Goal: Task Accomplishment & Management: Complete application form

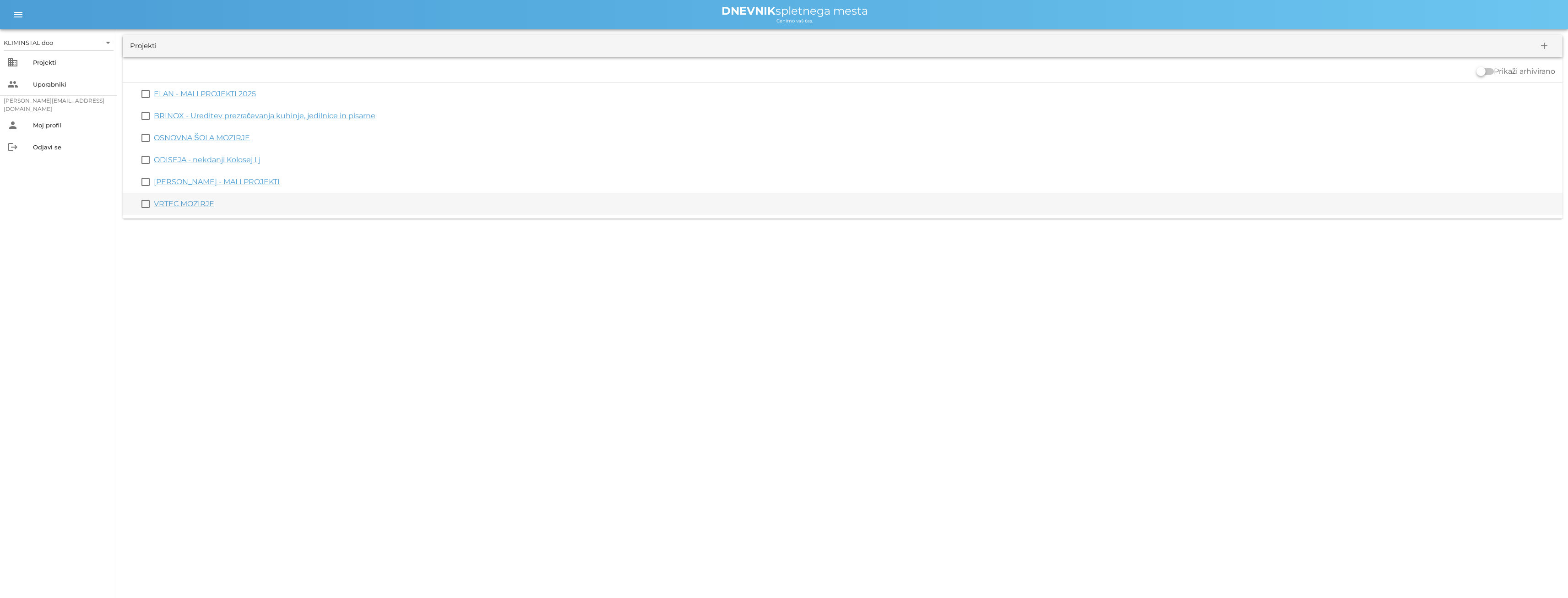
click at [175, 205] on font "VRTEC MOZIRJE" at bounding box center [184, 203] width 60 height 9
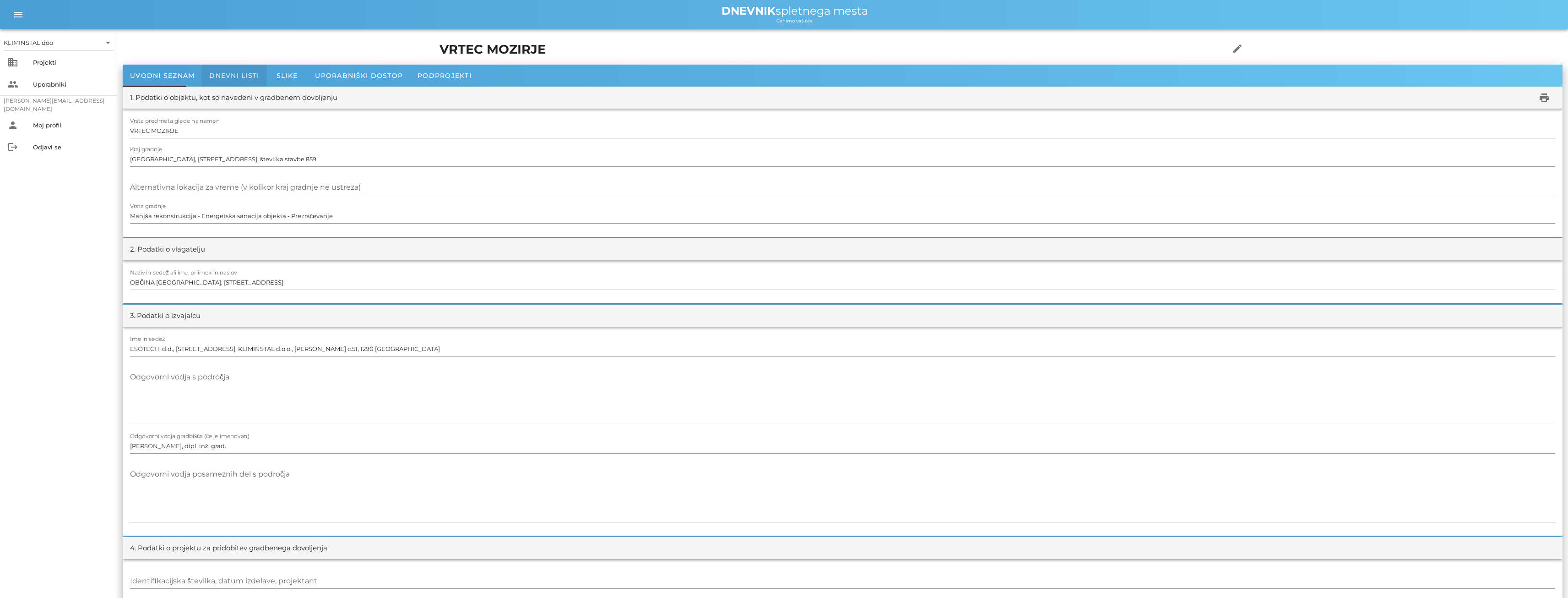
click at [243, 75] on font "Dnevni listi" at bounding box center [234, 76] width 50 height 9
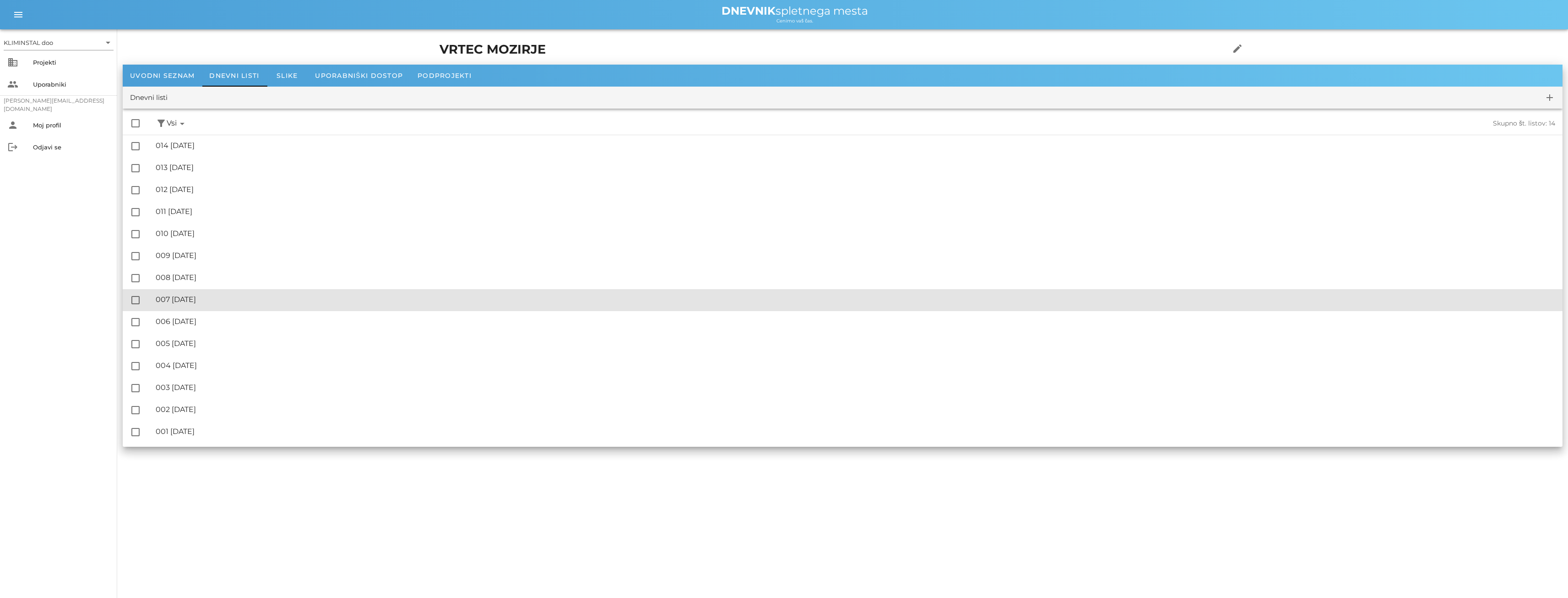
click at [195, 298] on font "007 [DATE]" at bounding box center [176, 299] width 40 height 9
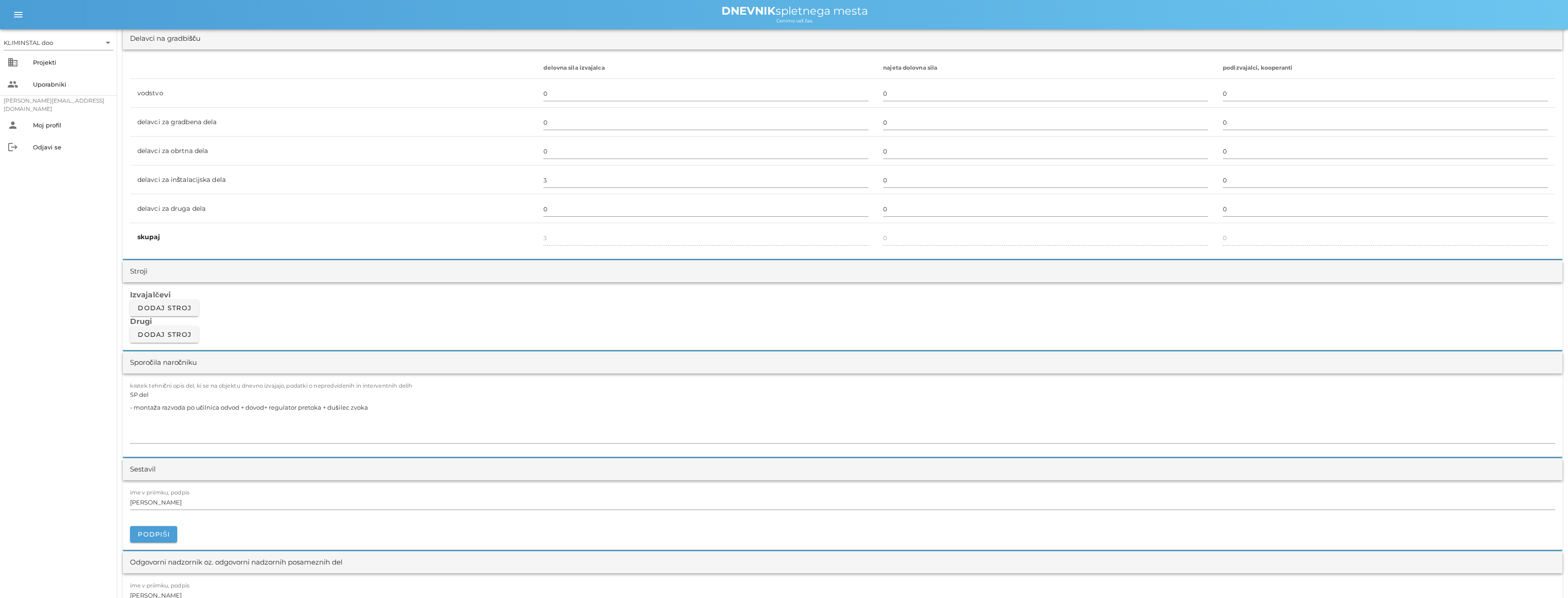
scroll to position [550, 0]
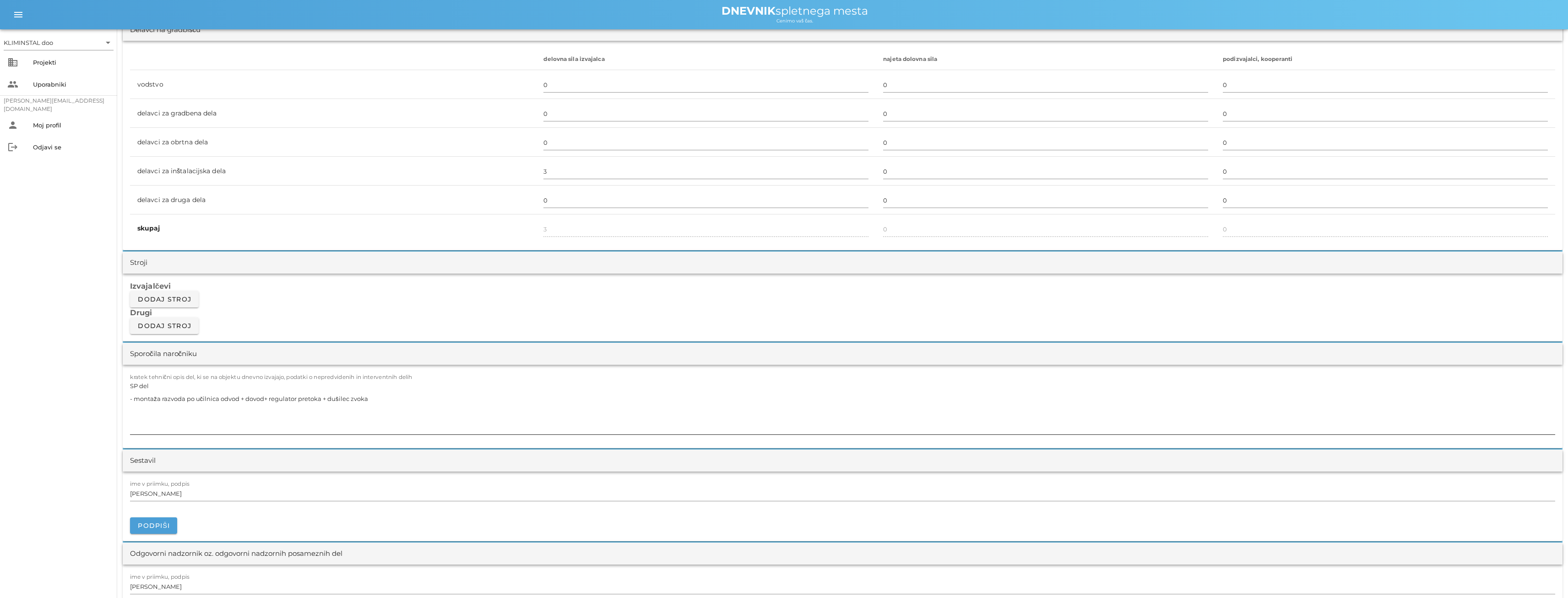
click at [390, 393] on textarea "SP del - montaža razvoda po učilnica odvod + dovod+ regulator pretoka + dušilec…" at bounding box center [842, 407] width 1425 height 55
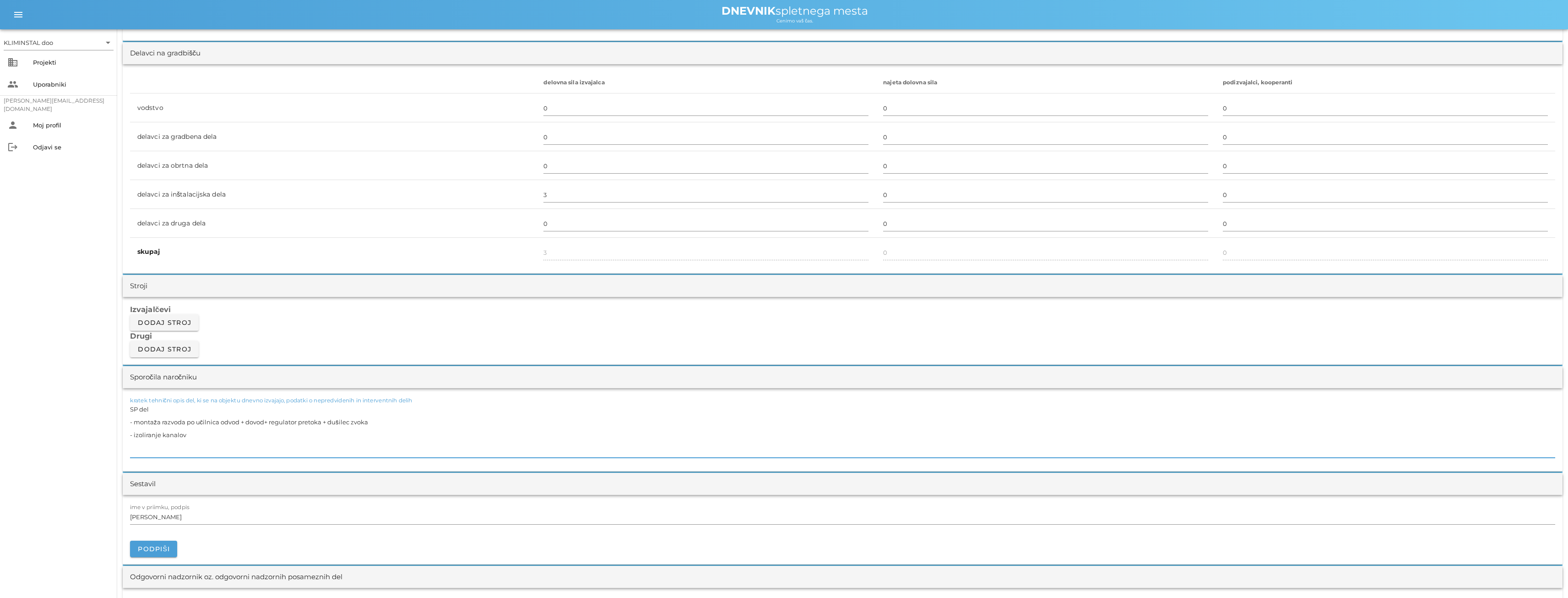
scroll to position [504, 0]
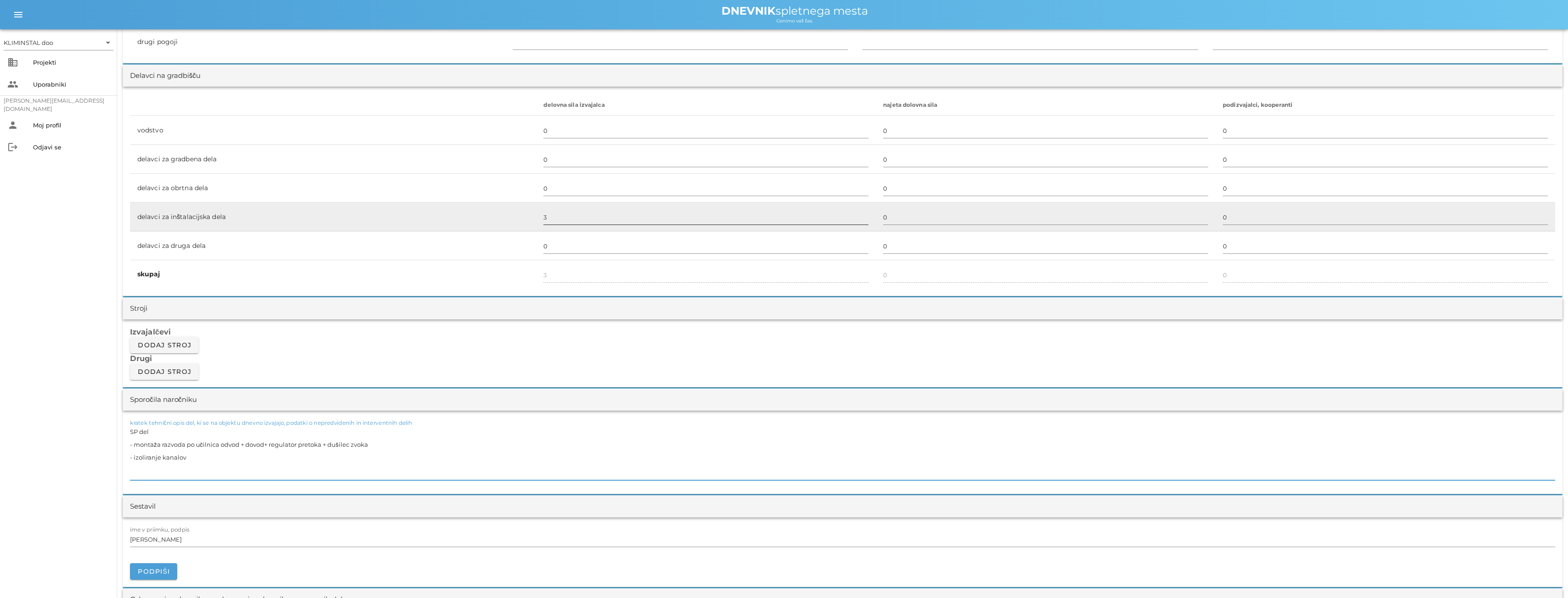
type textarea "SP del - montaža razvoda po učilnica odvod + dovod+ regulator pretoka + dušilec…"
click at [550, 219] on input "3" at bounding box center [706, 217] width 325 height 15
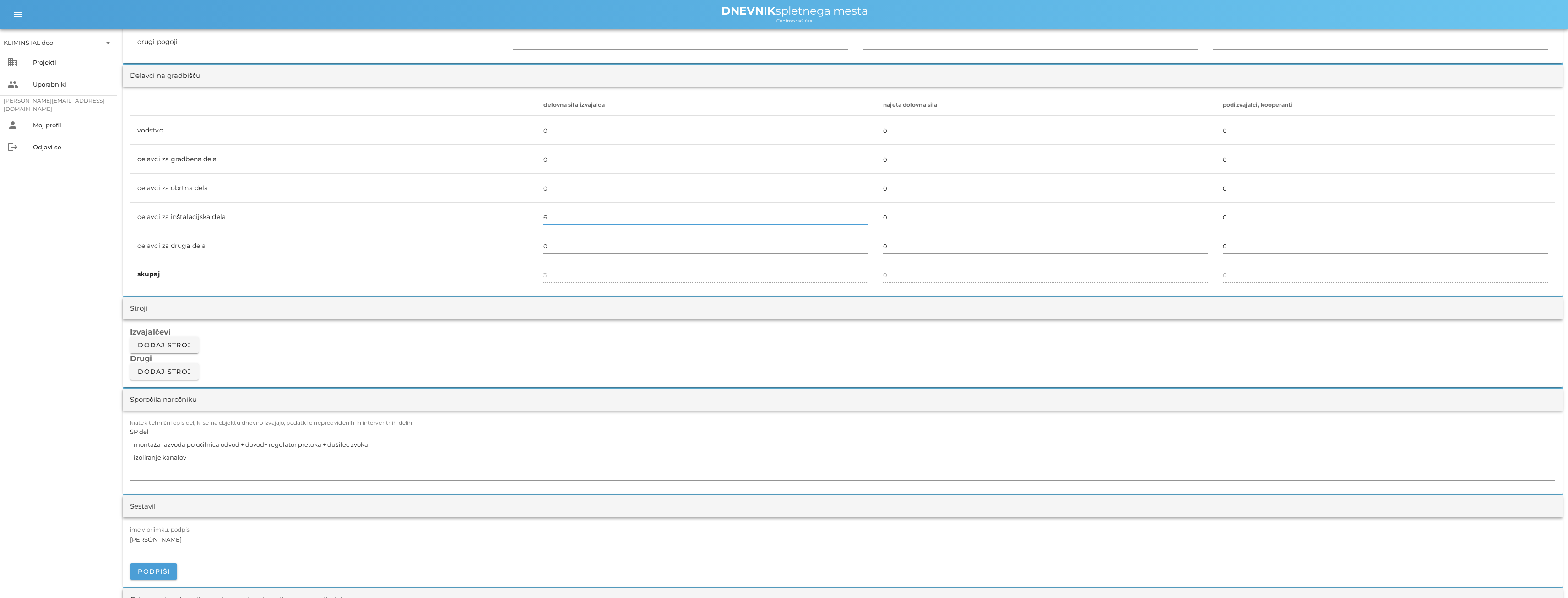
type input "6"
click at [542, 370] on div "Izvajalčevi Dodaj stroj Drugi Dodaj stroj" at bounding box center [842, 353] width 1440 height 68
type input "6"
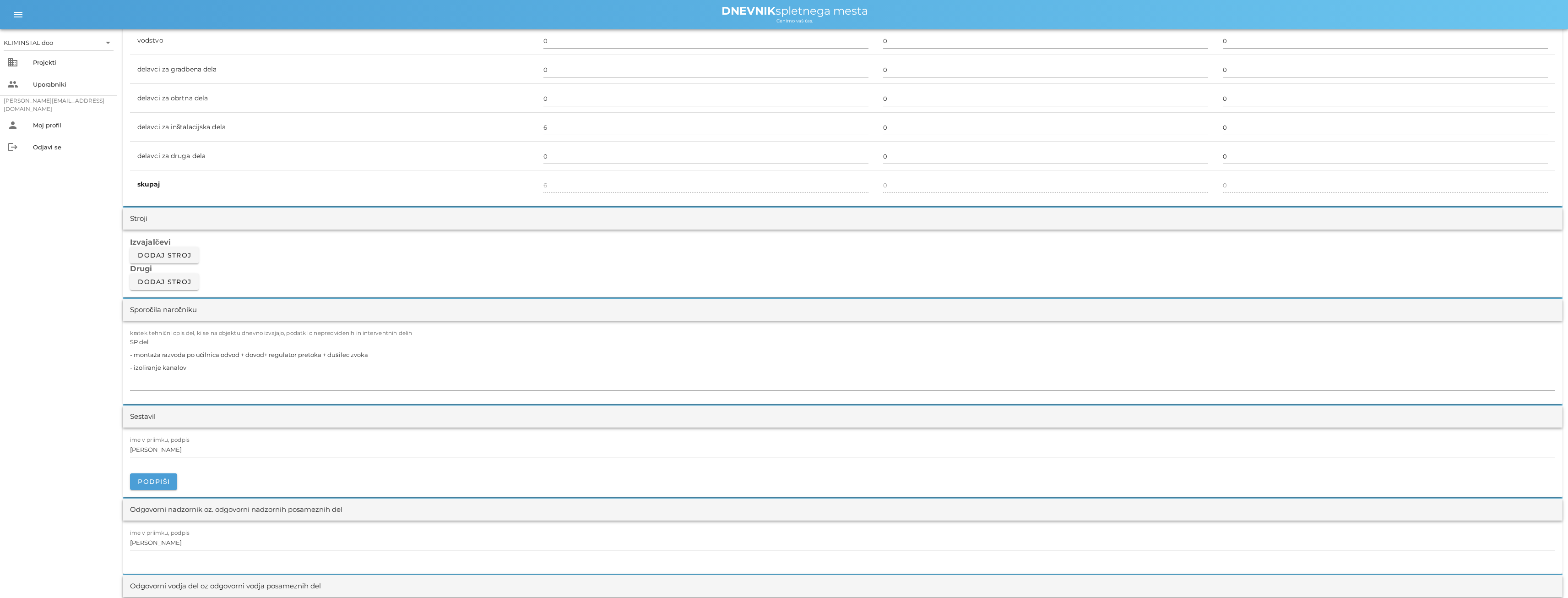
scroll to position [596, 0]
click at [195, 368] on textarea "SP del - montaža razvoda po učilnica odvod + dovod+ regulator pretoka + dušilec…" at bounding box center [842, 361] width 1425 height 55
type textarea "SP del - montaža razvoda po učilnica odvod + dovod+ regulator pretoka + dušilec…"
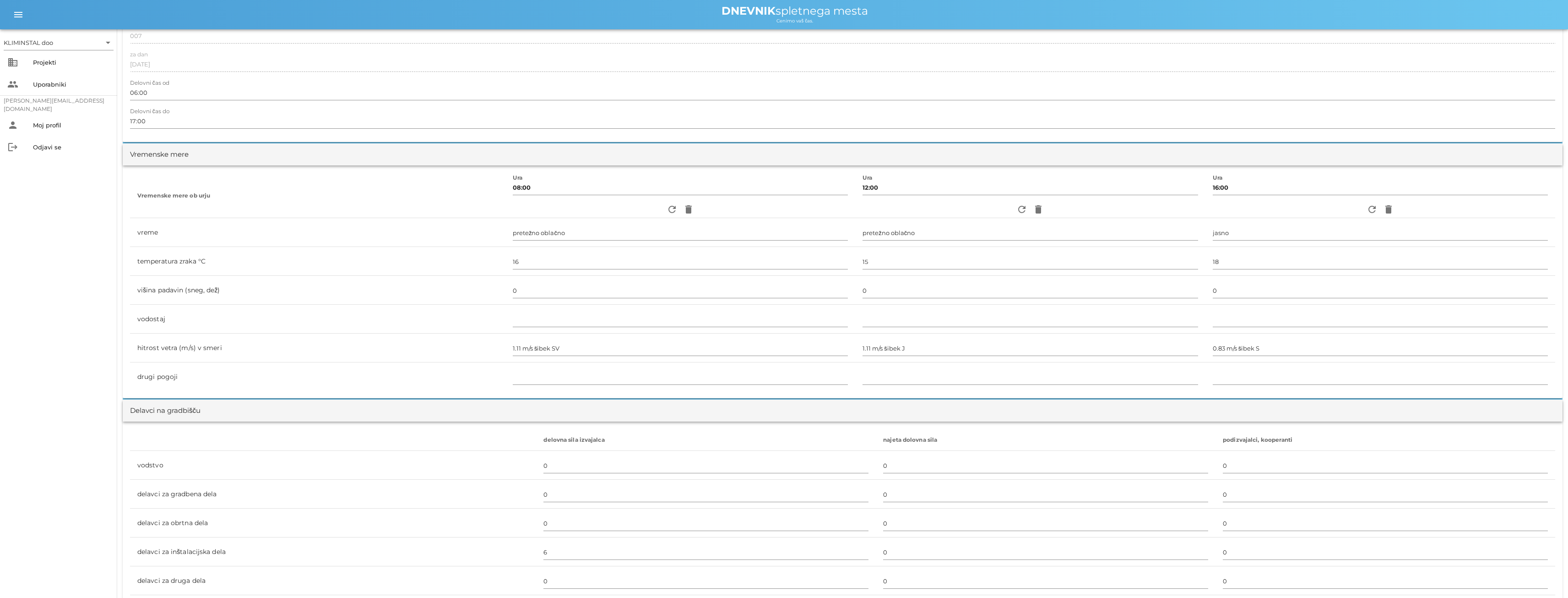
scroll to position [0, 0]
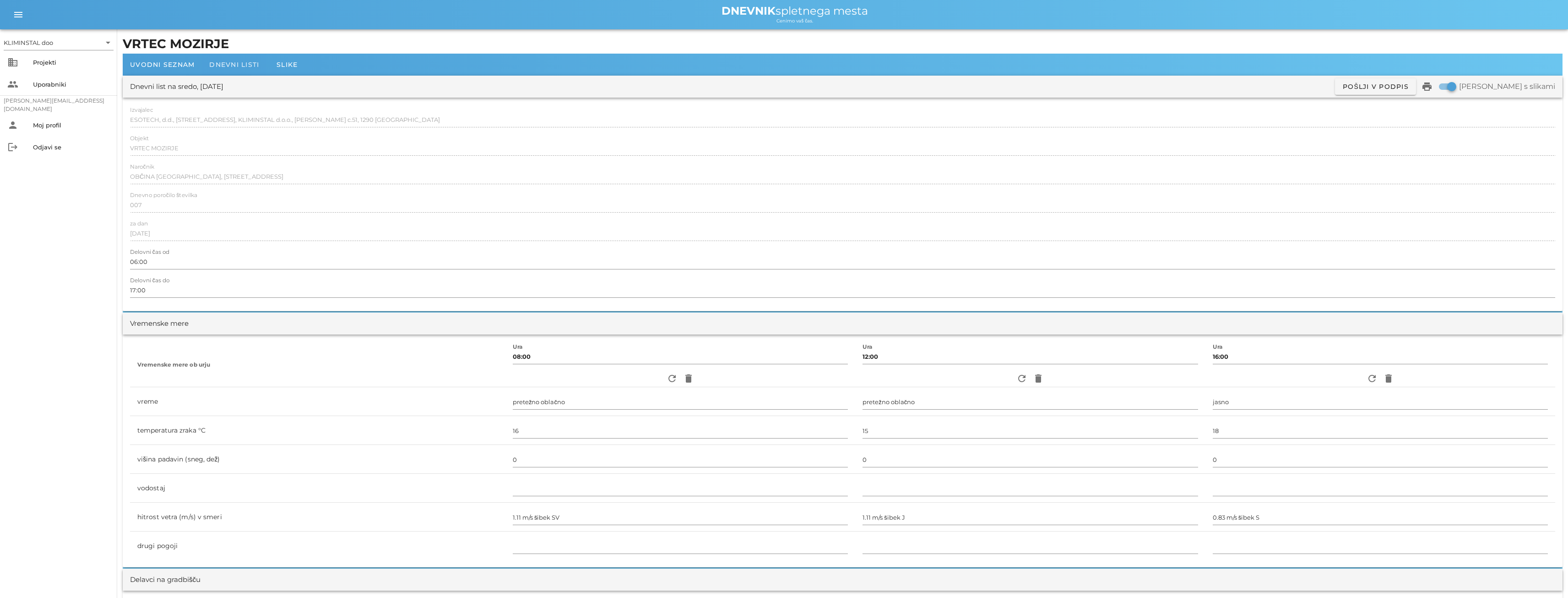
click at [243, 64] on font "Dnevni listi" at bounding box center [234, 65] width 50 height 9
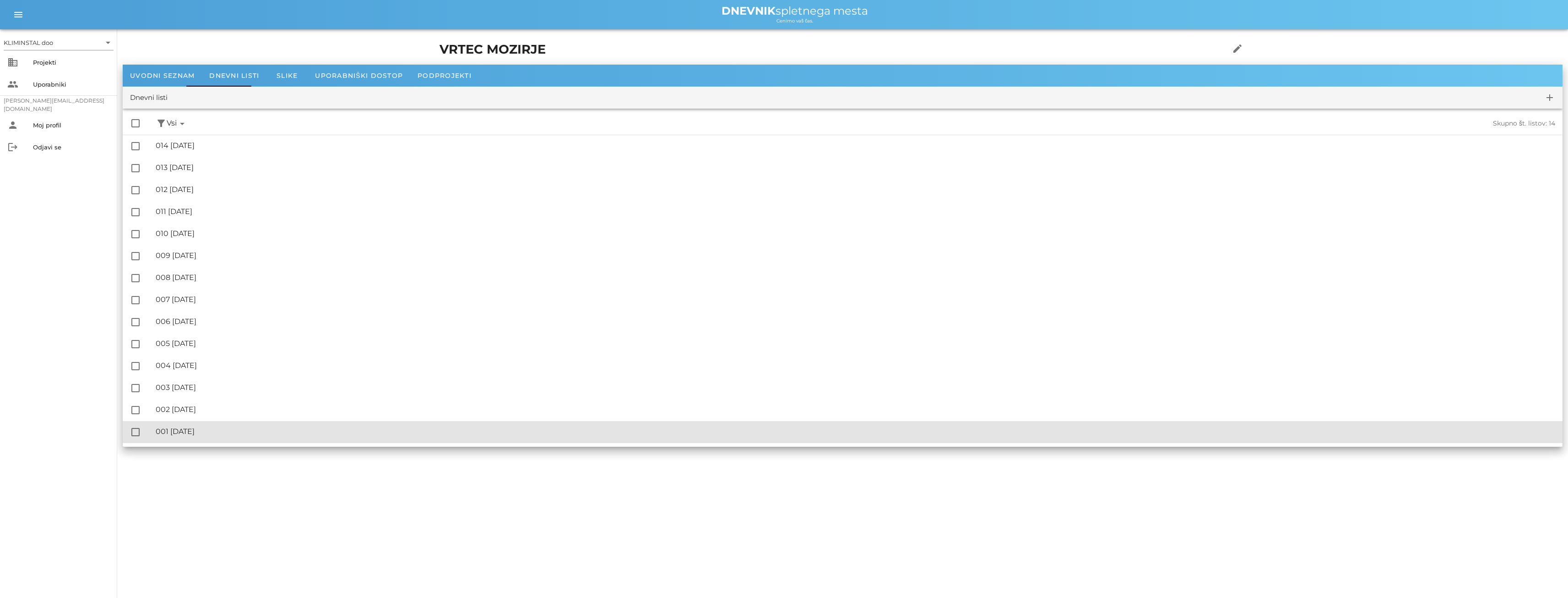
click at [195, 433] on font "001 [DATE]" at bounding box center [175, 431] width 39 height 9
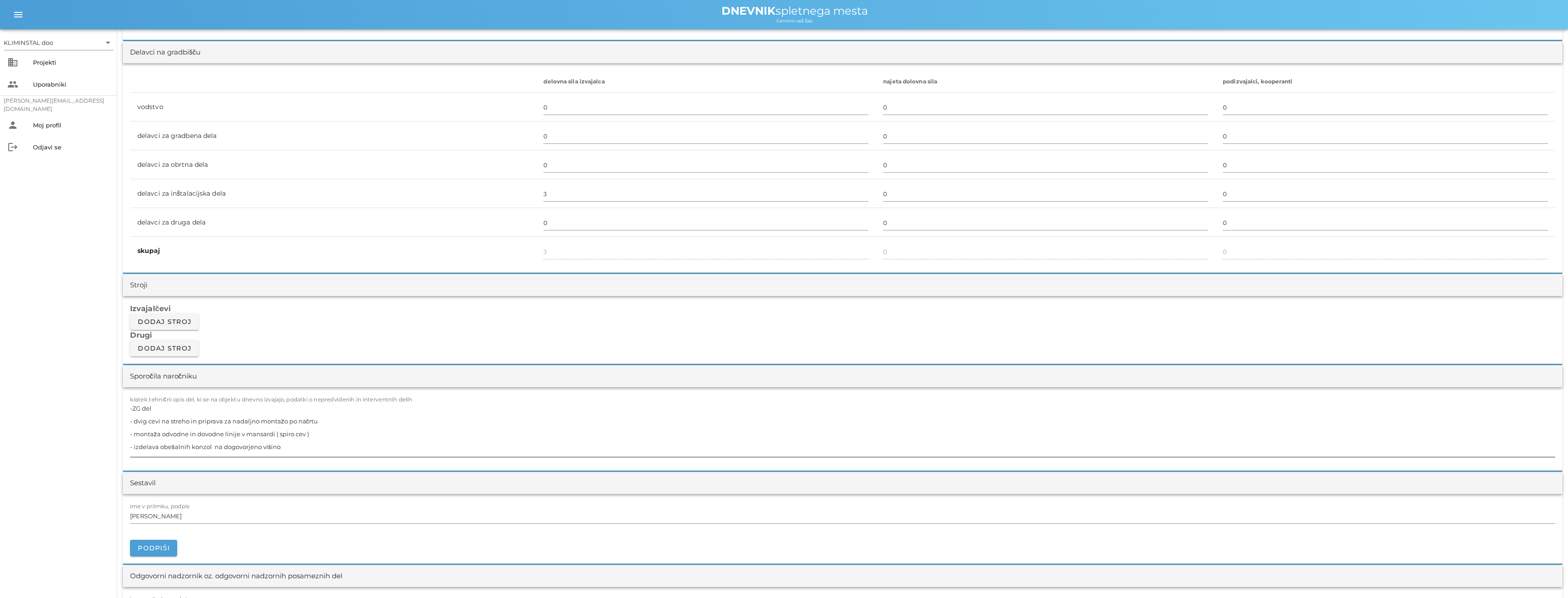
scroll to position [550, 0]
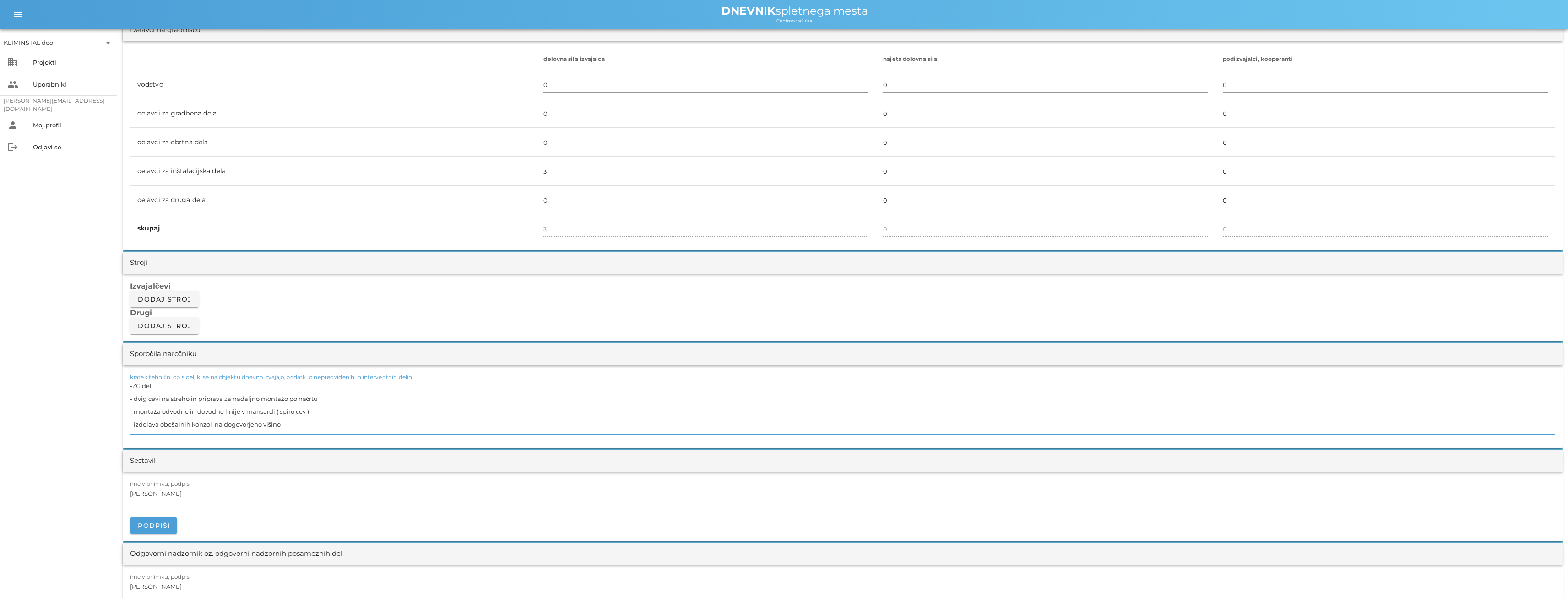
click at [178, 426] on textarea "-ZG del - dvig cevi na streho in priprava za nadaljno montažo po načrtu - monta…" at bounding box center [842, 407] width 1425 height 55
click at [283, 424] on textarea "-ZG del - dvig cevi na streho in priprava za nadaljno montažo po načrtu - monta…" at bounding box center [842, 407] width 1425 height 55
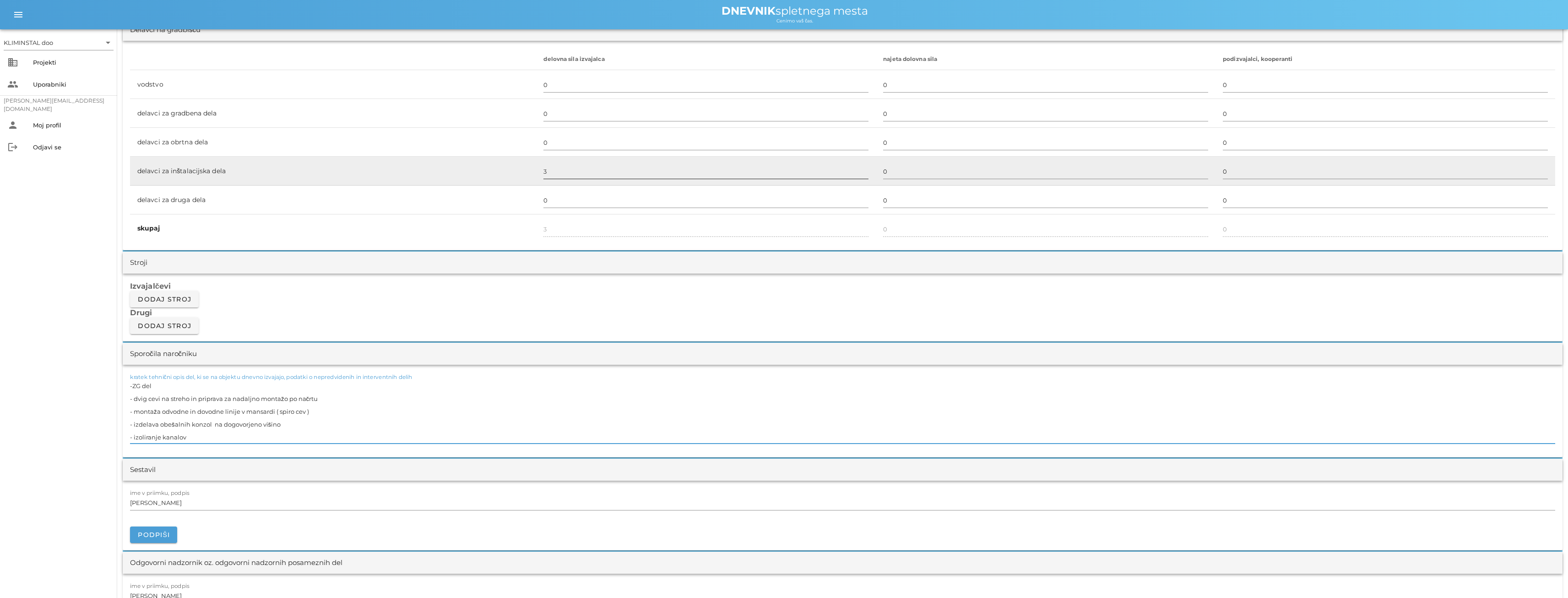
type textarea "-ZG del - dvig cevi na streho in priprava za nadaljno montažo po načrtu - monta…"
click at [546, 172] on input "3" at bounding box center [706, 171] width 325 height 15
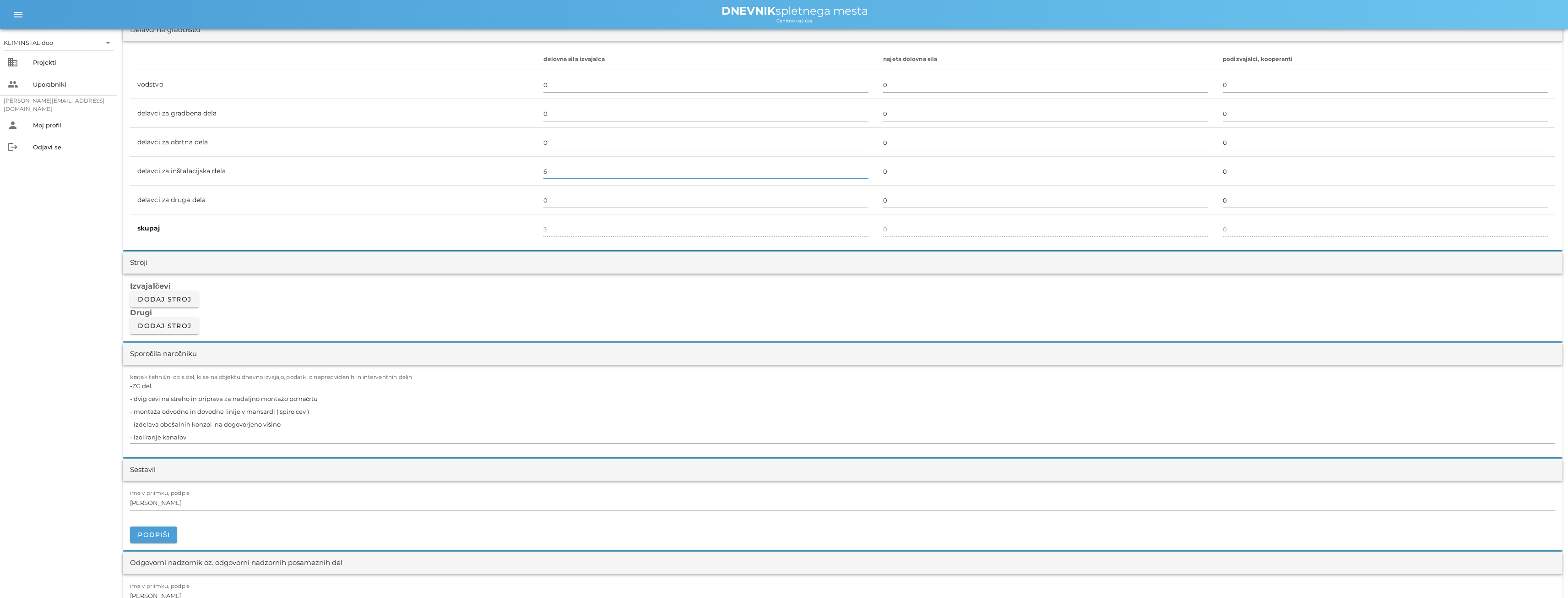
type input "6"
click at [248, 411] on textarea "-ZG del - dvig cevi na streho in priprava za nadaljno montažo po načrtu - monta…" at bounding box center [842, 411] width 1425 height 64
click at [245, 400] on textarea "-ZG del - dvig cevi na streho in priprava za nadaljno montažo po načrtu - monta…" at bounding box center [842, 411] width 1425 height 64
click at [252, 401] on textarea "-ZG del - dvig cevi na streho in priprava za nadaljno montažo po načrtu - monta…" at bounding box center [842, 411] width 1425 height 64
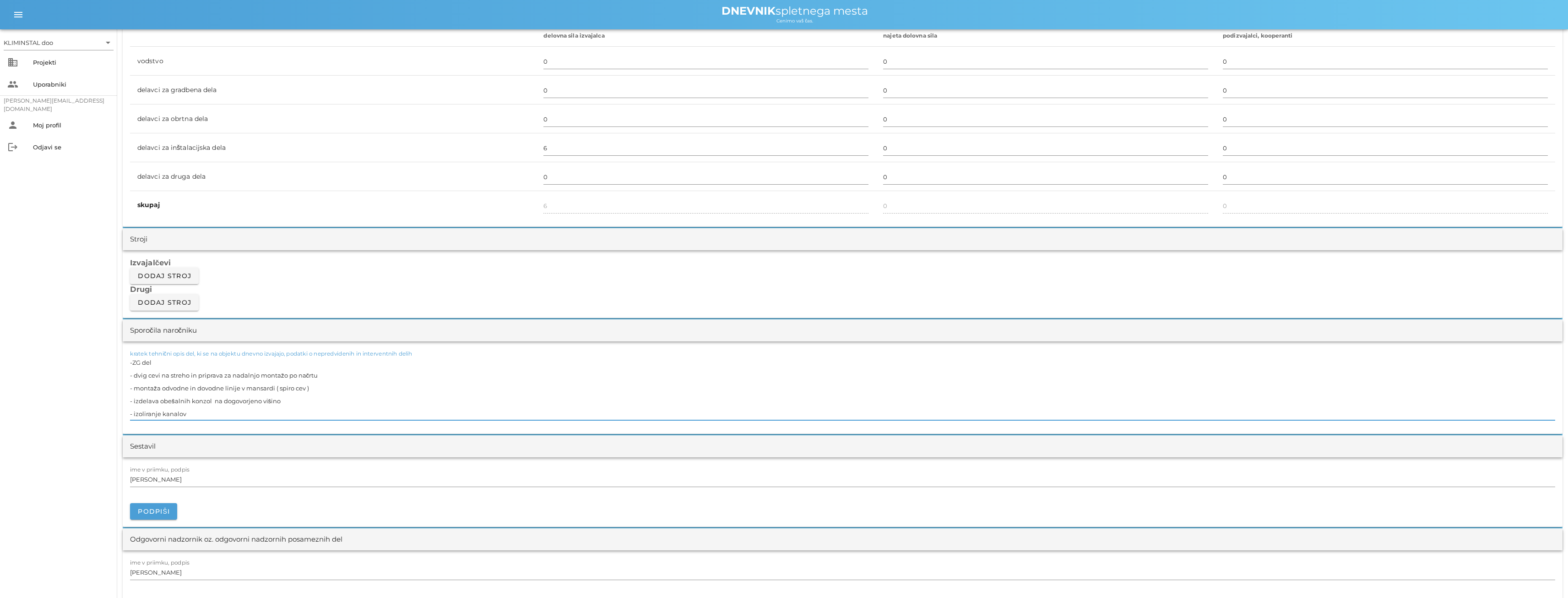
scroll to position [596, 0]
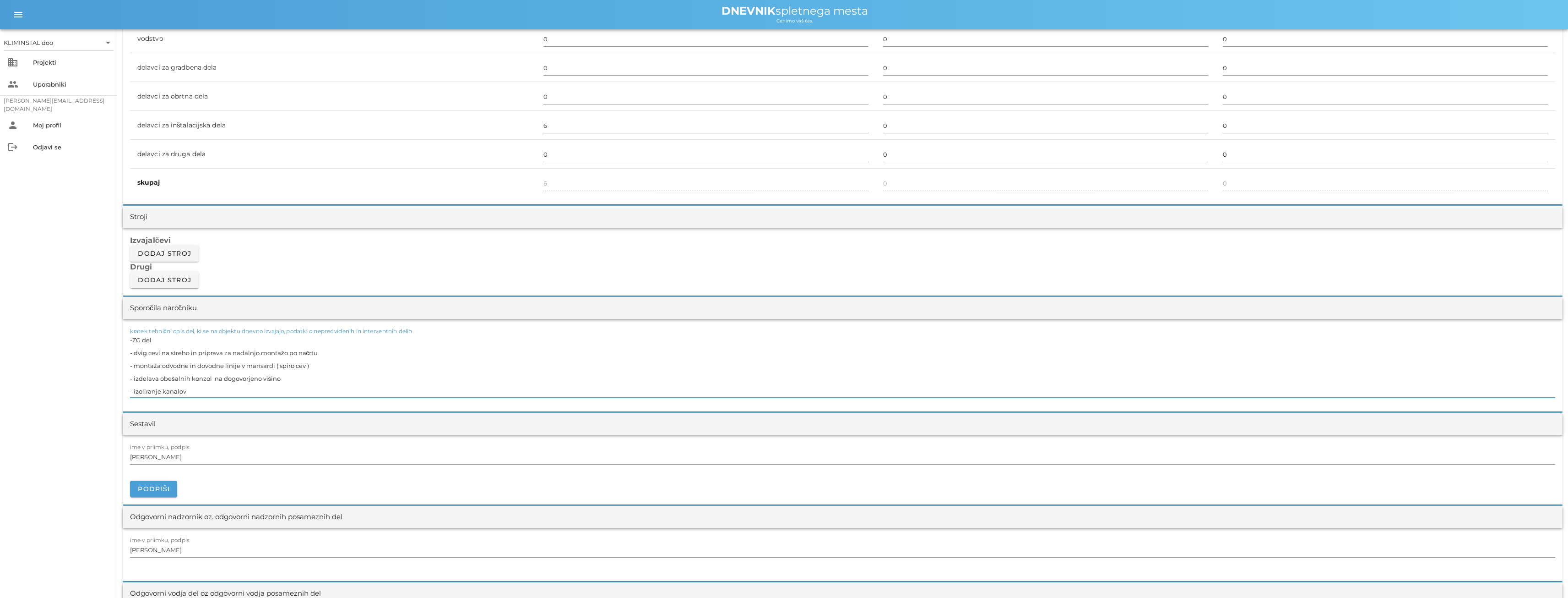
click at [191, 389] on textarea "-ZG del - dvig cevi na streho in priprava za nadalnjo montažo po načrtu - monta…" at bounding box center [842, 365] width 1425 height 64
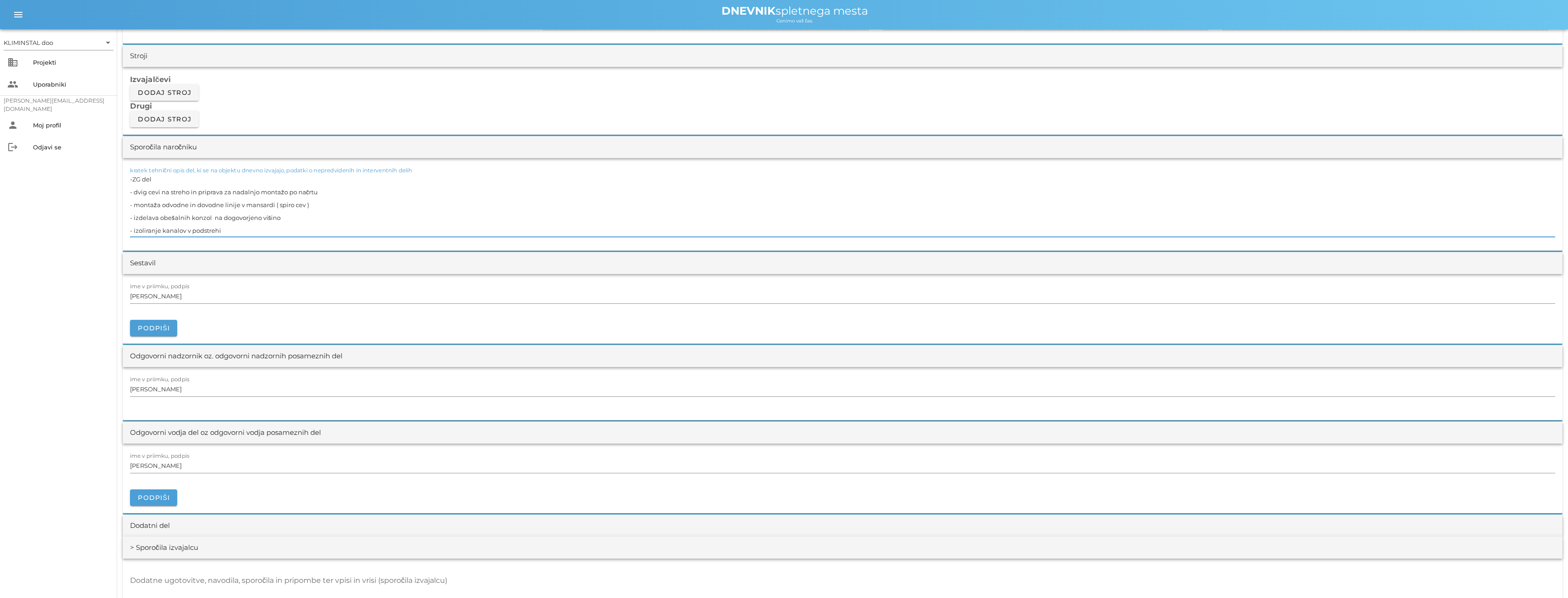
scroll to position [779, 0]
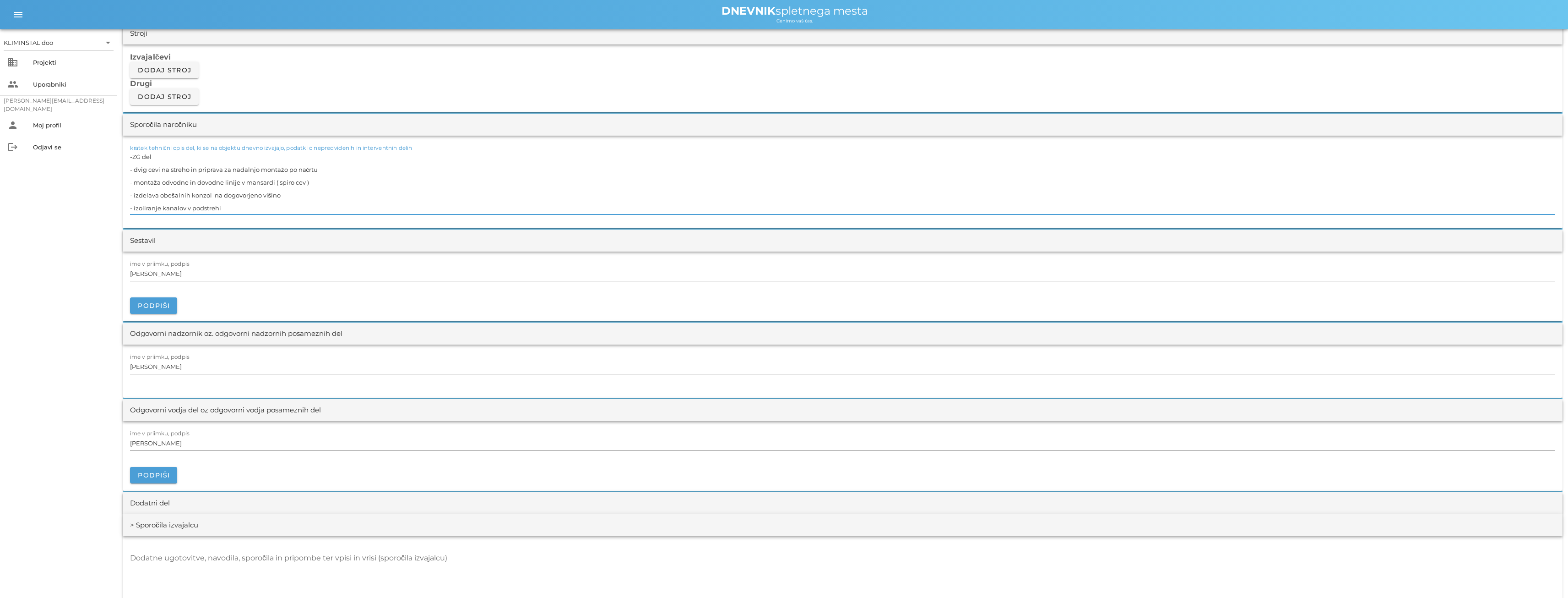
drag, startPoint x: 230, startPoint y: 206, endPoint x: 127, endPoint y: 207, distance: 103.0
click at [127, 207] on div "kratek tehnični opis del, ki se na objektu dnevno izvajajo, podatki o nepredvid…" at bounding box center [842, 182] width 1440 height 93
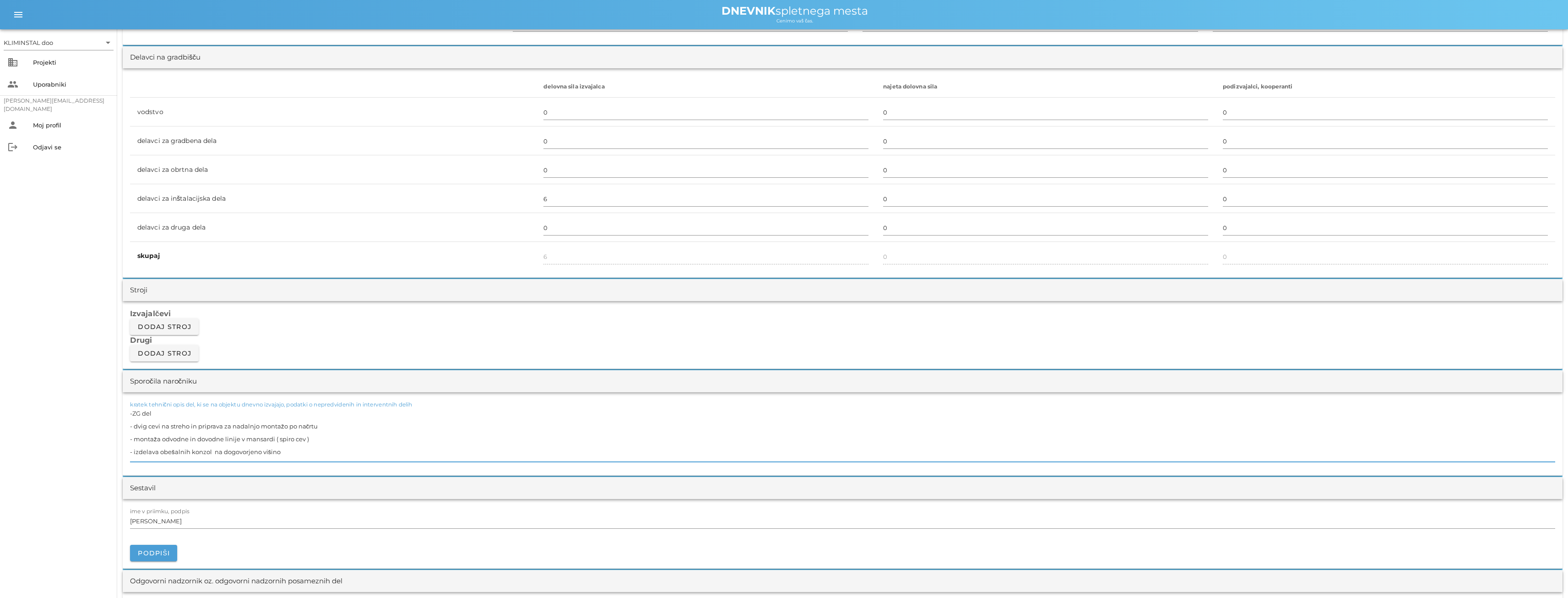
scroll to position [504, 0]
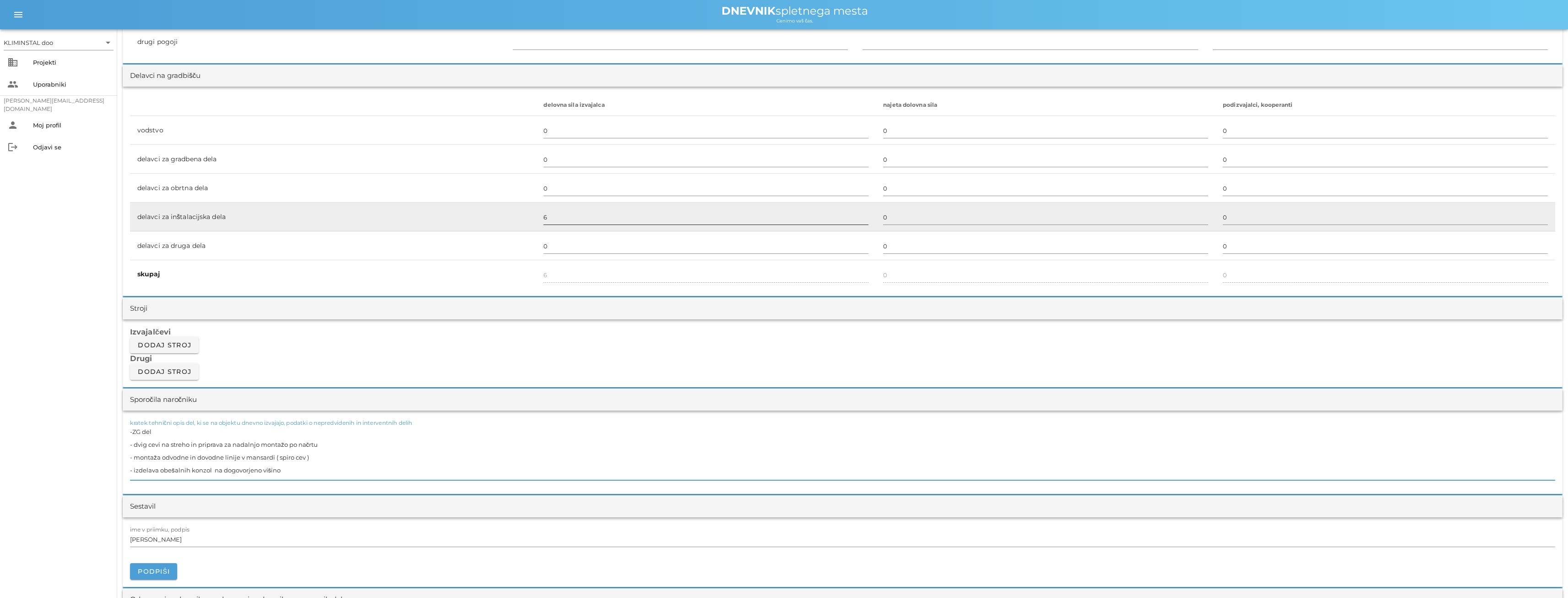
type textarea "-ZG del - dvig cevi na streho in priprava za nadalnjo montažo po načrtu - monta…"
click at [562, 217] on input "6" at bounding box center [706, 217] width 325 height 15
drag, startPoint x: 552, startPoint y: 220, endPoint x: 534, endPoint y: 220, distance: 18.0
click at [536, 220] on td "3" at bounding box center [706, 216] width 340 height 29
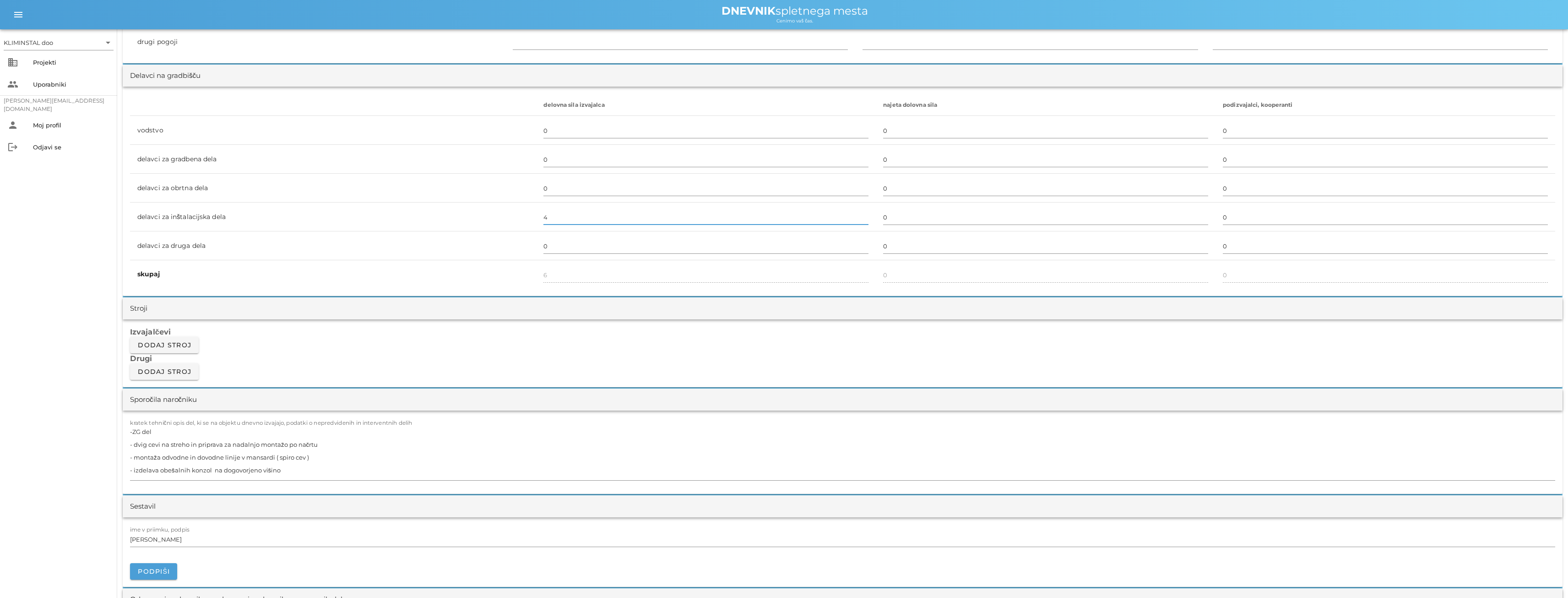
type input "4"
click at [593, 289] on div "delovna sila izvajalca najeta dolovna sila podizvajalci, kooperanti vodstvo 0 0…" at bounding box center [842, 191] width 1440 height 209
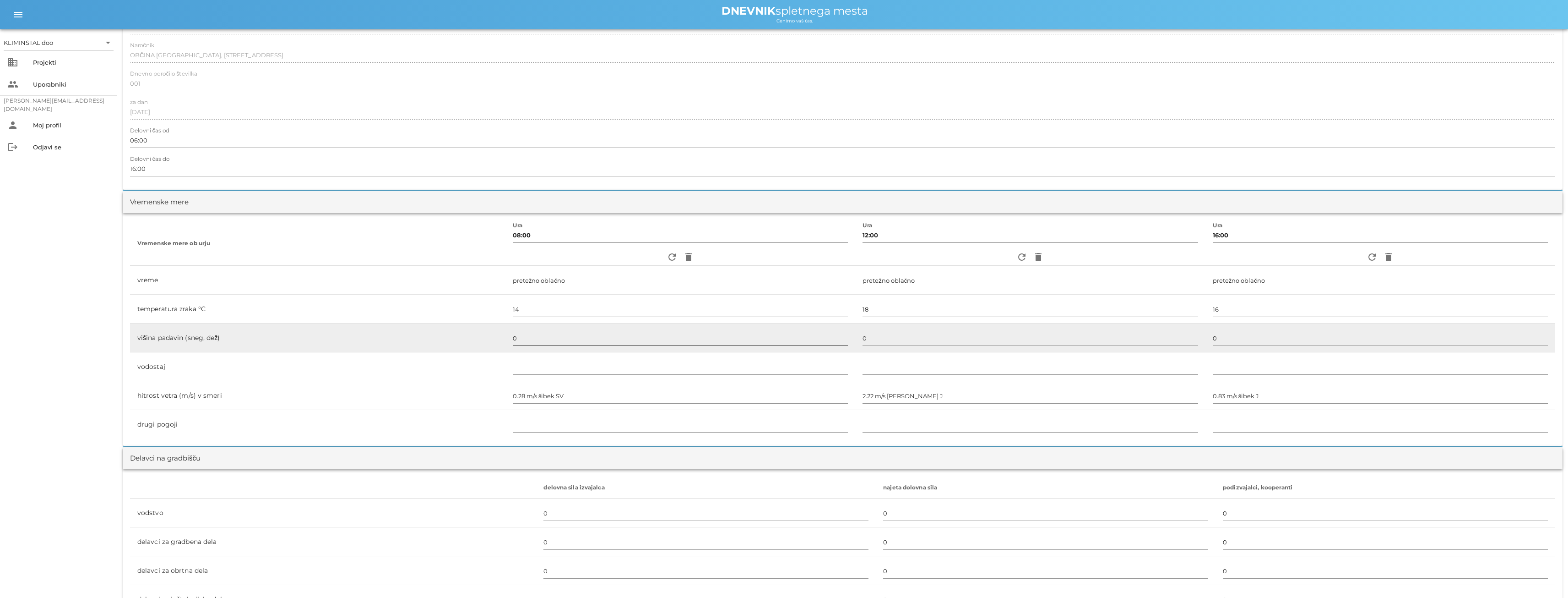
scroll to position [0, 0]
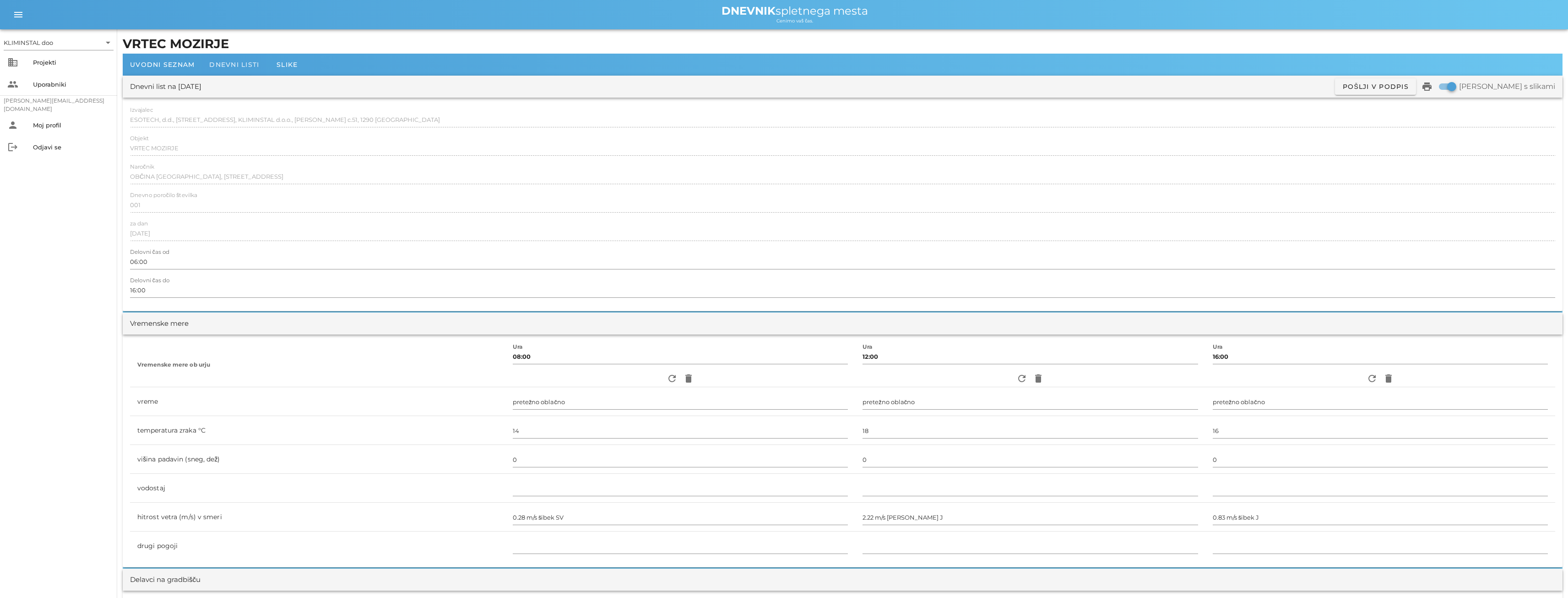
click at [245, 64] on font "Dnevni listi" at bounding box center [234, 65] width 50 height 9
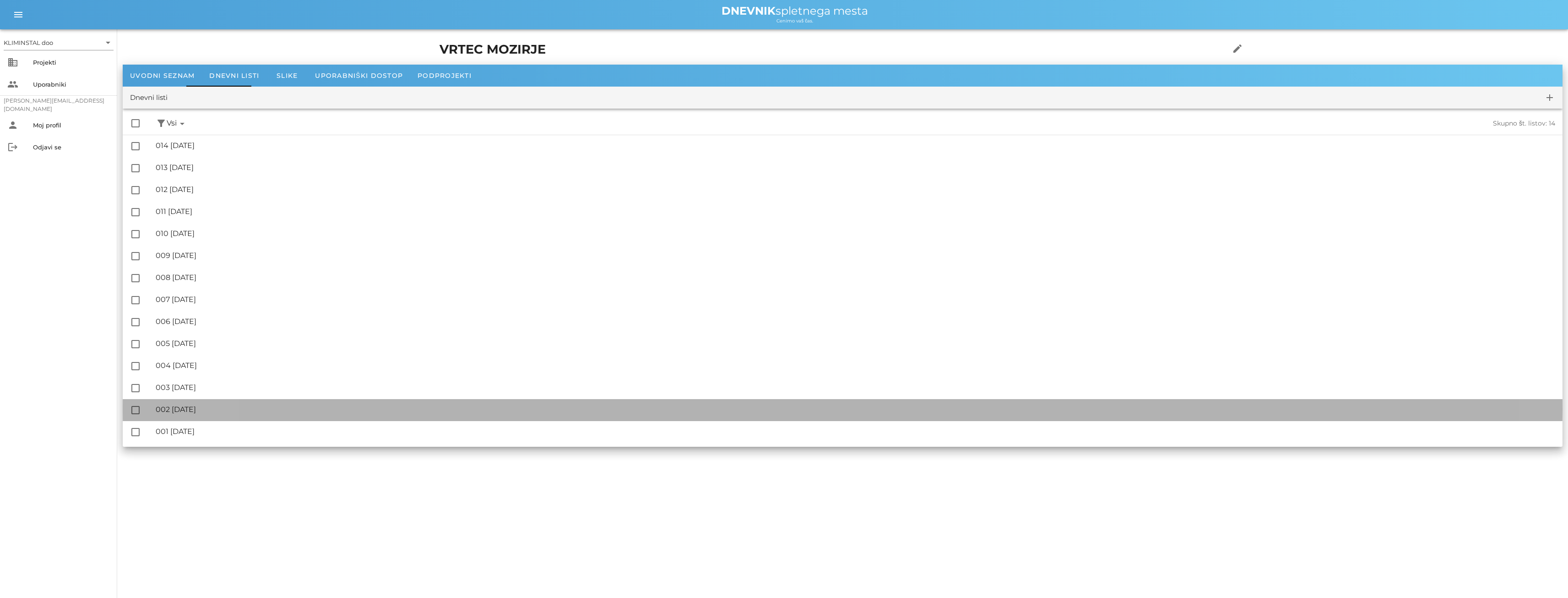
click at [189, 410] on font "002 [DATE]" at bounding box center [176, 409] width 40 height 9
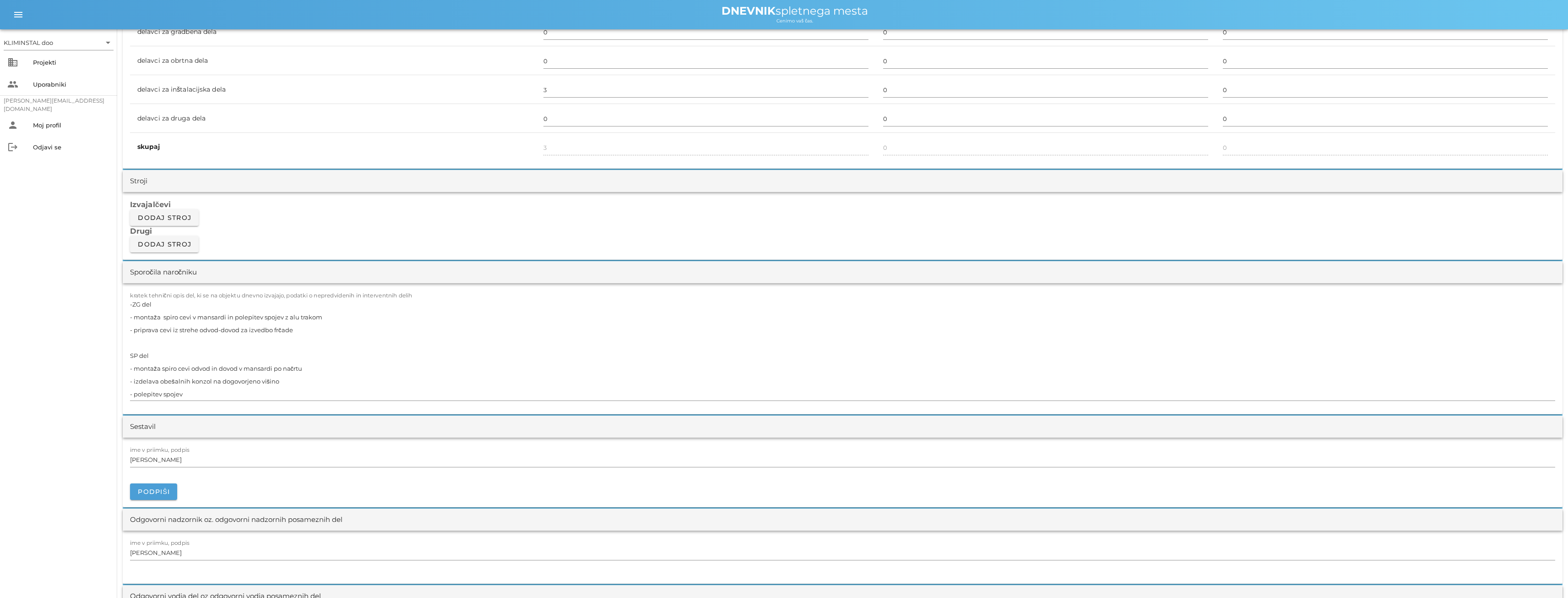
scroll to position [641, 0]
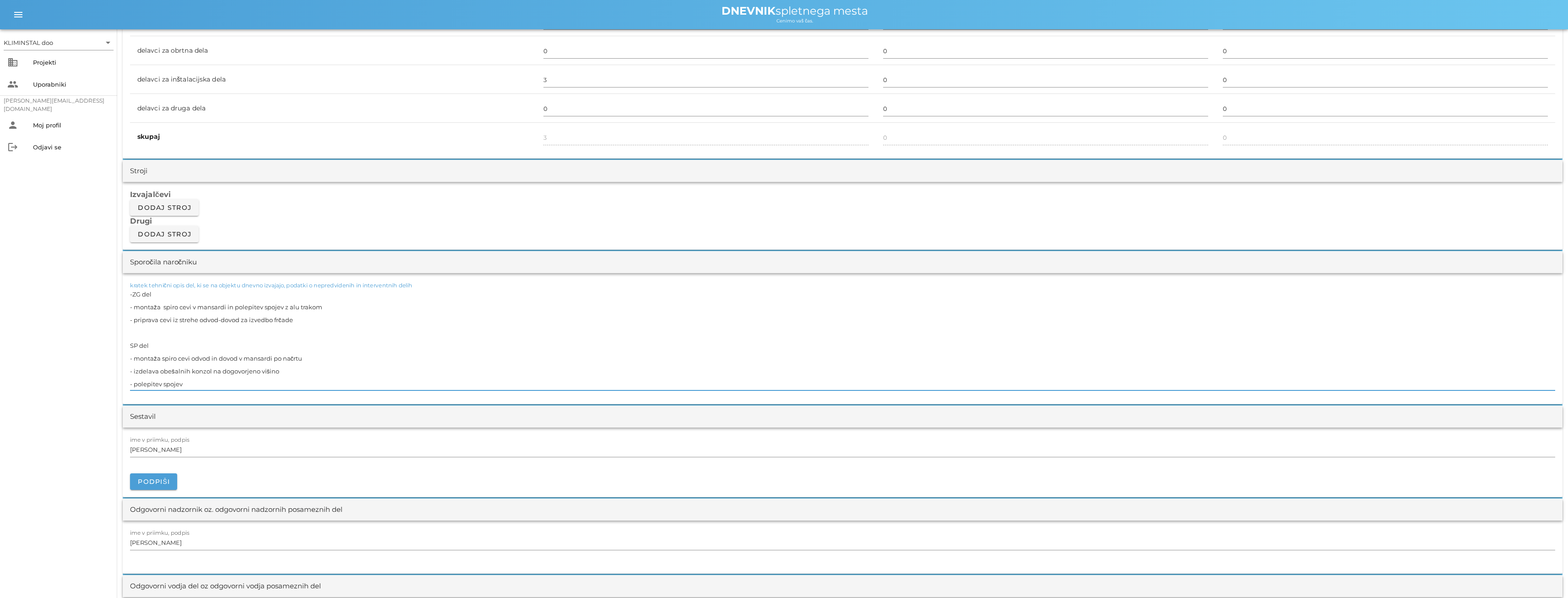
click at [207, 384] on textarea "-ZG del - montaža spiro cevi v mansardi in polepitev spojev z alu trakom - prip…" at bounding box center [842, 339] width 1425 height 102
click at [145, 334] on textarea "-ZG del - montaža spiro cevi v mansardi in polepitev spojev z alu trakom - prip…" at bounding box center [842, 339] width 1425 height 102
paste textarea "- izoliranje kanalov v podstrehi"
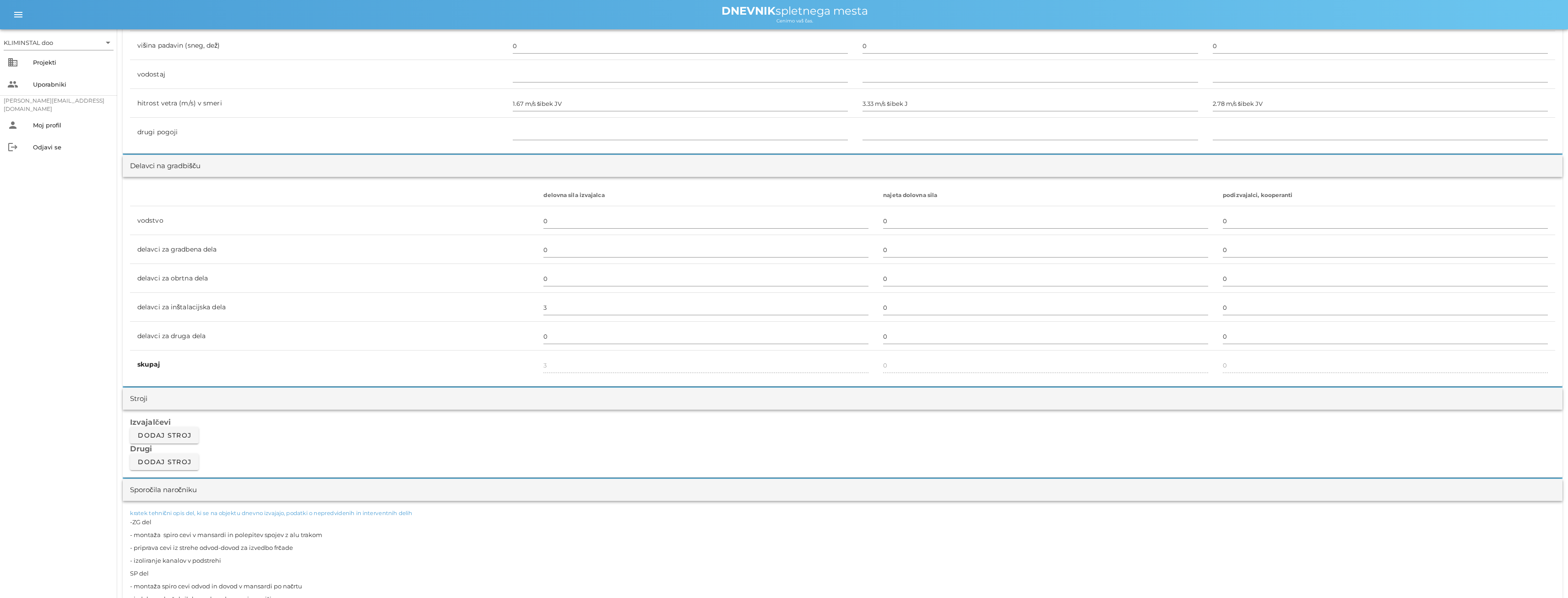
scroll to position [412, 0]
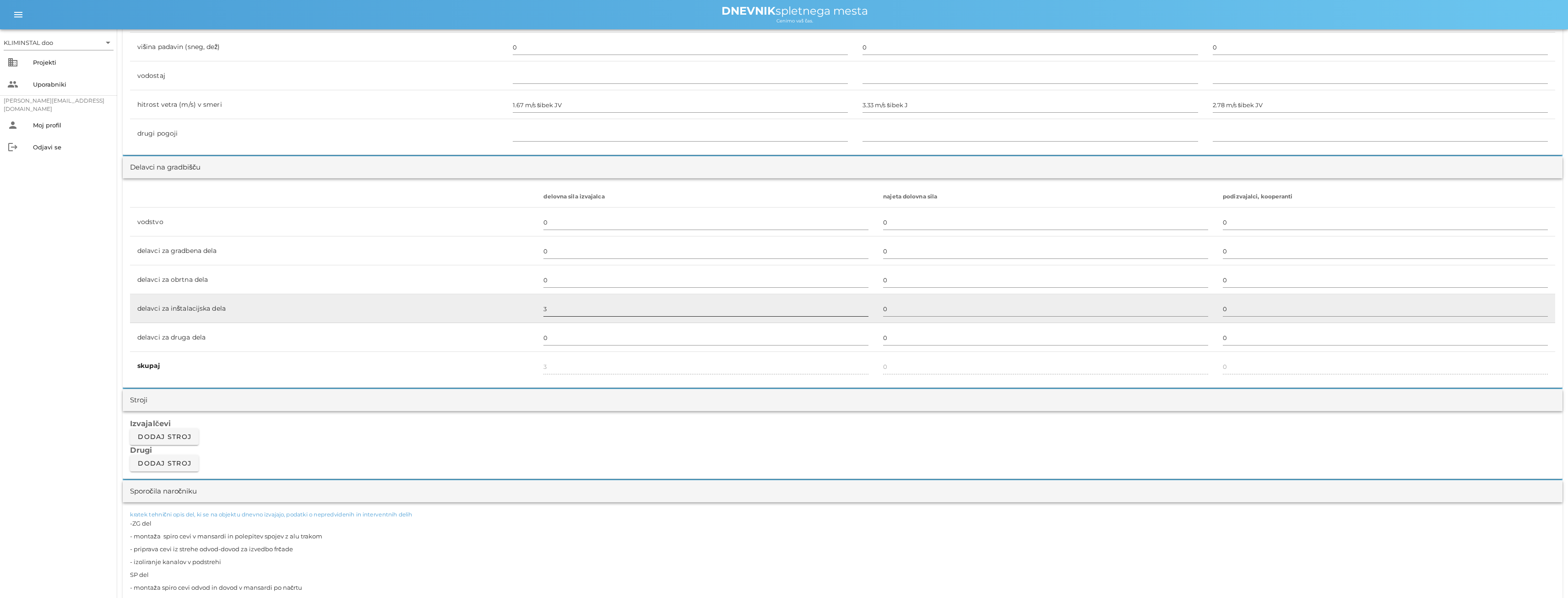
type textarea "-ZG del - montaža spiro cevi v mansardi in polepitev spojev z alu trakom - prip…"
click at [555, 307] on input "3" at bounding box center [706, 309] width 325 height 15
type input "6"
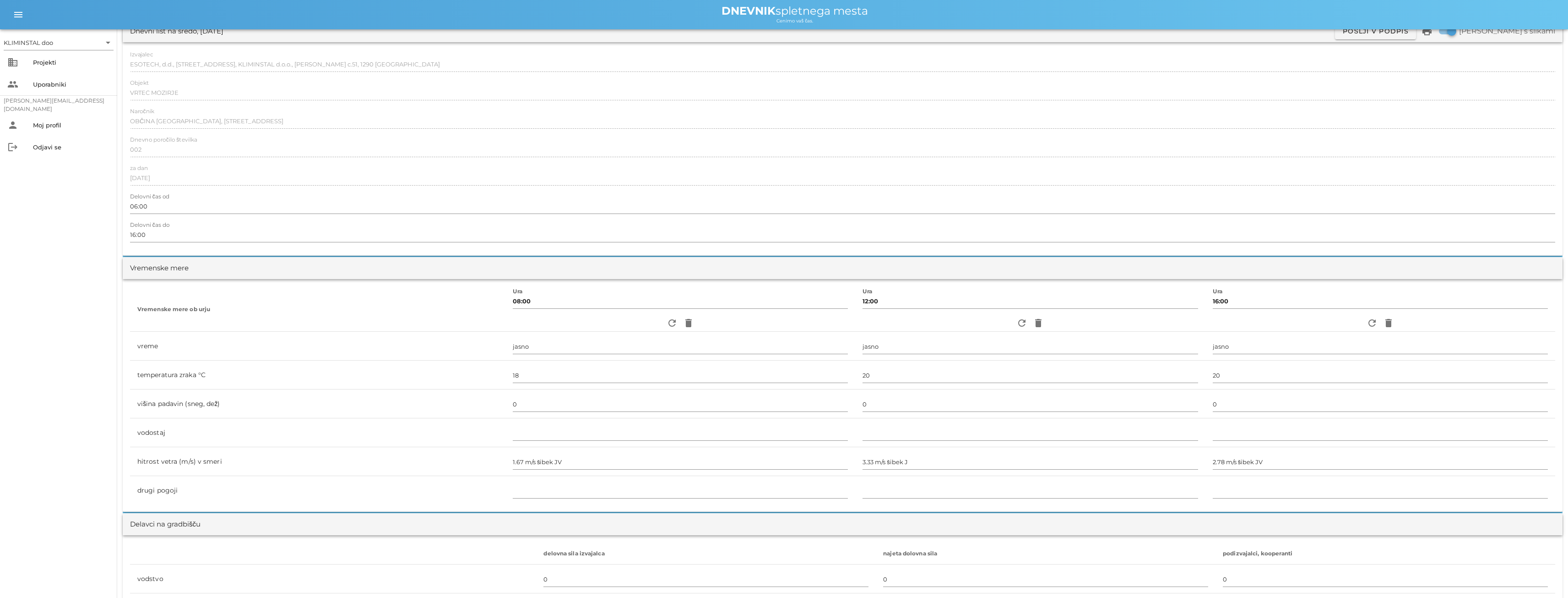
scroll to position [0, 0]
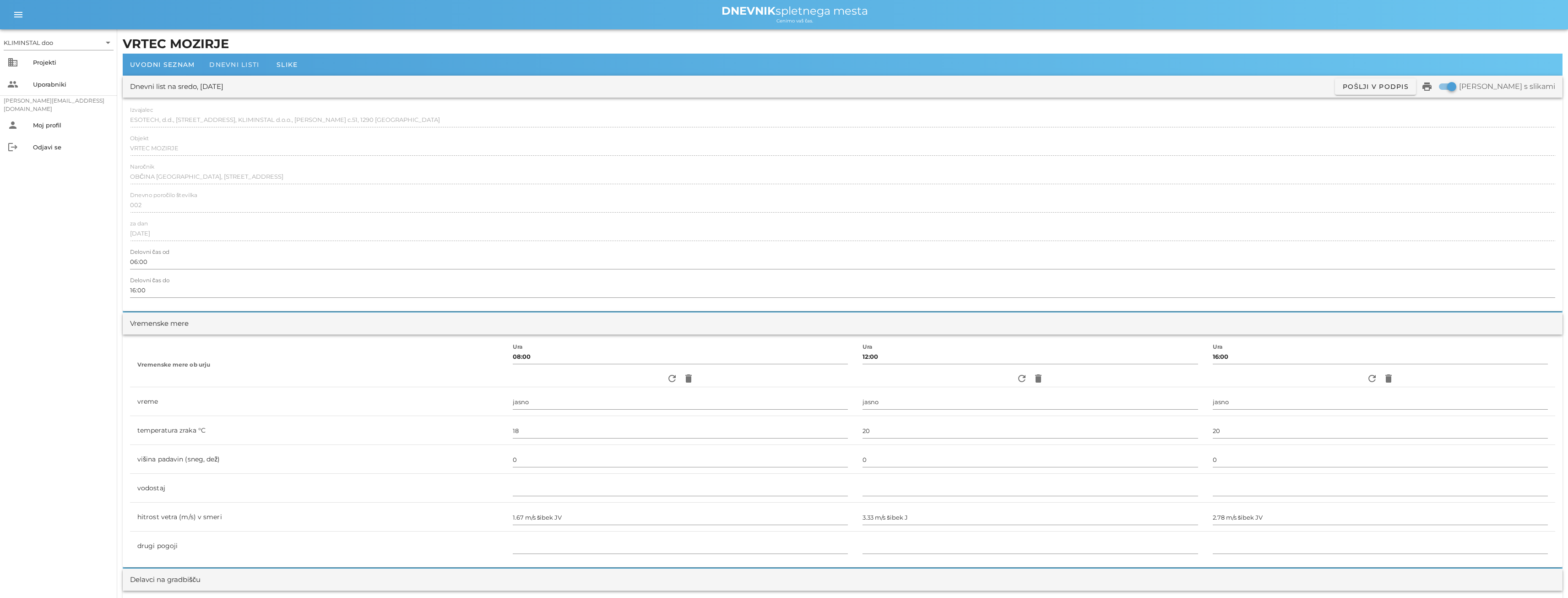
click at [246, 57] on div "Dnevni listi" at bounding box center [234, 65] width 65 height 22
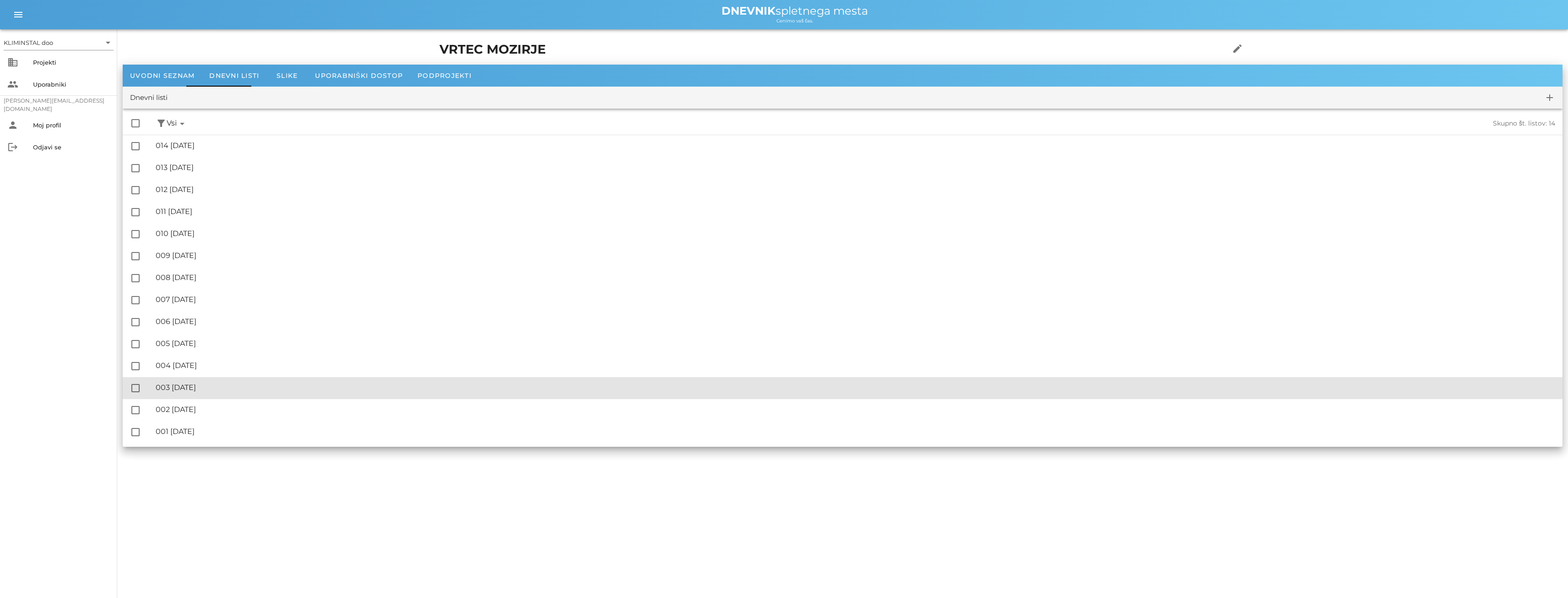
click at [196, 386] on font "003 [DATE]" at bounding box center [176, 387] width 40 height 9
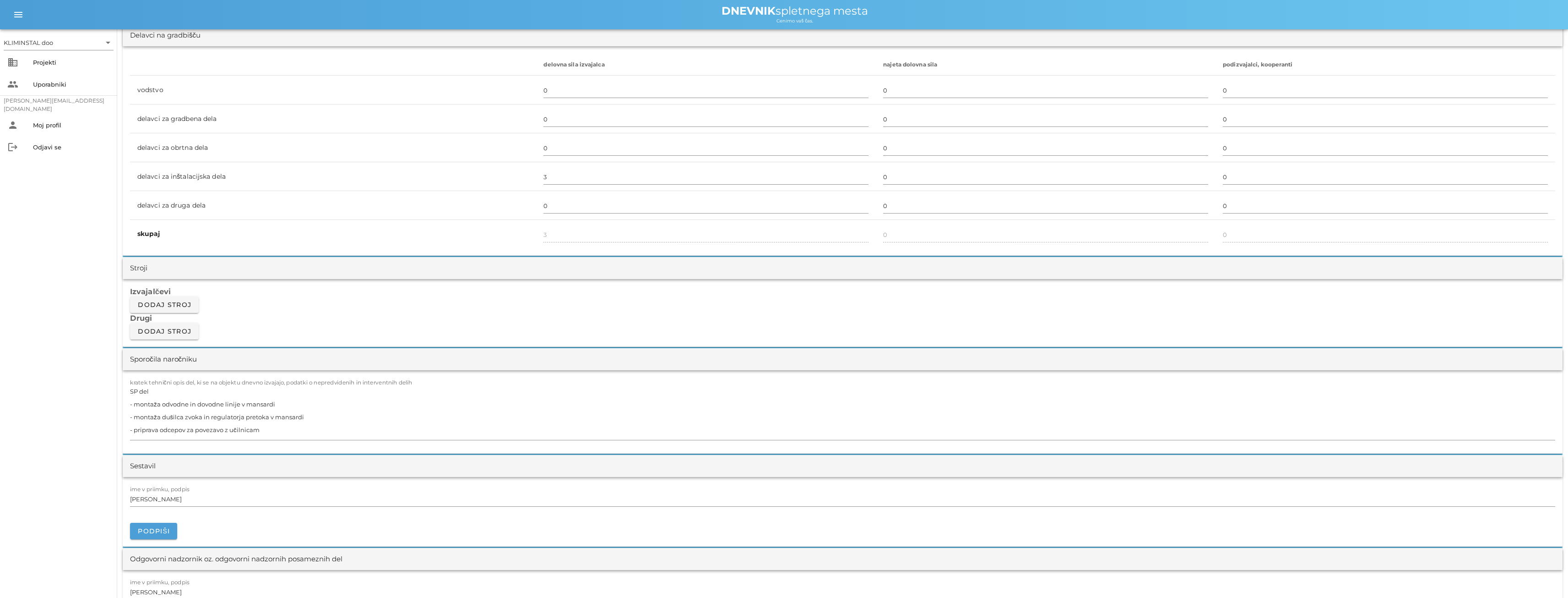
scroll to position [550, 0]
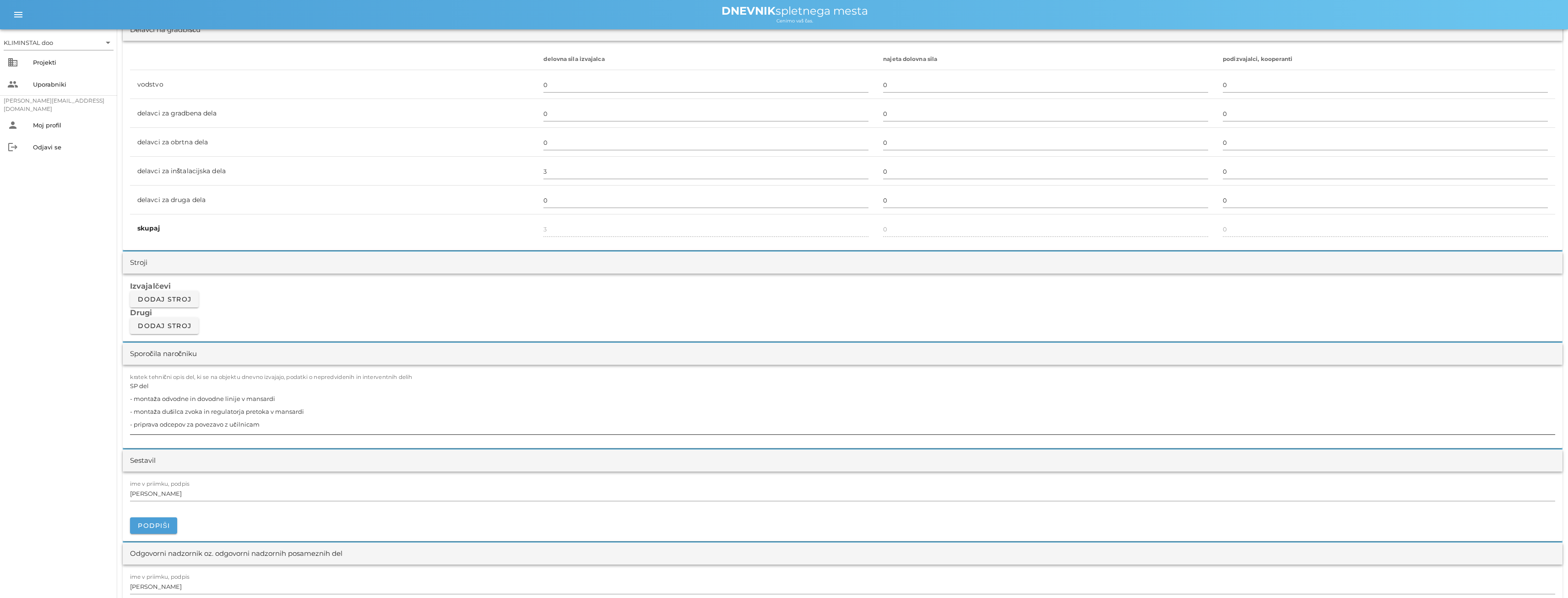
click at [318, 401] on textarea "SP del - montaža odvodne in dovodne linije v mansardi - montaža dušilca zvoka i…" at bounding box center [842, 407] width 1425 height 55
click at [383, 400] on textarea "SP del - montaža odvodne in dovodne linije v mansardi - montaža dušilca zvoka i…" at bounding box center [842, 407] width 1425 height 55
click at [317, 412] on textarea "SP del - montaža odvodne in dovodne linije v mansardi - montaža dušilca zvoka i…" at bounding box center [842, 407] width 1425 height 55
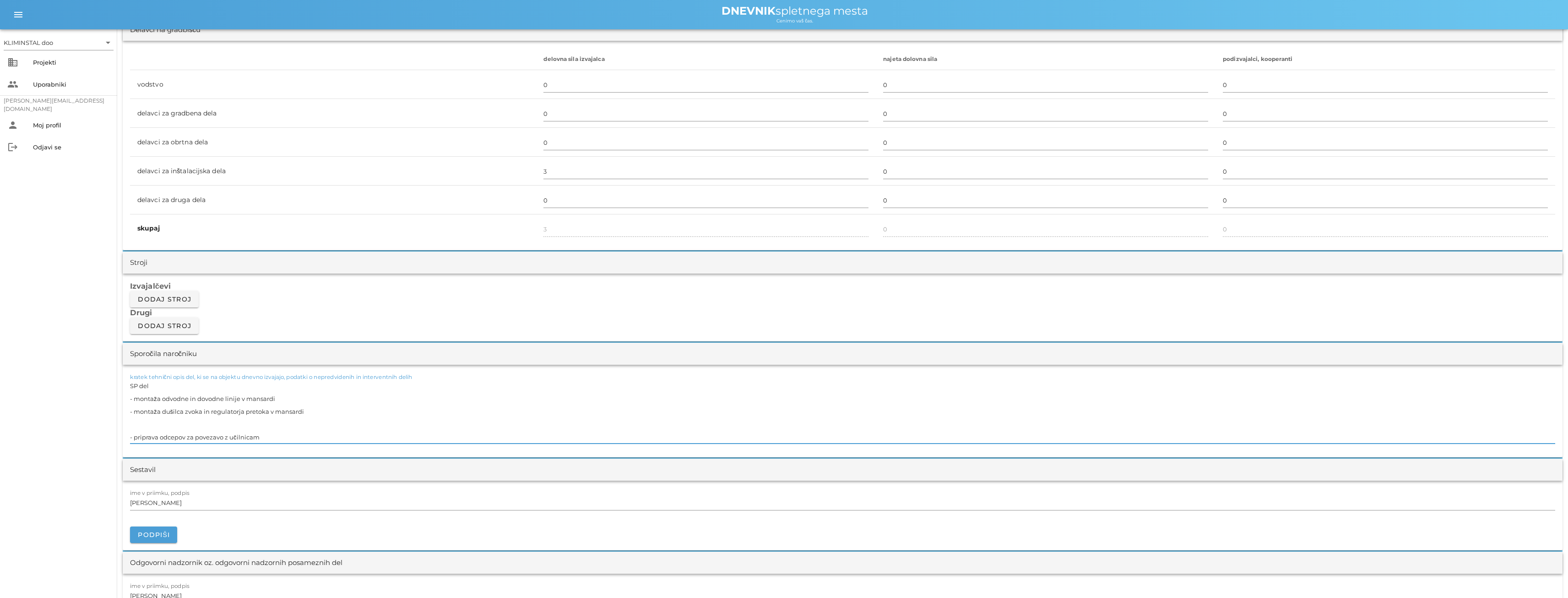
paste textarea "- izoliranje kanalov v podstrehi"
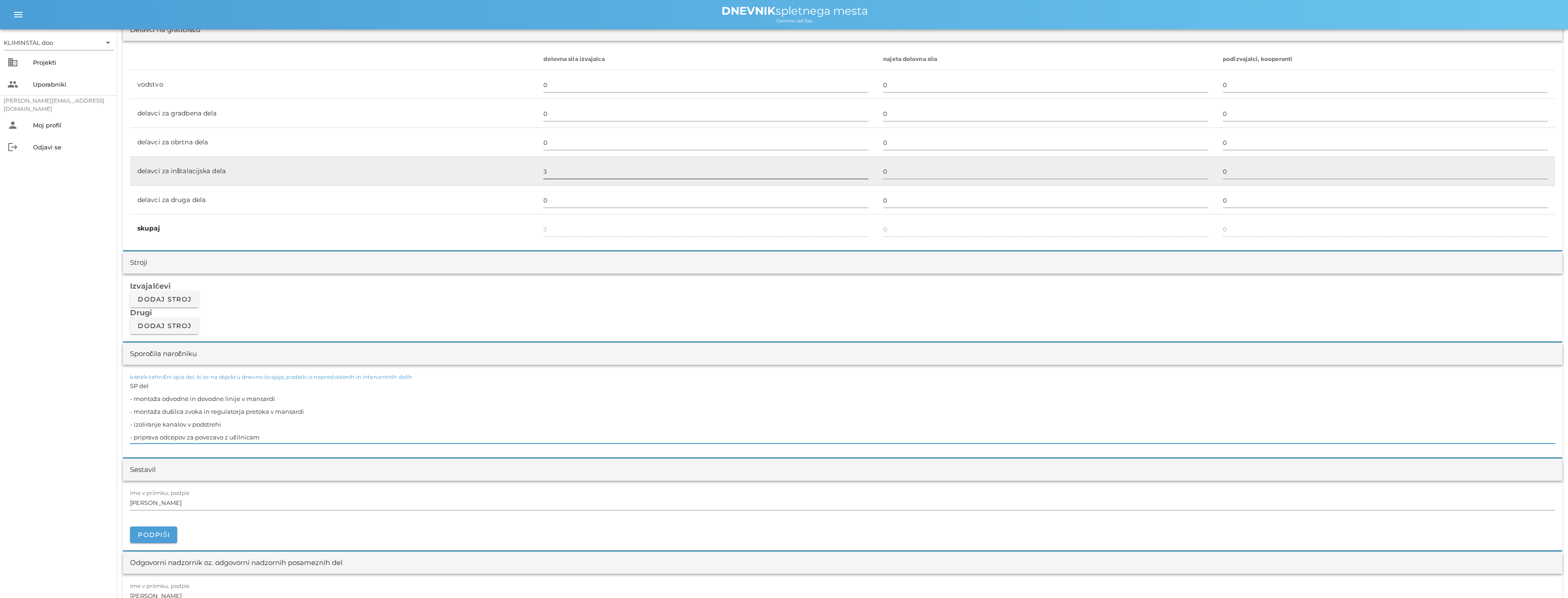
type textarea "SP del - montaža odvodne in dovodne linije v mansardi - montaža dušilca zvoka i…"
click at [552, 166] on input "3" at bounding box center [706, 171] width 325 height 15
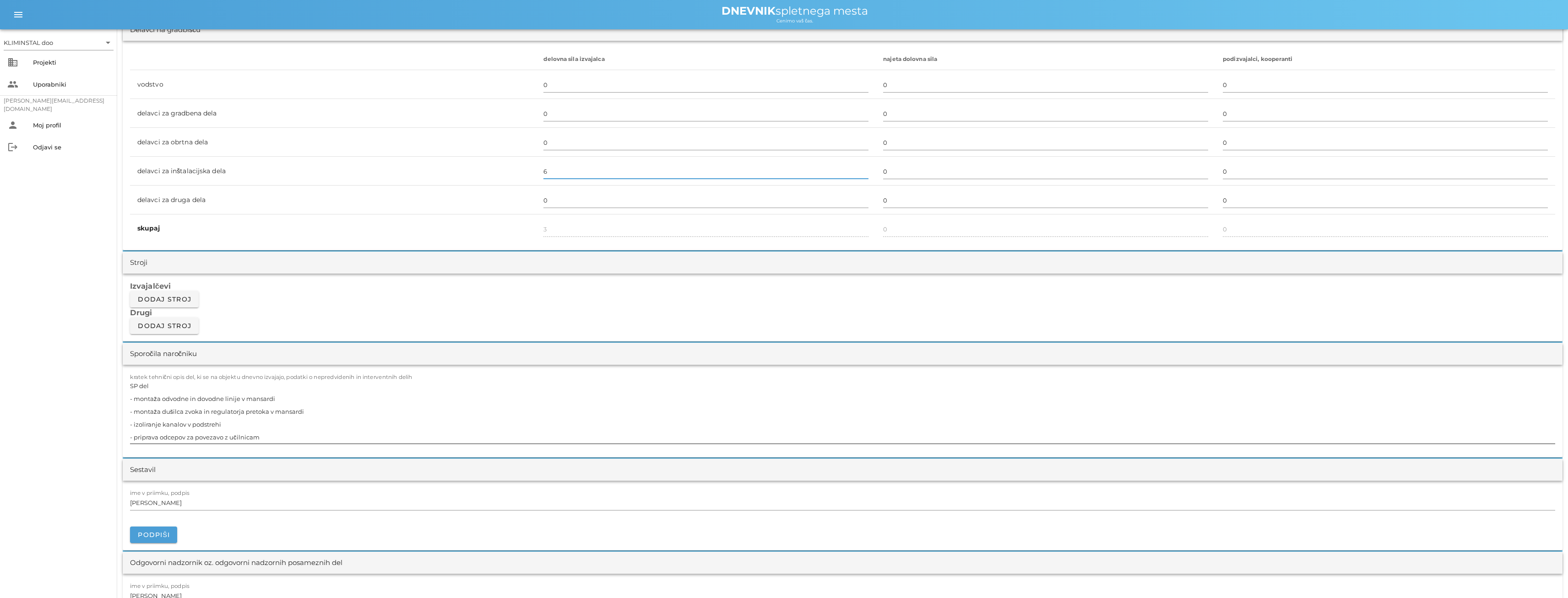
type input "6"
click at [523, 432] on textarea "SP del - montaža odvodne in dovodne linije v mansardi - montaža dušilca zvoka i…" at bounding box center [842, 411] width 1425 height 64
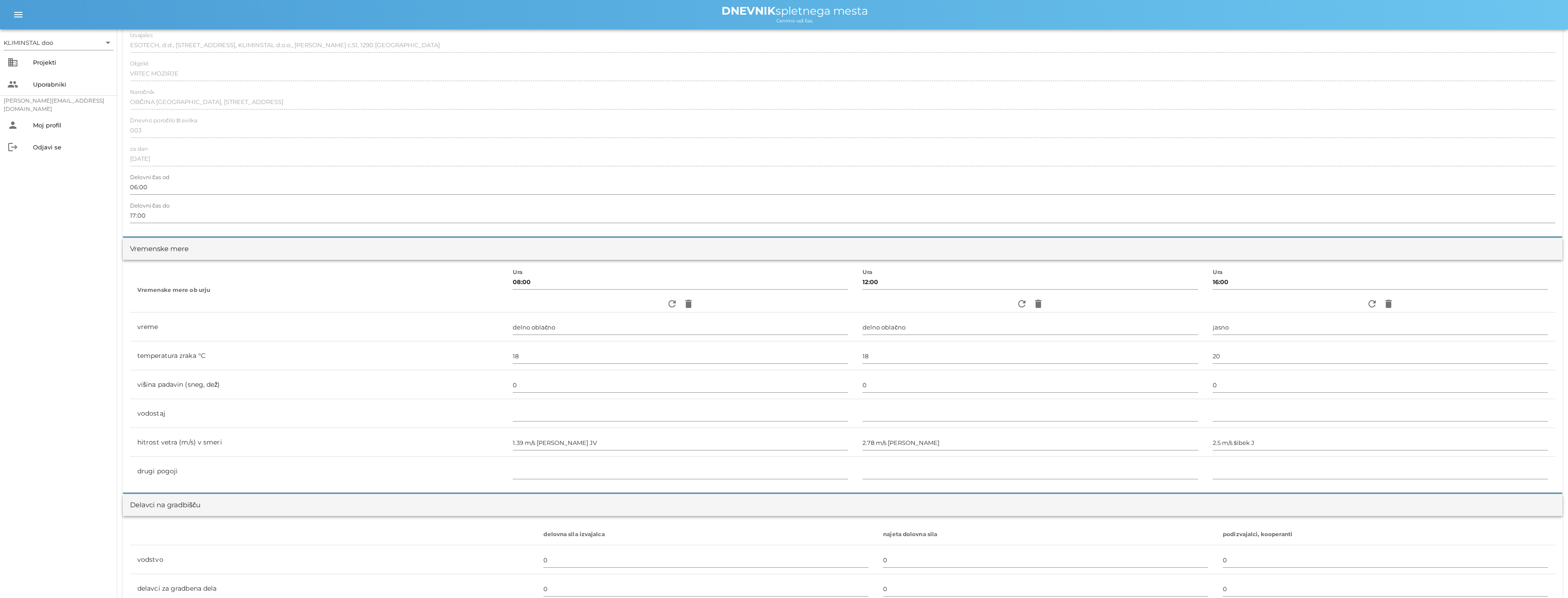
scroll to position [0, 0]
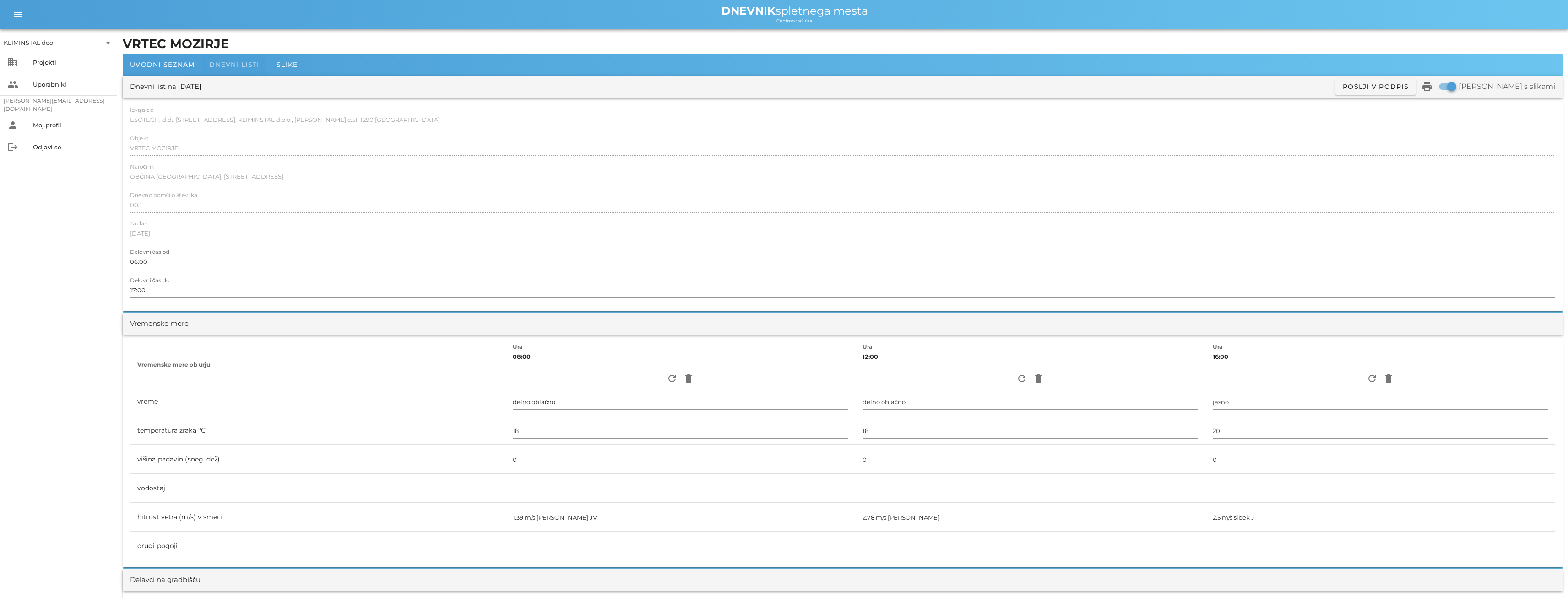
click at [227, 64] on font "Dnevni listi" at bounding box center [234, 65] width 50 height 9
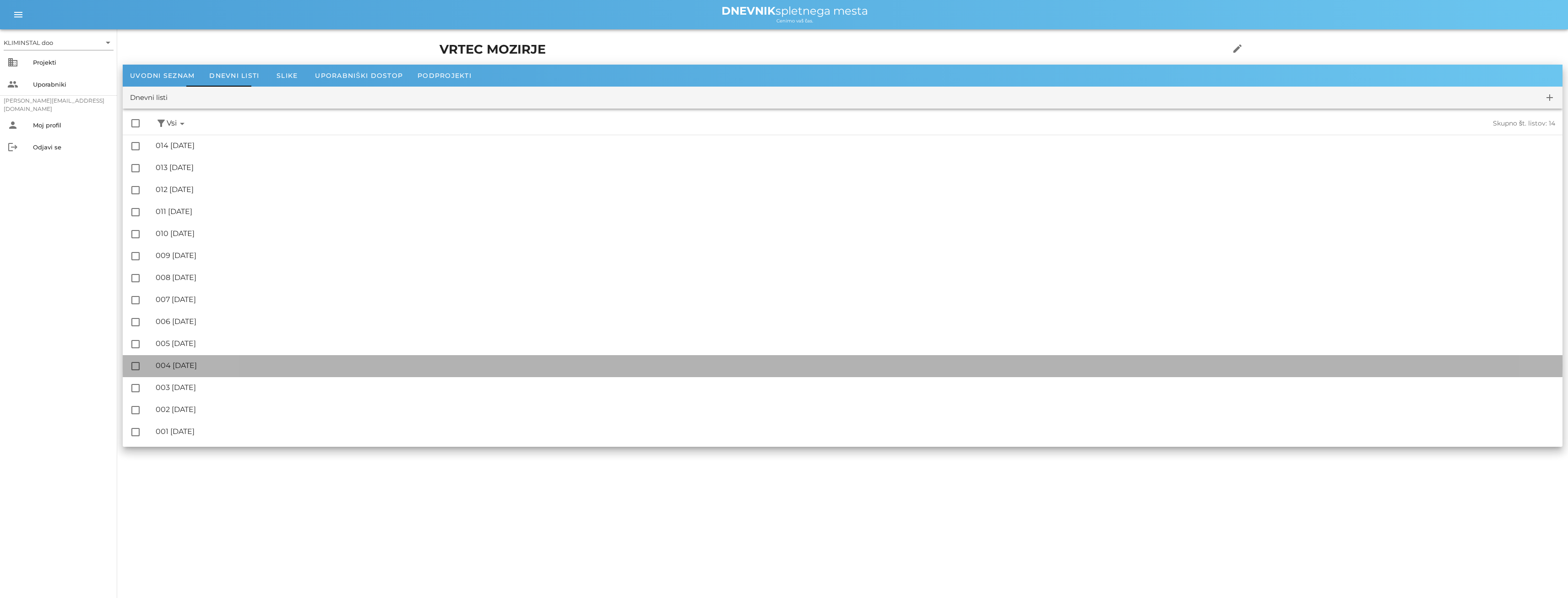
click at [197, 367] on font "004 [DATE]" at bounding box center [177, 365] width 41 height 9
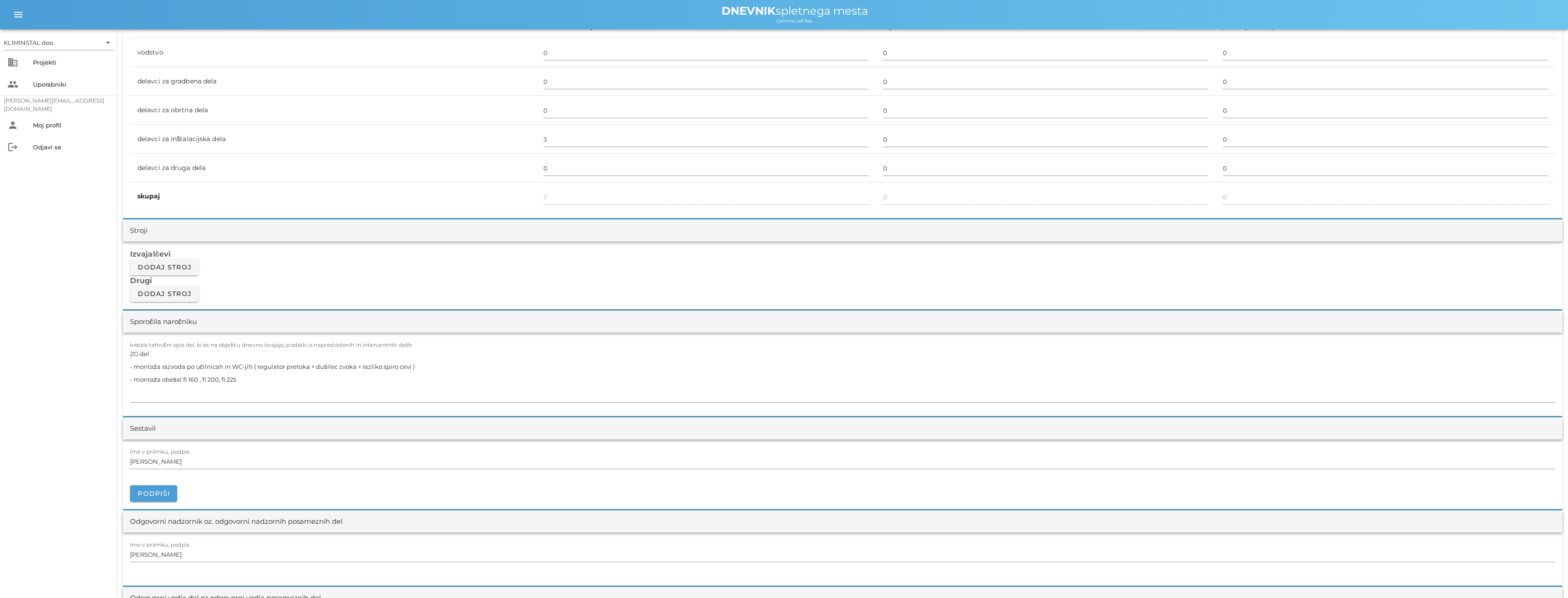
scroll to position [596, 0]
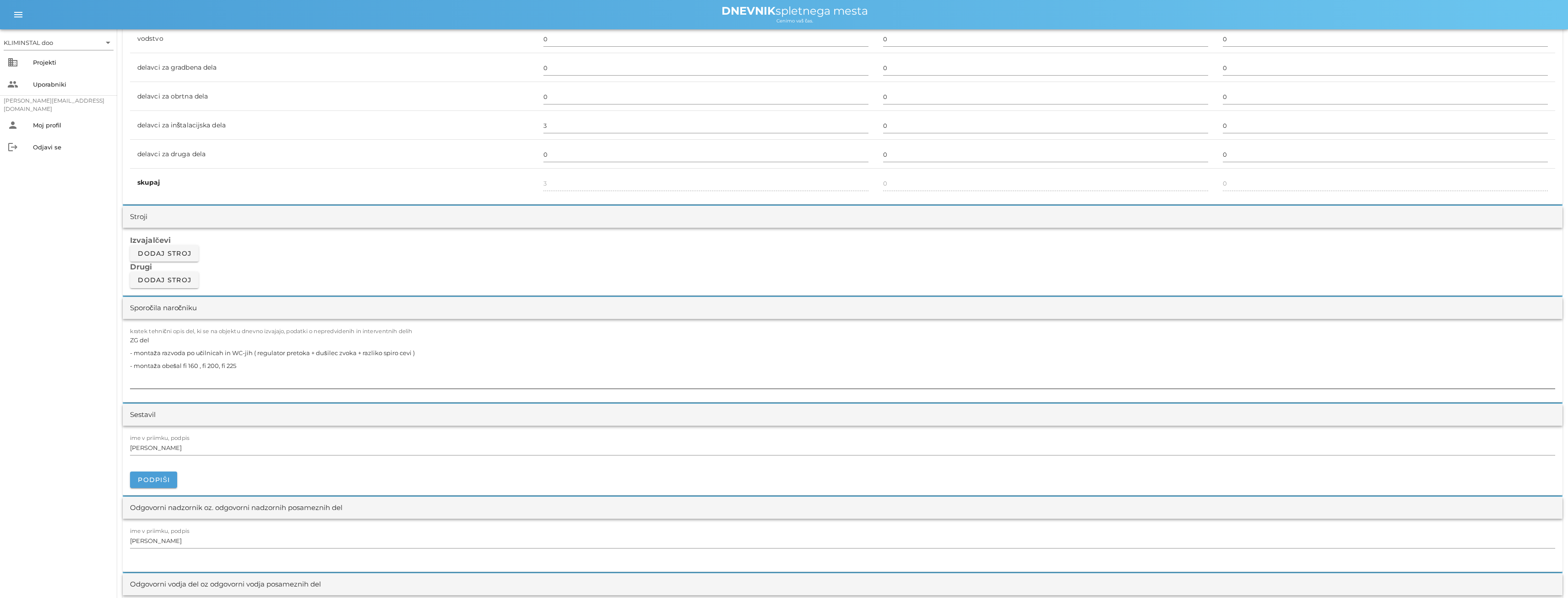
click at [243, 359] on textarea "ZG del - montaža razvoda po učilnicah in WC-jih ( regulator pretoka + dušilec z…" at bounding box center [842, 361] width 1425 height 55
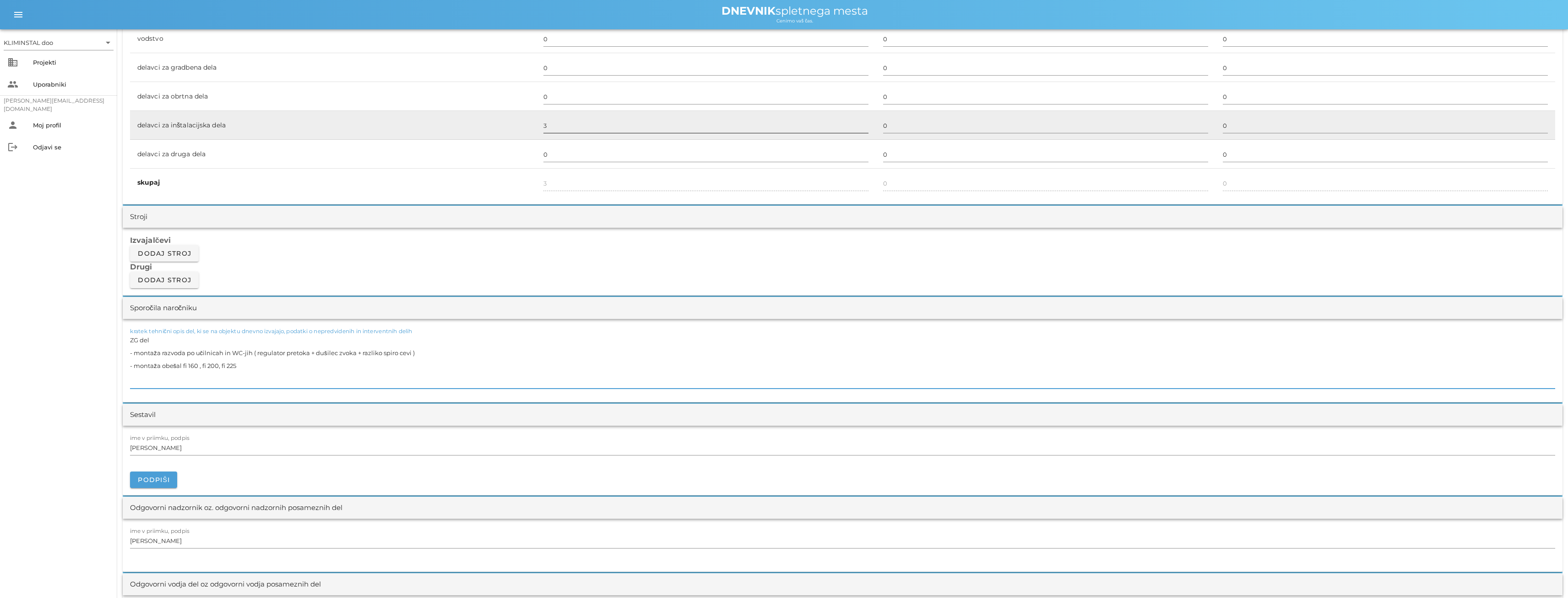
click at [551, 127] on input "3" at bounding box center [706, 125] width 325 height 15
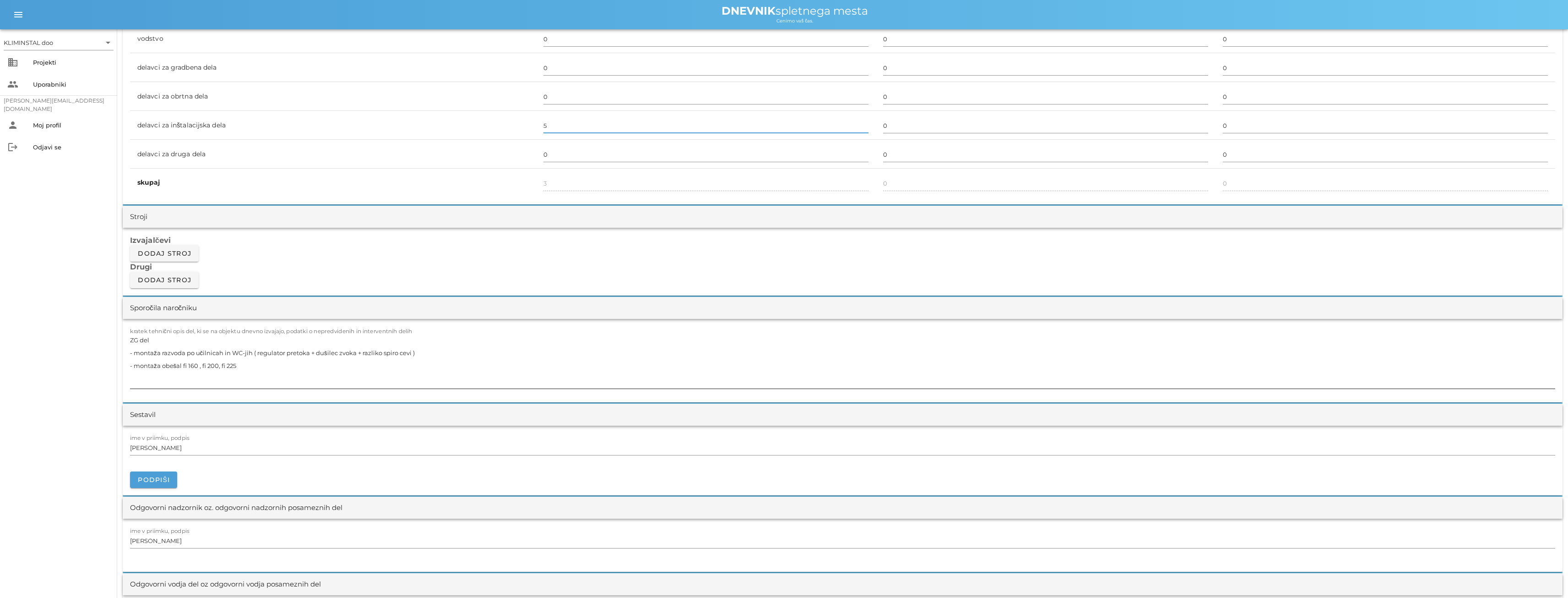
type input "5"
click at [203, 375] on textarea "ZG del - montaža razvoda po učilnicah in WC-jih ( regulator pretoka + dušilec z…" at bounding box center [842, 361] width 1425 height 55
click at [251, 368] on textarea "ZG del - montaža razvoda po učilnicah in WC-jih ( regulator pretoka + dušilec z…" at bounding box center [842, 361] width 1425 height 55
paste textarea "- izoliranje kanalov v podstrehi"
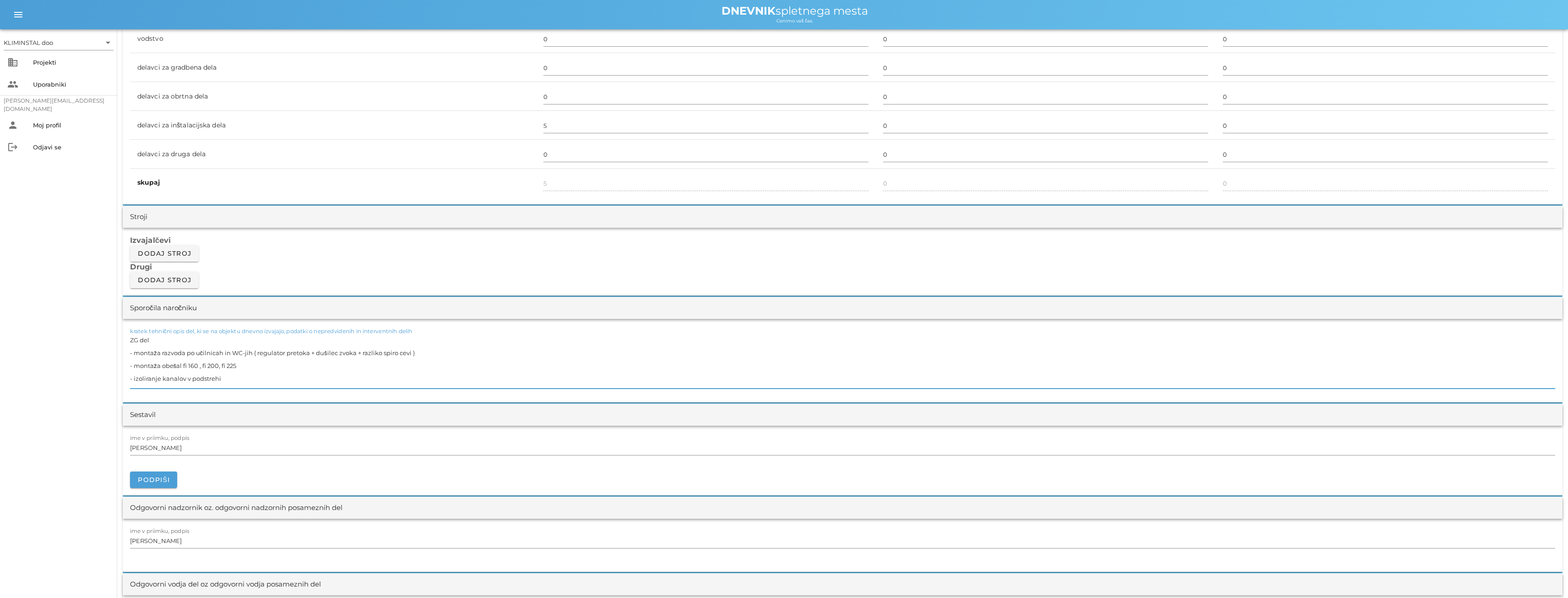
drag, startPoint x: 222, startPoint y: 373, endPoint x: 187, endPoint y: 376, distance: 35.1
click at [187, 376] on textarea "ZG del - montaža razvoda po učilnicah in WC-jih ( regulator pretoka + dušilec z…" at bounding box center [842, 361] width 1425 height 55
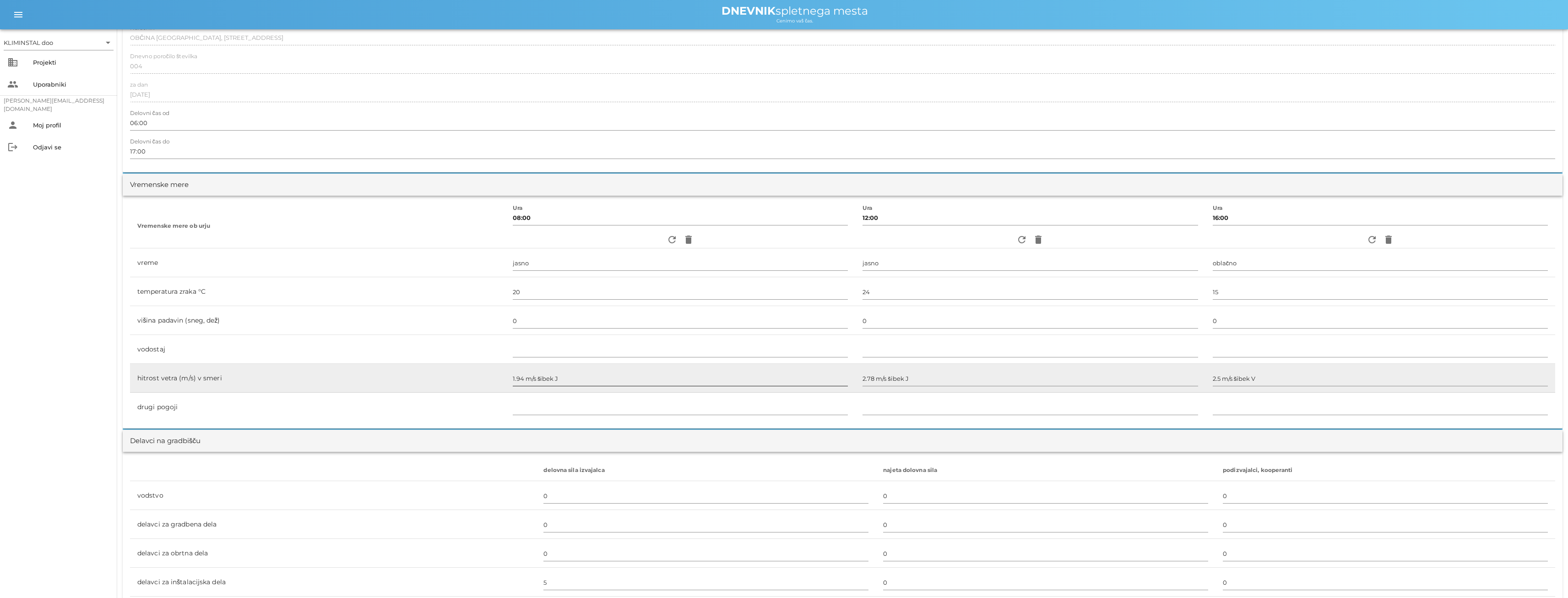
scroll to position [0, 0]
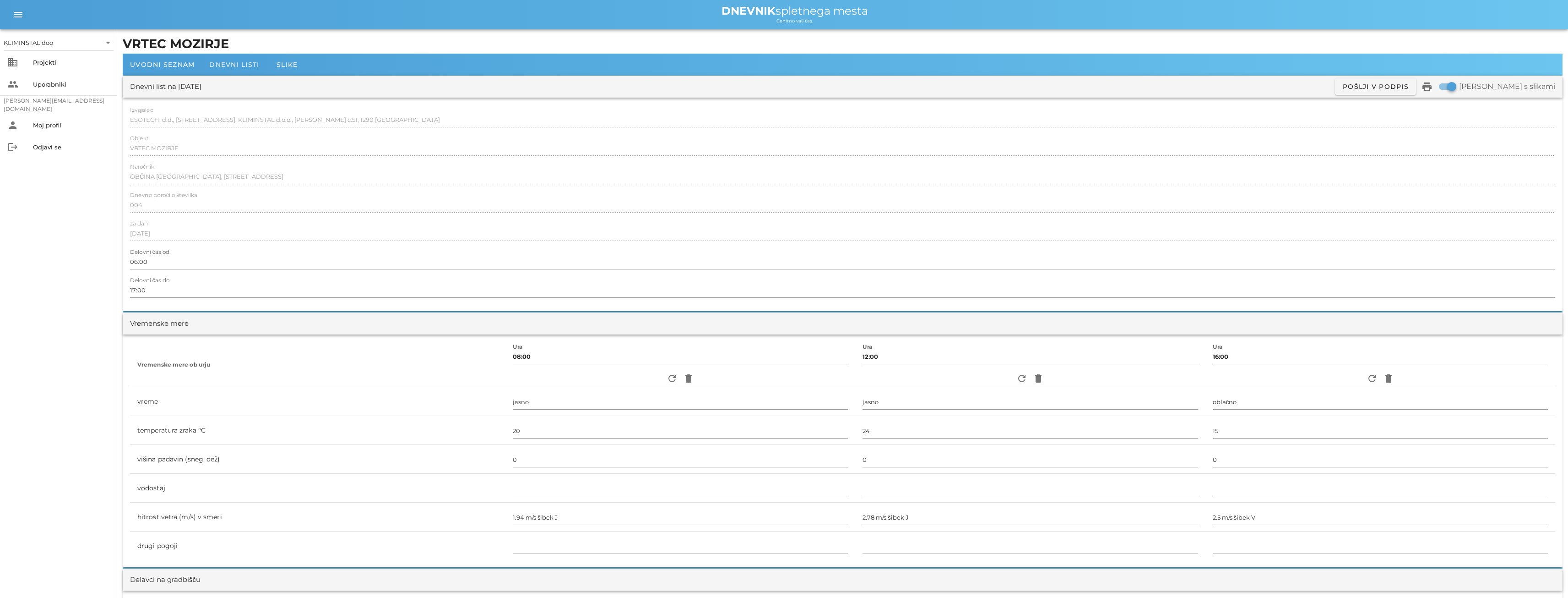
type textarea "ZG del - montaža razvoda po učilnicah in WC-jih ( regulator pretoka + dušilec z…"
click at [245, 64] on font "Dnevni listi" at bounding box center [234, 65] width 50 height 9
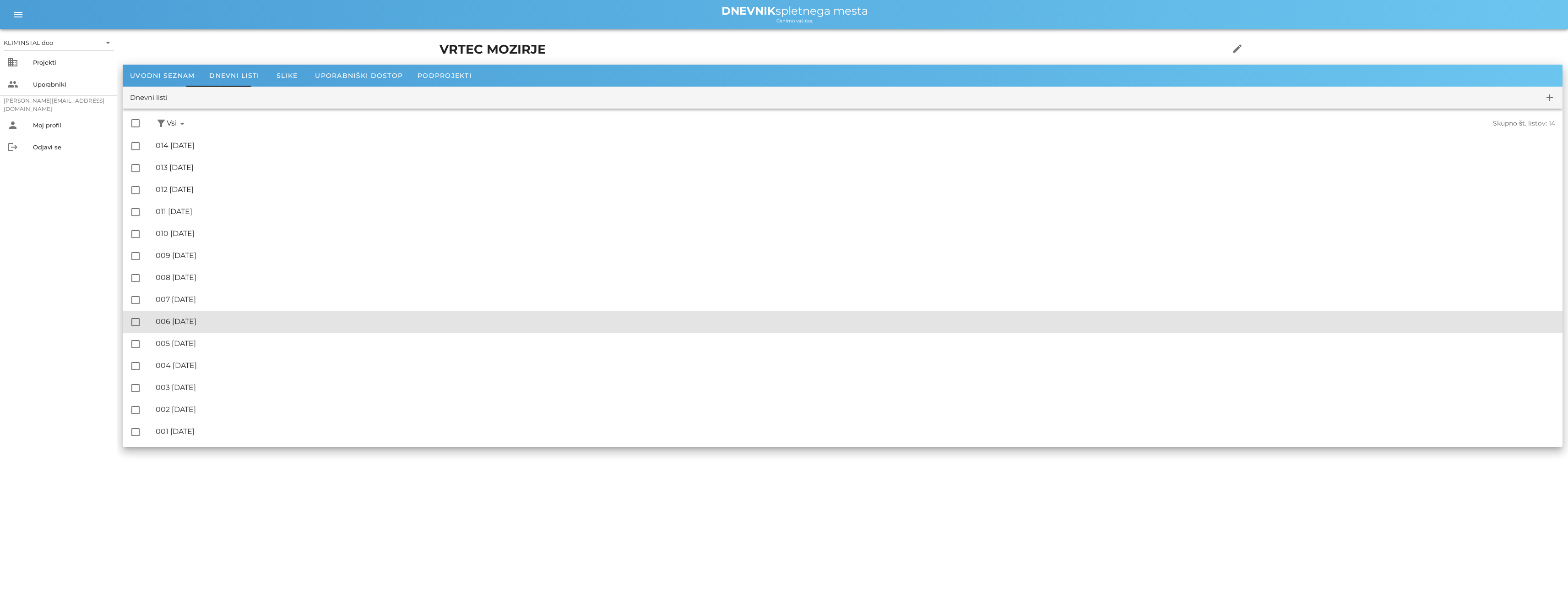
click at [197, 318] on font "006 [DATE]" at bounding box center [176, 321] width 41 height 9
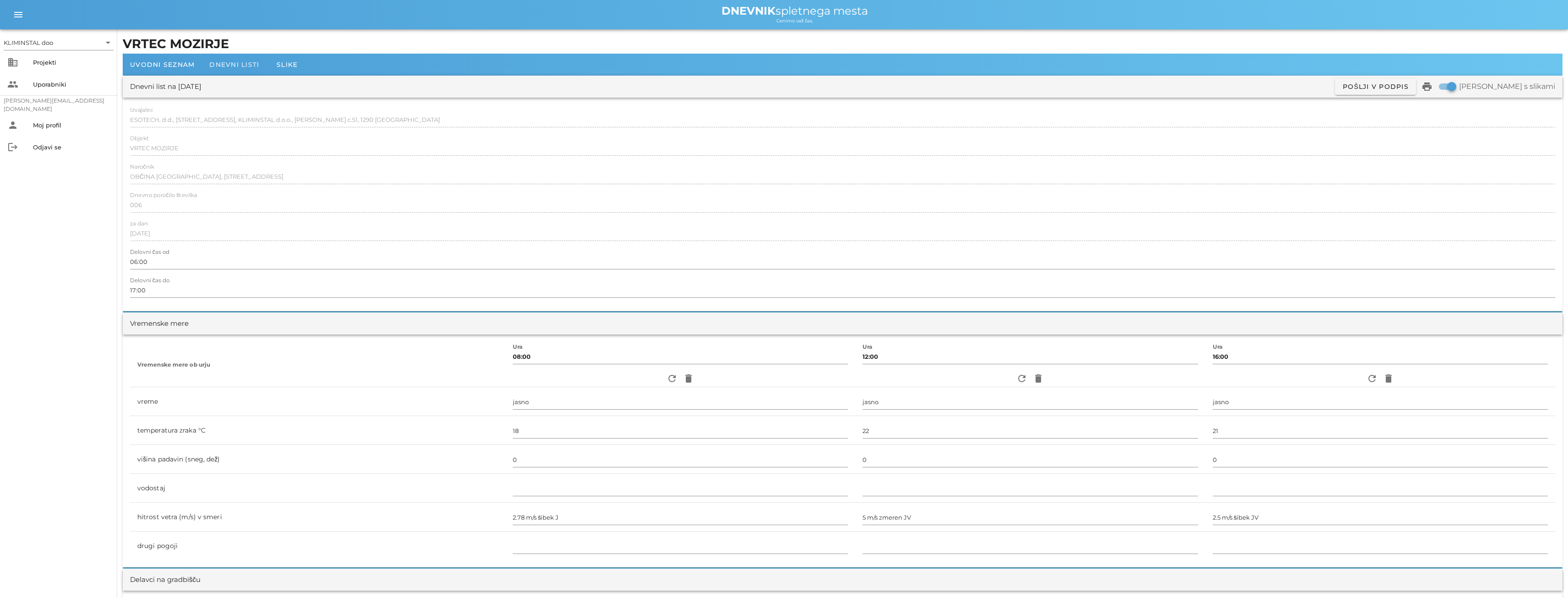
click at [234, 63] on font "Dnevni listi" at bounding box center [234, 65] width 50 height 9
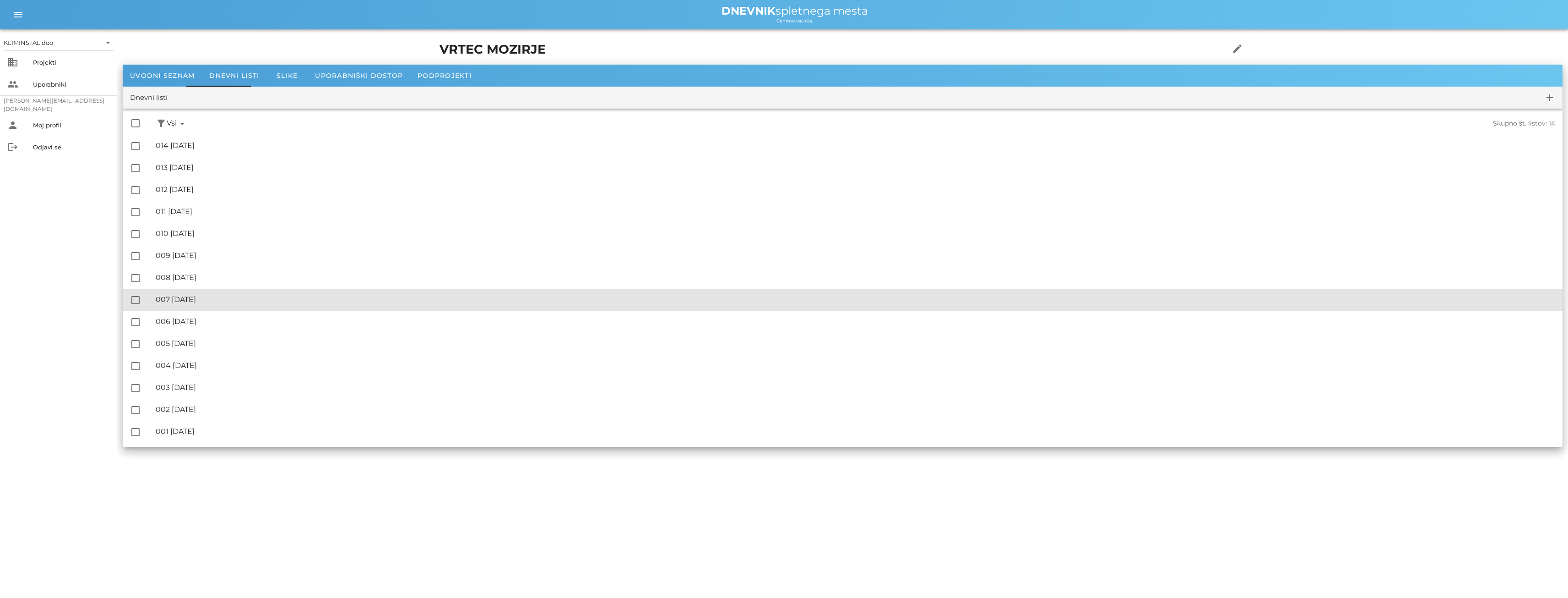
click at [196, 301] on font "007 [DATE]" at bounding box center [176, 299] width 40 height 9
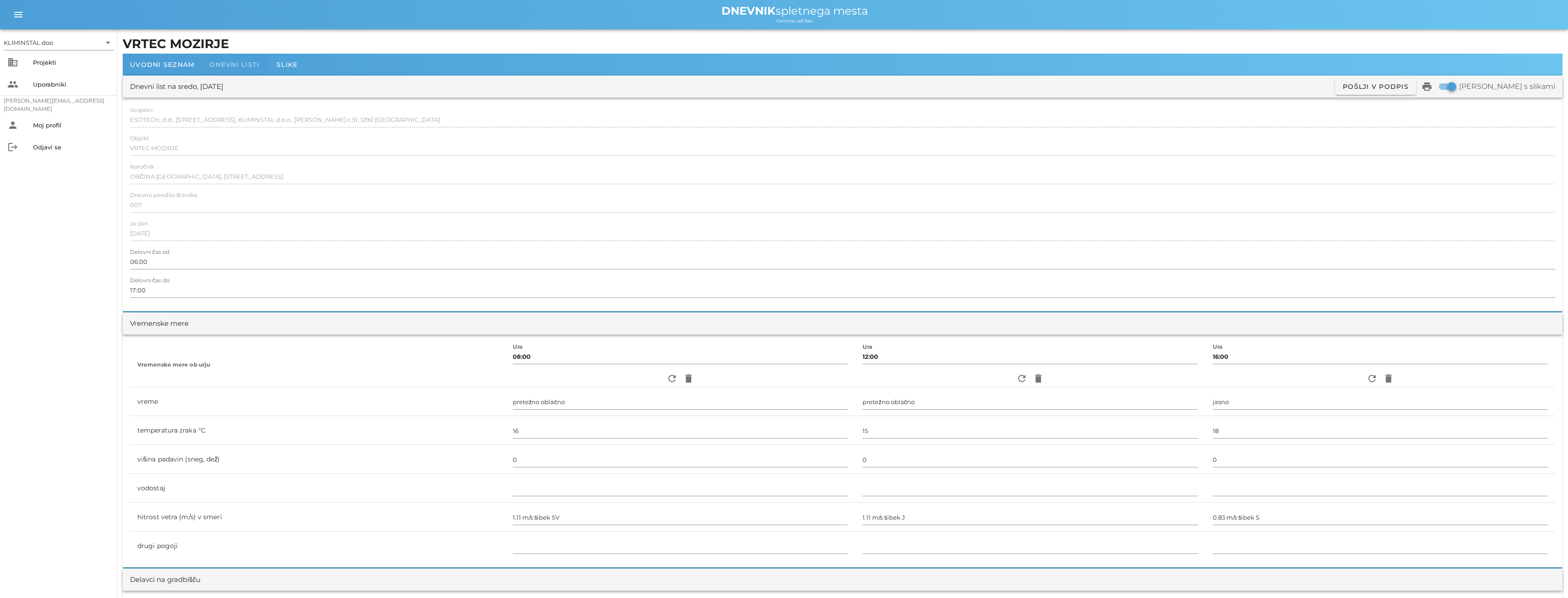
click at [223, 66] on font "Dnevni listi" at bounding box center [234, 65] width 50 height 9
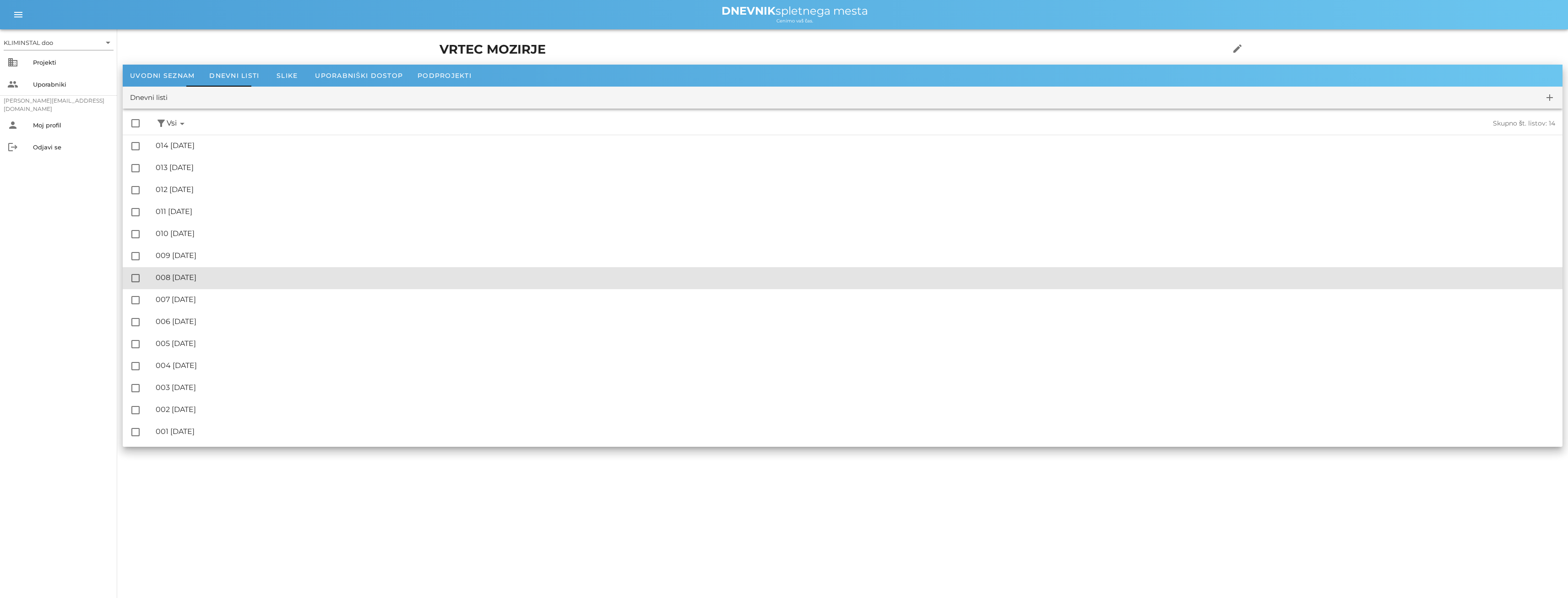
click at [197, 280] on font "008 [DATE]" at bounding box center [176, 277] width 41 height 9
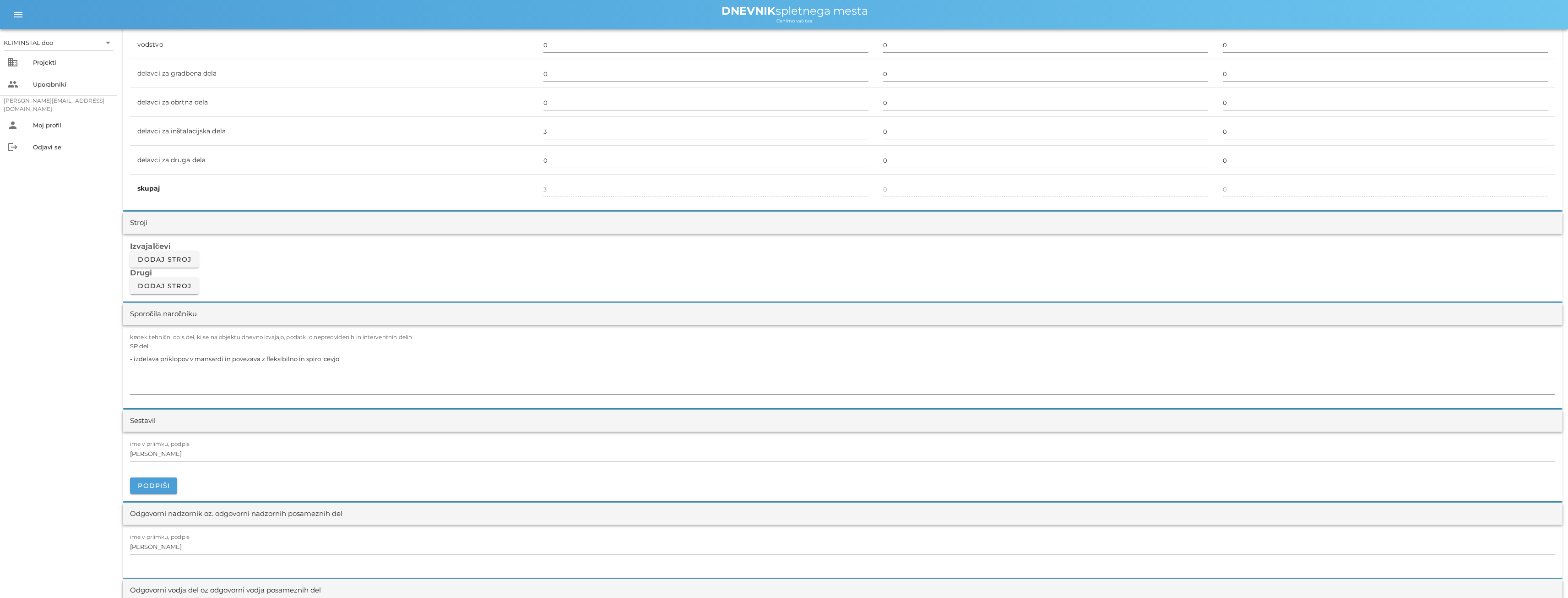
scroll to position [596, 0]
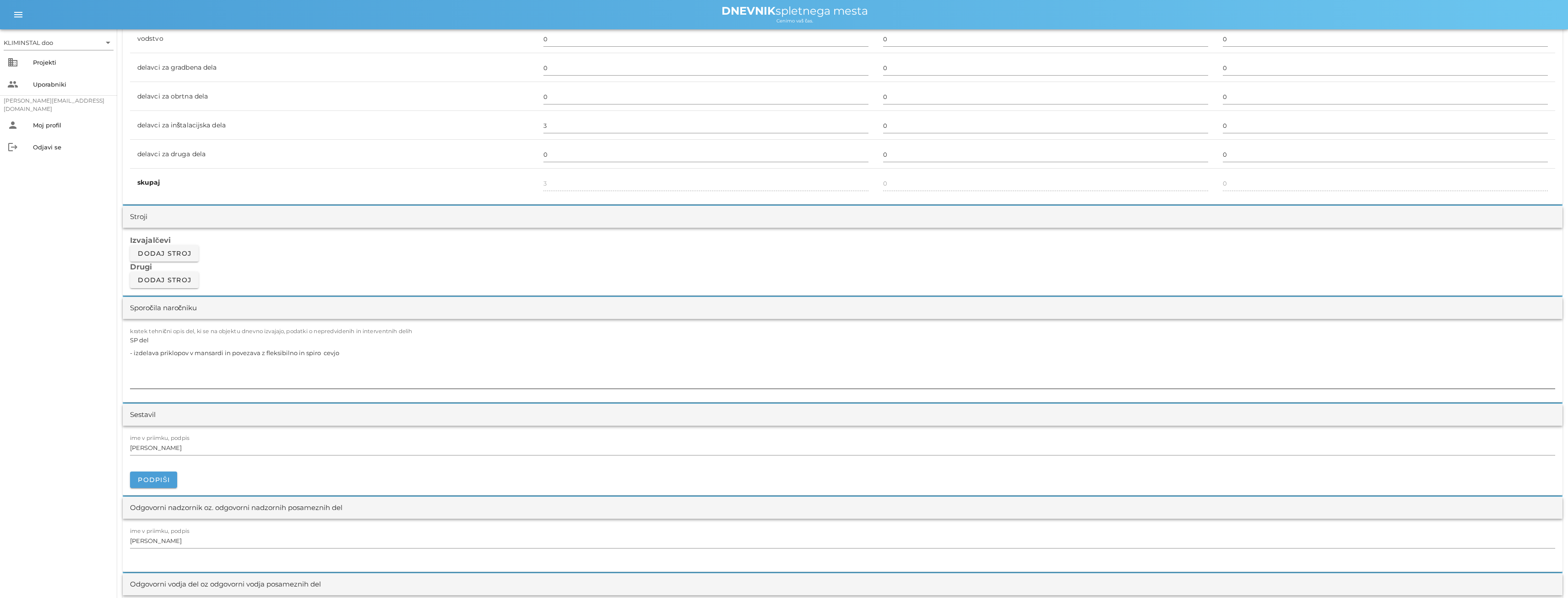
click at [337, 354] on textarea "SP del - izdelava priklopov v mansardi in povezava z fleksibilno in spiro cevjo" at bounding box center [842, 361] width 1425 height 55
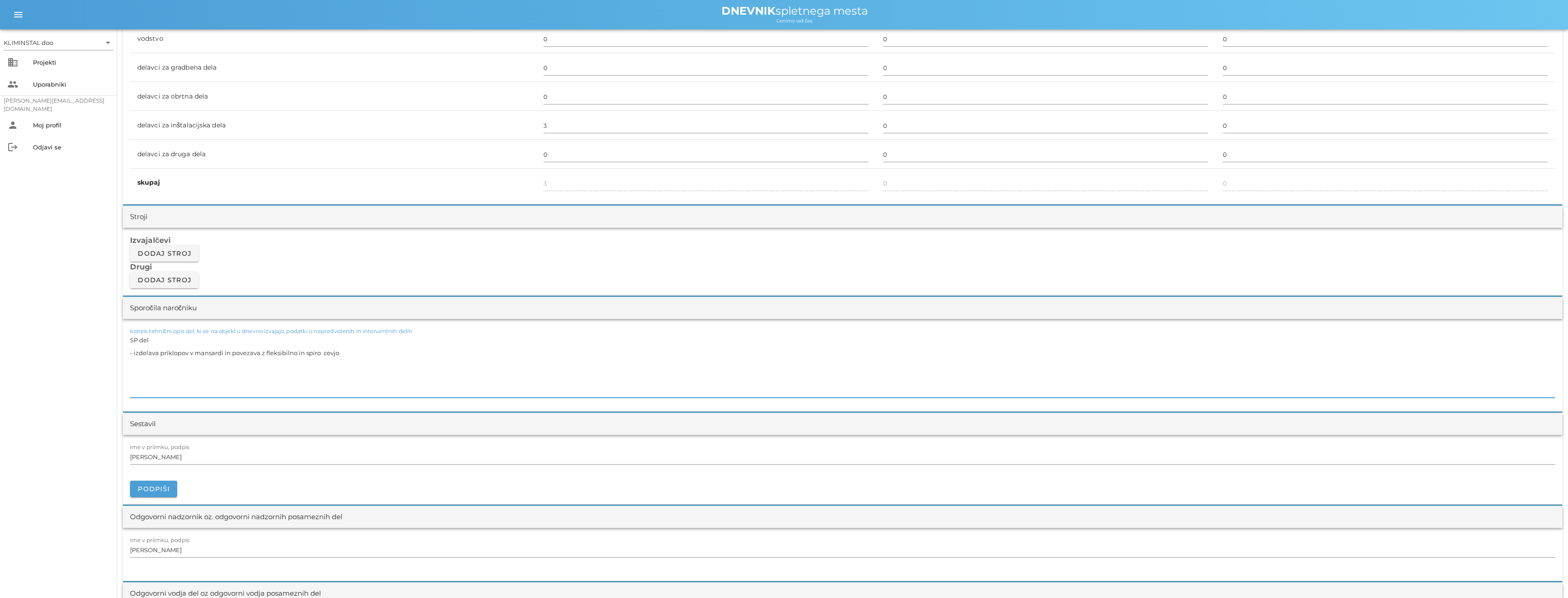
drag, startPoint x: 145, startPoint y: 370, endPoint x: 136, endPoint y: 366, distance: 9.8
click at [136, 366] on textarea "SP del - izdelava priklopov v mansardi in povezava z fleksibilno in spiro cevjo" at bounding box center [842, 365] width 1425 height 64
paste textarea "- izoliranje kanalov v podstrehi"
type textarea "SP del - izdelava priklopov v mansardi in povezava z fleksibilno in spiro cevjo…"
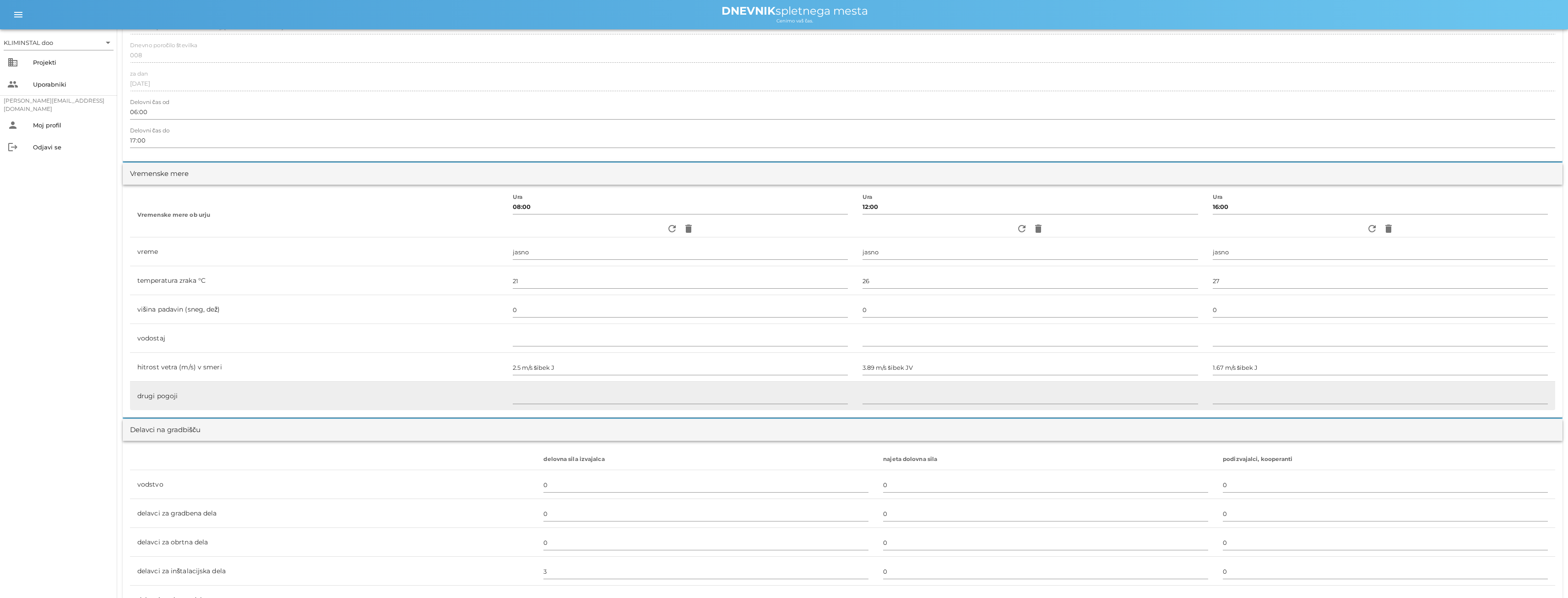
scroll to position [0, 0]
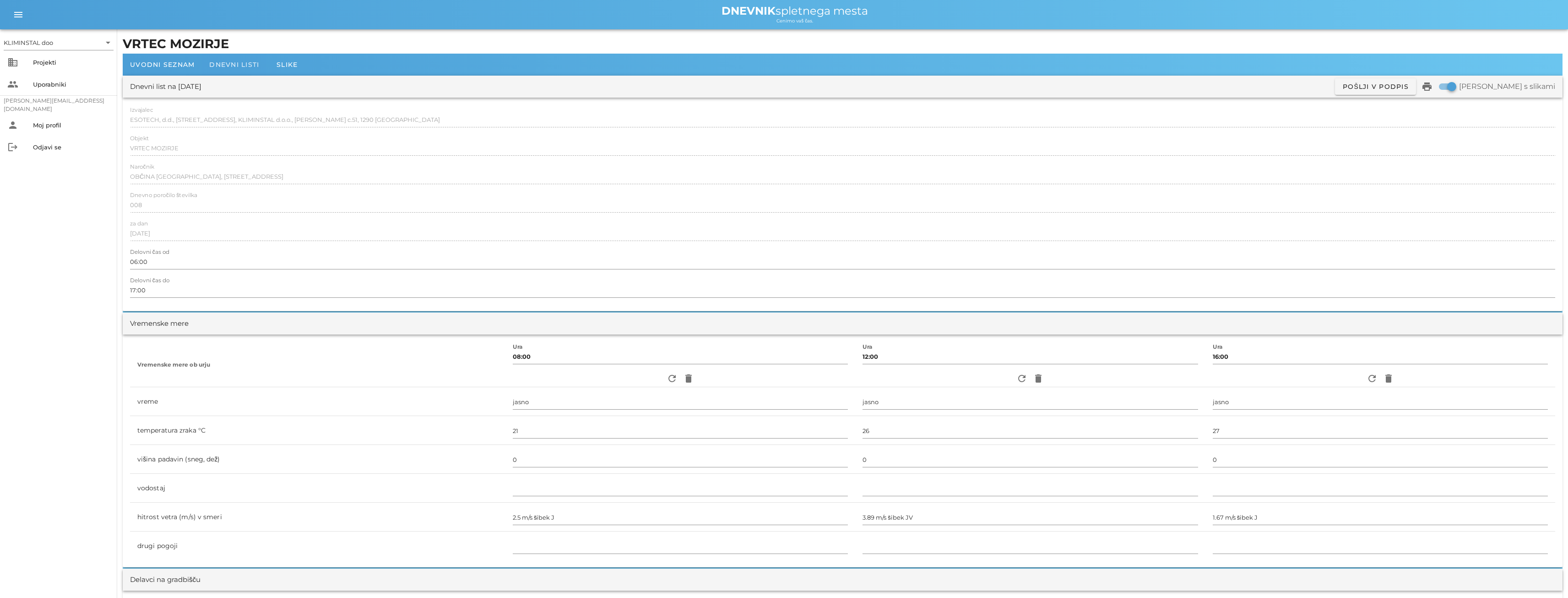
click at [237, 66] on font "Dnevni listi" at bounding box center [234, 65] width 50 height 9
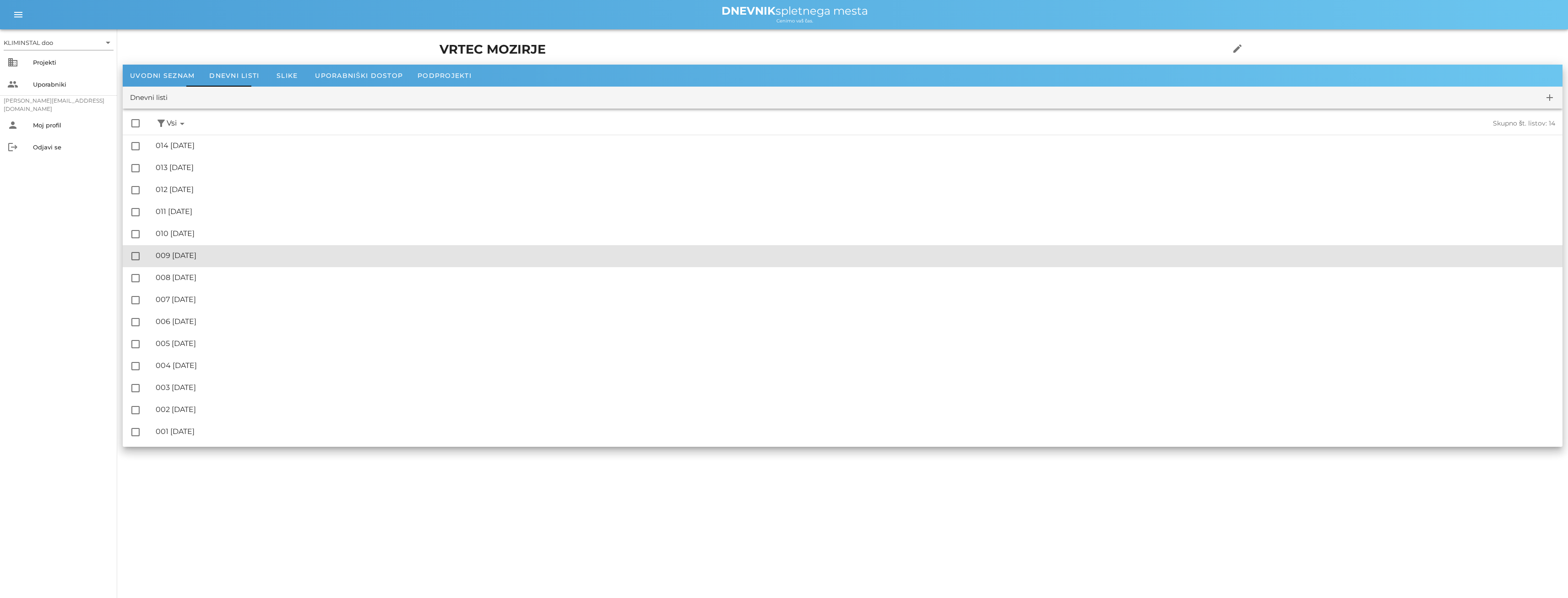
click at [195, 251] on font "009 [DATE]" at bounding box center [176, 255] width 41 height 9
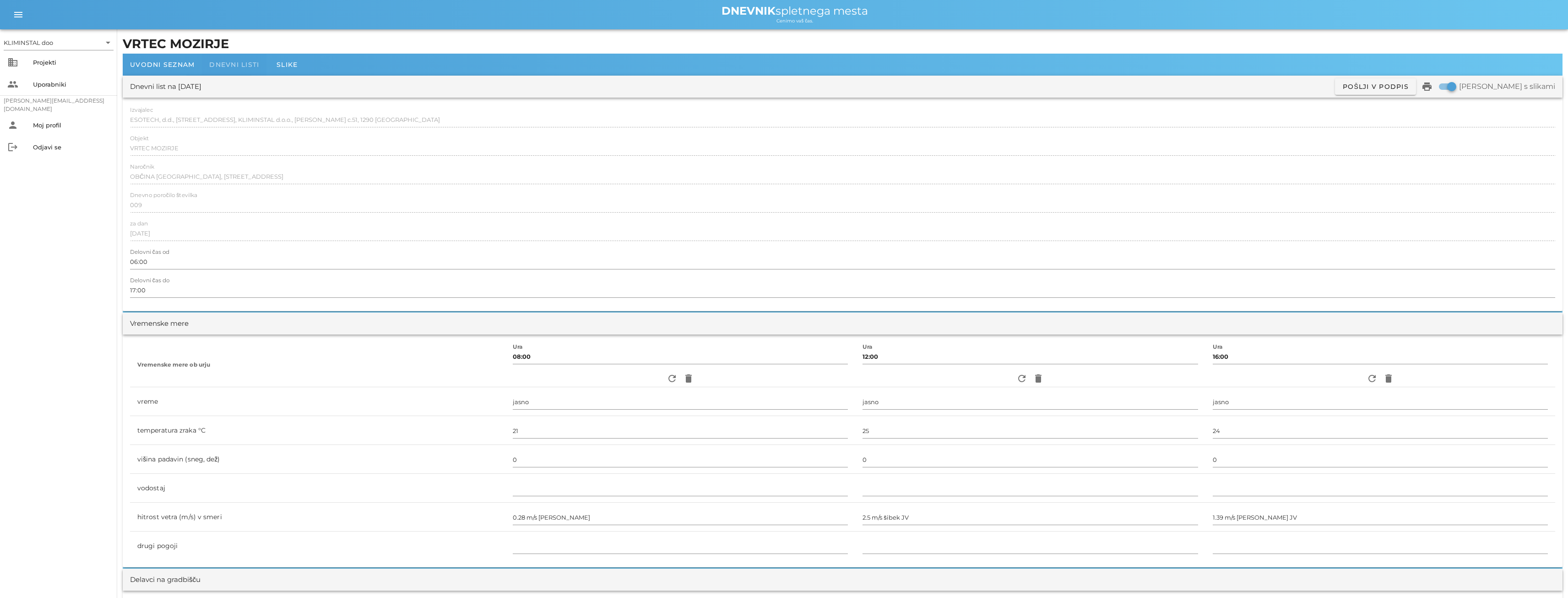
click at [242, 66] on font "Dnevni listi" at bounding box center [234, 65] width 50 height 9
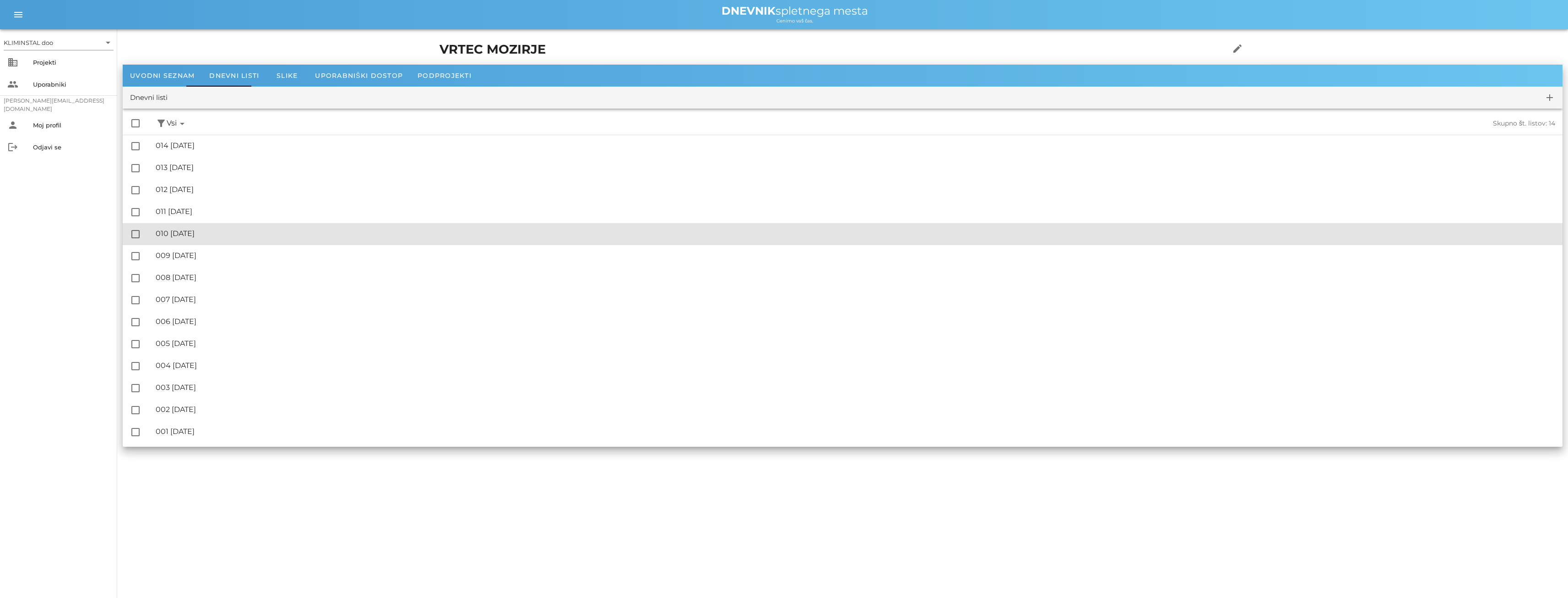
click at [191, 234] on font "010 [DATE]" at bounding box center [175, 233] width 39 height 9
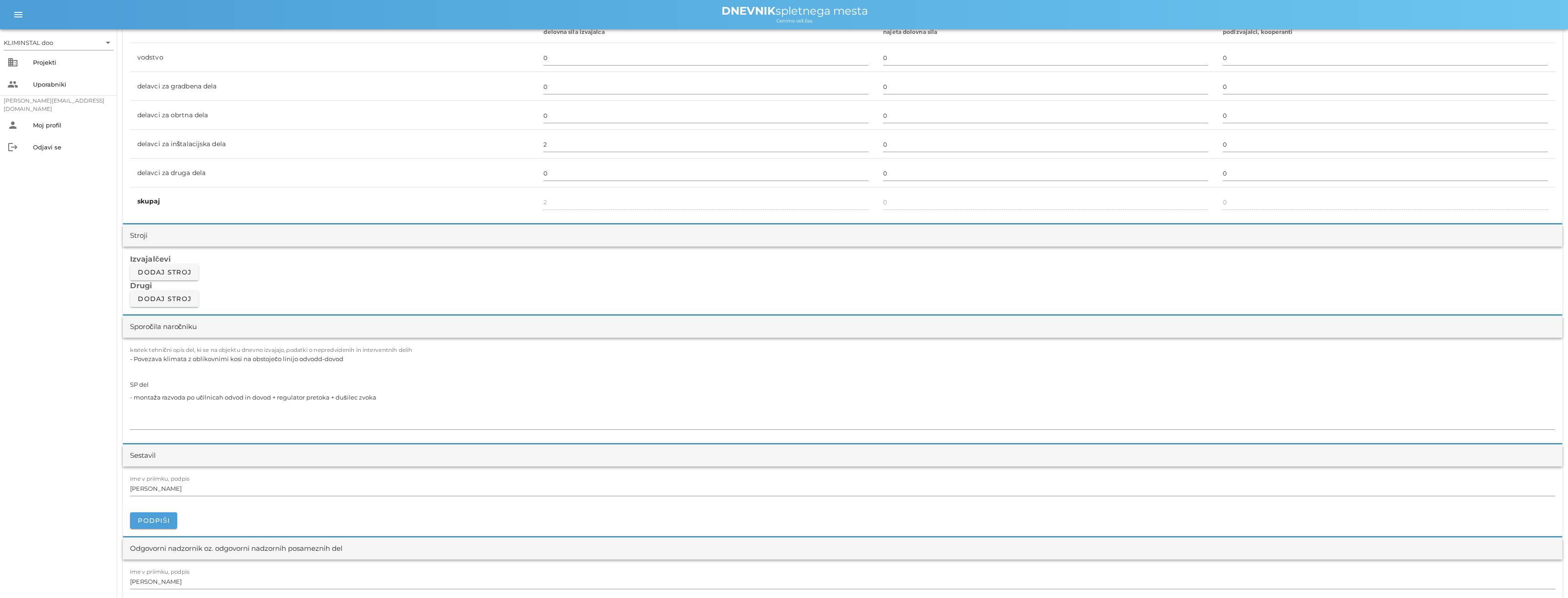
scroll to position [641, 0]
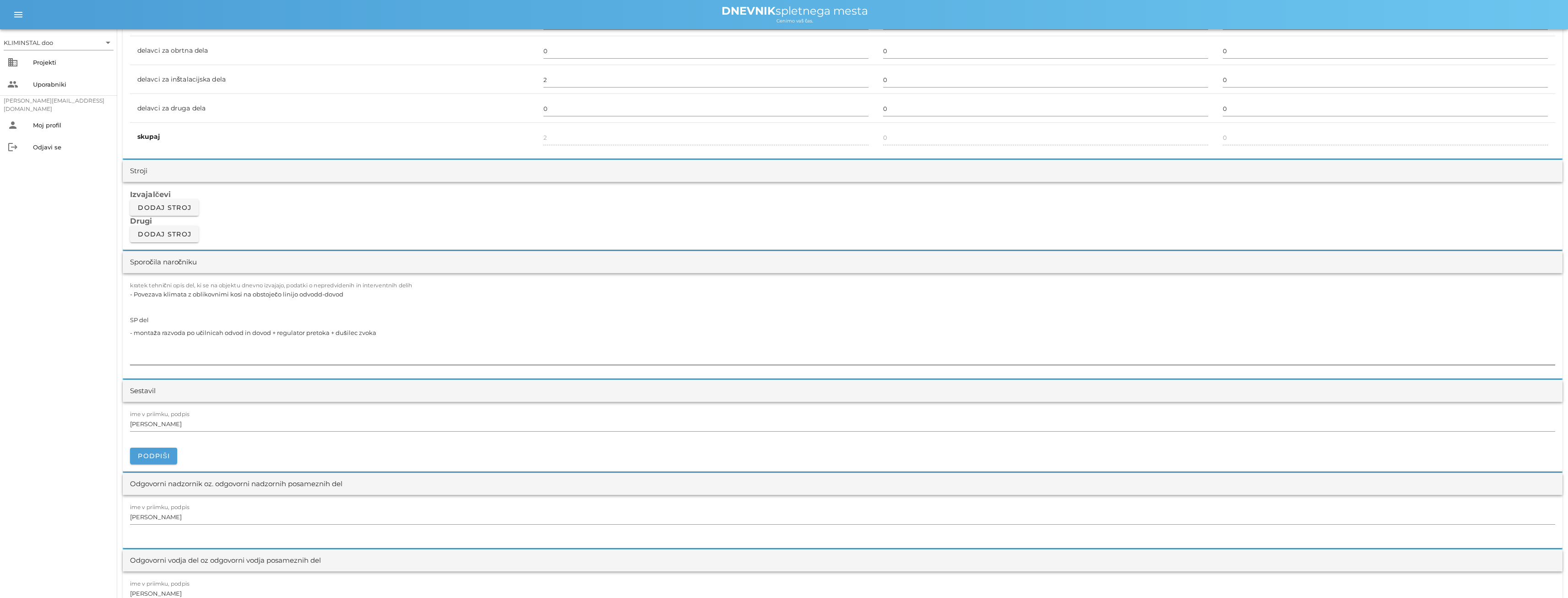
click at [377, 320] on textarea "- Povezava klimata z oblikovnimi kosi na obstoječo linijo odvodd-dovod SP del -…" at bounding box center [842, 326] width 1425 height 77
click at [340, 308] on textarea "- Povezava klimata z oblikovnimi kosi na obstoječo linijo odvodd-dovod SP del -…" at bounding box center [842, 326] width 1425 height 77
click at [383, 331] on textarea "- Povezava klimata z oblikovnimi kosi na obstoječo linijo odvodd-dovod SP del -…" at bounding box center [842, 326] width 1425 height 77
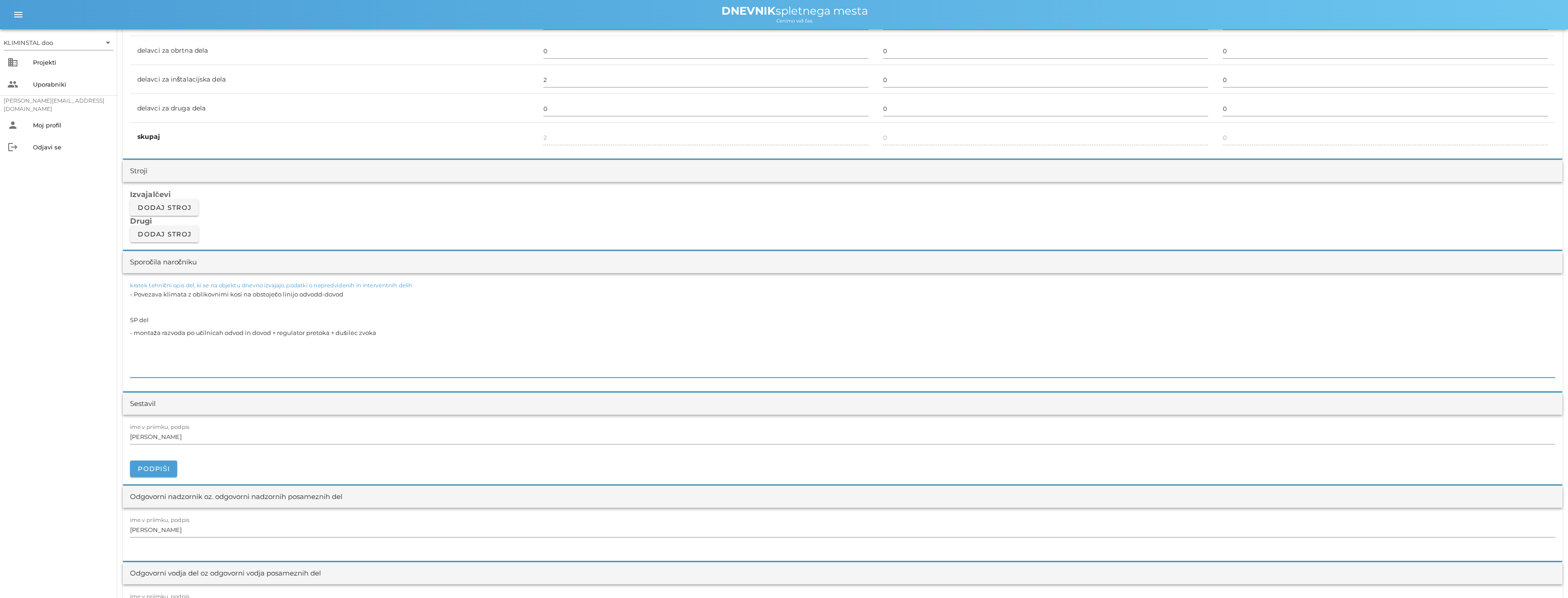
paste textarea "- izoliranje kanalov v podstrehi"
click at [208, 359] on textarea "- Povezava klimata z oblikovnimi kosi na obstoječo linijo odvodd-dovod SP del -…" at bounding box center [842, 332] width 1425 height 90
drag, startPoint x: 243, startPoint y: 347, endPoint x: 187, endPoint y: 346, distance: 56.0
click at [187, 346] on textarea "- Povezava klimata z oblikovnimi kosi na obstoječo linijo odvodd-dovod SP del -…" at bounding box center [842, 332] width 1425 height 90
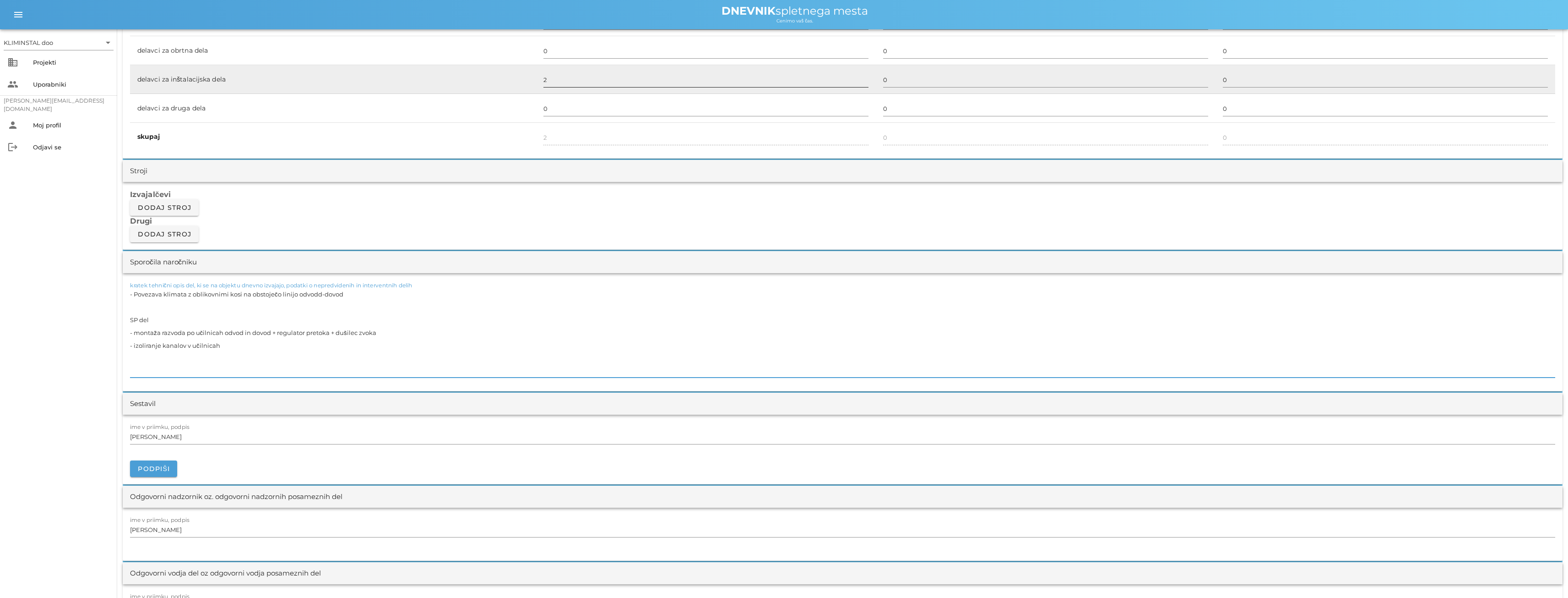
type textarea "- Povezava klimata z oblikovnimi kosi na obstoječo linijo odvodd-dovod SP del -…"
click at [569, 81] on input "2" at bounding box center [706, 80] width 325 height 15
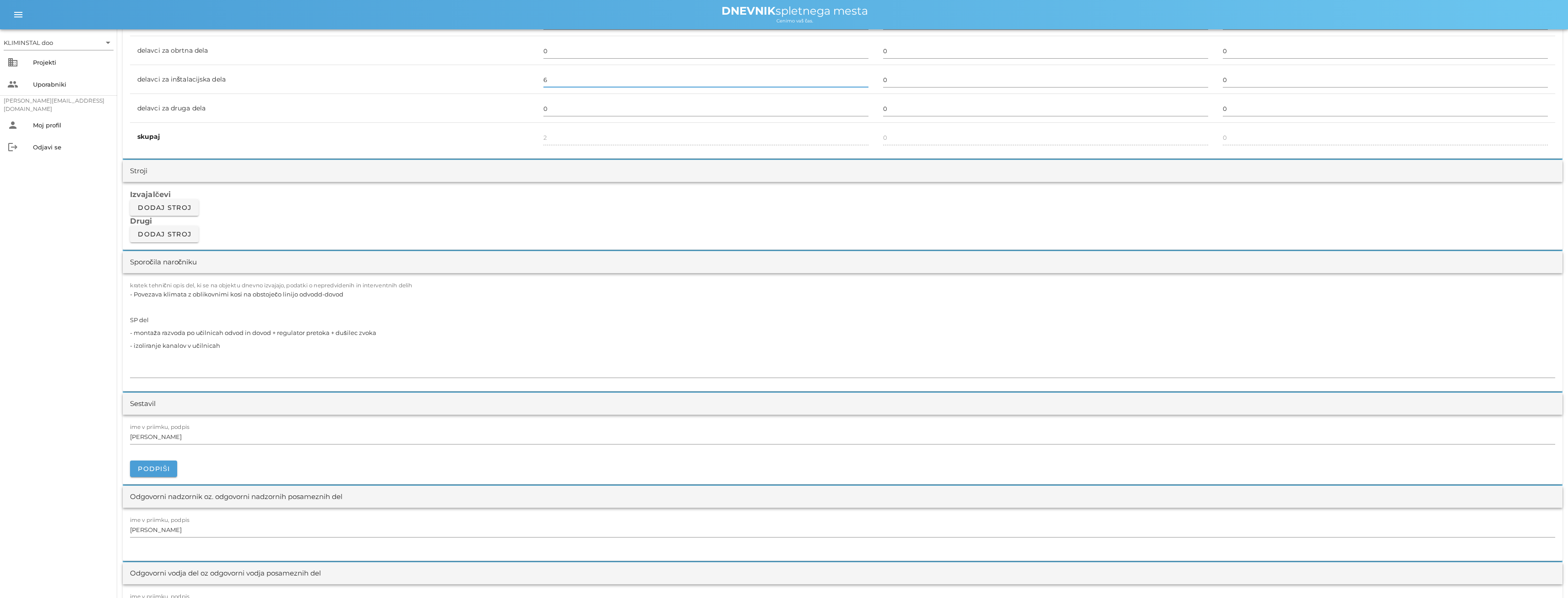
type input "6"
click at [391, 418] on div "ime v priimku, podpis [PERSON_NAME]" at bounding box center [842, 449] width 1440 height 69
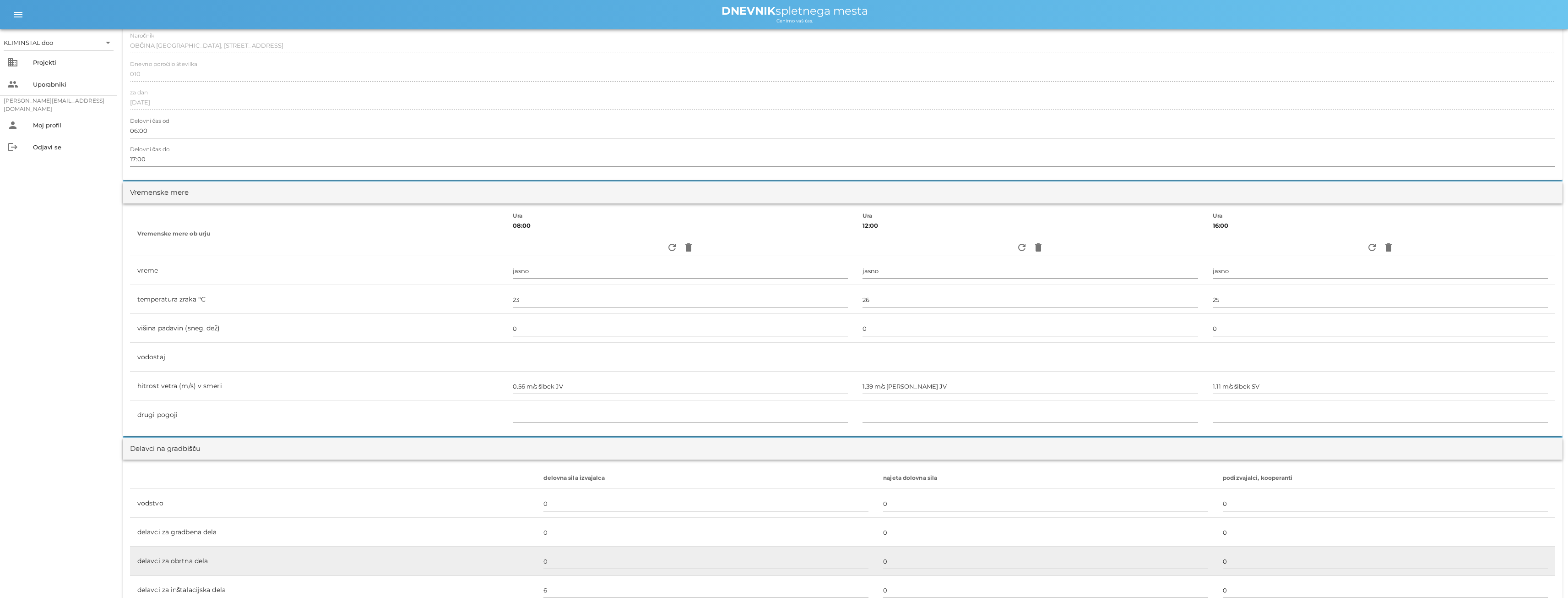
scroll to position [0, 0]
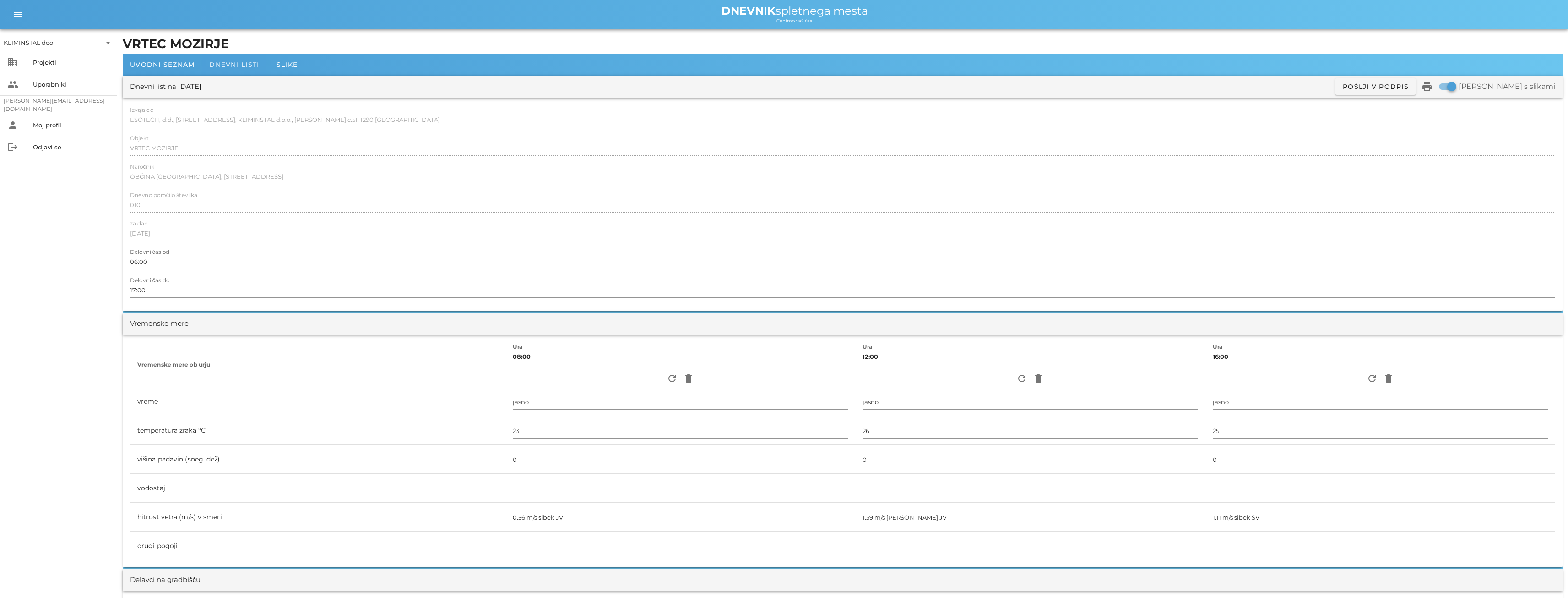
click at [226, 65] on font "Dnevni listi" at bounding box center [234, 65] width 50 height 9
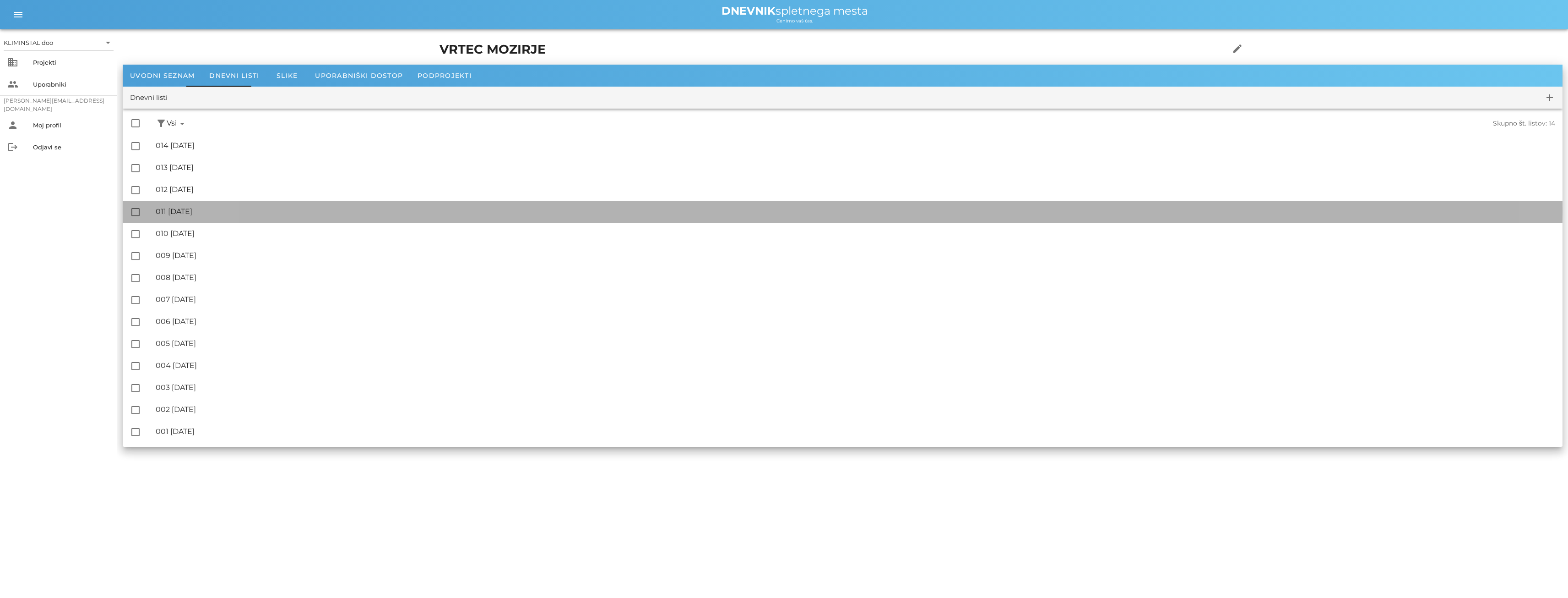
click at [192, 214] on font "011 [DATE]" at bounding box center [174, 211] width 37 height 9
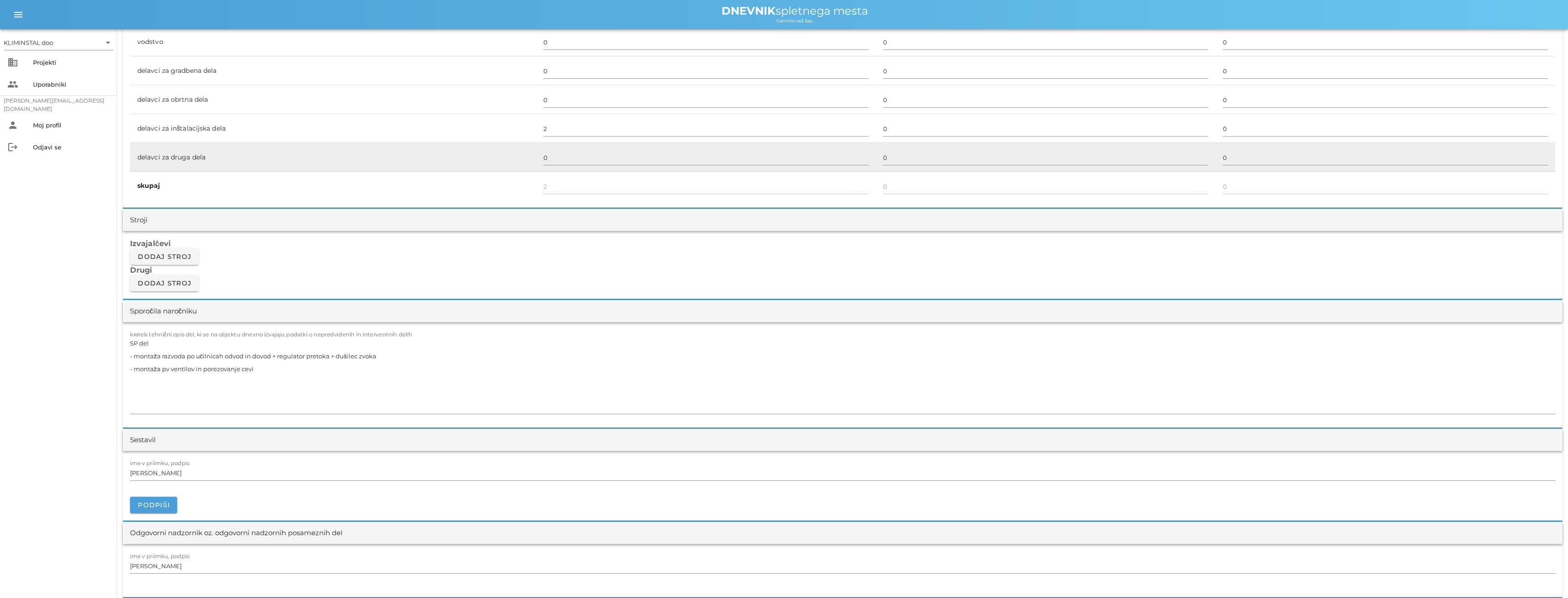
scroll to position [596, 0]
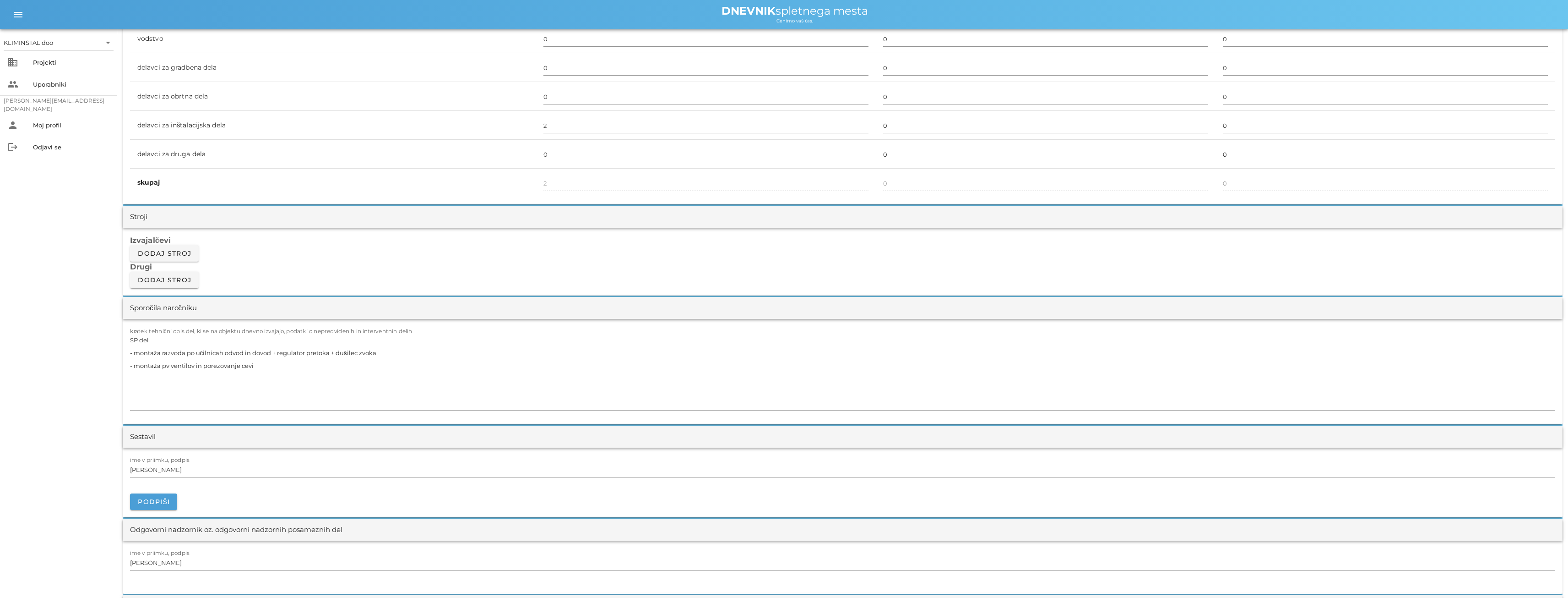
click at [242, 399] on textarea "SP del - montaža razvoda po učilnicah odvod in dovod + regulator pretoka + duši…" at bounding box center [842, 372] width 1425 height 77
click at [215, 385] on textarea "SP del - montaža razvoda po učilnicah odvod in dovod + regulator pretoka + duši…" at bounding box center [842, 372] width 1425 height 77
click at [261, 379] on textarea "SP del - montaža razvoda po učilnicah odvod in dovod + regulator pretoka + duši…" at bounding box center [842, 372] width 1425 height 77
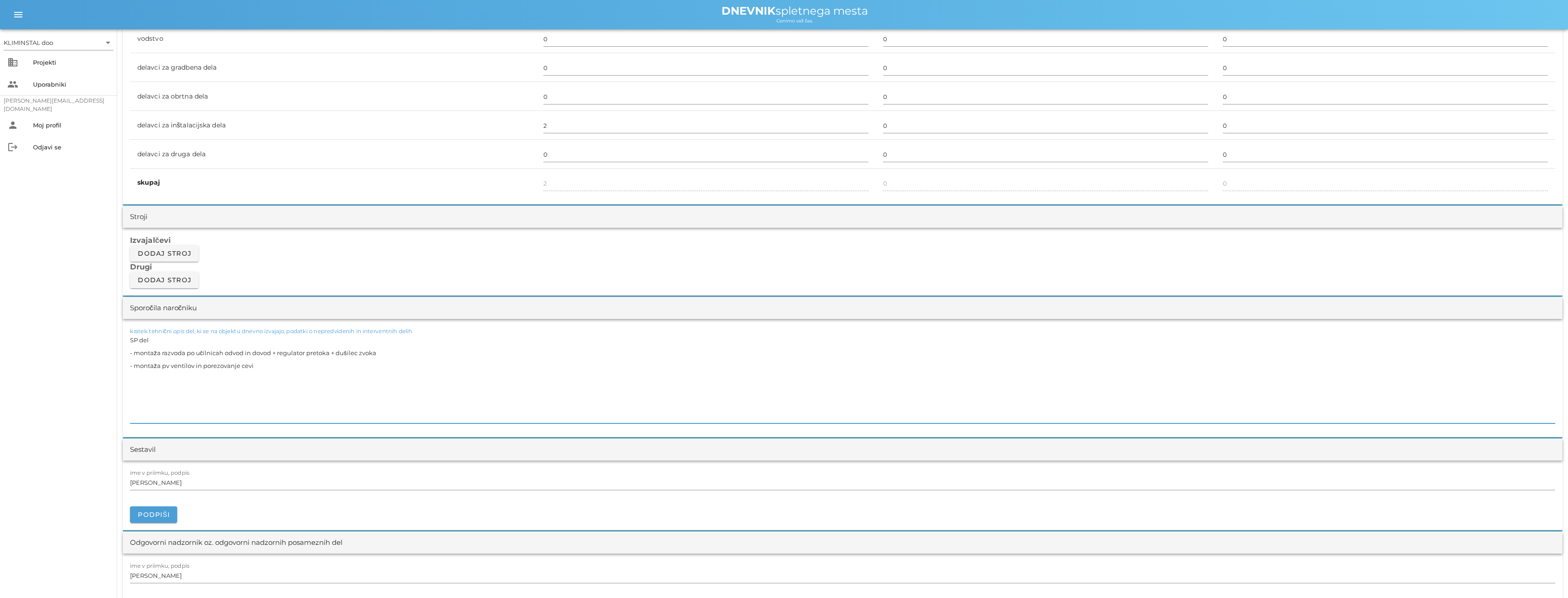
paste textarea "- izoliranje kanalov v podstrehi"
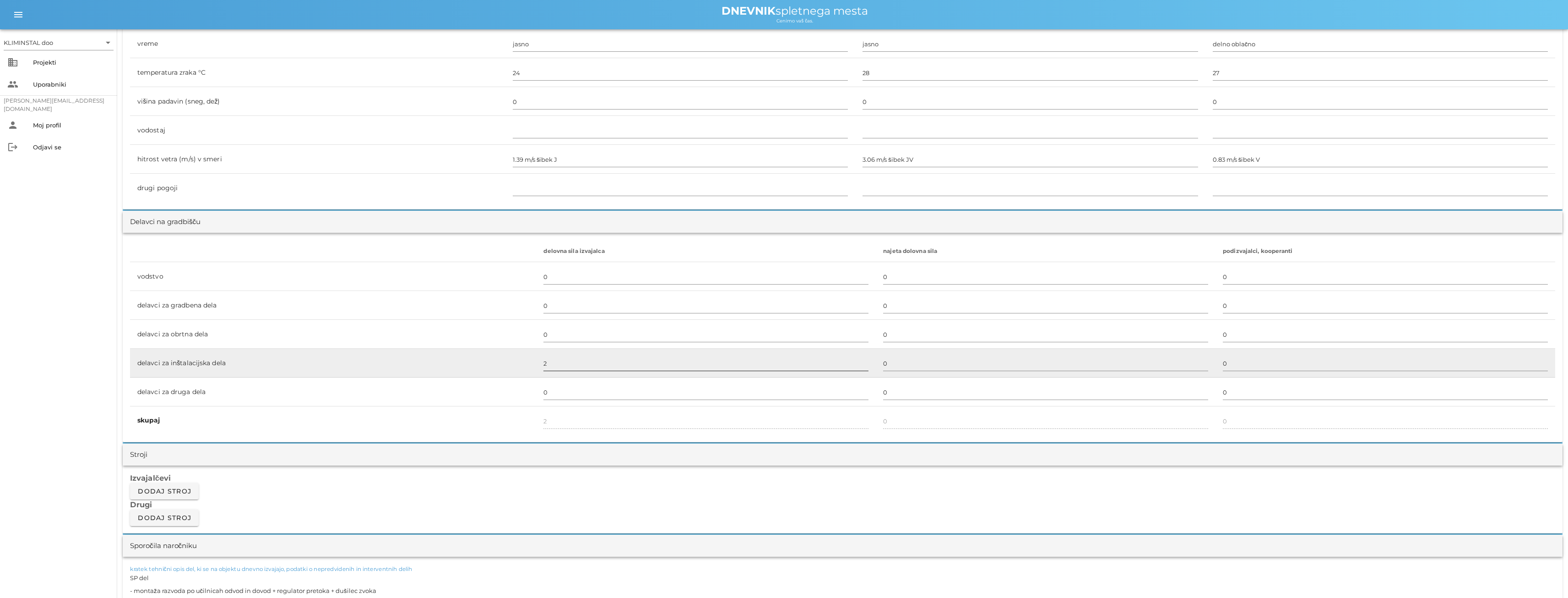
scroll to position [367, 0]
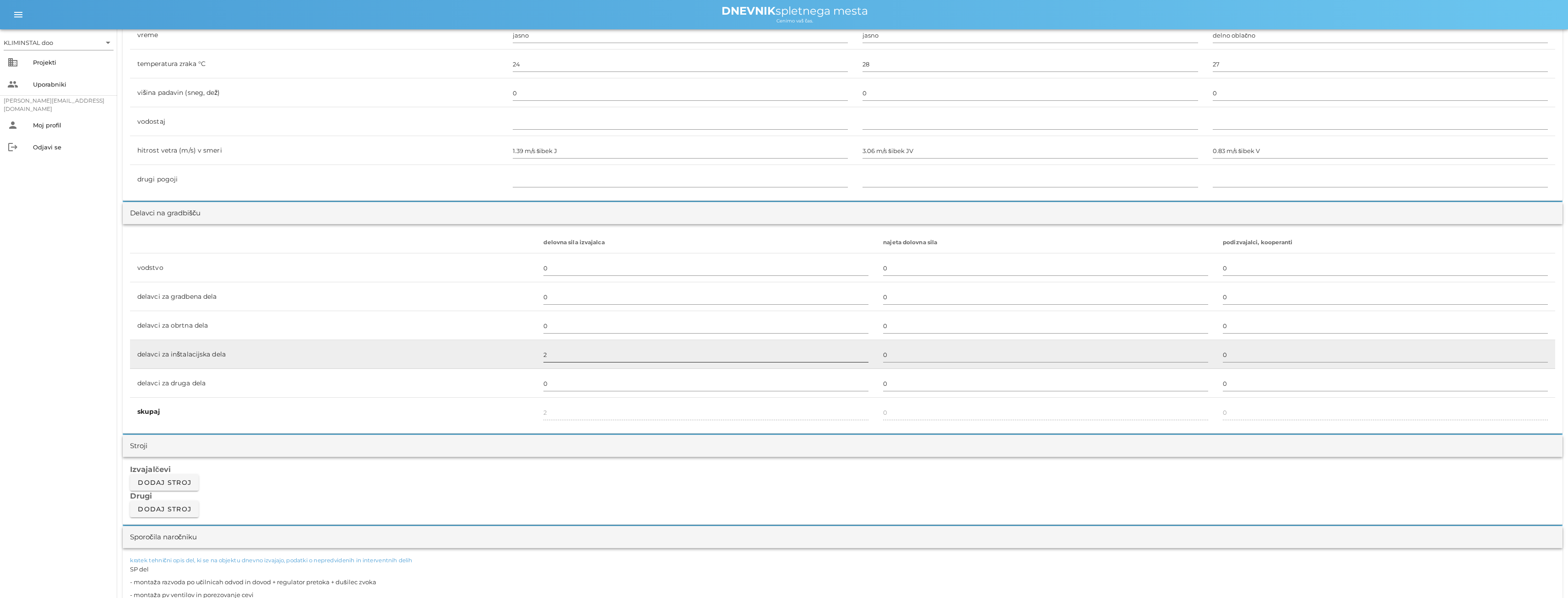
type textarea "SP del - montaža razvoda po učilnicah odvod in dovod + regulator pretoka + duši…"
click at [569, 359] on input "2" at bounding box center [706, 354] width 325 height 15
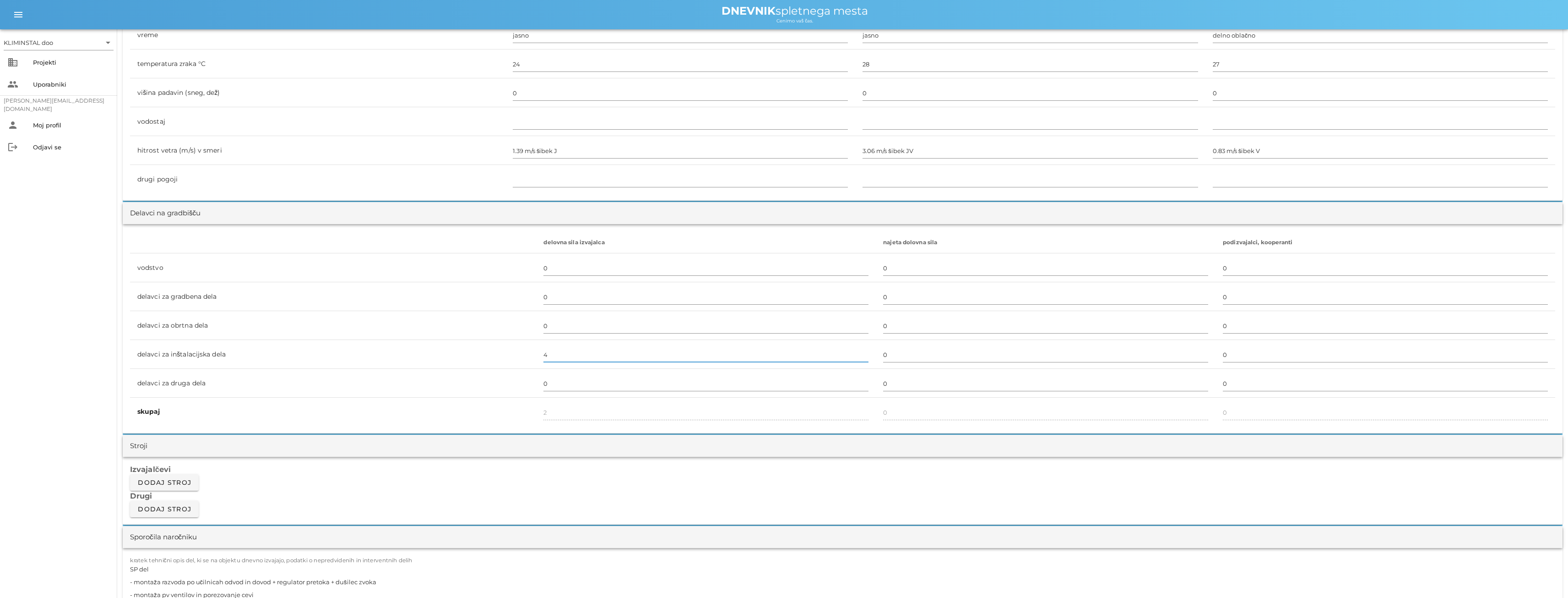
type input "4"
click at [429, 470] on h3 "Izvajalčevi" at bounding box center [842, 469] width 1425 height 10
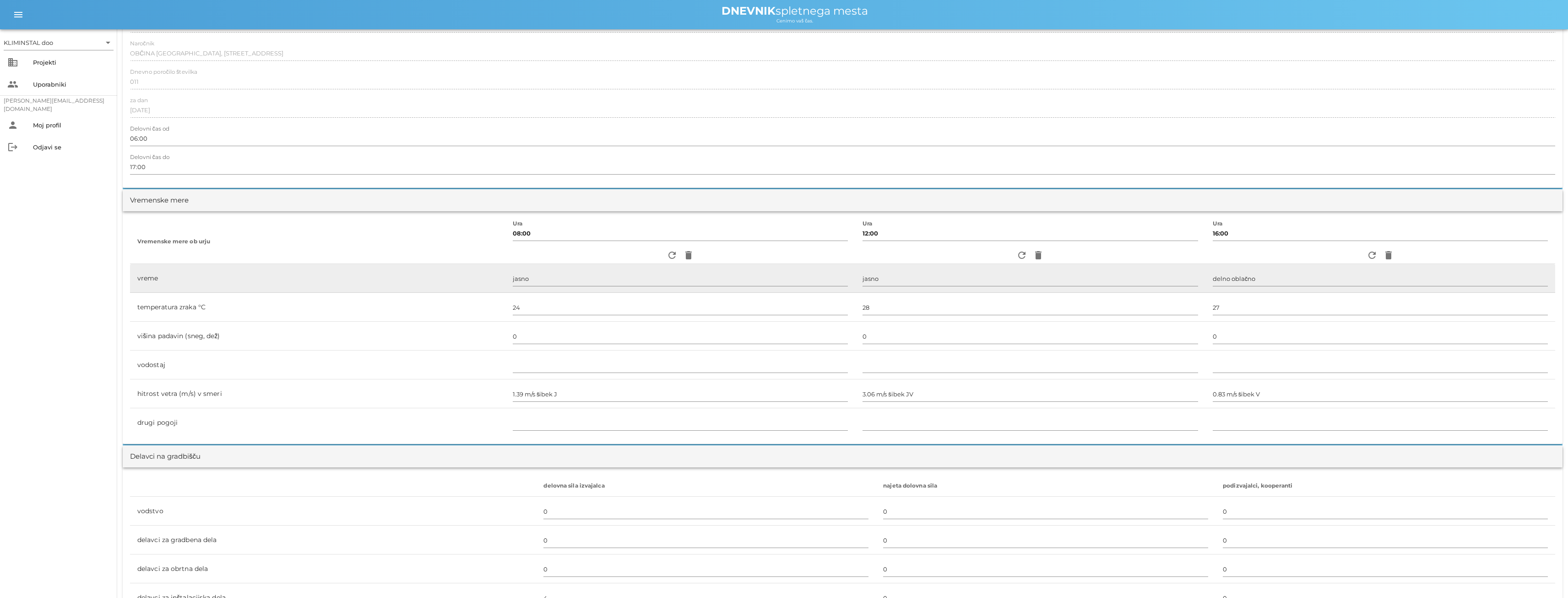
scroll to position [0, 0]
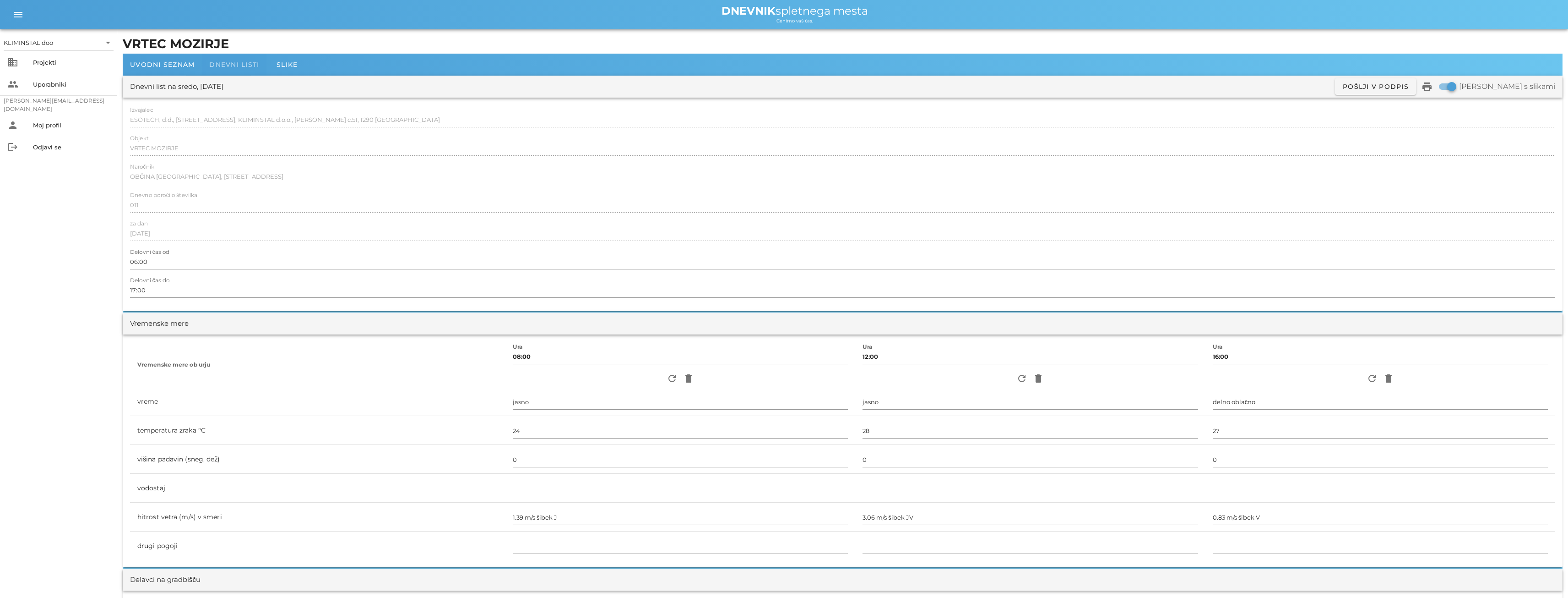
click at [234, 60] on div "Dnevni listi" at bounding box center [234, 65] width 65 height 22
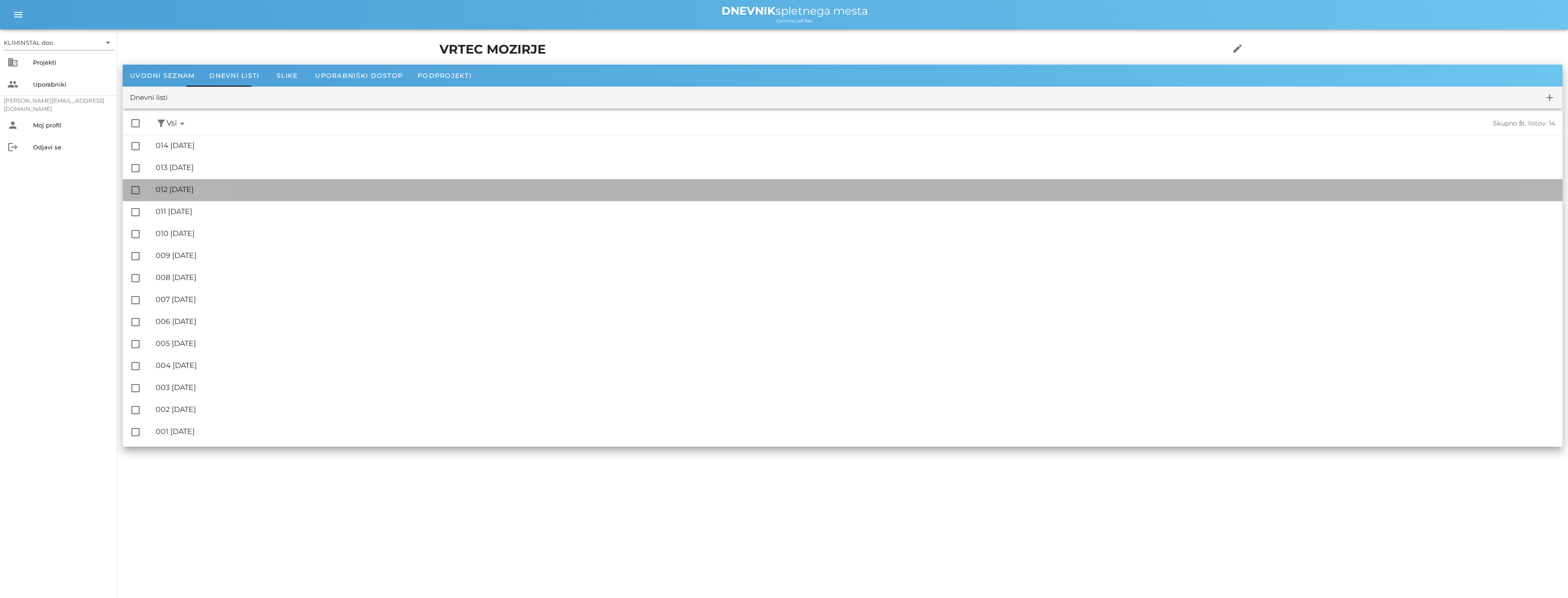
click at [194, 188] on font "012 [DATE]" at bounding box center [175, 189] width 38 height 9
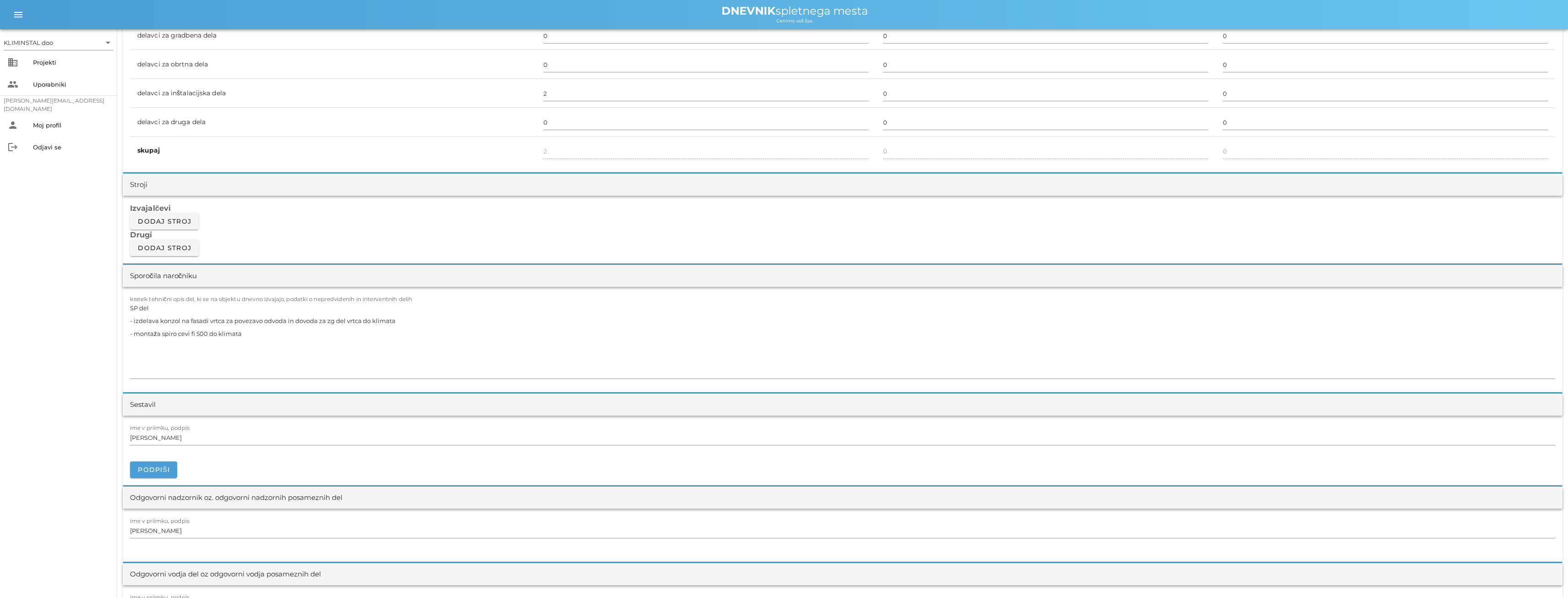
scroll to position [641, 0]
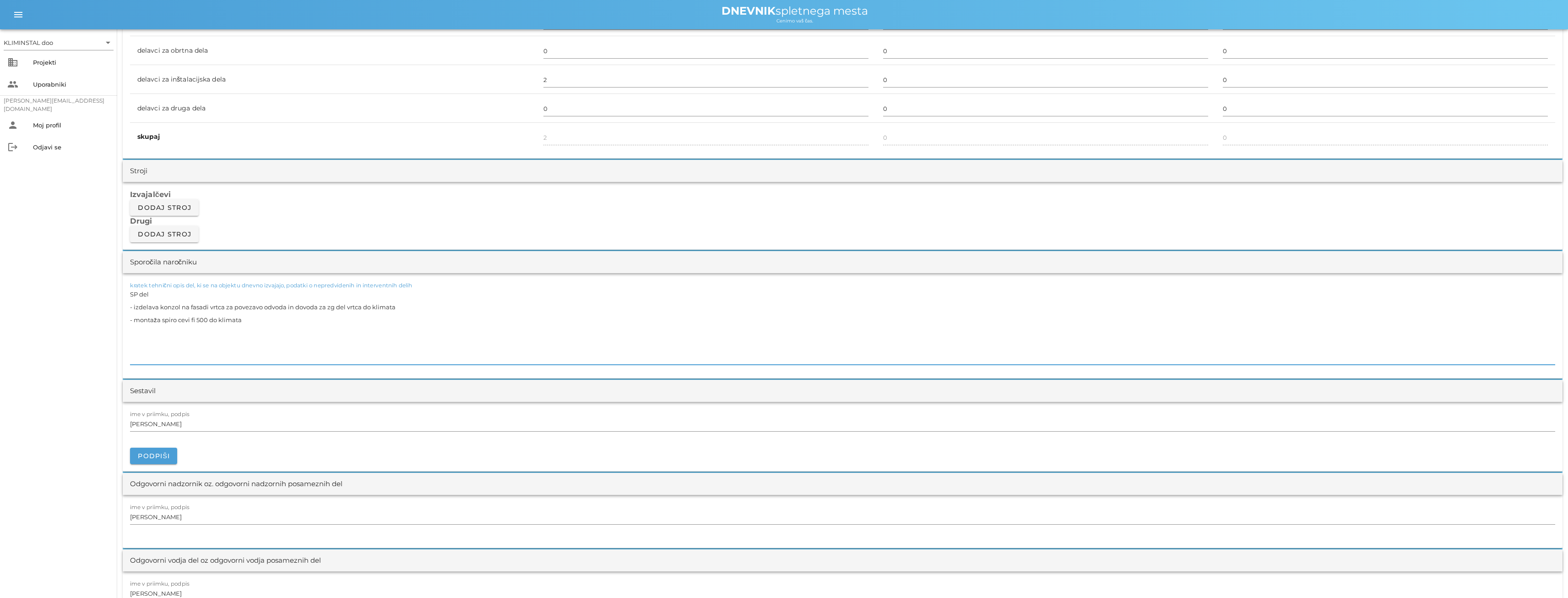
click at [251, 334] on textarea "SP del - izdelava konzol na fasadi vrtca za povezavo odvoda in dovoda za zg del…" at bounding box center [842, 326] width 1425 height 77
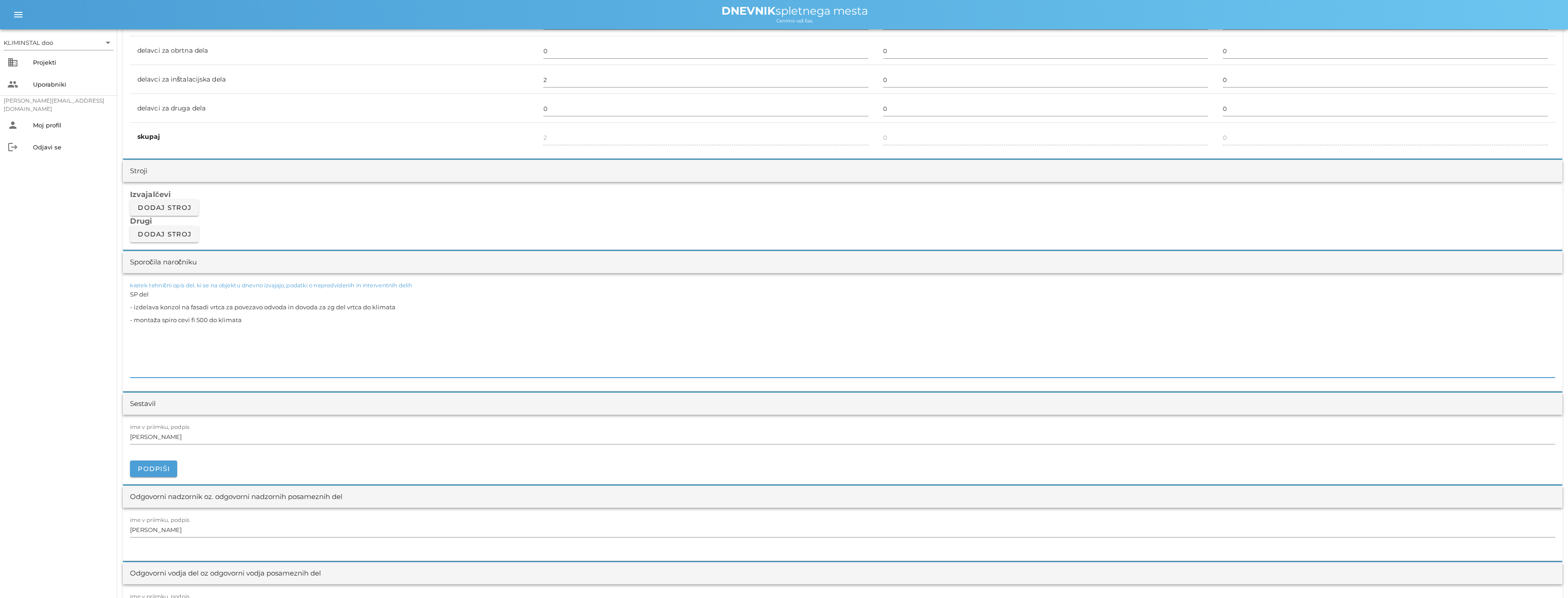
paste textarea "- izoliranje kanalov v podstrehi"
click at [209, 361] on textarea "SP del - izdelava konzol na fasadi vrtca za povezavo odvoda in dovoda za zg del…" at bounding box center [842, 332] width 1425 height 90
drag, startPoint x: 228, startPoint y: 347, endPoint x: 186, endPoint y: 348, distance: 42.0
click at [186, 348] on textarea "SP del - izdelava konzol na fasadi vrtca za povezavo odvoda in dovoda za zg del…" at bounding box center [842, 332] width 1425 height 90
type textarea "SP del - izdelava konzol na fasadi vrtca za povezavo odvoda in dovoda za zg del…"
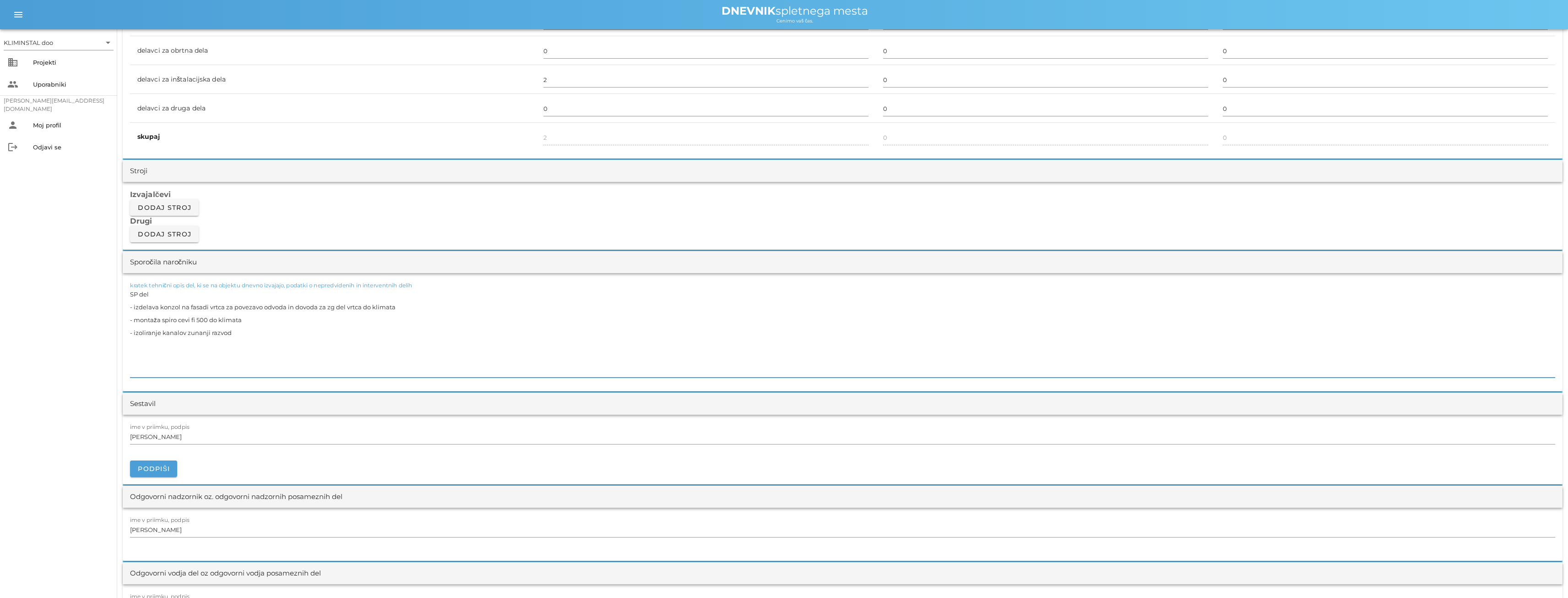
click at [382, 367] on textarea "SP del - izdelava konzol na fasadi vrtca za povezavo odvoda in dovoda za zg del…" at bounding box center [842, 332] width 1425 height 90
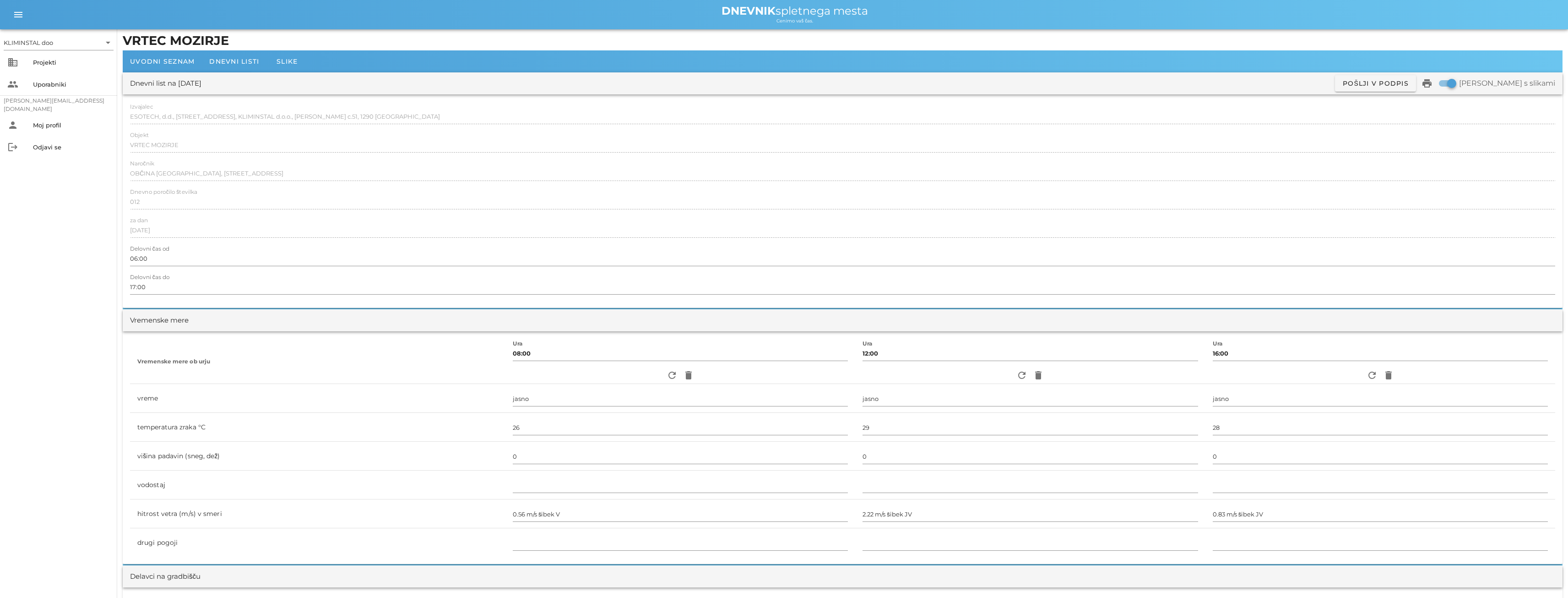
scroll to position [0, 0]
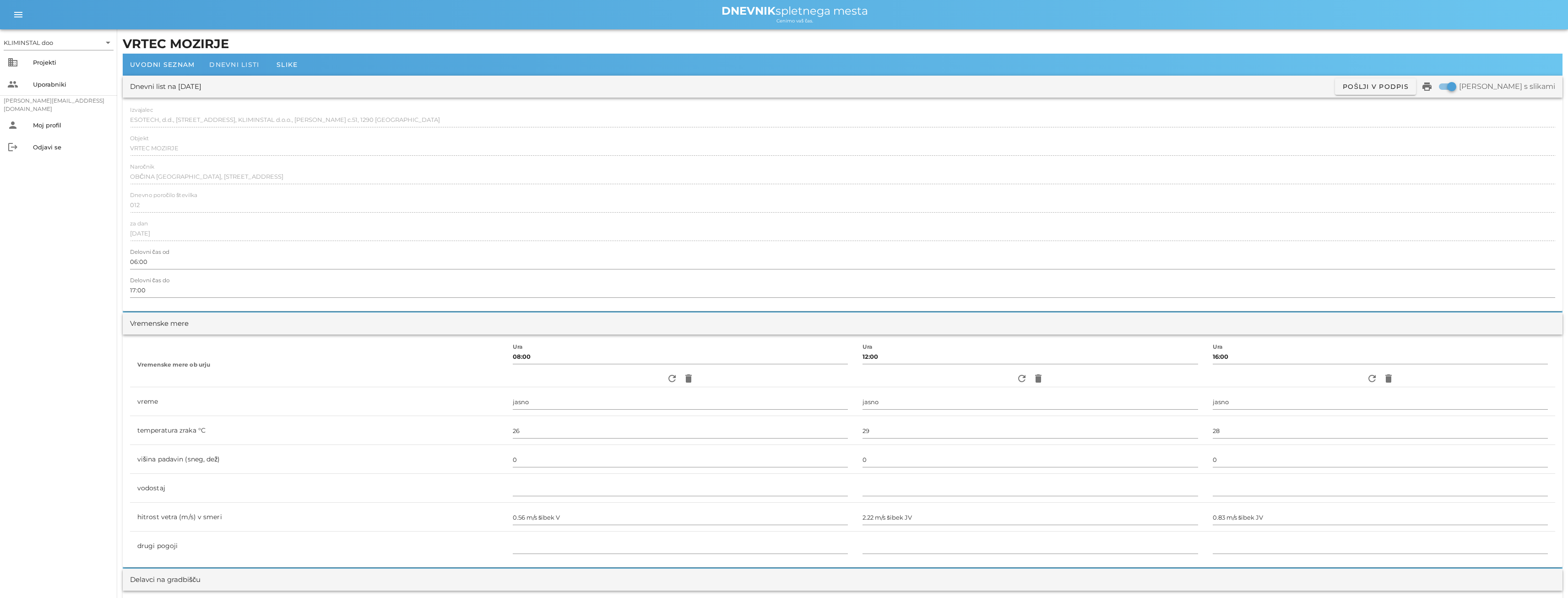
click at [232, 63] on font "Dnevni listi" at bounding box center [234, 65] width 50 height 9
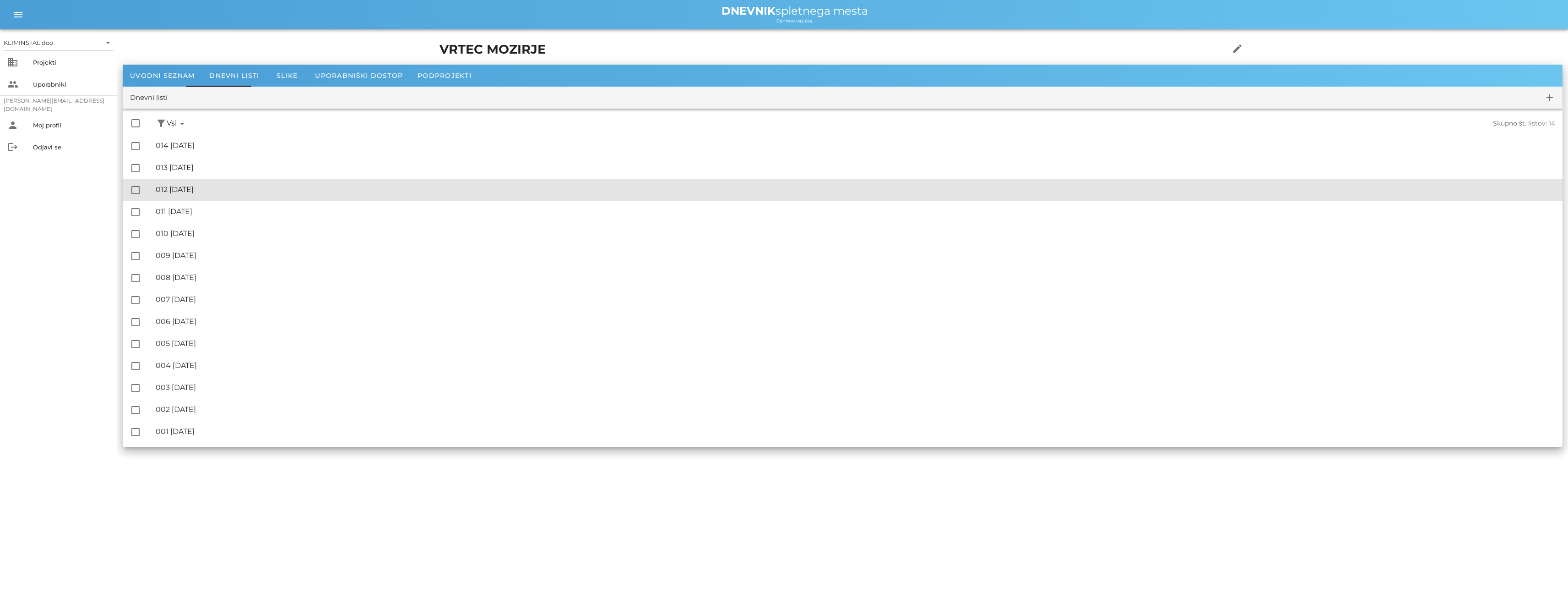
click at [194, 189] on font "012 [DATE]" at bounding box center [175, 189] width 38 height 9
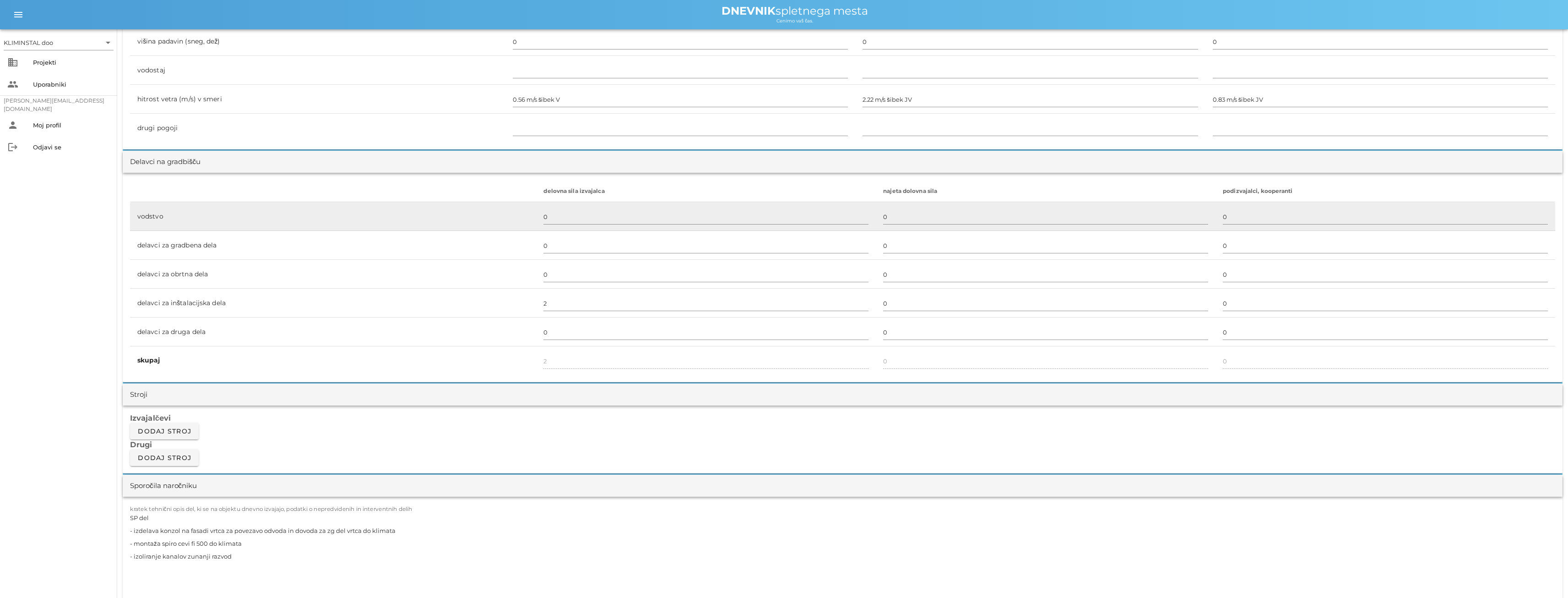
scroll to position [412, 0]
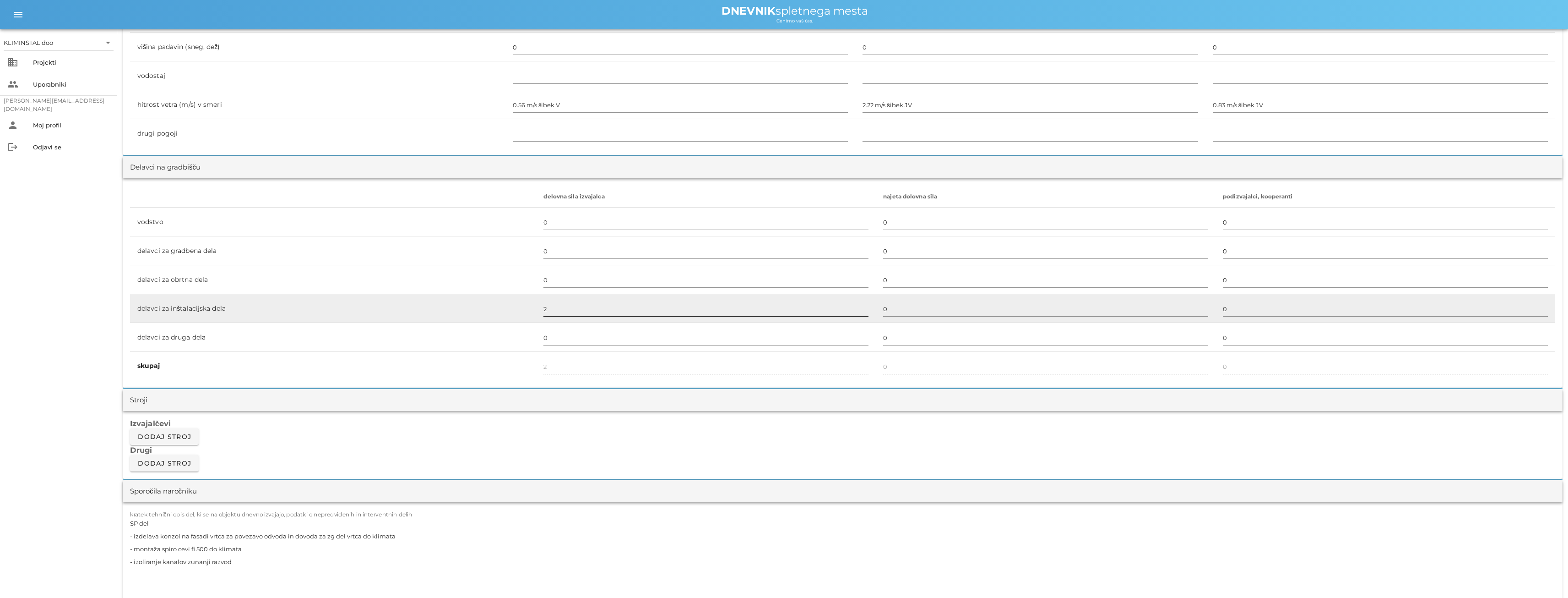
click at [562, 299] on div "2" at bounding box center [706, 309] width 325 height 27
click at [559, 310] on input "2" at bounding box center [706, 309] width 325 height 15
click at [610, 312] on input "4" at bounding box center [706, 309] width 325 height 15
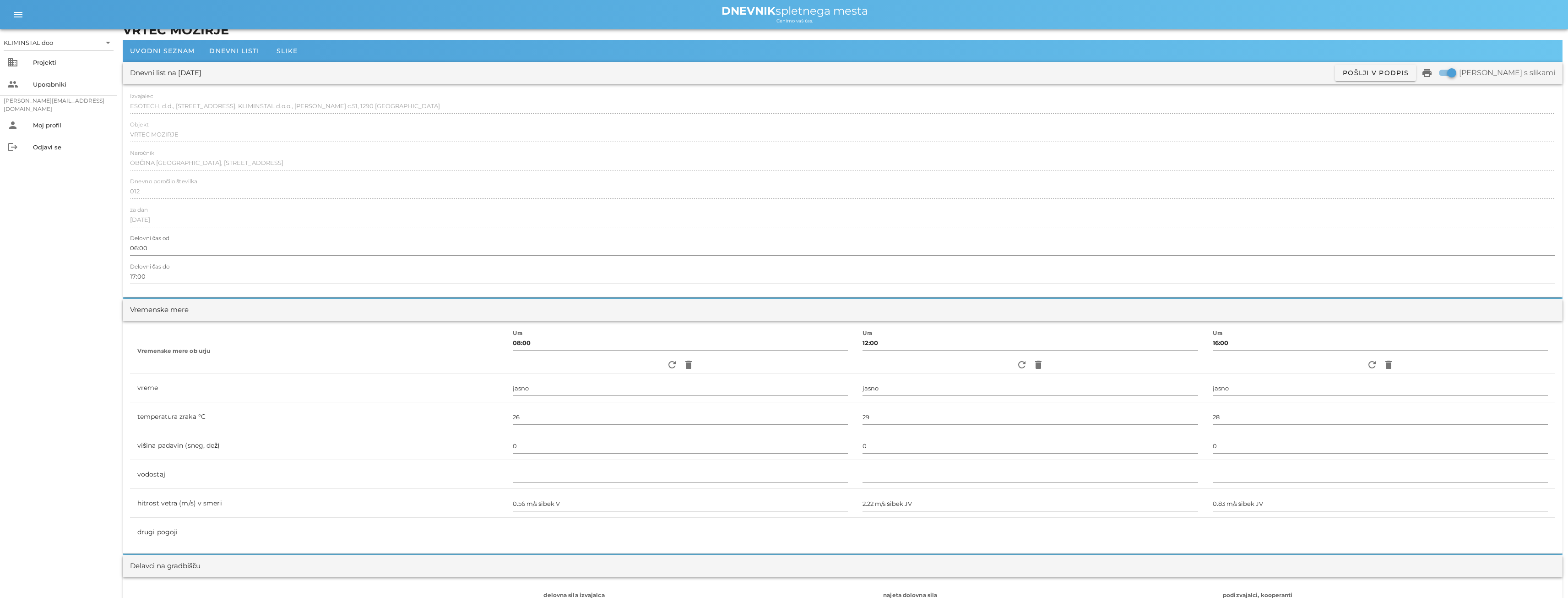
scroll to position [0, 0]
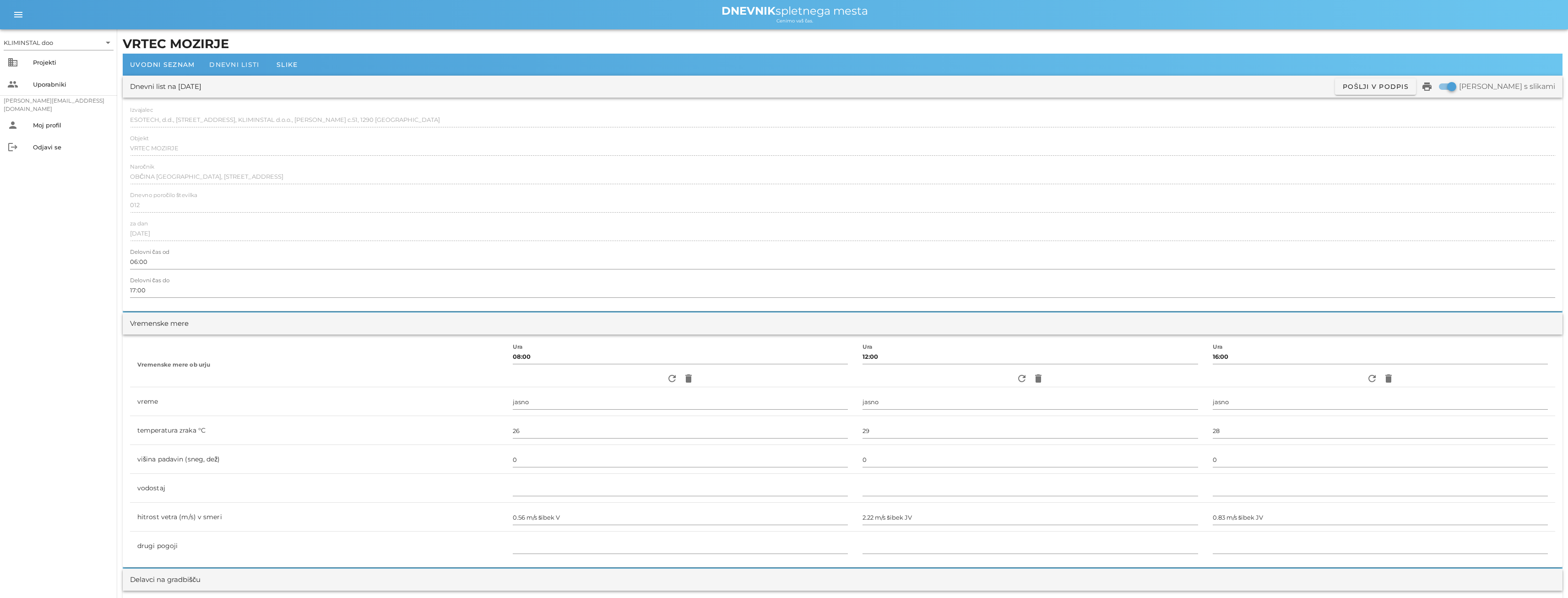
type input "4"
click at [226, 66] on font "Dnevni listi" at bounding box center [234, 65] width 50 height 9
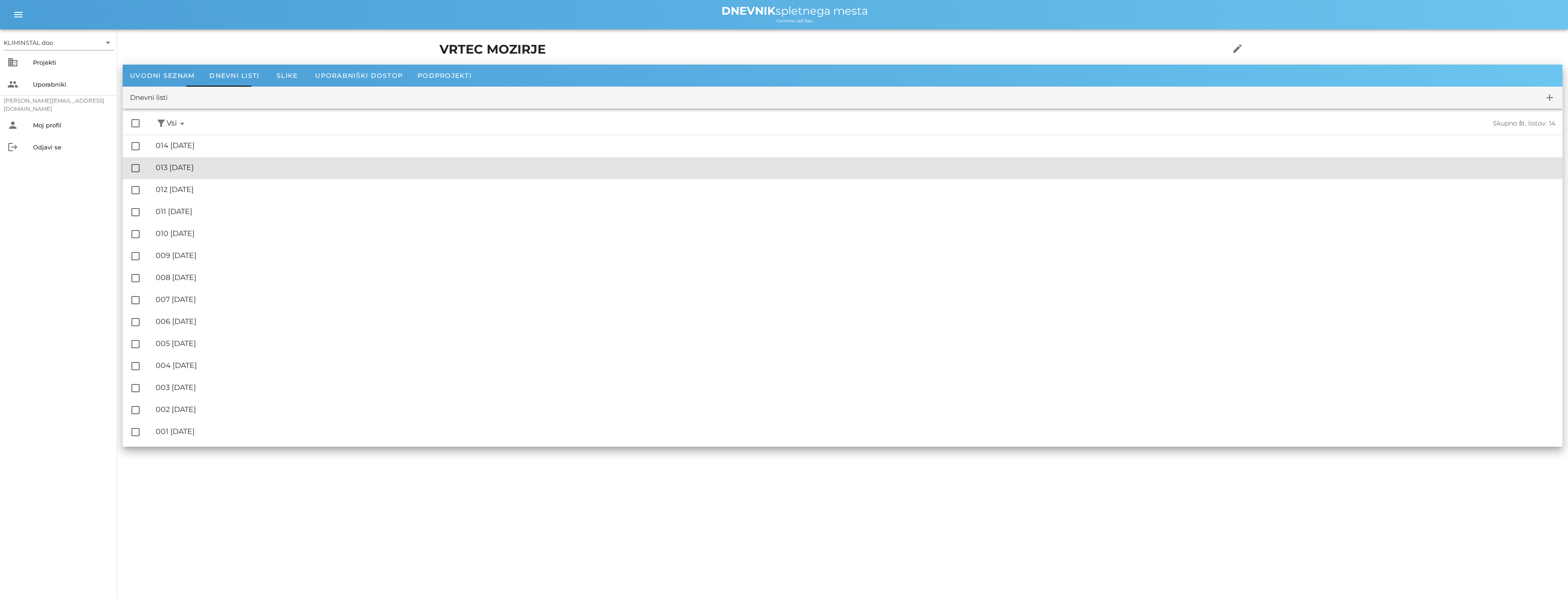
click at [194, 166] on font "013 [DATE]" at bounding box center [175, 167] width 38 height 9
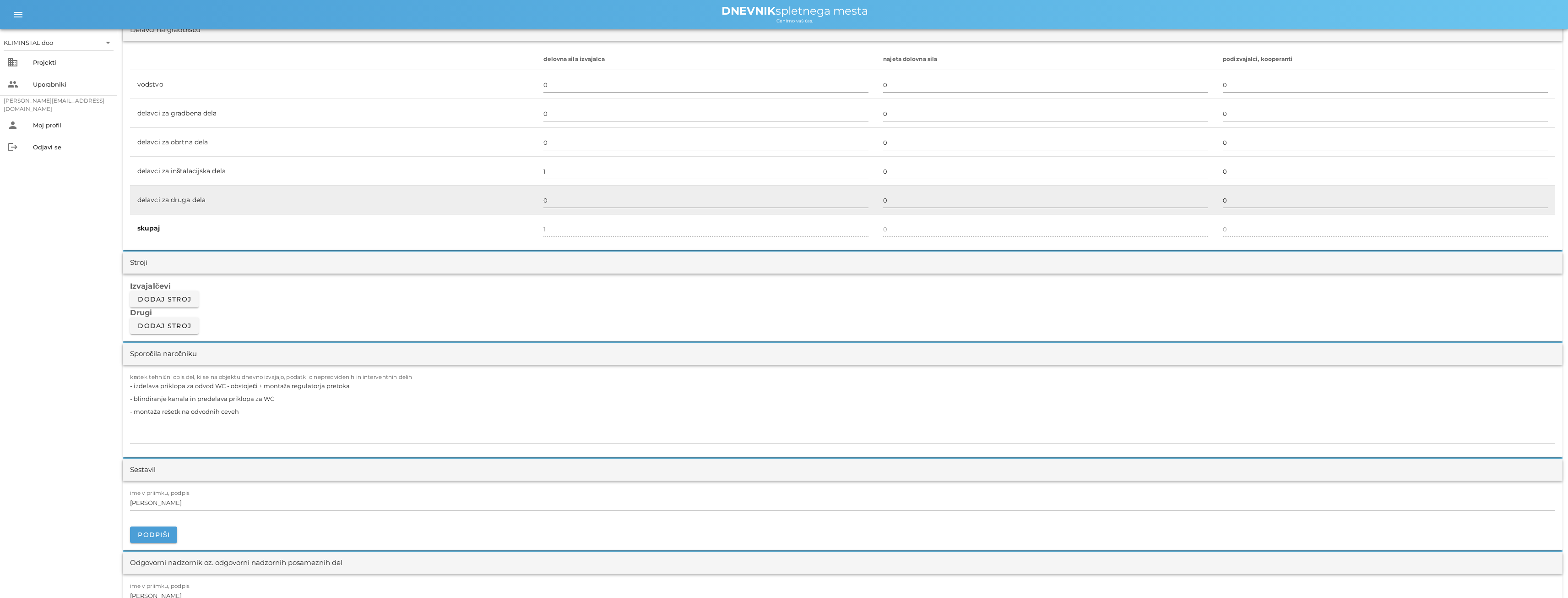
scroll to position [596, 0]
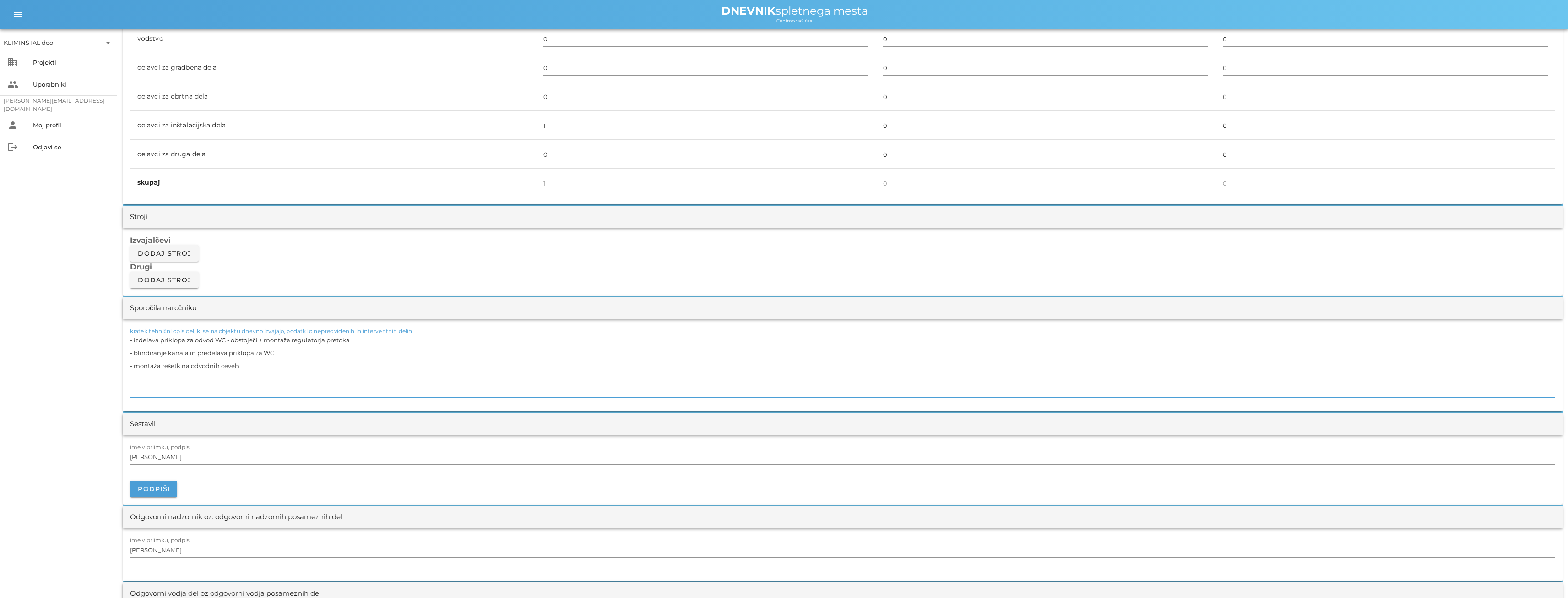
drag, startPoint x: 245, startPoint y: 348, endPoint x: 264, endPoint y: 348, distance: 19.0
click at [245, 348] on textarea "- izdelava priklopa za odvod WC - obstoječi + montaža regulatorja pretoka - bli…" at bounding box center [842, 365] width 1425 height 64
click at [282, 348] on textarea "- izdelava priklopa za odvod WC - obstoječi + montaža regulatorja pretoka - bli…" at bounding box center [842, 365] width 1425 height 64
click at [261, 360] on textarea "- izdelava priklopa za odvod WC - obstoječi + montaža regulatorja pretoka - bli…" at bounding box center [842, 365] width 1425 height 64
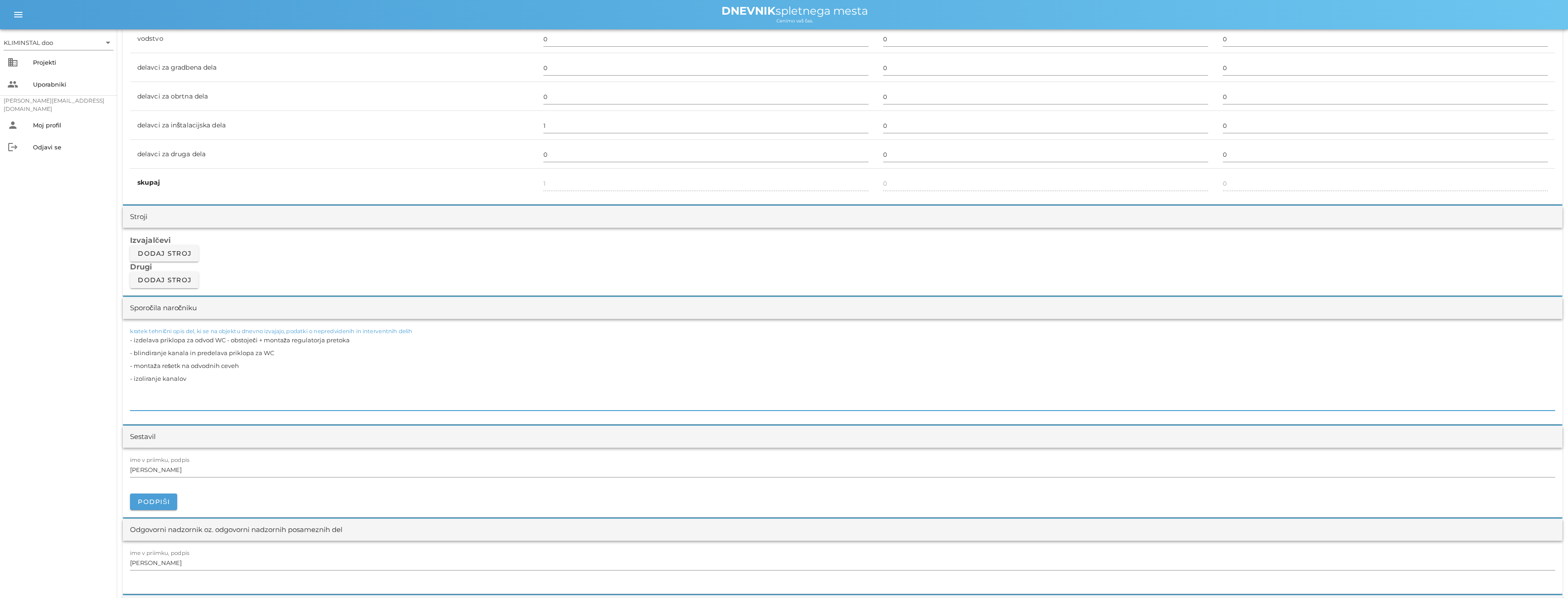
click at [205, 350] on textarea "- izdelava priklopa za odvod WC - obstoječi + montaža regulatorja pretoka - bli…" at bounding box center [842, 372] width 1425 height 77
drag, startPoint x: 246, startPoint y: 368, endPoint x: 87, endPoint y: 366, distance: 159.0
click at [87, 366] on div "KLIMINSTAL doo arrow_drop_down business Projekti people Uporabniki [PERSON_NAME…" at bounding box center [784, 469] width 1568 height 2130
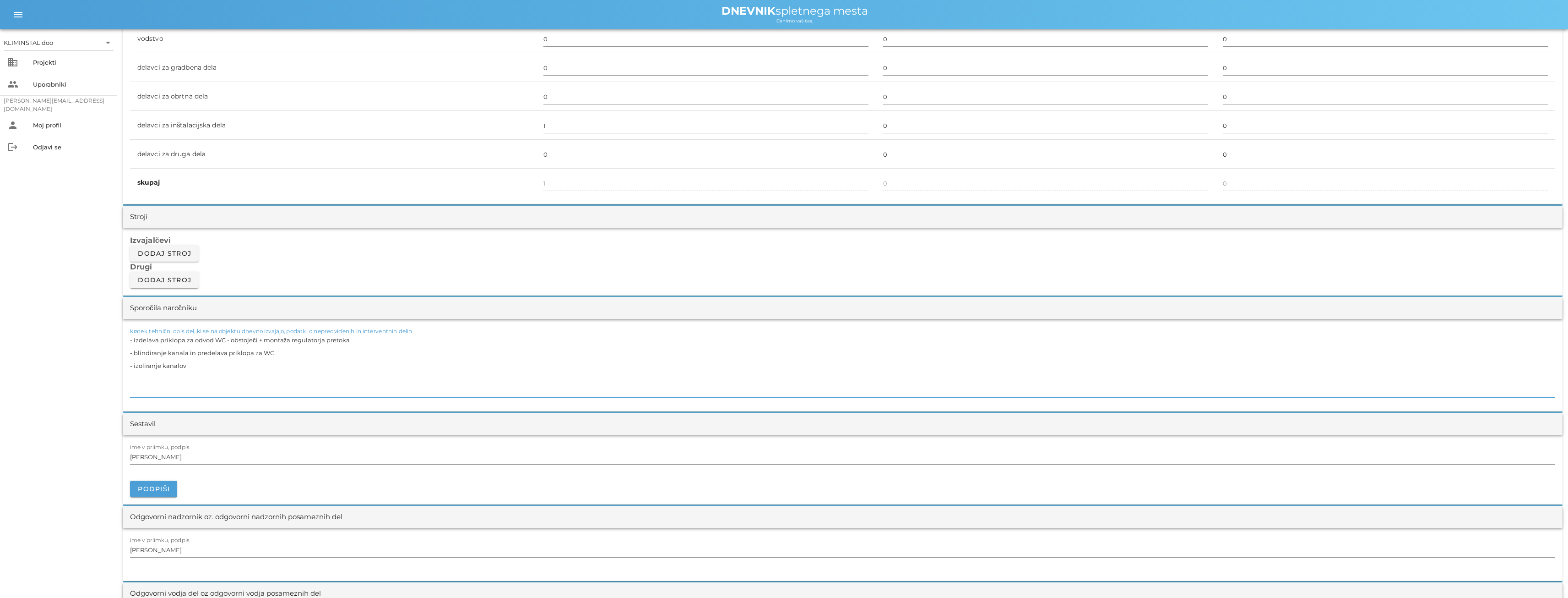
click at [206, 373] on textarea "- izdelava priklopa za odvod WC - obstoječi + montaža regulatorja pretoka - bli…" at bounding box center [842, 365] width 1425 height 64
drag, startPoint x: 354, startPoint y: 340, endPoint x: 258, endPoint y: 343, distance: 96.0
click at [258, 343] on textarea "- izdelava priklopa za odvod WC - obstoječi + montaža regulatorja pretoka - bli…" at bounding box center [842, 365] width 1425 height 64
click at [298, 340] on textarea "- izdelava priklopa za odvod WC - obstoječi + montaža regulatorja pretoka - bli…" at bounding box center [842, 365] width 1425 height 64
click at [191, 367] on textarea "- izdelava priklopa za odvod WC - obstoječi + montaža regulatorja pretoka - bli…" at bounding box center [842, 365] width 1425 height 64
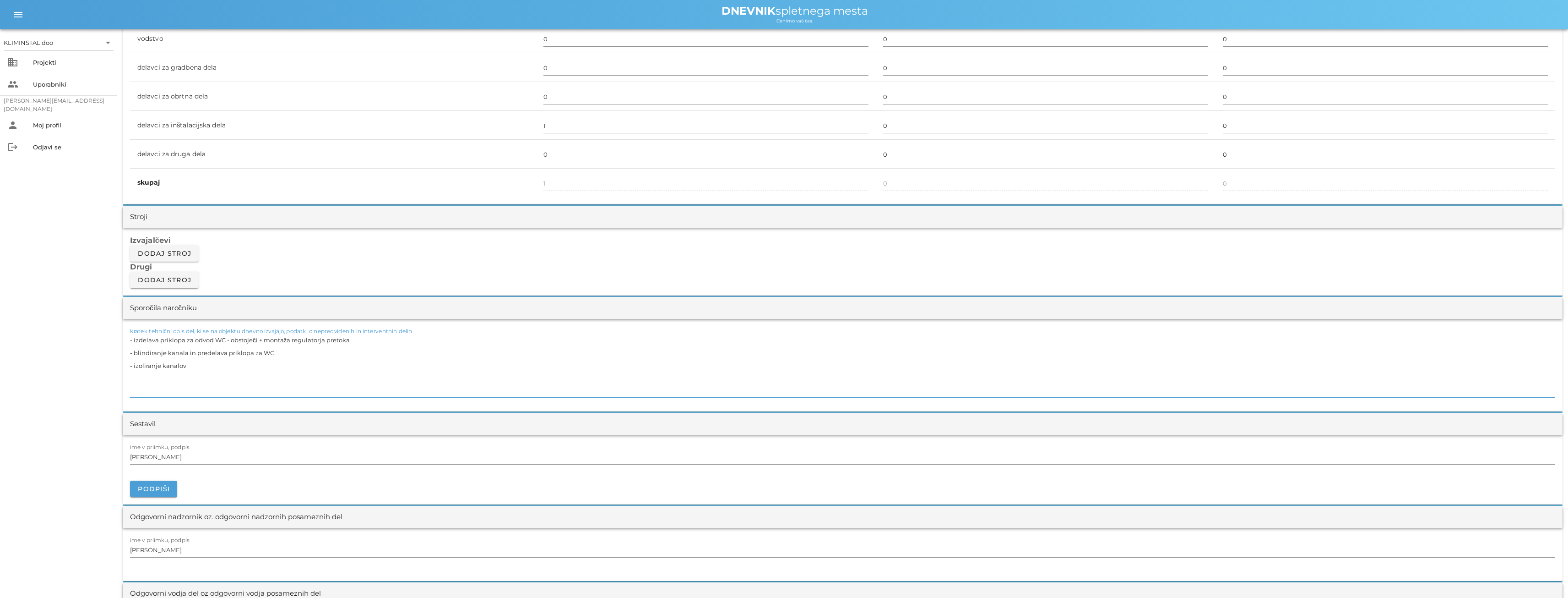
drag, startPoint x: 355, startPoint y: 342, endPoint x: 242, endPoint y: 339, distance: 113.0
click at [256, 339] on textarea "- izdelava priklopa za odvod WC - obstoječi + montaža regulatorja pretoka - bli…" at bounding box center [842, 365] width 1425 height 64
click at [192, 366] on textarea "- izdelava priklopa za odvod WC - obstoječi - blindiranje kanala in predelava p…" at bounding box center [842, 365] width 1425 height 64
click at [234, 375] on textarea "- izdelava priklopa za odvod WC - obstoječi - blindiranje kanala in predelava p…" at bounding box center [842, 365] width 1425 height 64
click at [191, 375] on textarea "- izdelava priklopa za odvod WC - obstoječi - blindiranje kanala in predelava p…" at bounding box center [842, 365] width 1425 height 64
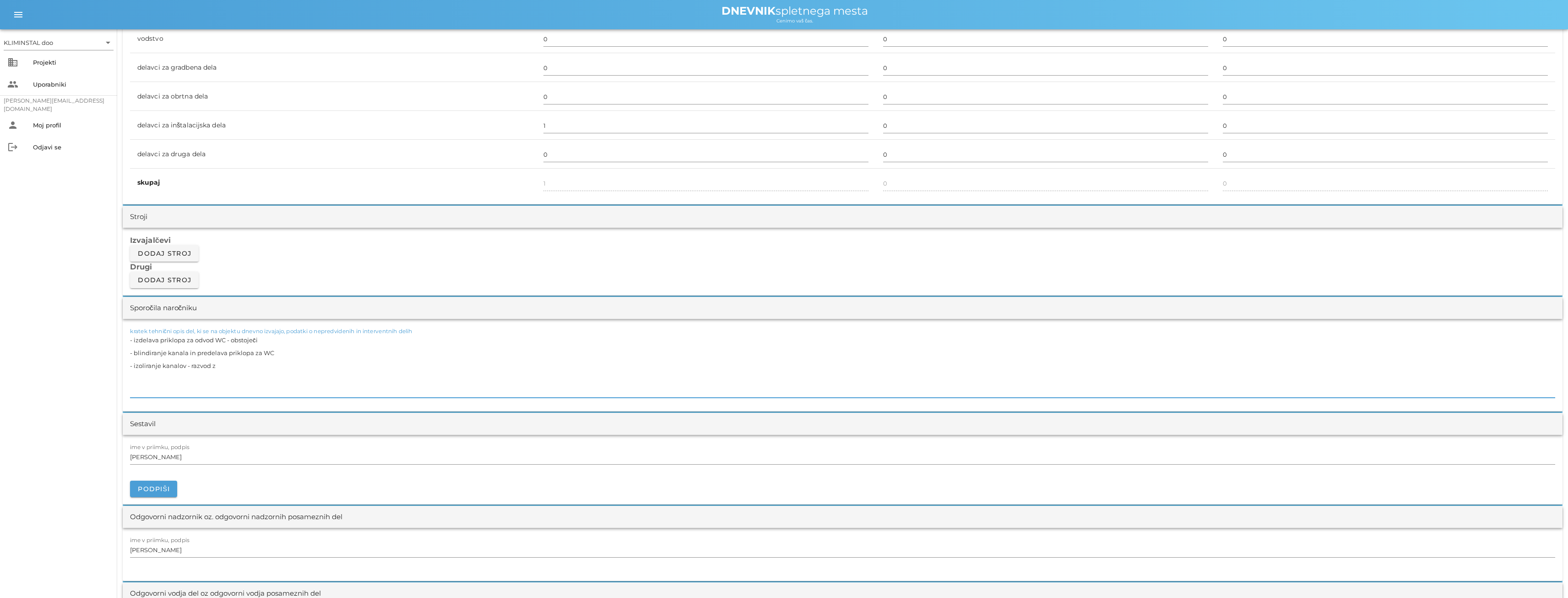
click at [223, 370] on textarea "- izdelava priklopa za odvod WC - obstoječi - blindiranje kanala in predelava p…" at bounding box center [842, 365] width 1425 height 64
type textarea "- izdelava priklopa za odvod WC - obstoječi - blindiranje kanala in predelava p…"
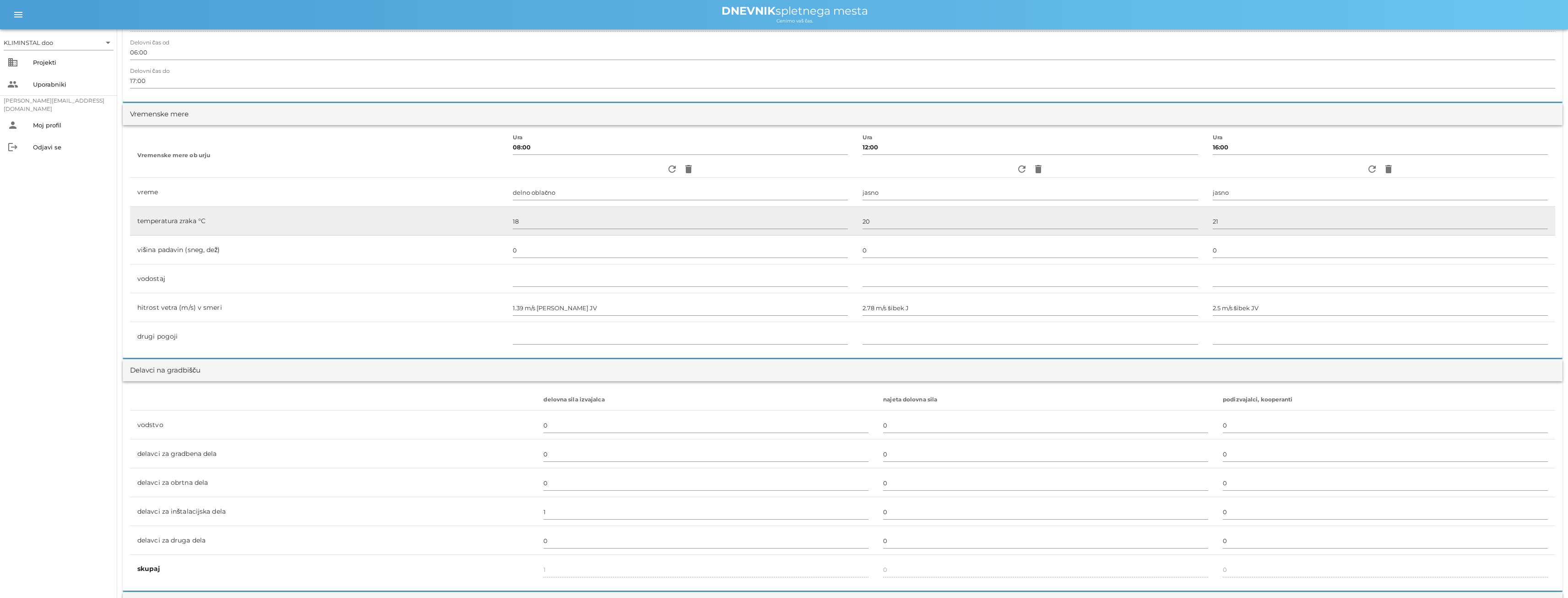
scroll to position [0, 0]
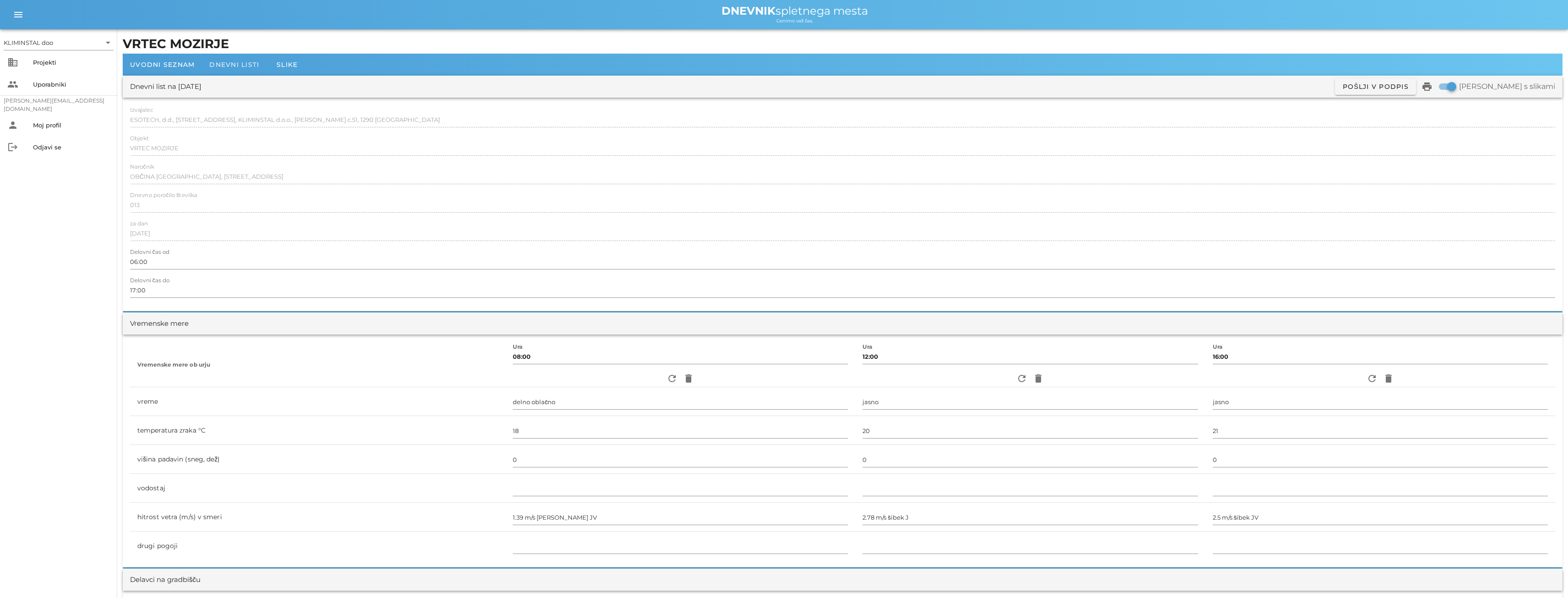
click at [239, 63] on font "Dnevni listi" at bounding box center [234, 65] width 50 height 9
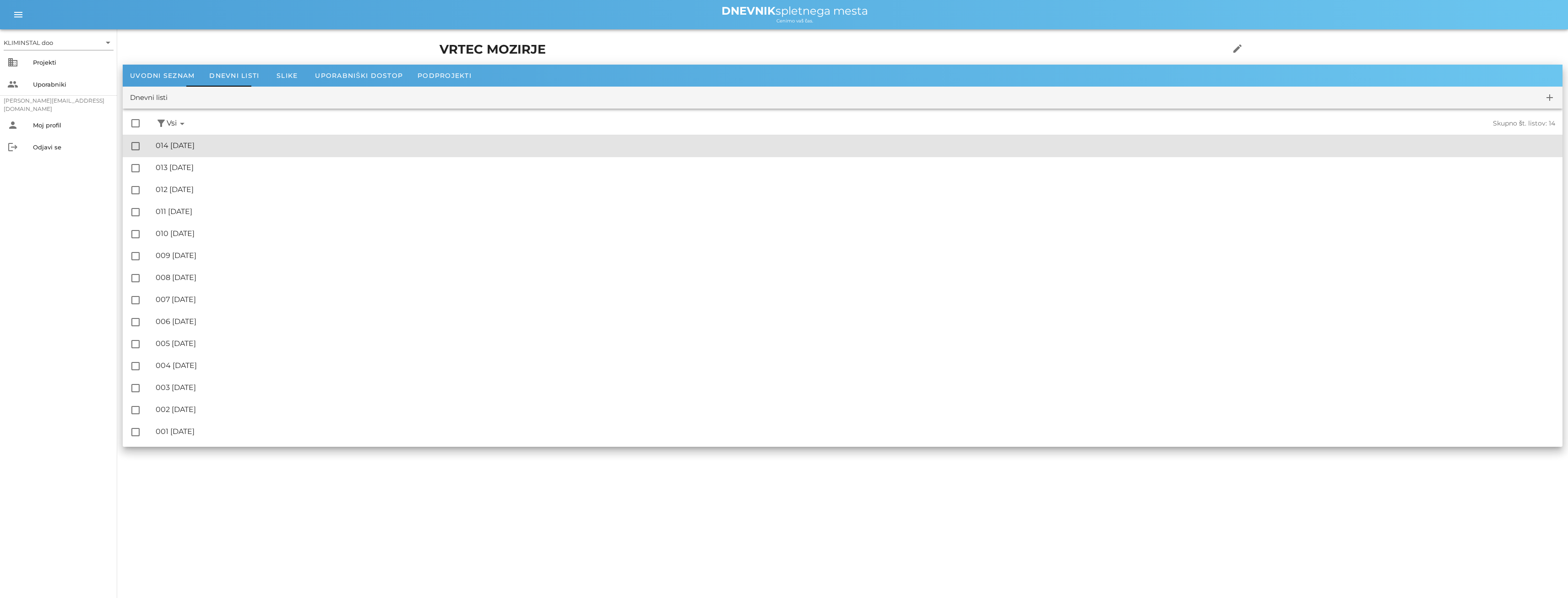
click at [195, 144] on font "014 [DATE]" at bounding box center [175, 146] width 39 height 9
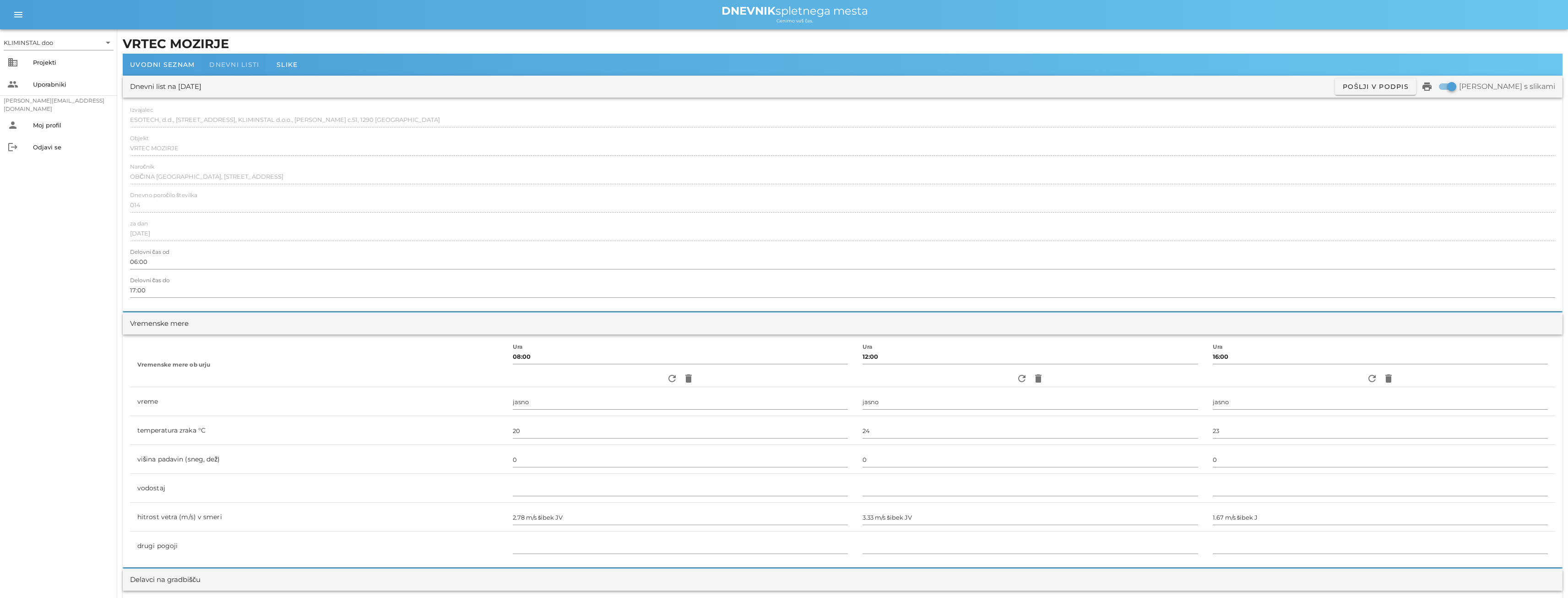
click at [228, 63] on font "Dnevni listi" at bounding box center [234, 65] width 50 height 9
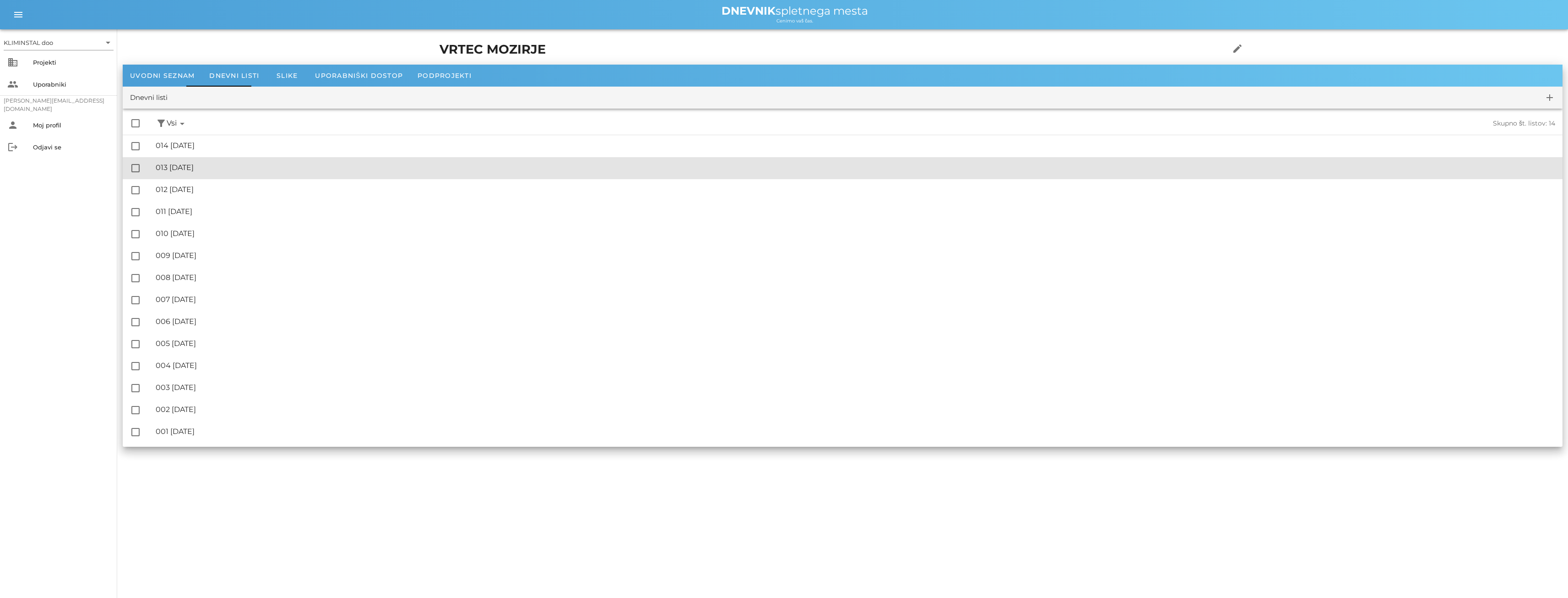
click at [194, 169] on font "013 [DATE]" at bounding box center [175, 167] width 38 height 9
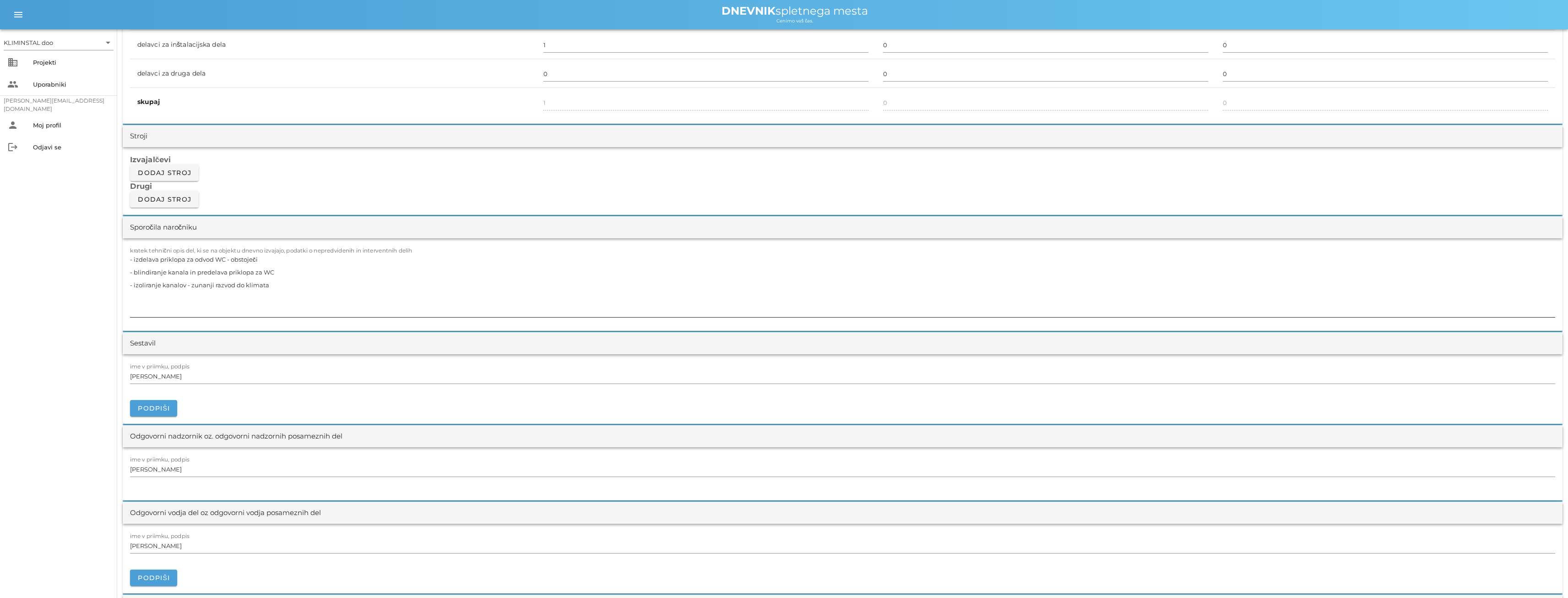
scroll to position [687, 0]
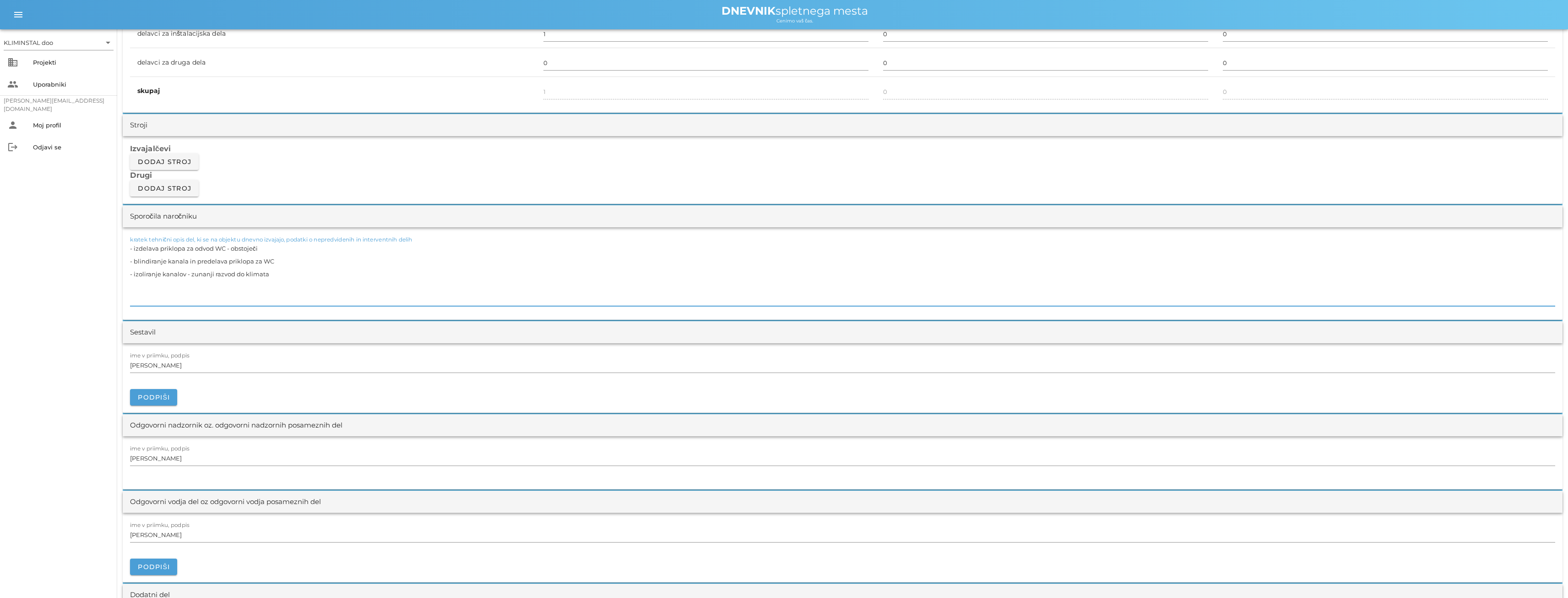
drag, startPoint x: 271, startPoint y: 284, endPoint x: 265, endPoint y: 283, distance: 6.1
click at [265, 283] on textarea "- izdelava priklopa za odvod WC - obstoječi - blindiranje kanala in predelava p…" at bounding box center [842, 273] width 1425 height 64
click at [255, 258] on textarea "- izdelava priklopa za odvod WC - obstoječi - blindiranje kanala in predelava p…" at bounding box center [842, 273] width 1425 height 64
drag, startPoint x: 276, startPoint y: 276, endPoint x: 130, endPoint y: 279, distance: 146.0
click at [130, 279] on textarea "- izdelava priklopa za odvod WC - obstoječi - blindiranje kanala in predelava p…" at bounding box center [842, 273] width 1425 height 64
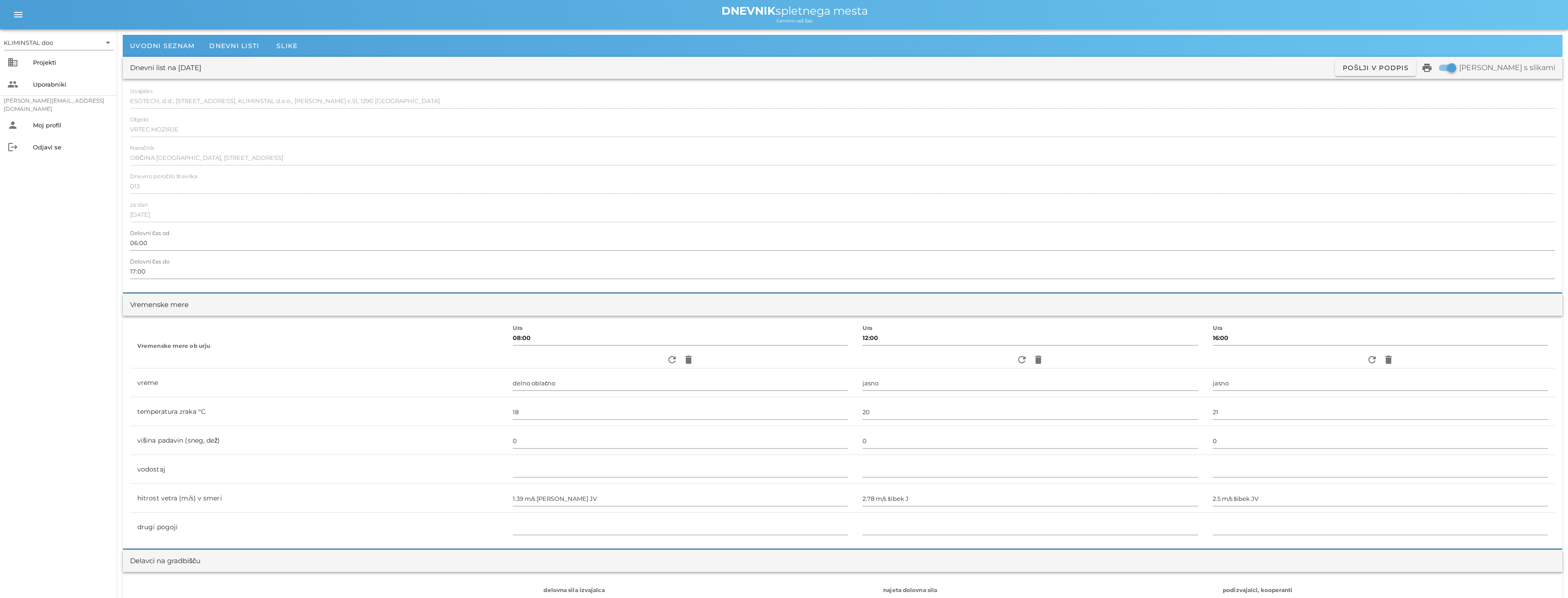
scroll to position [0, 0]
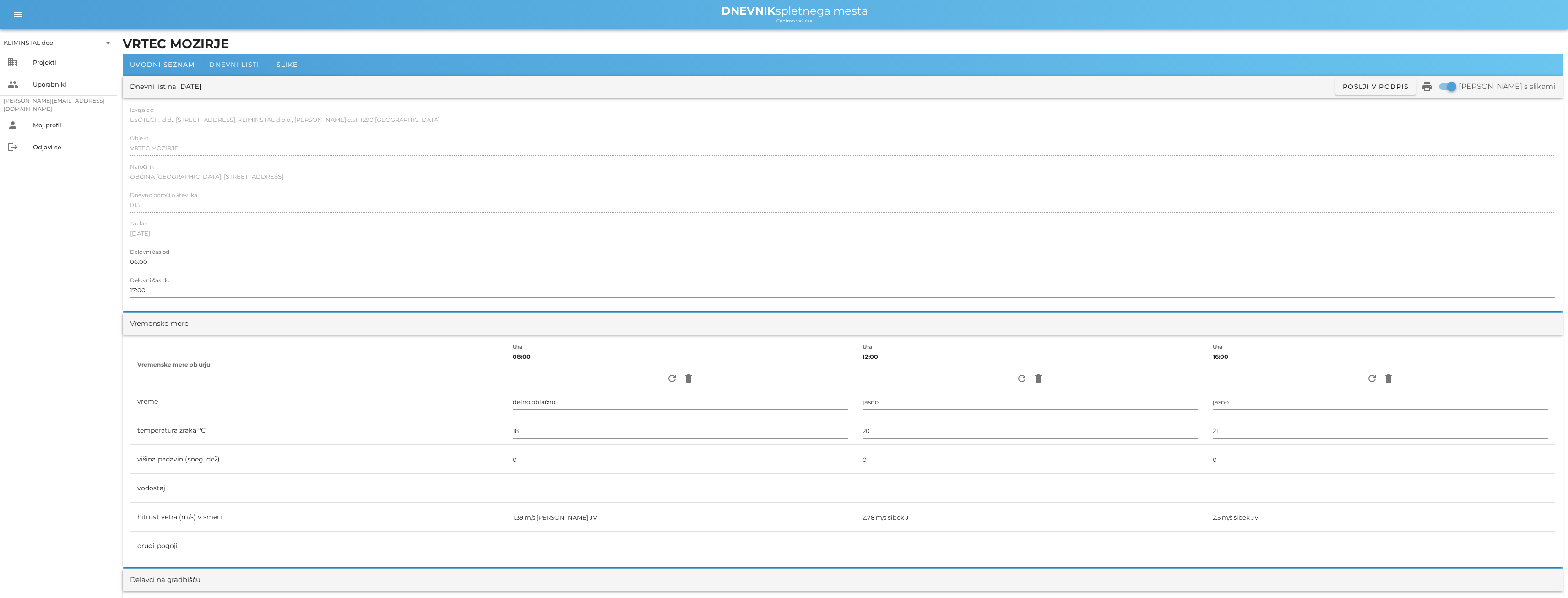
click at [236, 66] on font "Dnevni listi" at bounding box center [234, 65] width 50 height 9
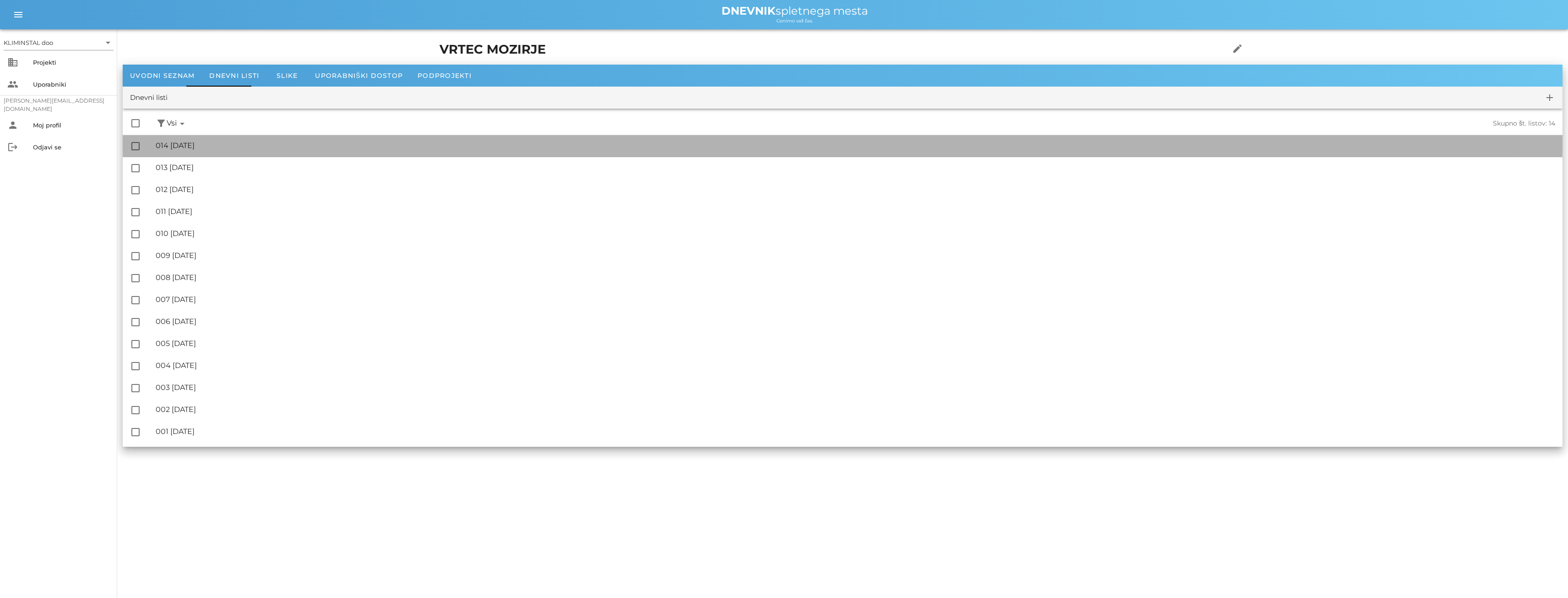
click at [195, 148] on font "014 [DATE]" at bounding box center [175, 146] width 39 height 9
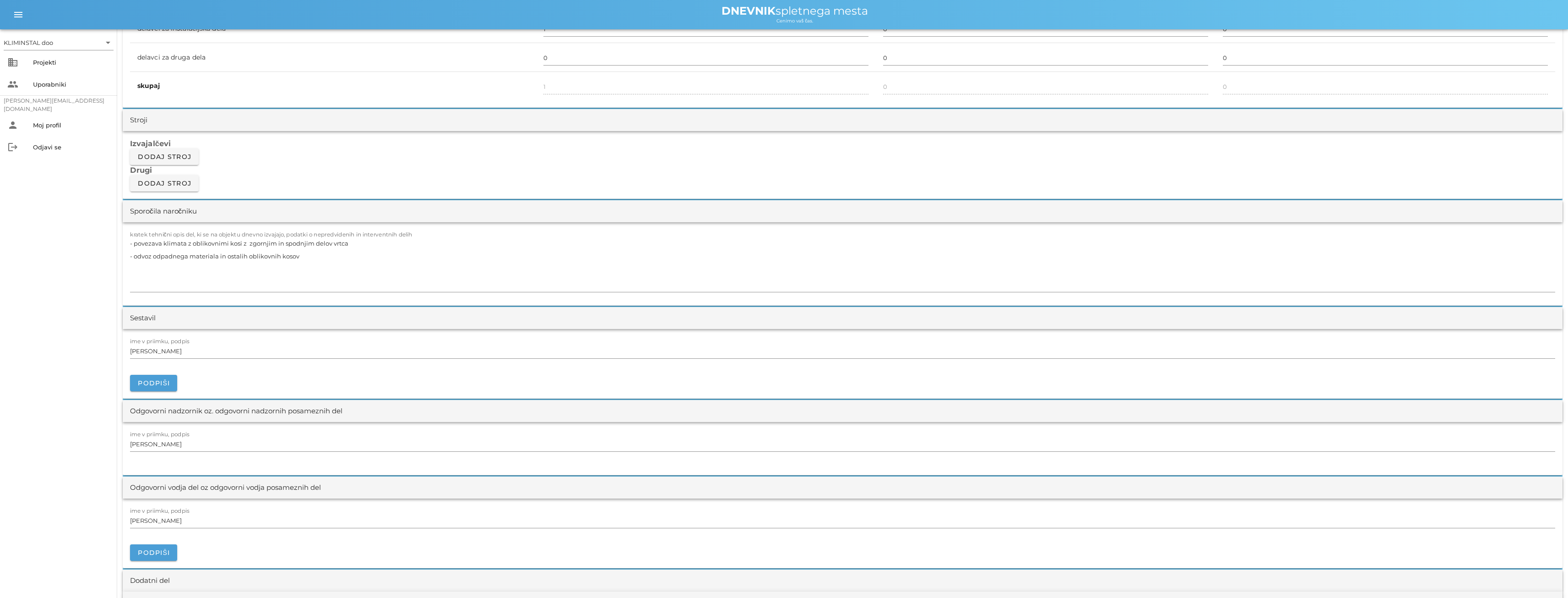
scroll to position [733, 0]
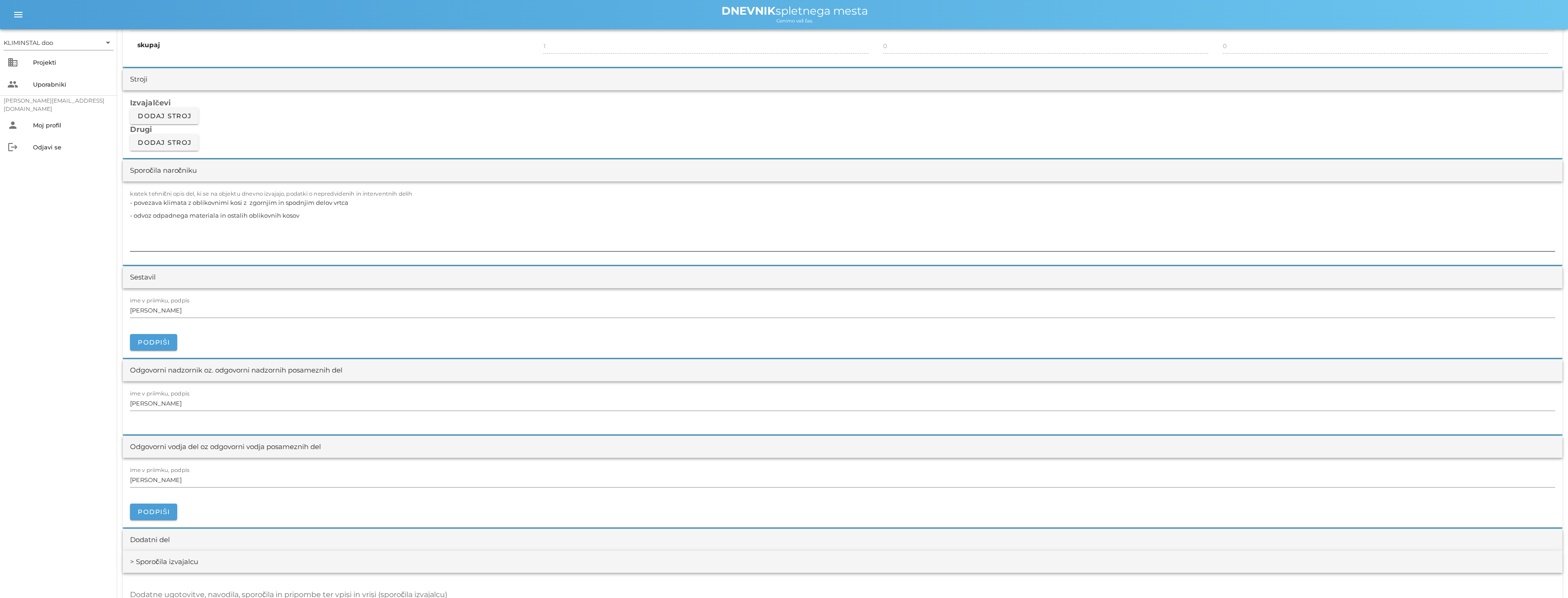
click at [295, 220] on textarea "- povezava klimata z oblikovnimi kosi z zgornjim in spodnjim delov vrtca - odvo…" at bounding box center [842, 223] width 1425 height 55
click at [313, 212] on textarea "- povezava klimata z oblikovnimi kosi z zgornjim in spodnjim delov vrtca - odvo…" at bounding box center [842, 223] width 1425 height 55
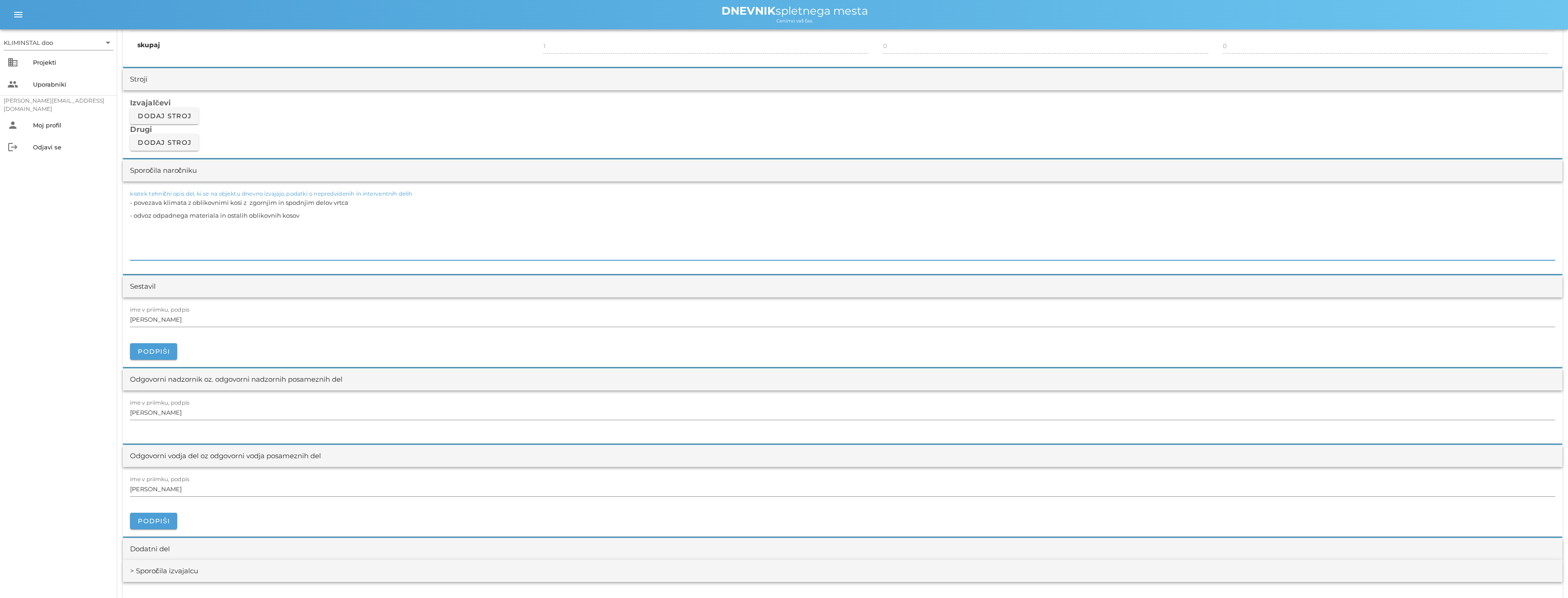
paste textarea "- izoliranje kanalov - zunanji razvod do klimata"
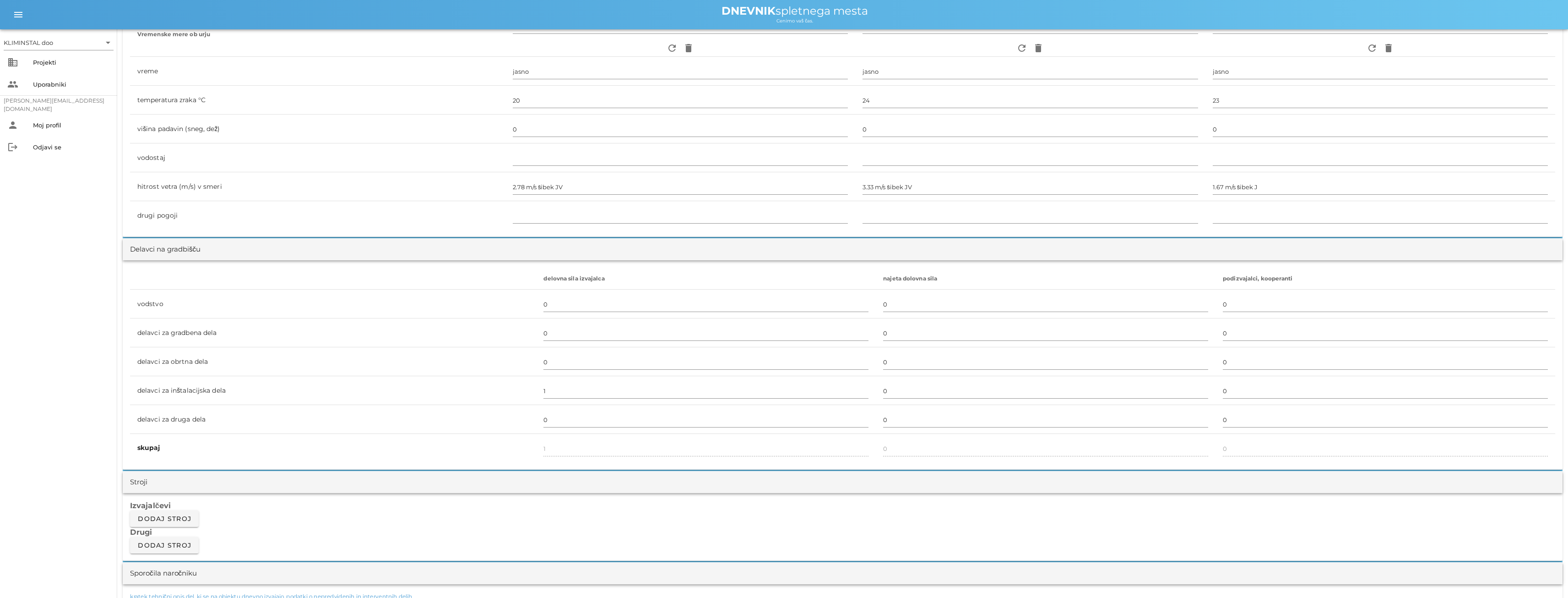
scroll to position [320, 0]
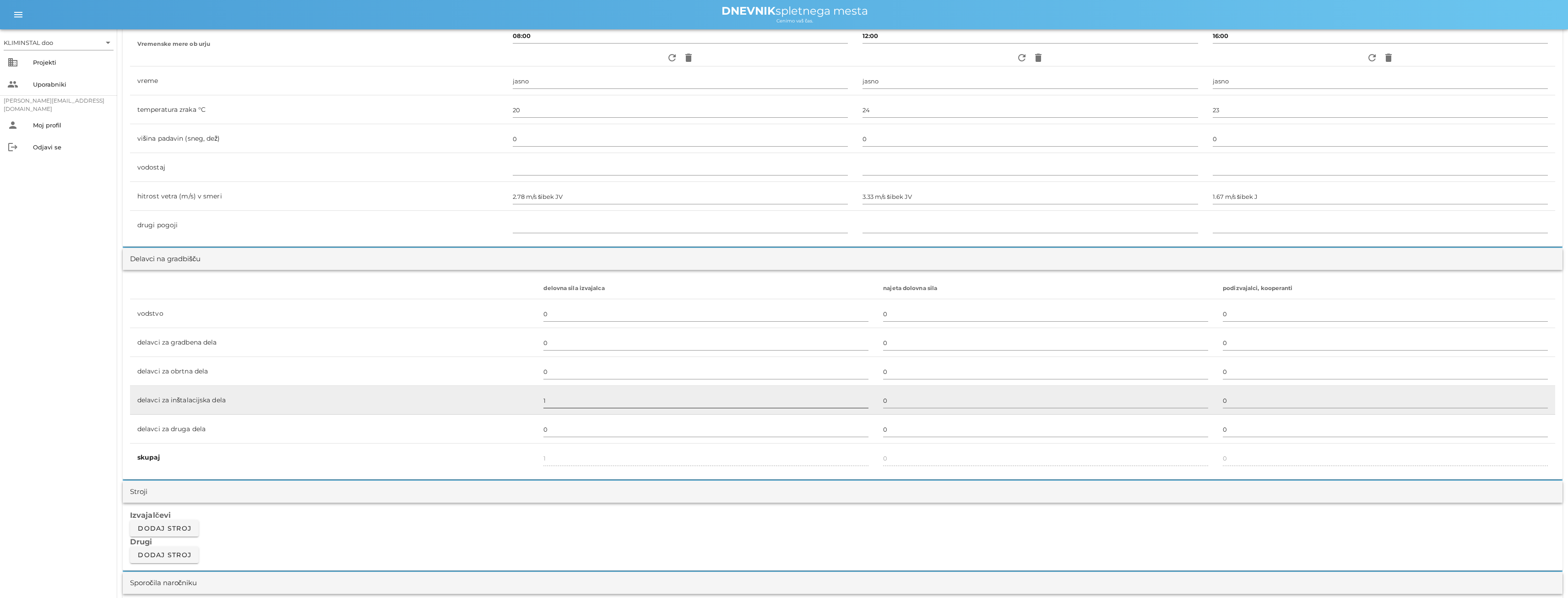
type textarea "- povezava klimata z oblikovnimi kosi z zgornjim in spodnjim delov vrtca - odvo…"
click at [555, 401] on input "1" at bounding box center [706, 400] width 325 height 15
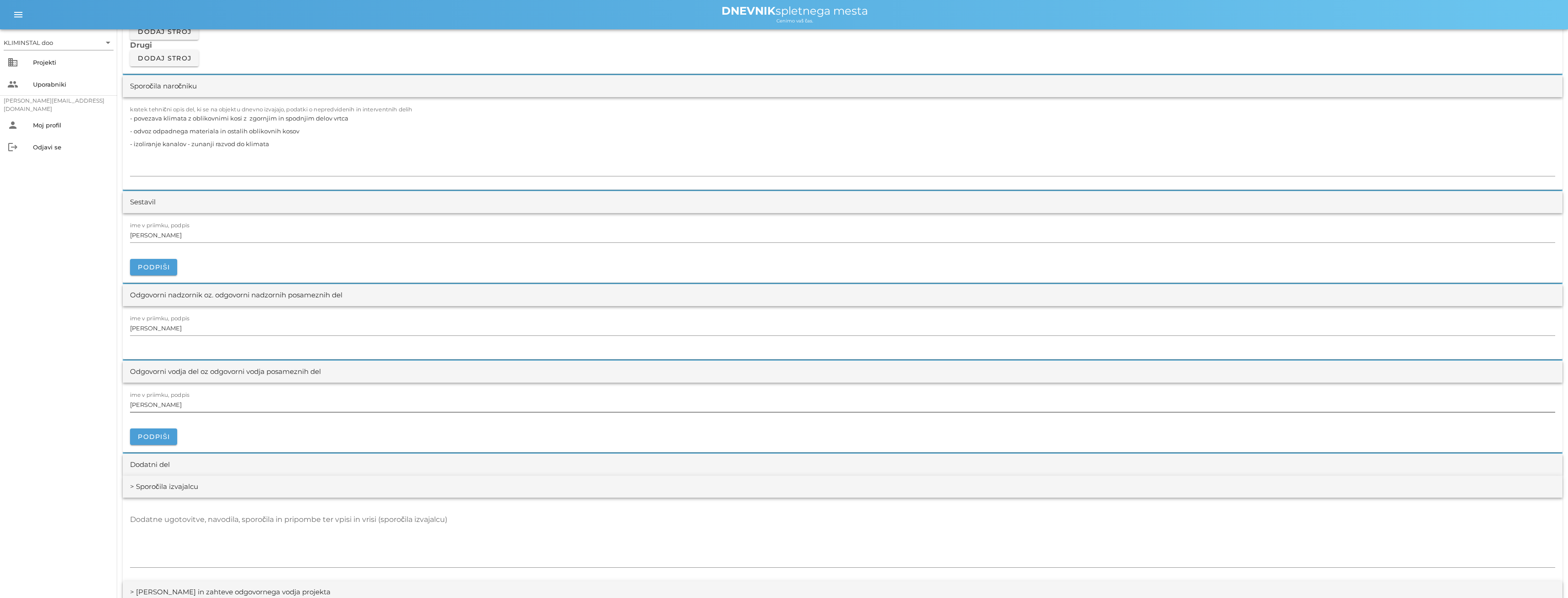
scroll to position [870, 0]
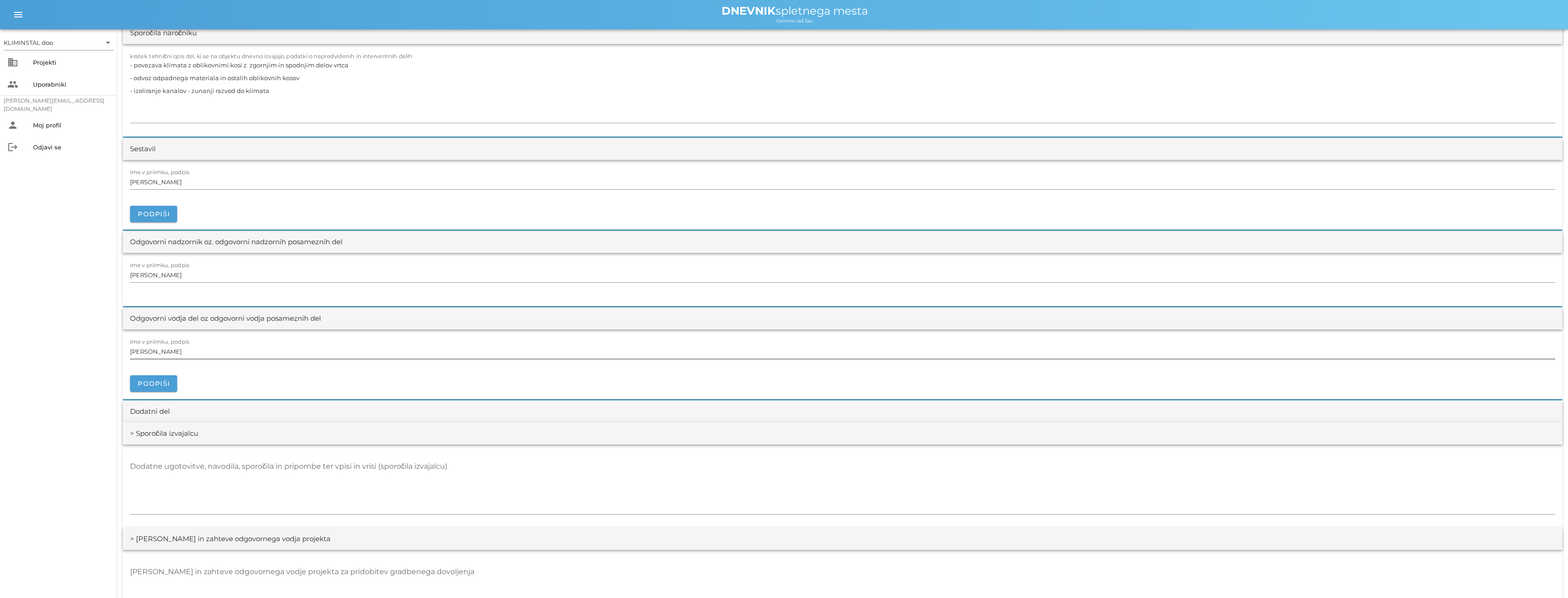
type input "4"
click at [334, 349] on input "[PERSON_NAME]" at bounding box center [842, 351] width 1425 height 15
type input "4"
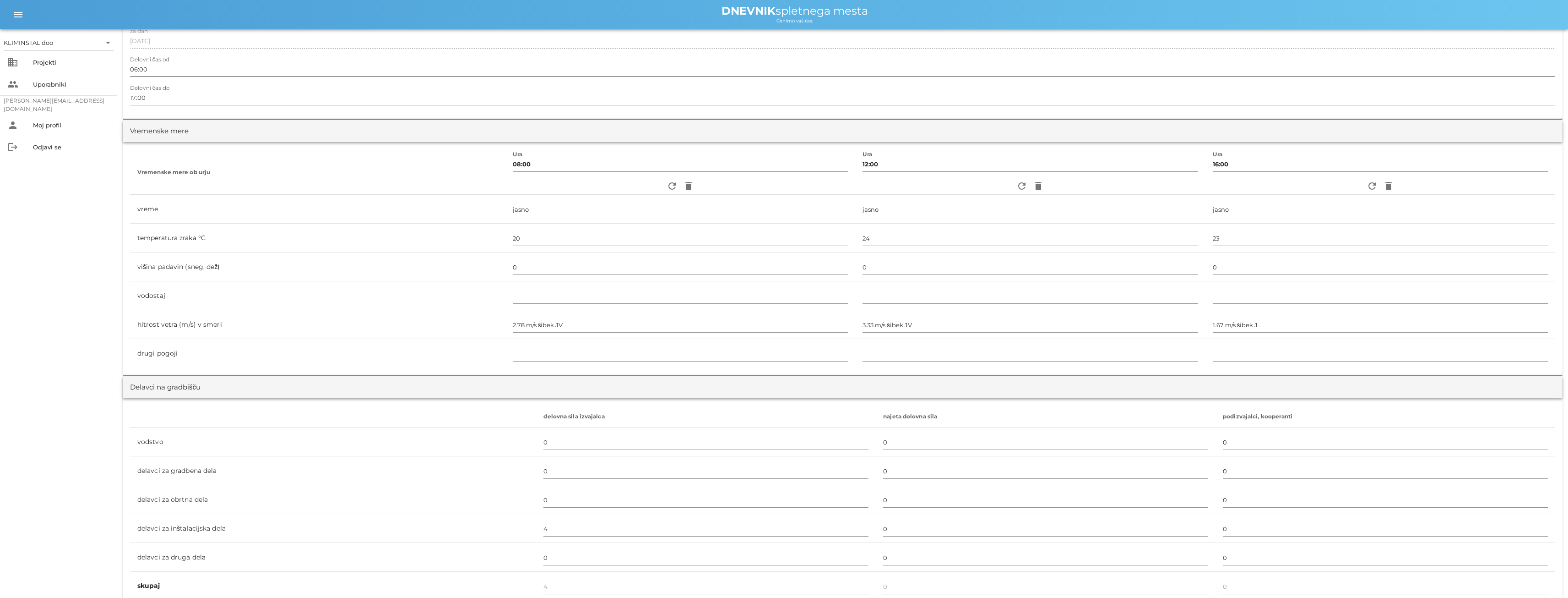
scroll to position [0, 0]
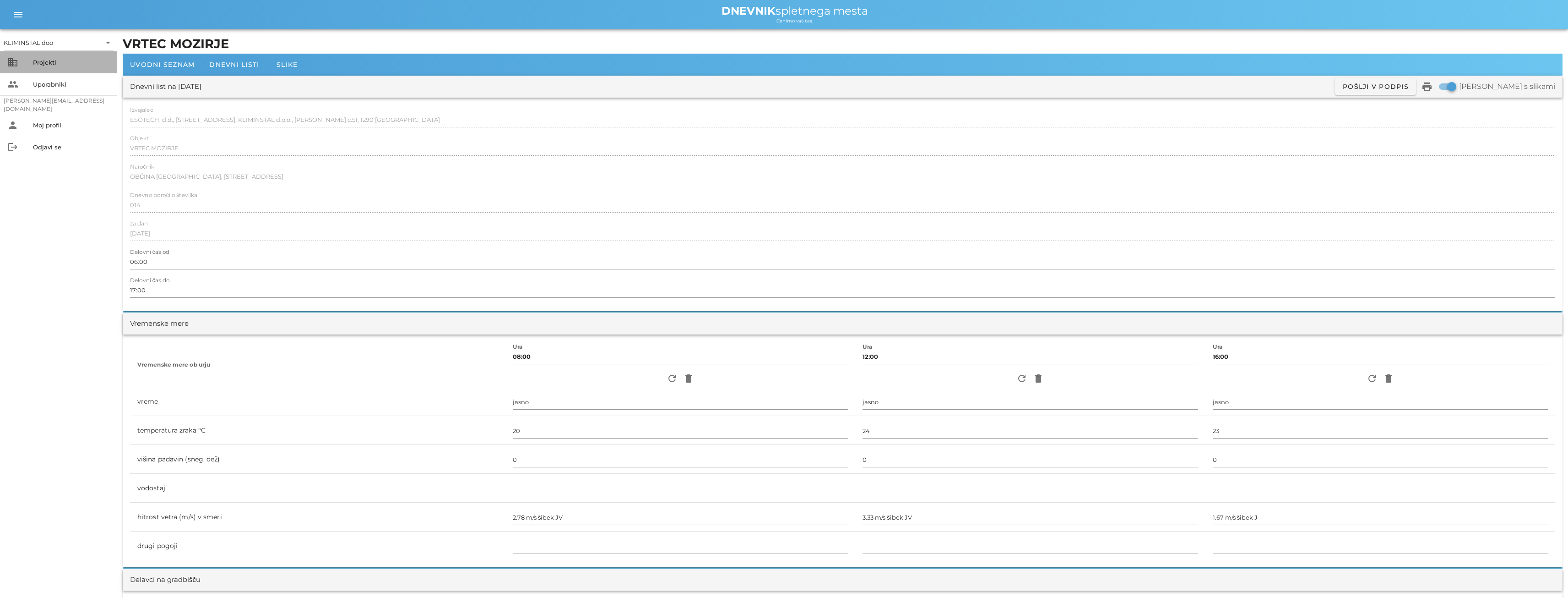
click at [43, 61] on font "Projekti" at bounding box center [44, 62] width 23 height 7
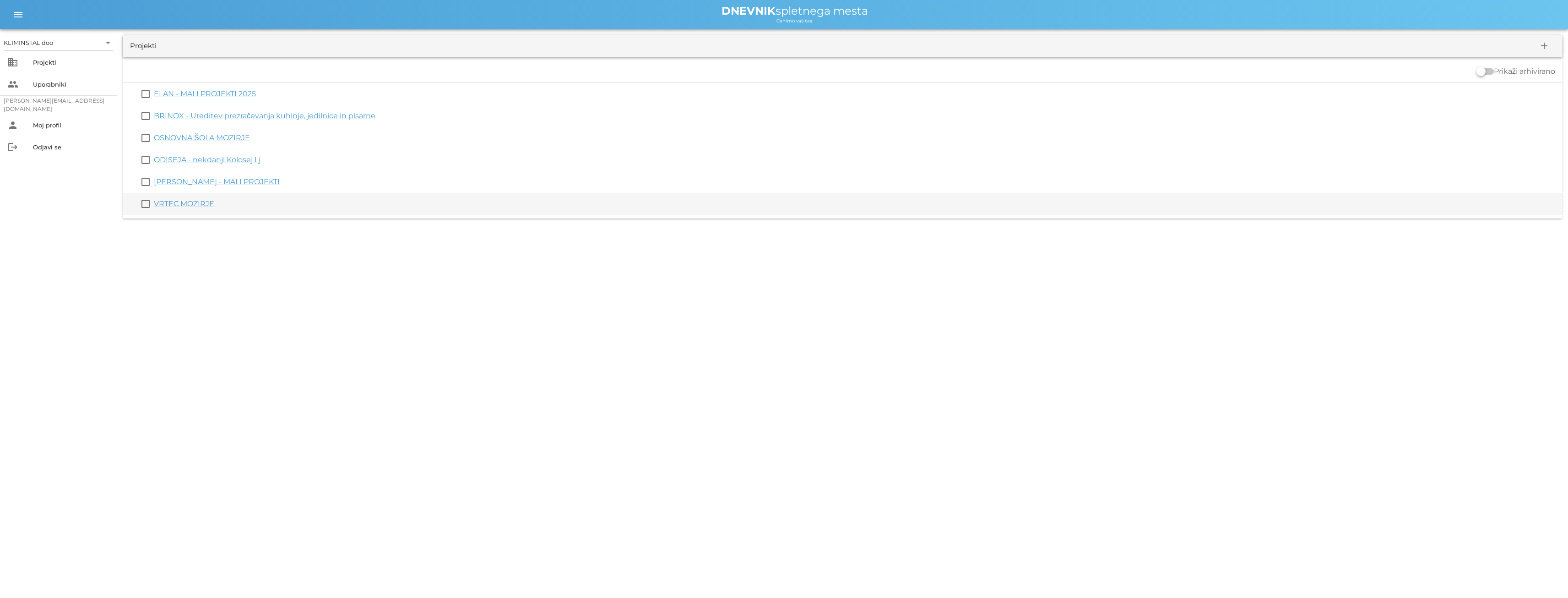
click at [173, 206] on font "VRTEC MOZIRJE" at bounding box center [184, 203] width 60 height 9
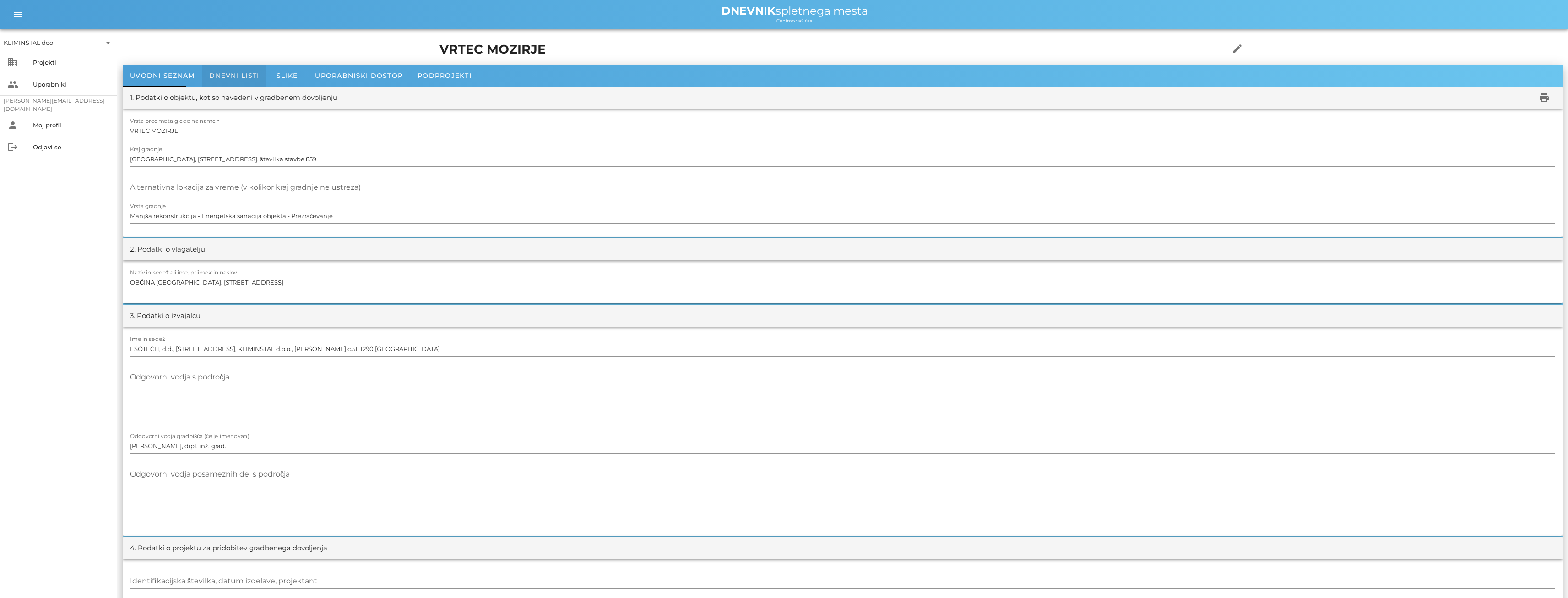
click at [230, 73] on font "Dnevni listi" at bounding box center [234, 76] width 50 height 9
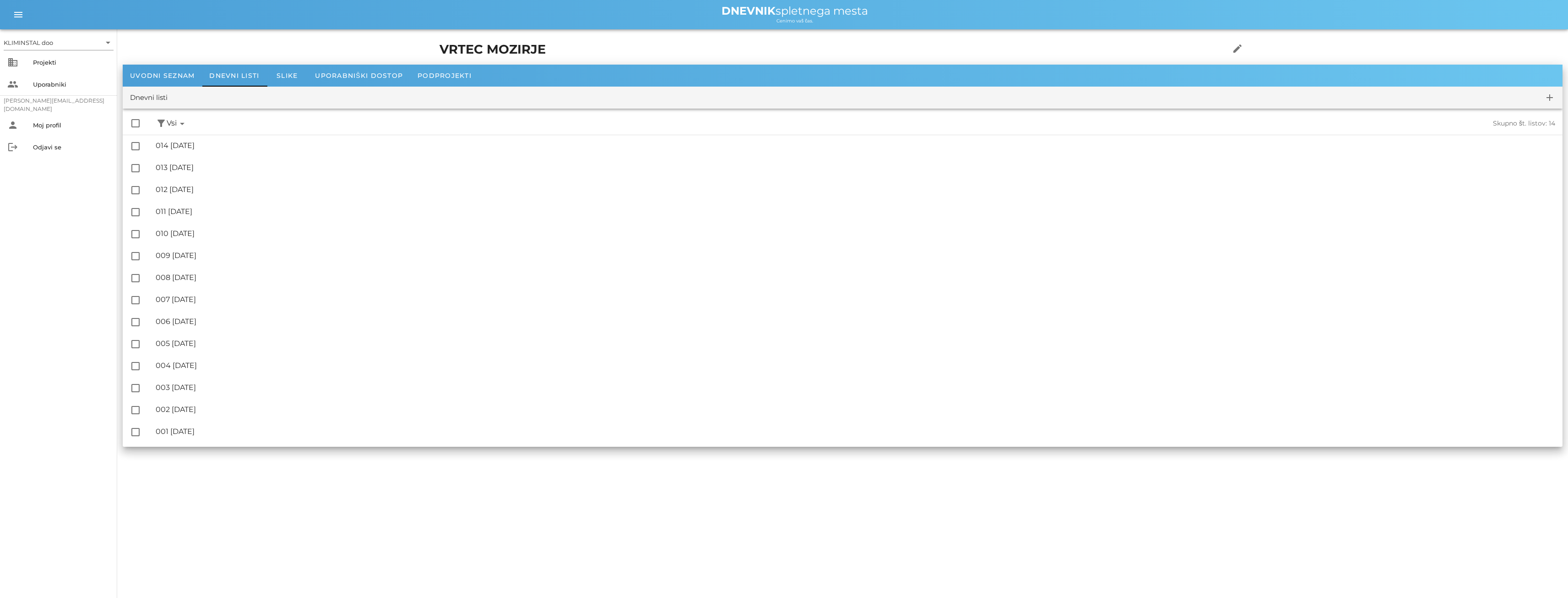
click at [178, 125] on icon "arrow_drop_down" at bounding box center [182, 124] width 11 height 11
click at [1547, 99] on icon "add" at bounding box center [1550, 97] width 11 height 11
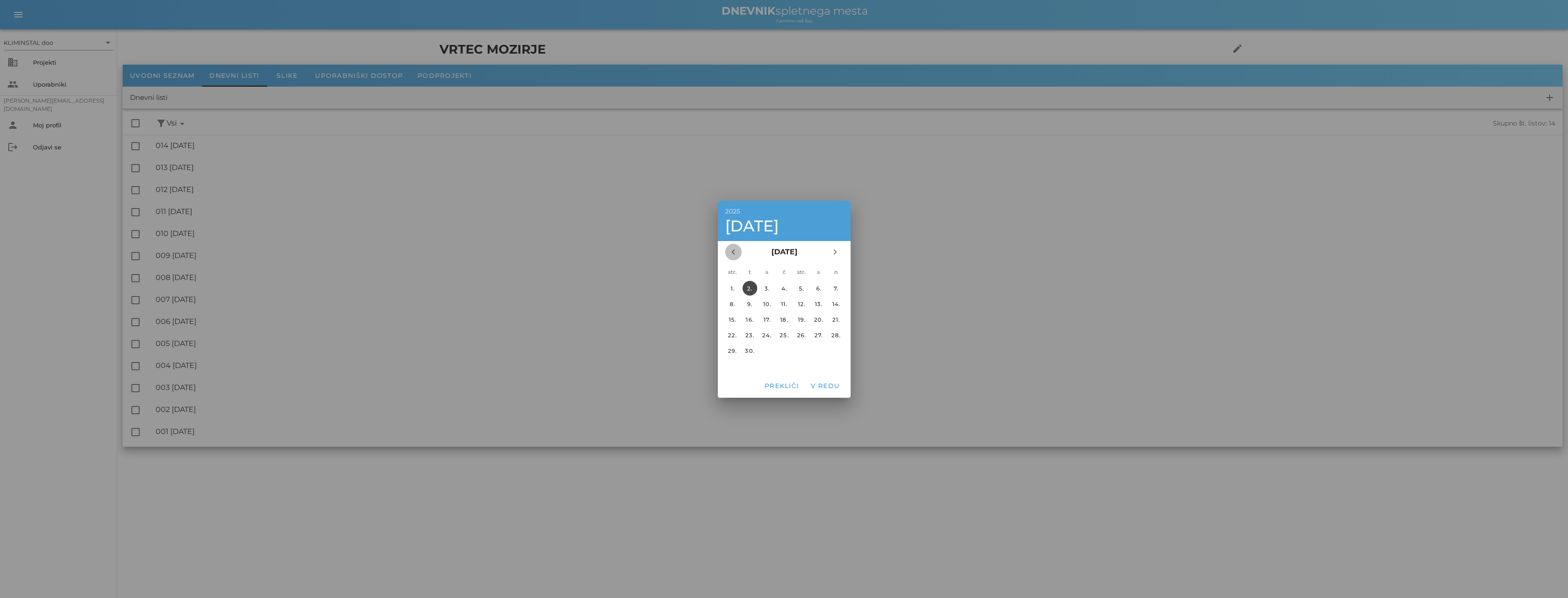
click at [737, 258] on icon "chevron_left" at bounding box center [733, 252] width 11 height 11
click at [771, 338] on font "20." at bounding box center [767, 334] width 10 height 7
click at [835, 385] on font "V redu" at bounding box center [825, 386] width 29 height 9
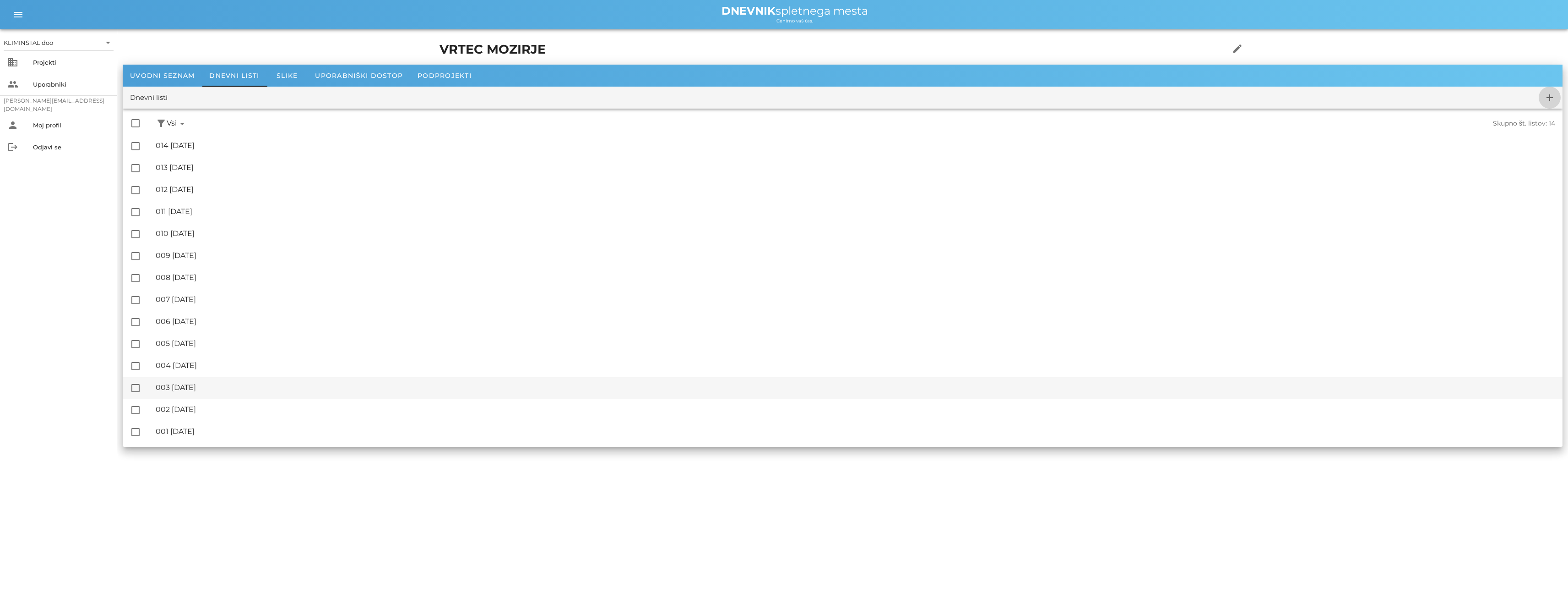
checkbox input "false"
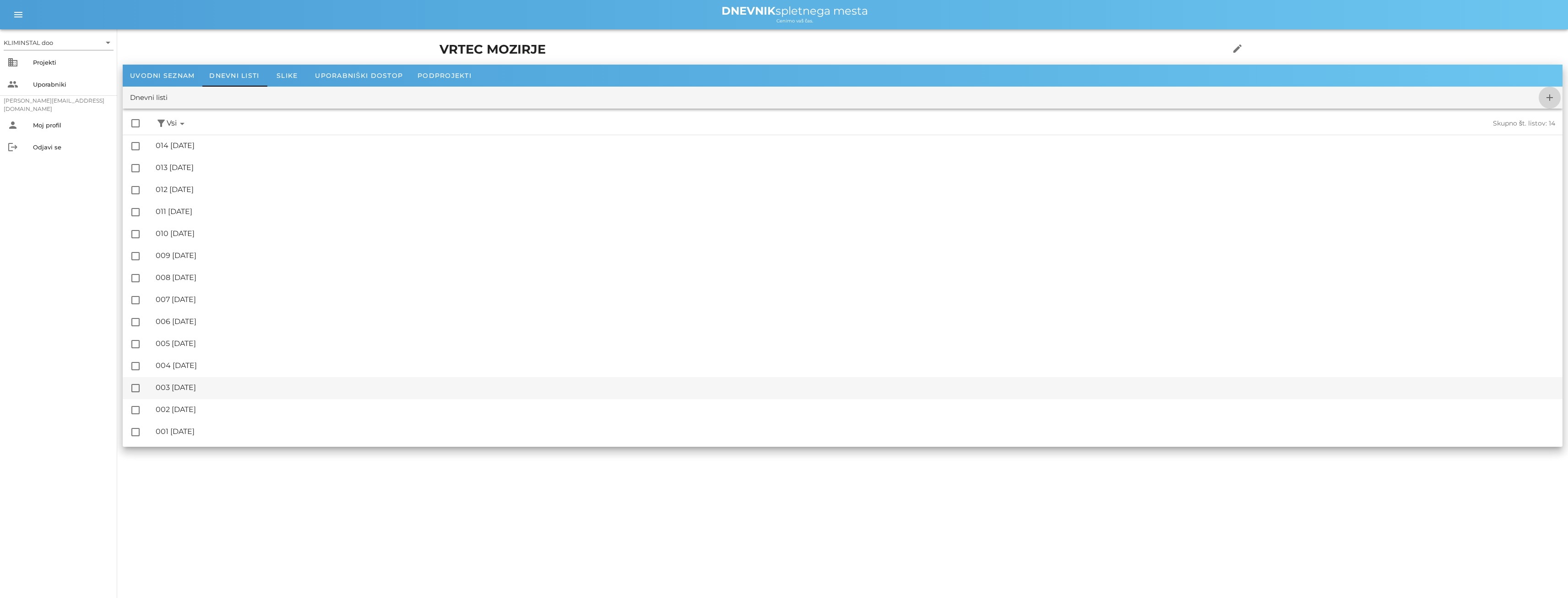
checkbox input "false"
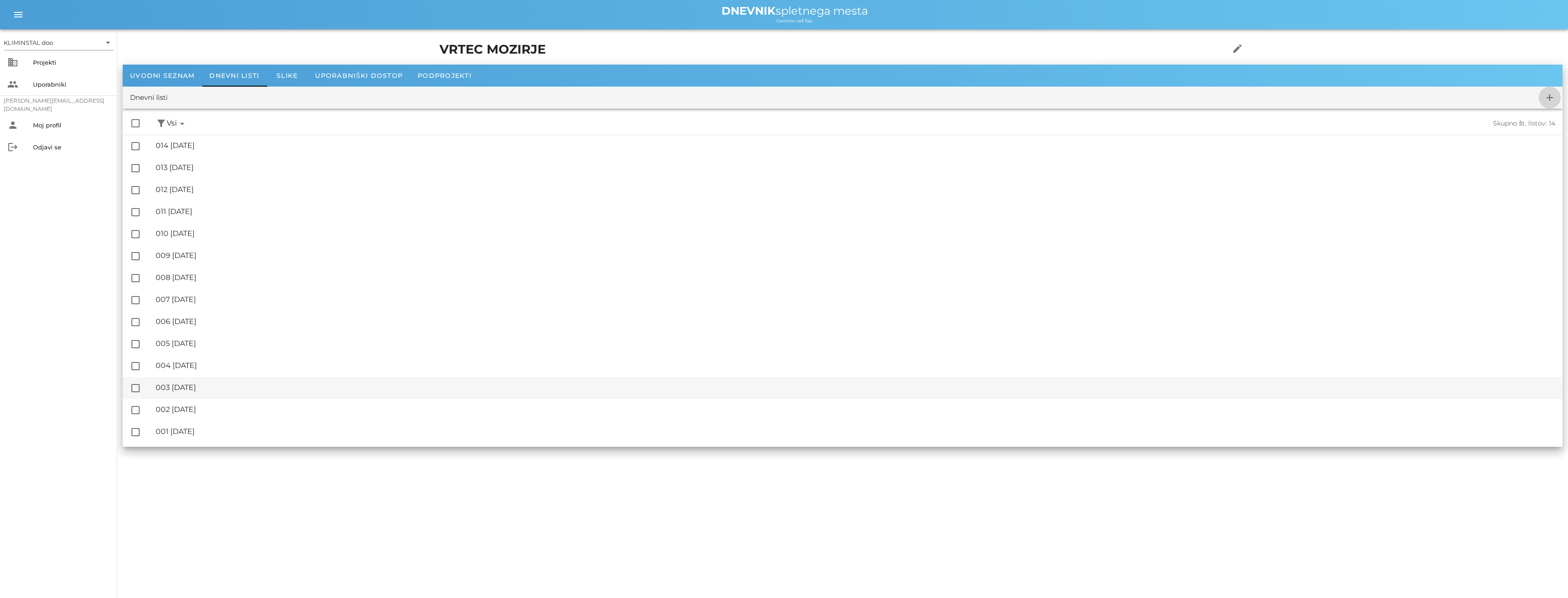
checkbox input "false"
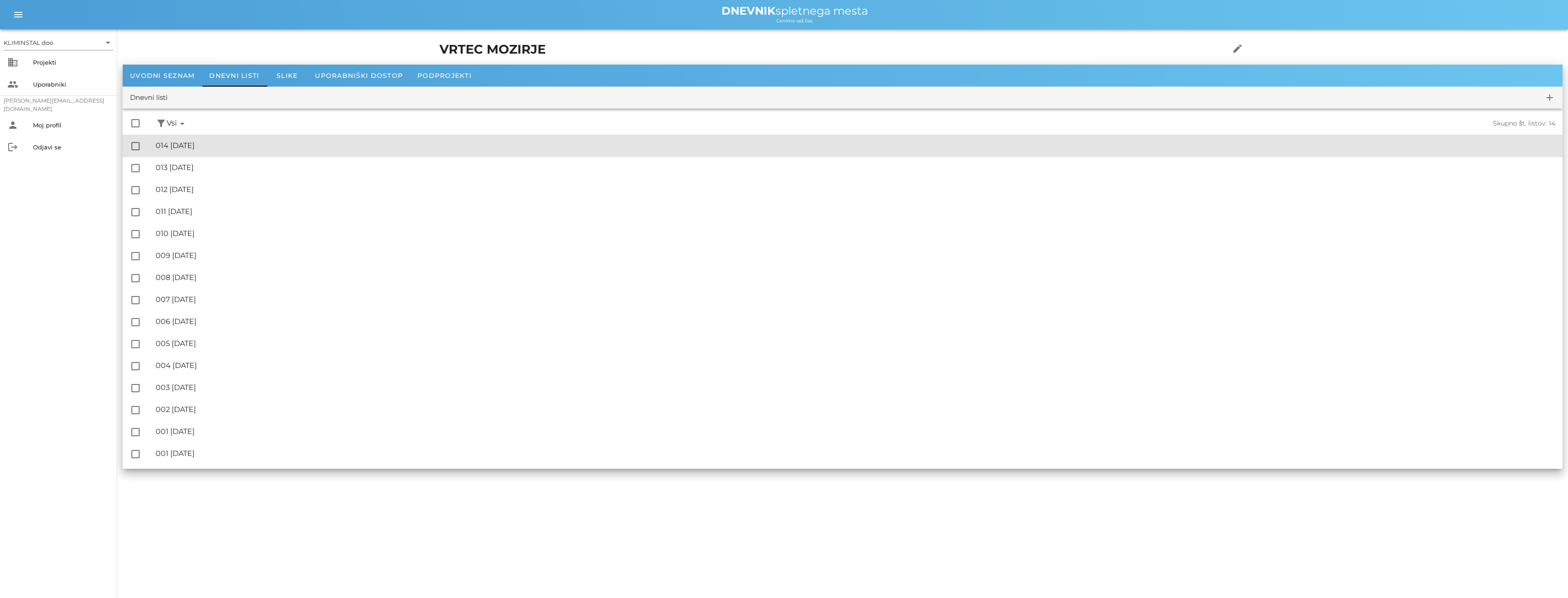
click at [195, 141] on font "014 [DATE]" at bounding box center [175, 146] width 39 height 9
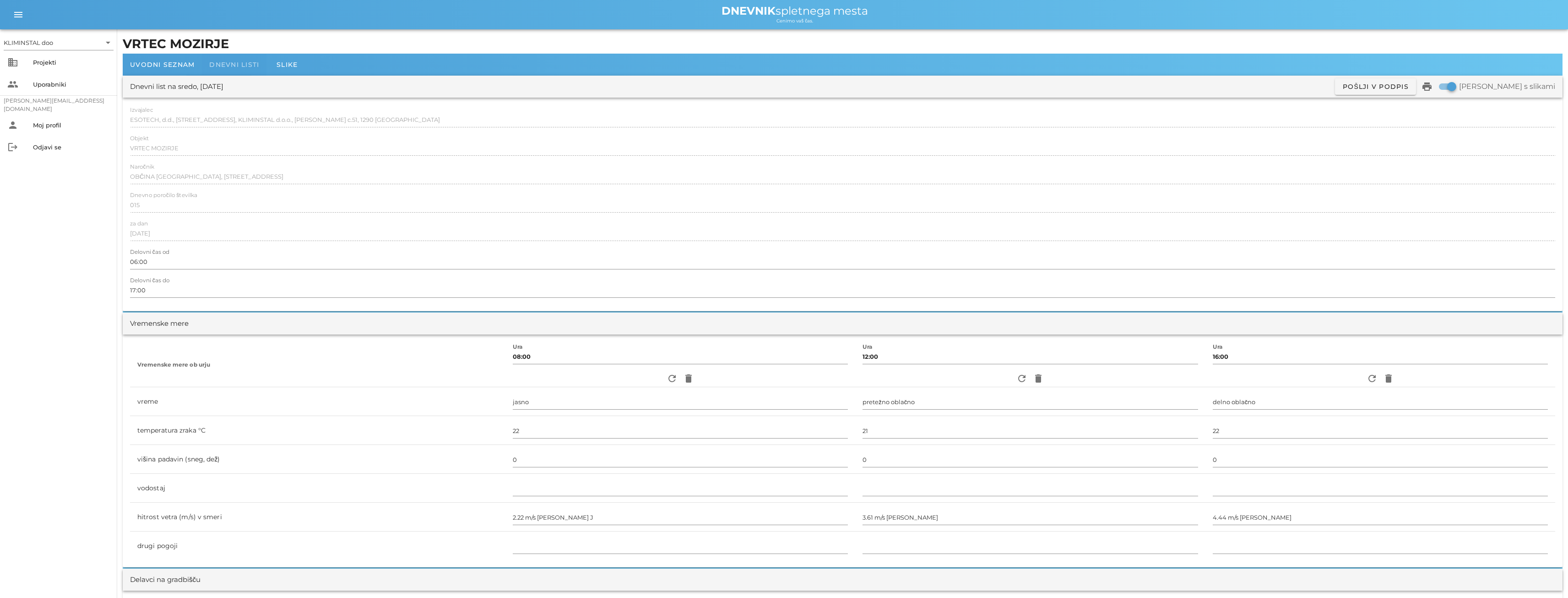
click at [247, 61] on font "Dnevni listi" at bounding box center [234, 65] width 50 height 9
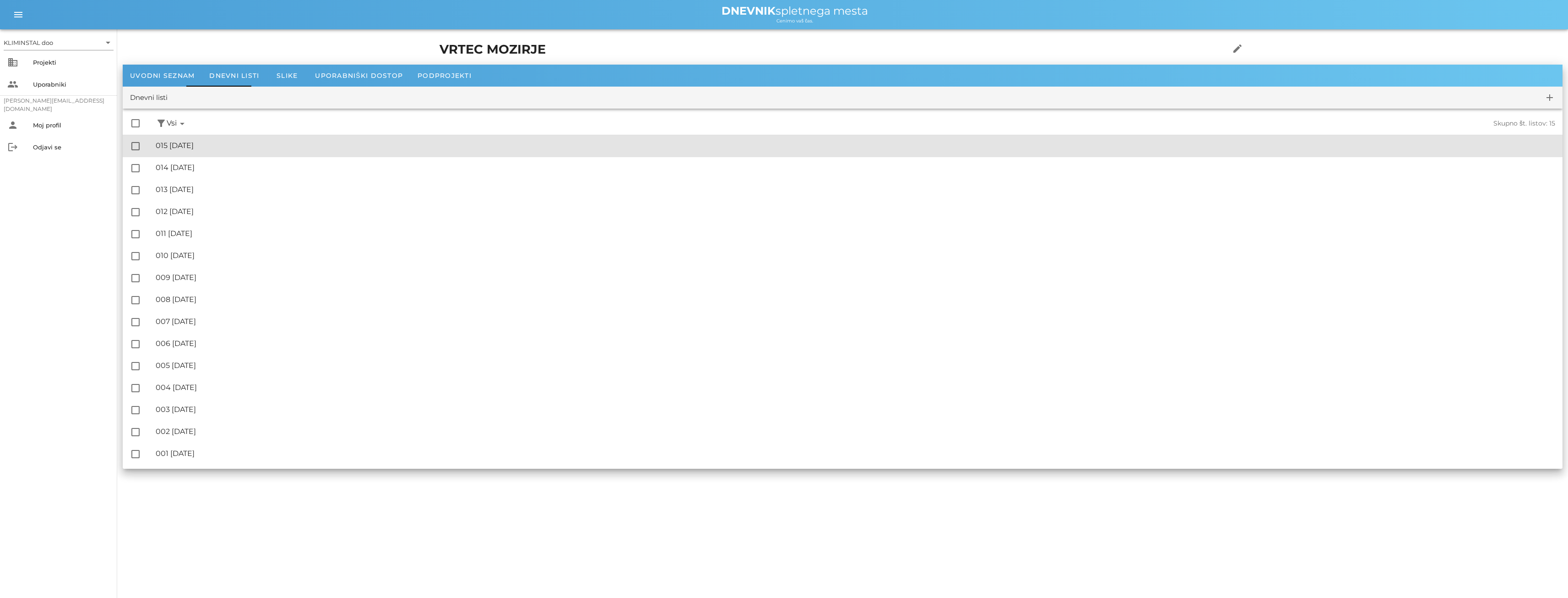
click at [194, 143] on font "015 [DATE]" at bounding box center [175, 146] width 38 height 9
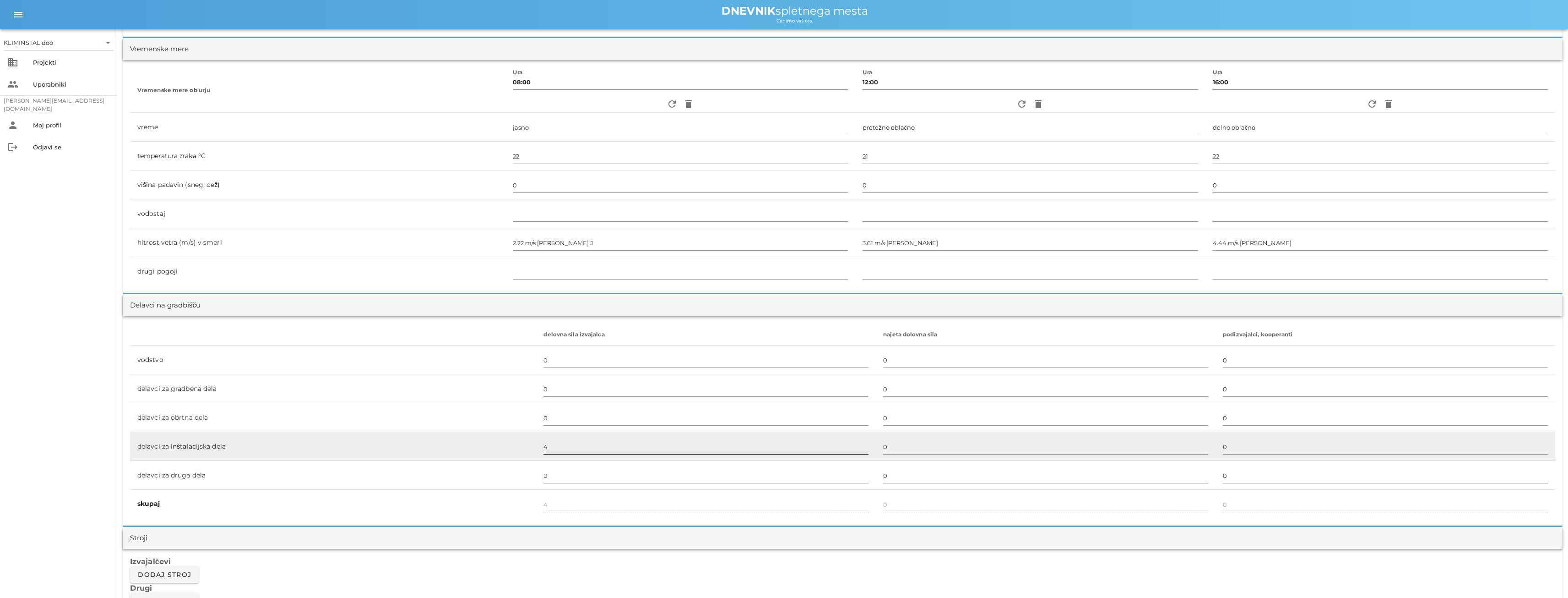
scroll to position [275, 0]
click at [544, 448] on input "4" at bounding box center [706, 446] width 325 height 15
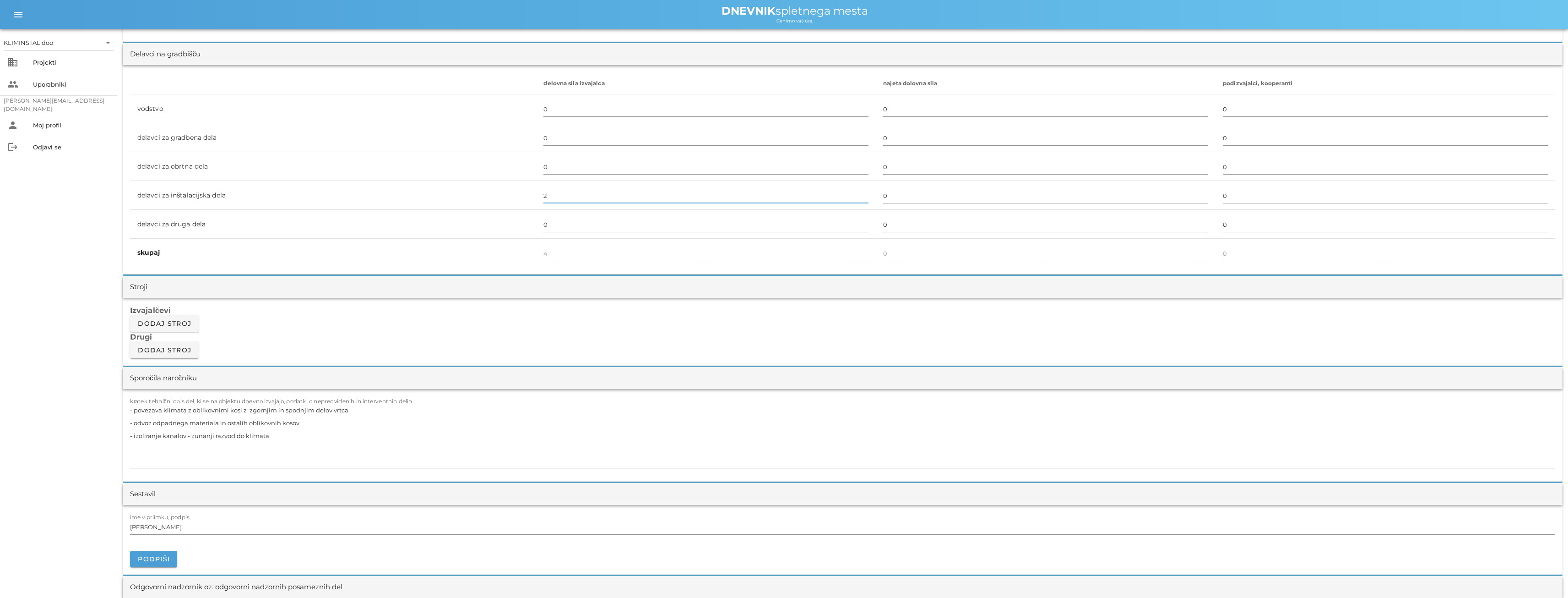
scroll to position [504, 0]
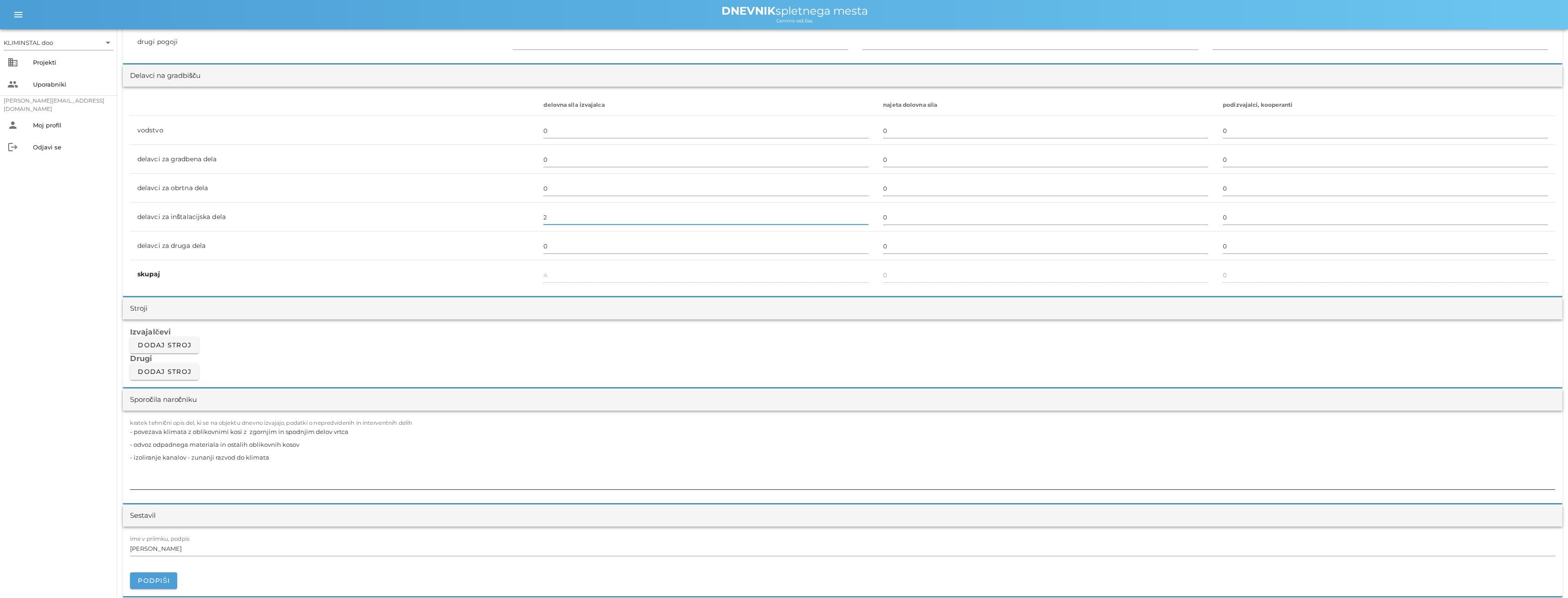
type input "2"
click at [290, 462] on textarea "- povezava klimata z oblikovnimi kosi z zgornjim in spodnjim delov vrtca - odvo…" at bounding box center [842, 457] width 1425 height 64
drag, startPoint x: 289, startPoint y: 452, endPoint x: 99, endPoint y: 434, distance: 190.9
click at [99, 434] on div "KLIMINSTAL doo arrow_drop_down business Projekti people Uporabniki [PERSON_NAME…" at bounding box center [784, 555] width 1568 height 2117
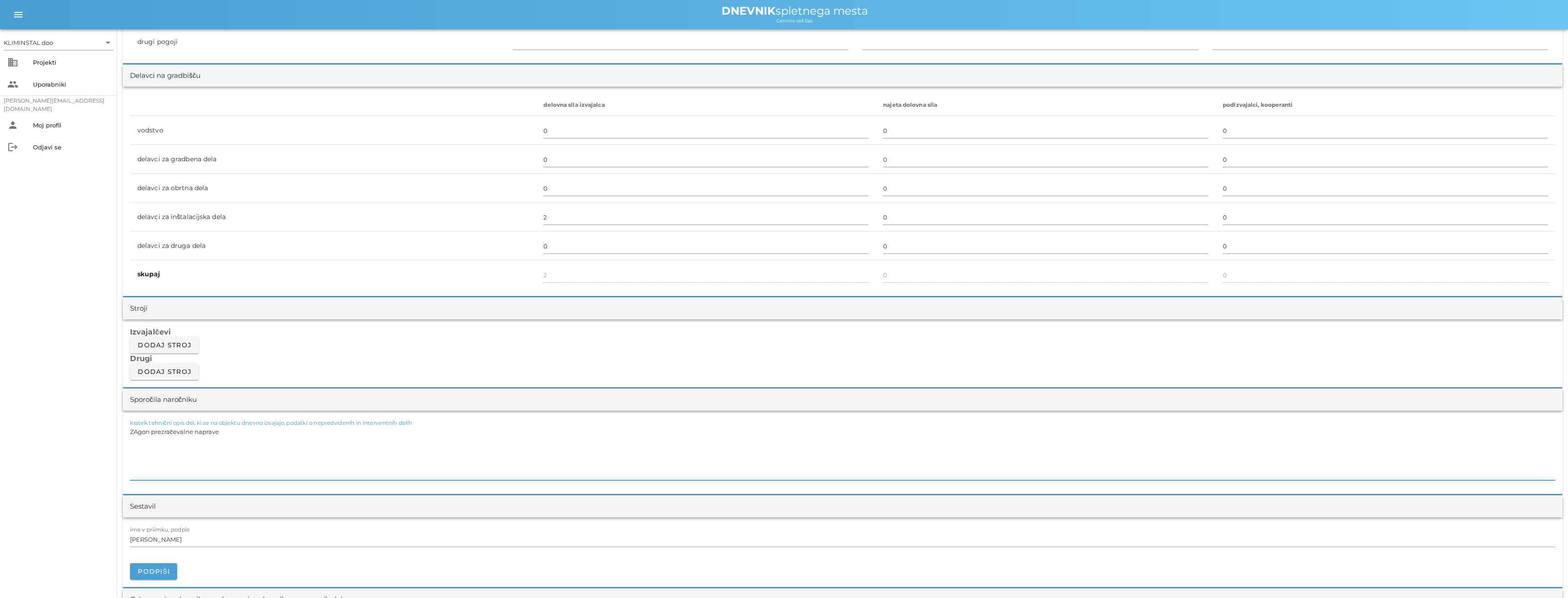
click at [136, 433] on textarea "ZAgon prezračevalne naprave" at bounding box center [842, 452] width 1425 height 55
click at [222, 431] on textarea "Zagon prezračevalne naprave" at bounding box center [842, 452] width 1425 height 55
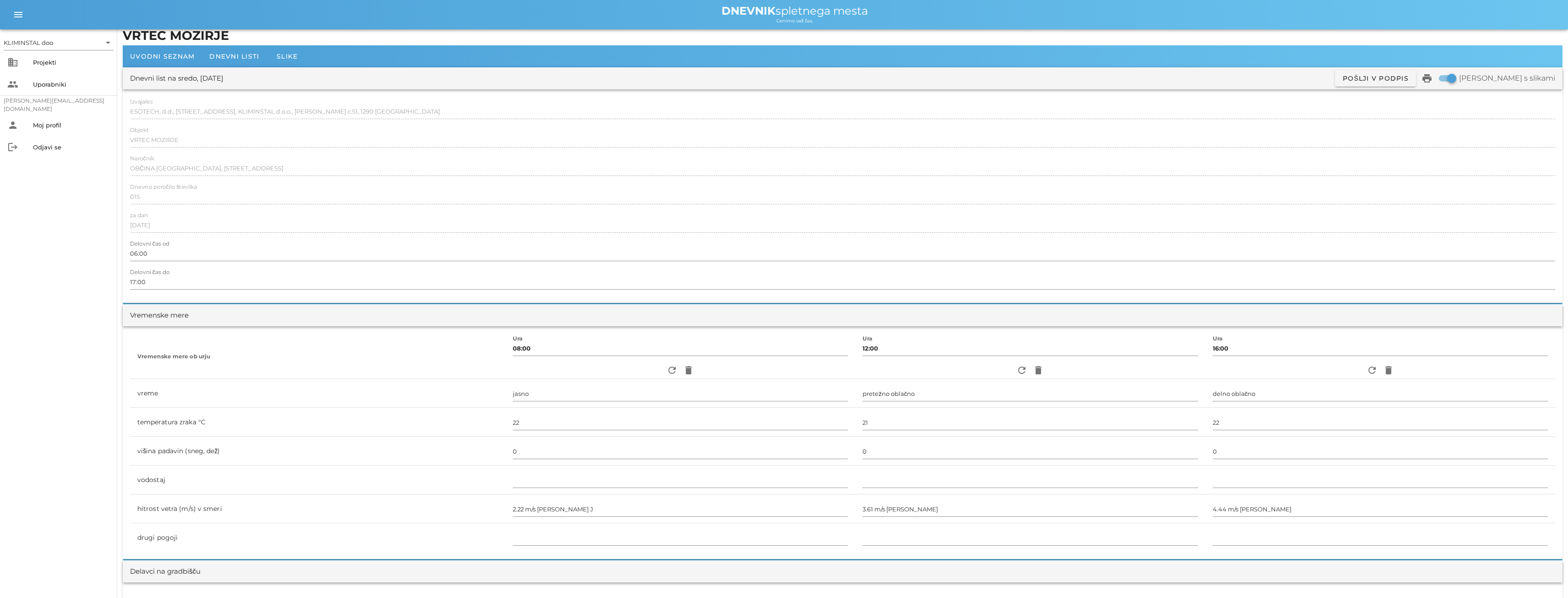
scroll to position [0, 0]
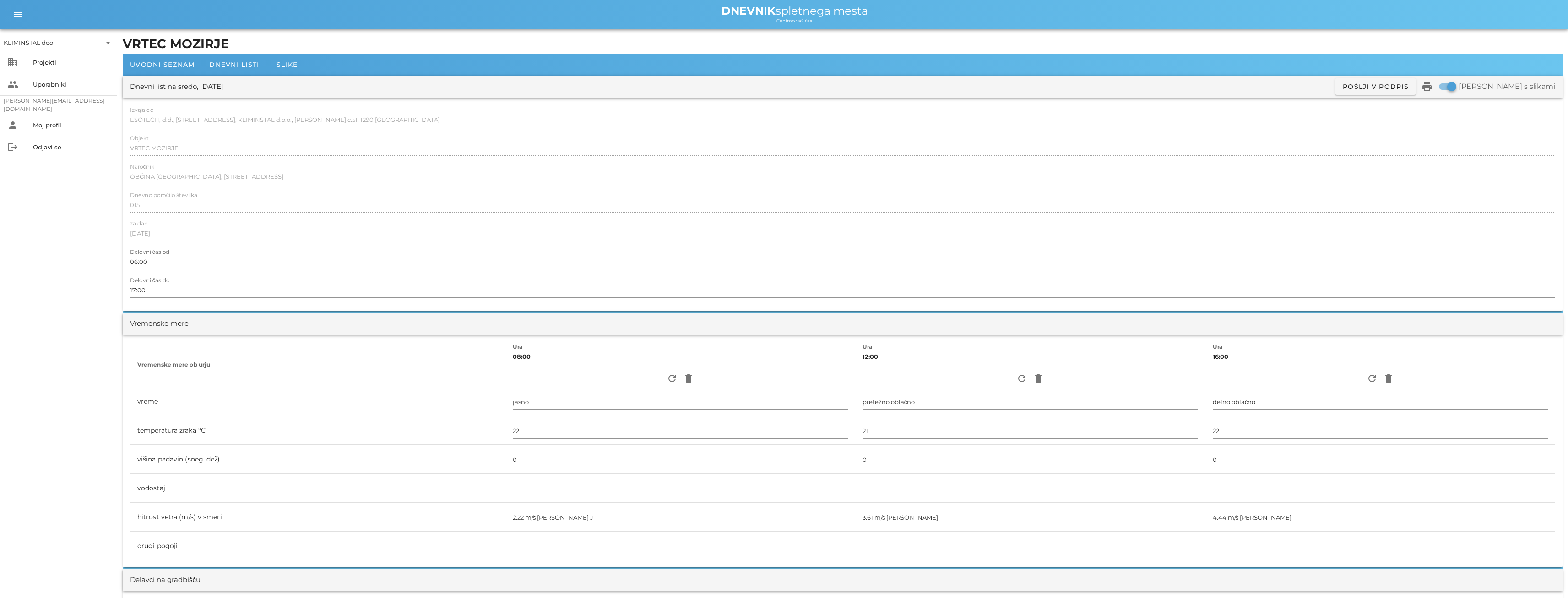
type textarea "Zagon prezračevalne naprave s strani serviserjev dobavitelja naprave."
click at [147, 258] on input "06:00" at bounding box center [842, 261] width 1425 height 15
drag, startPoint x: 153, startPoint y: 259, endPoint x: 110, endPoint y: 259, distance: 43.0
type input "08:"
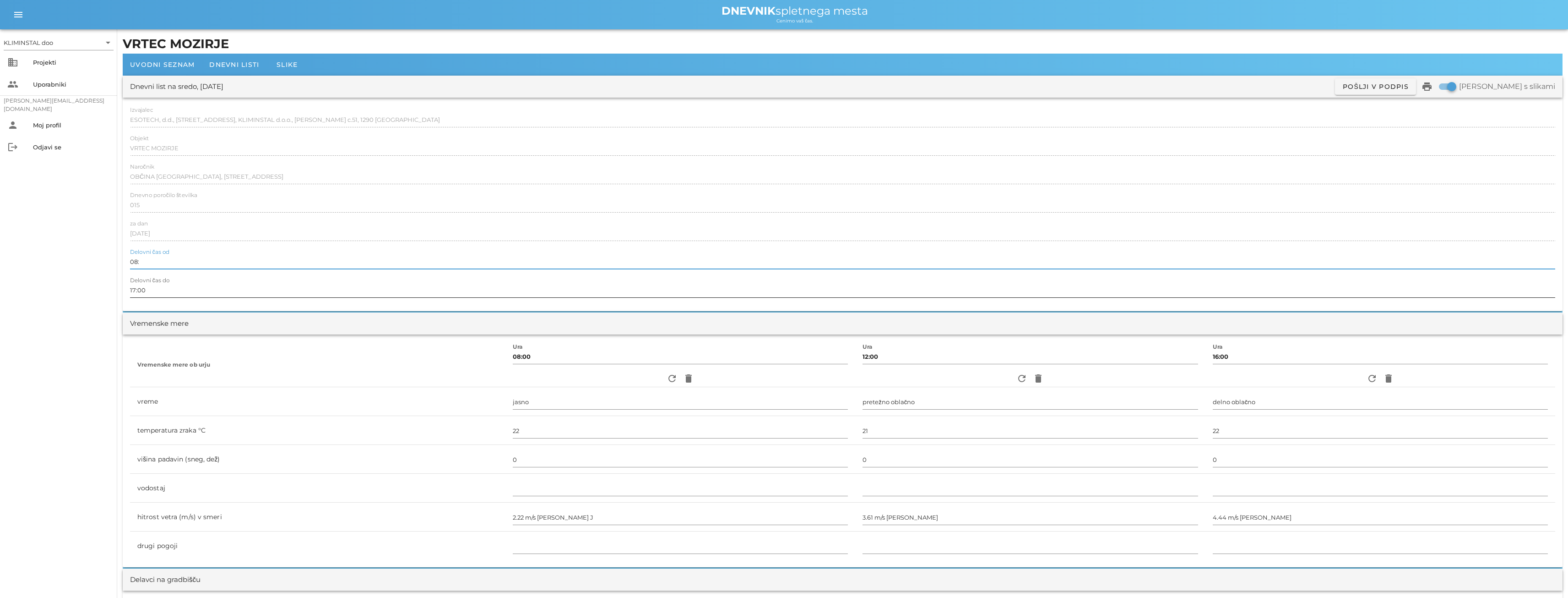
click at [150, 291] on input "17:00" at bounding box center [842, 290] width 1425 height 15
drag, startPoint x: 150, startPoint y: 291, endPoint x: 113, endPoint y: 289, distance: 37.1
type input "14:00"
click at [152, 261] on input "08:" at bounding box center [842, 261] width 1425 height 15
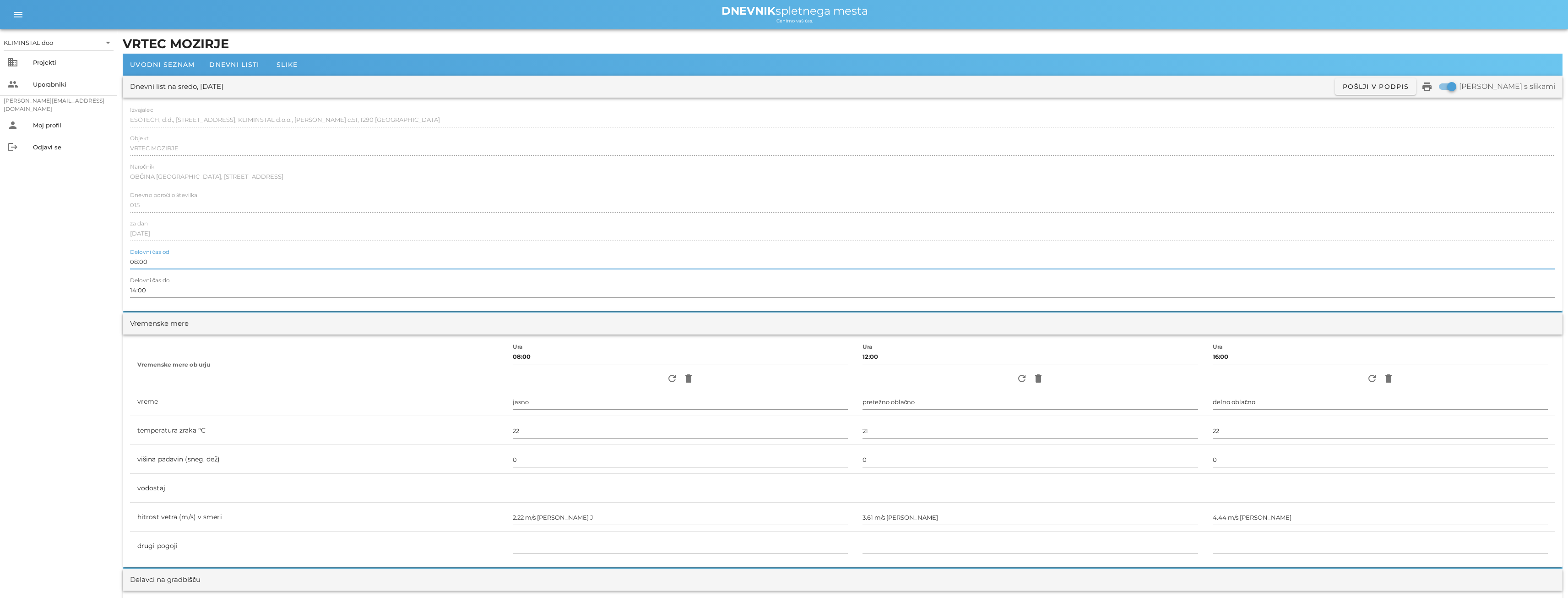
type input "08:00"
click at [249, 61] on font "Dnevni listi" at bounding box center [234, 65] width 50 height 9
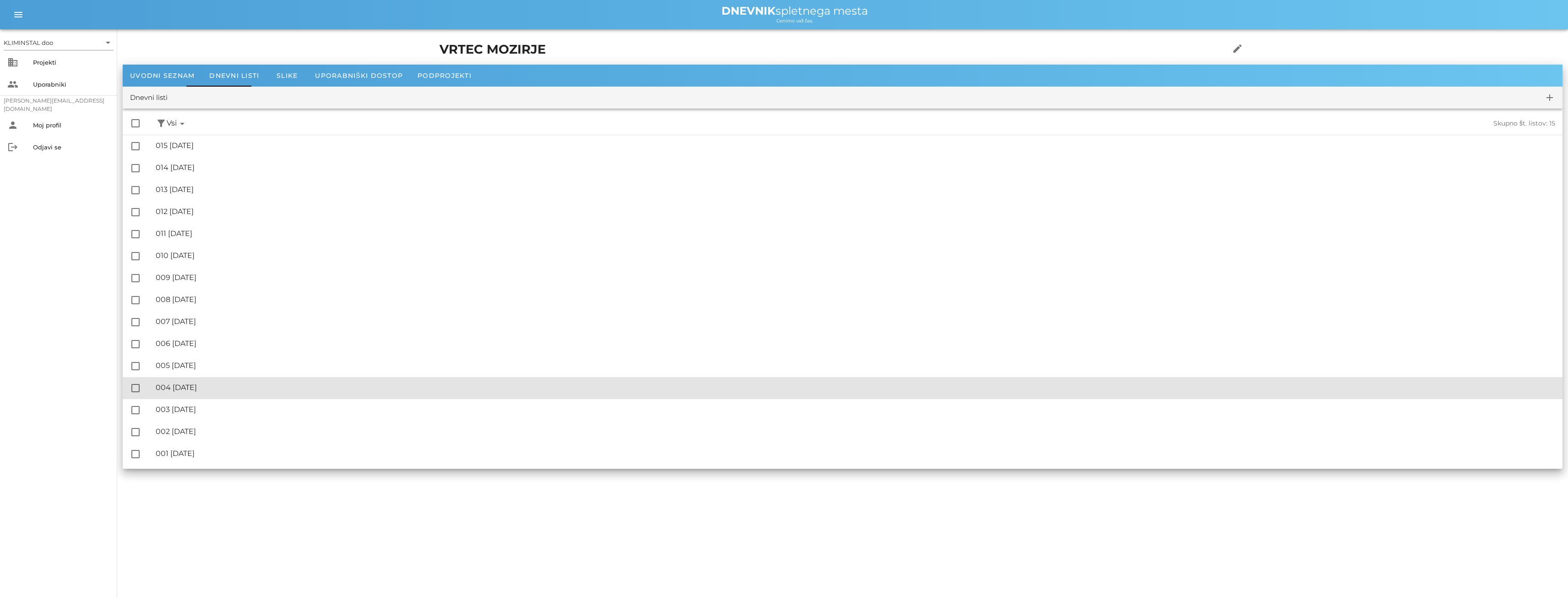
click at [1321, 389] on div "🔏 004 [DATE]" at bounding box center [855, 387] width 1399 height 9
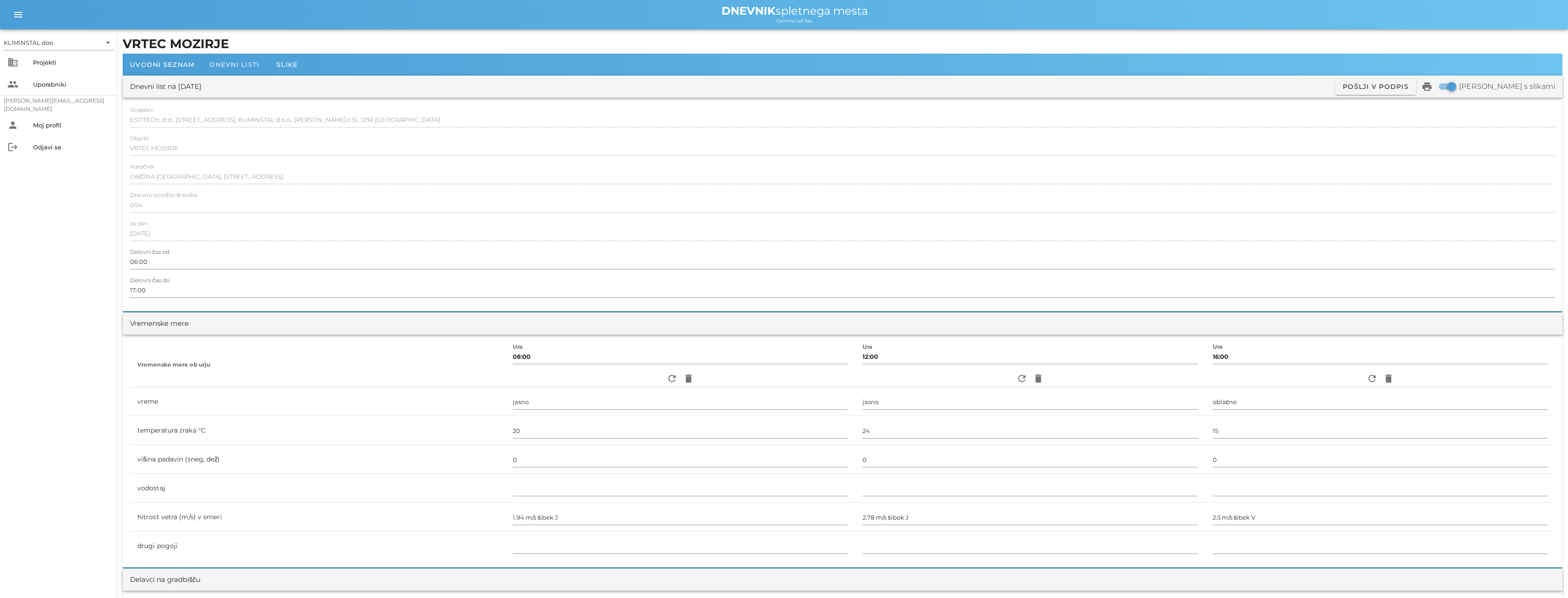
click at [229, 64] on font "Dnevni listi" at bounding box center [234, 65] width 50 height 9
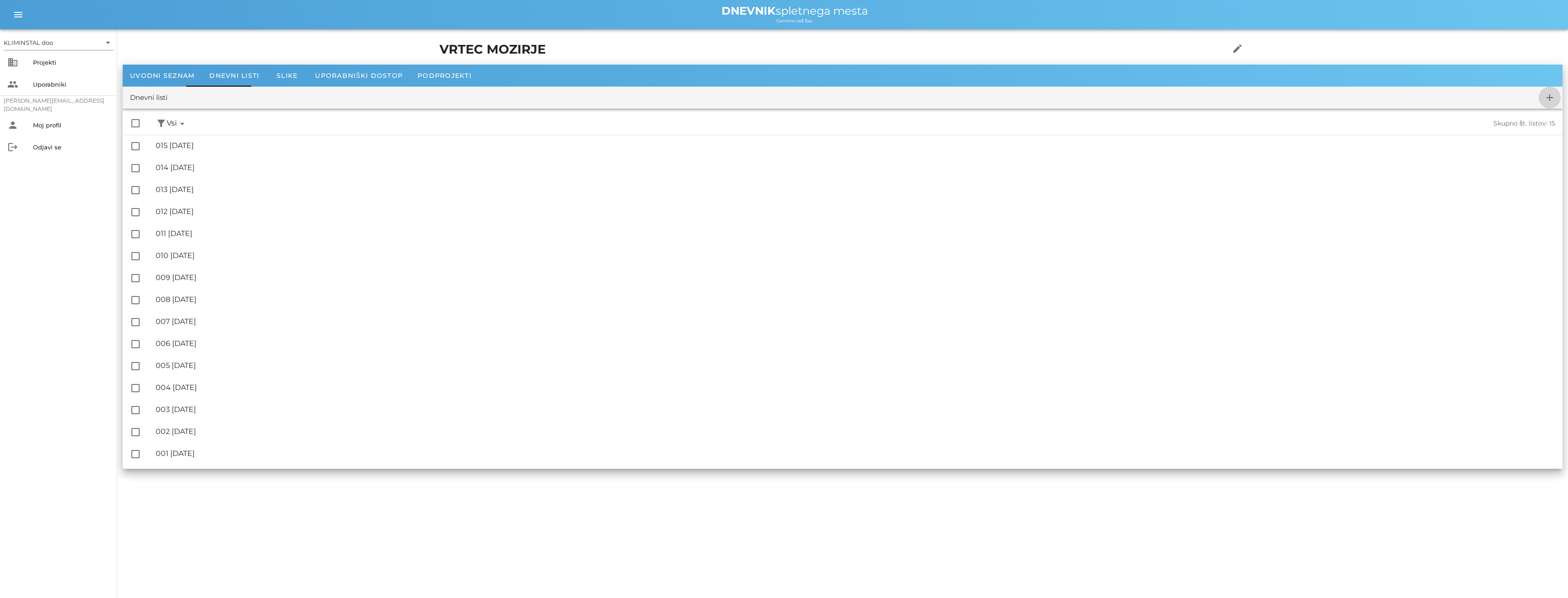
click at [1550, 97] on icon "add" at bounding box center [1550, 97] width 11 height 11
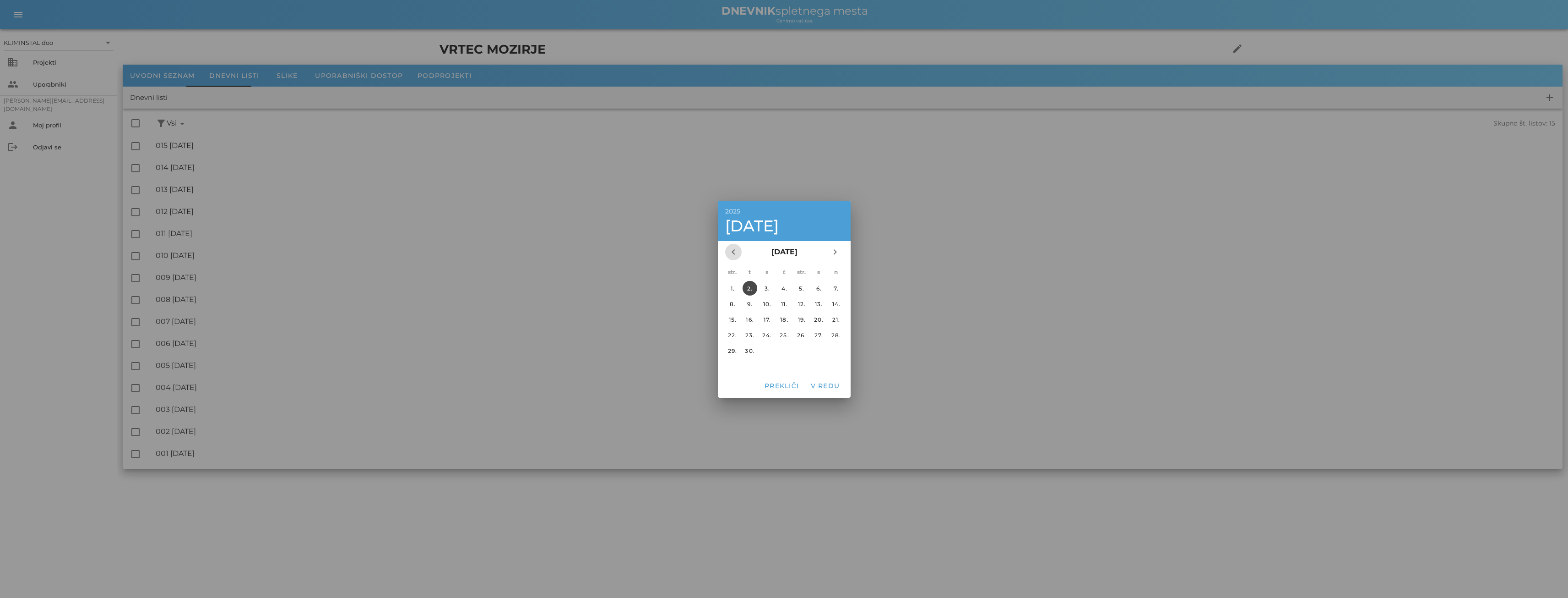
click at [732, 258] on icon "chevron_left" at bounding box center [733, 252] width 11 height 11
click at [783, 338] on font "21." at bounding box center [784, 334] width 8 height 7
click at [825, 387] on font "V redu" at bounding box center [825, 386] width 29 height 9
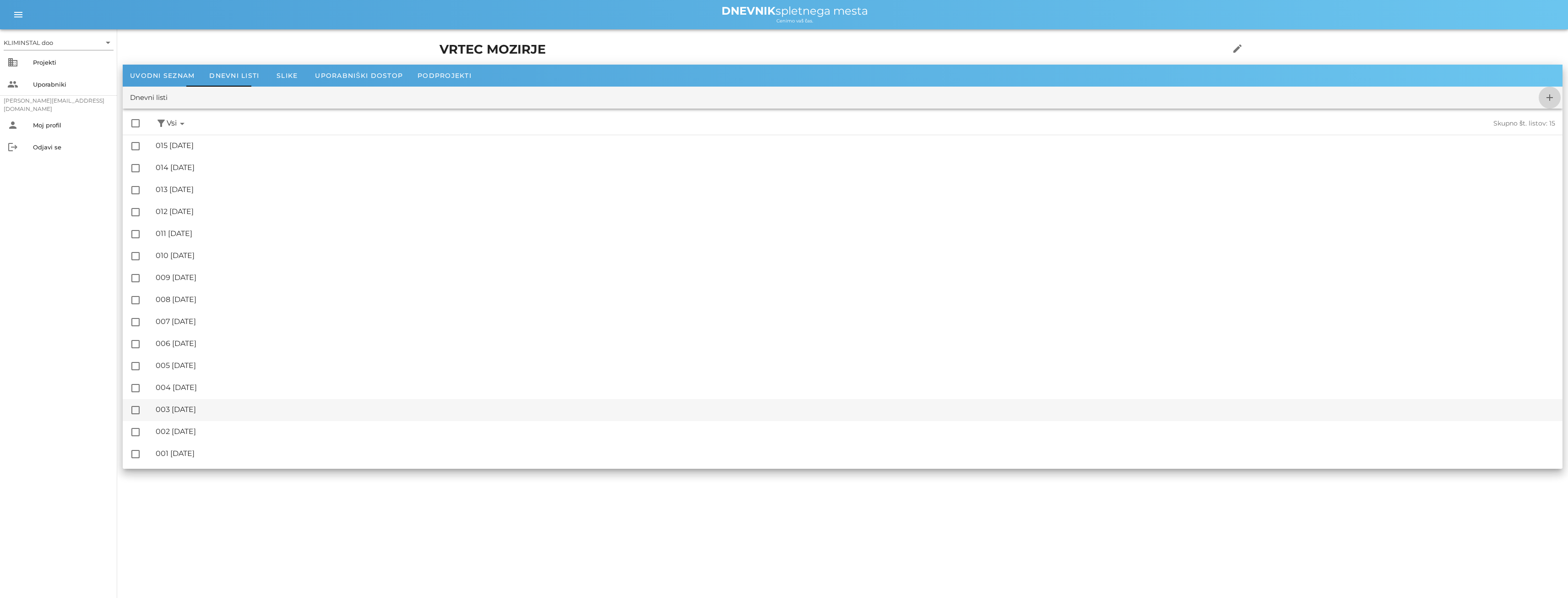
checkbox input "false"
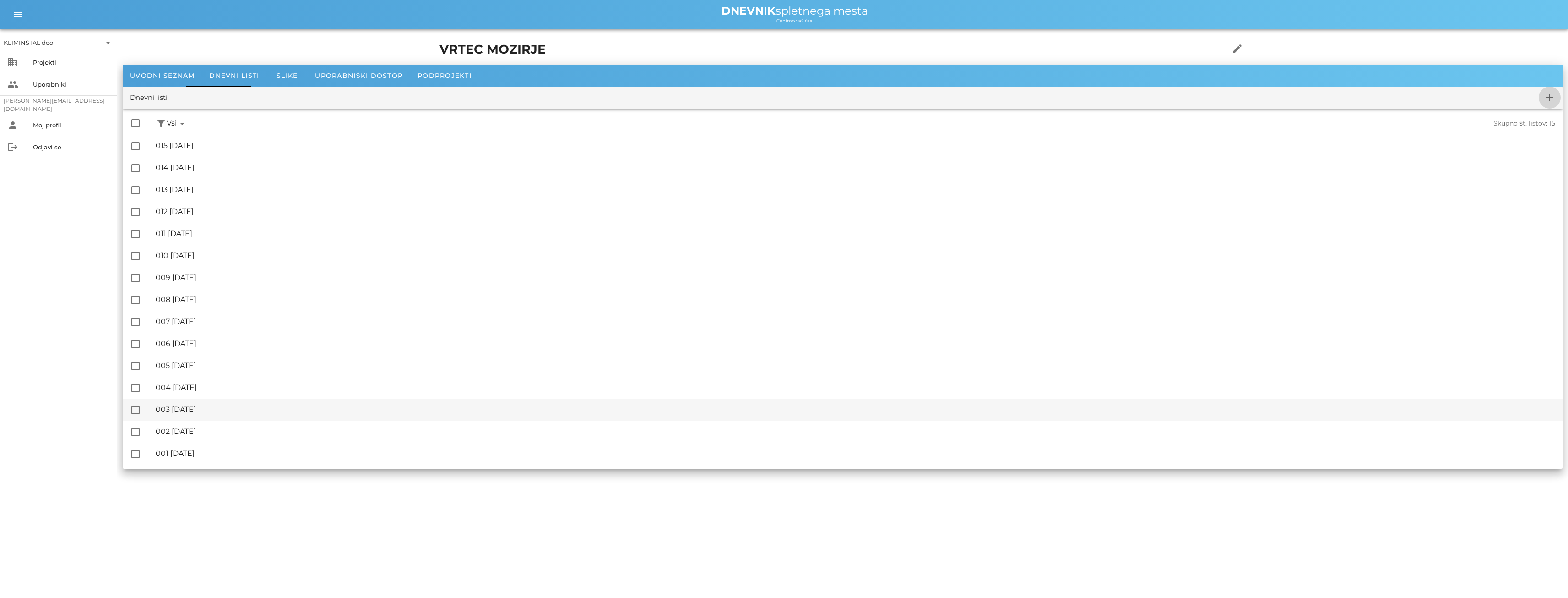
checkbox input "false"
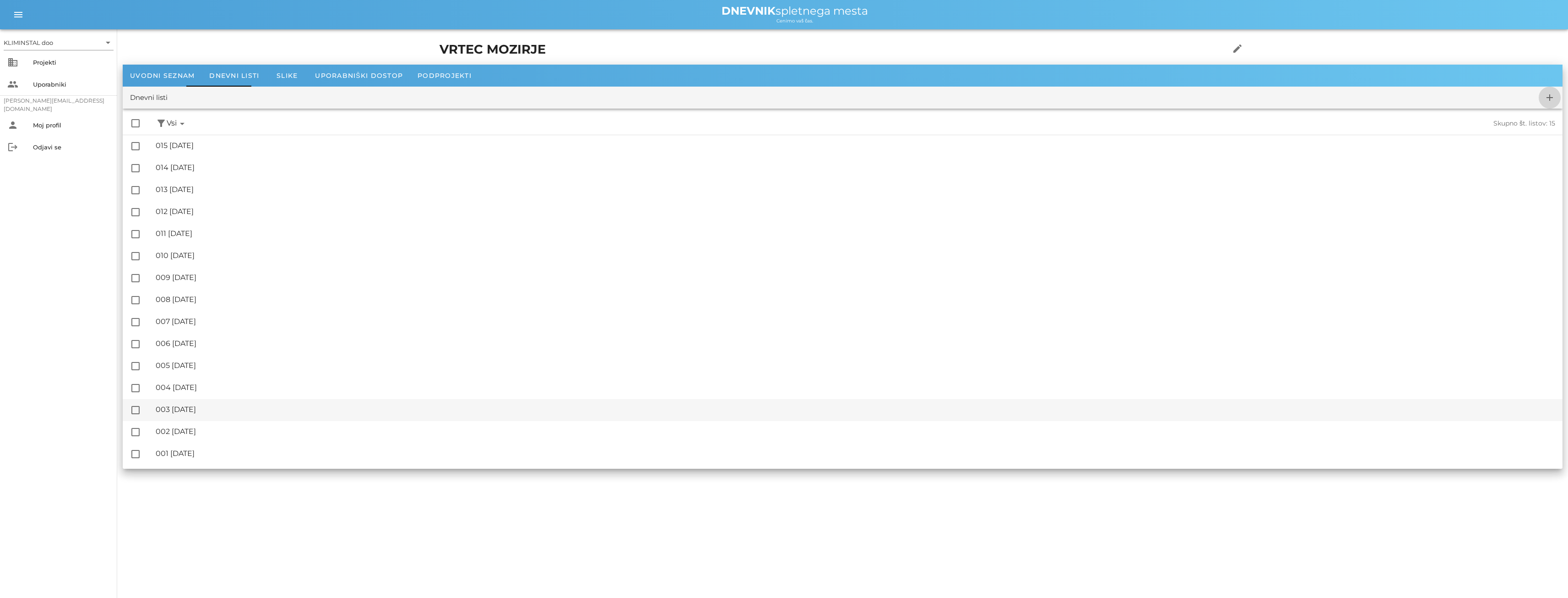
checkbox input "false"
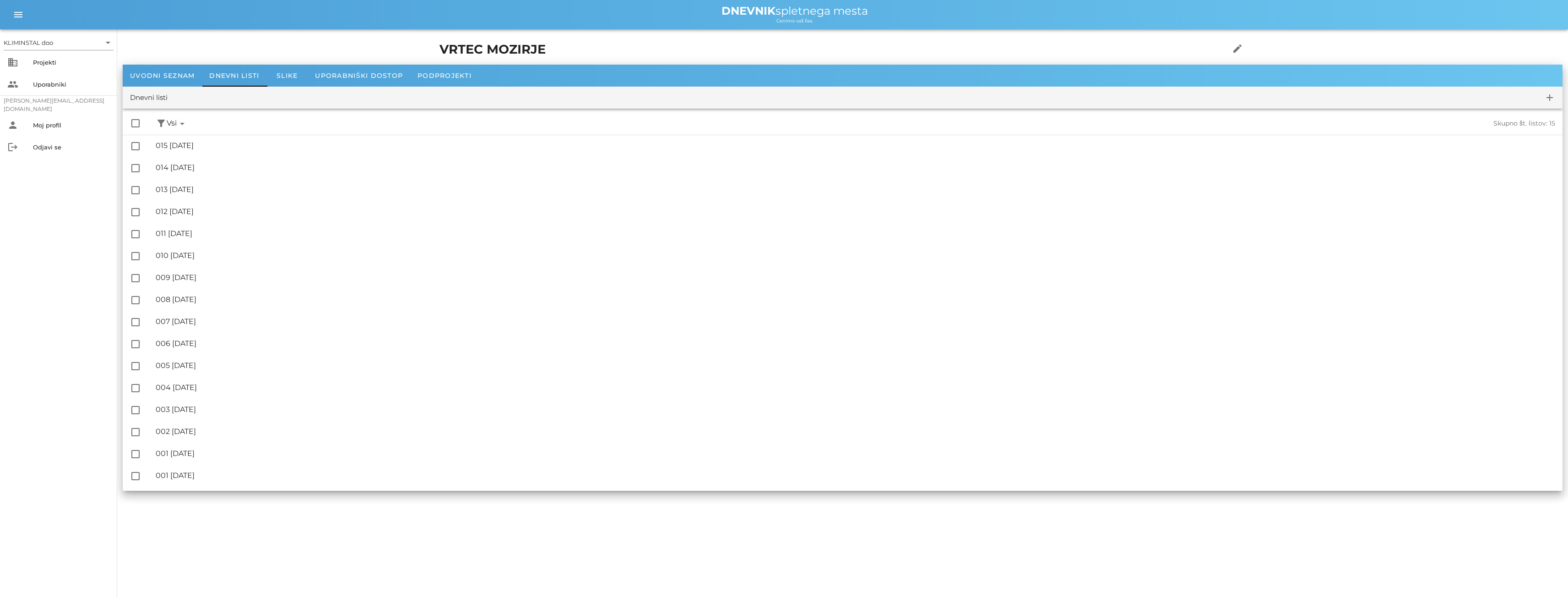
click at [183, 121] on icon "arrow_drop_down" at bounding box center [182, 124] width 11 height 11
click at [40, 67] on div "Projekti" at bounding box center [71, 62] width 77 height 15
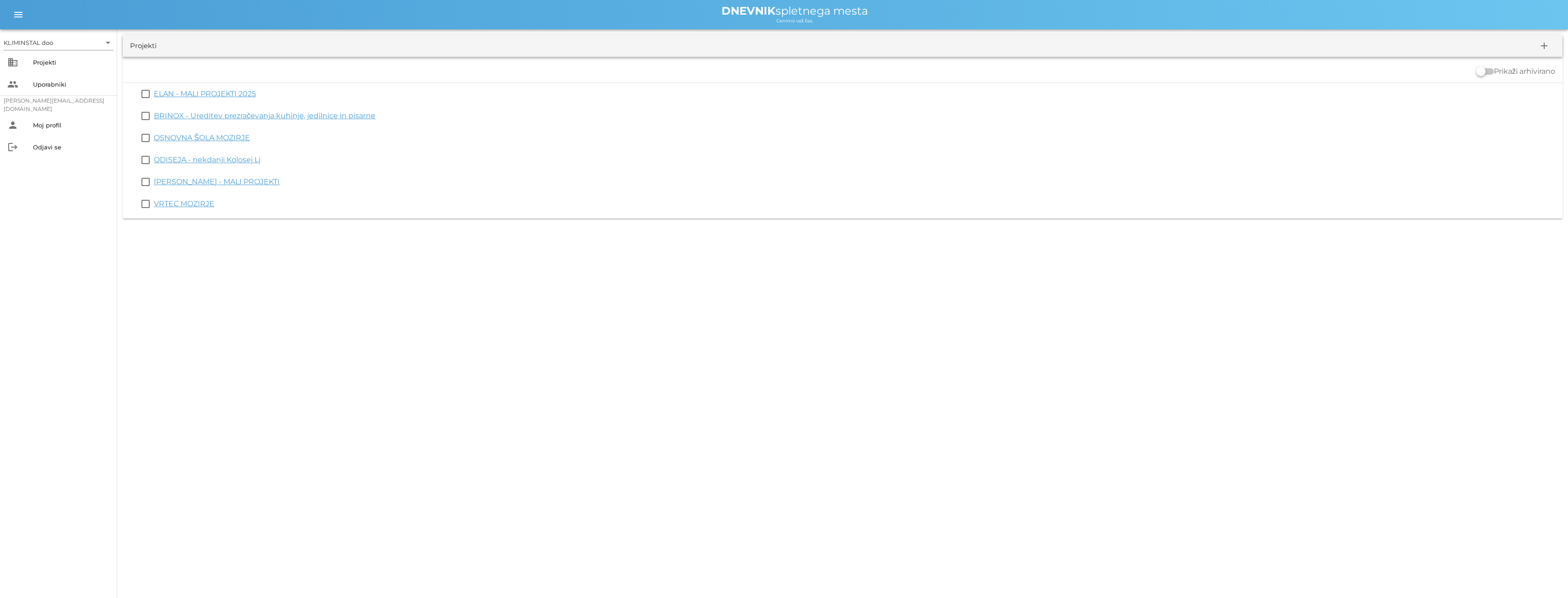
click at [186, 206] on font "VRTEC MOZIRJE" at bounding box center [184, 203] width 60 height 9
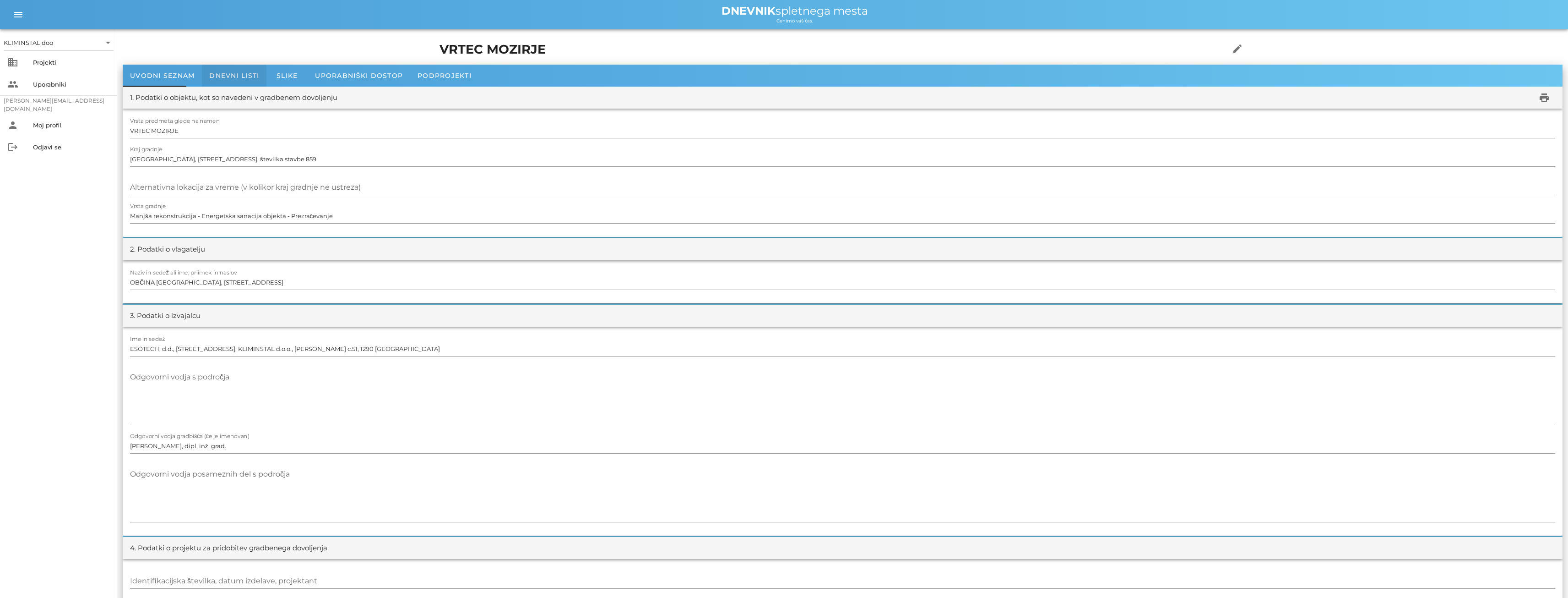
click at [225, 74] on font "Dnevni listi" at bounding box center [234, 76] width 50 height 9
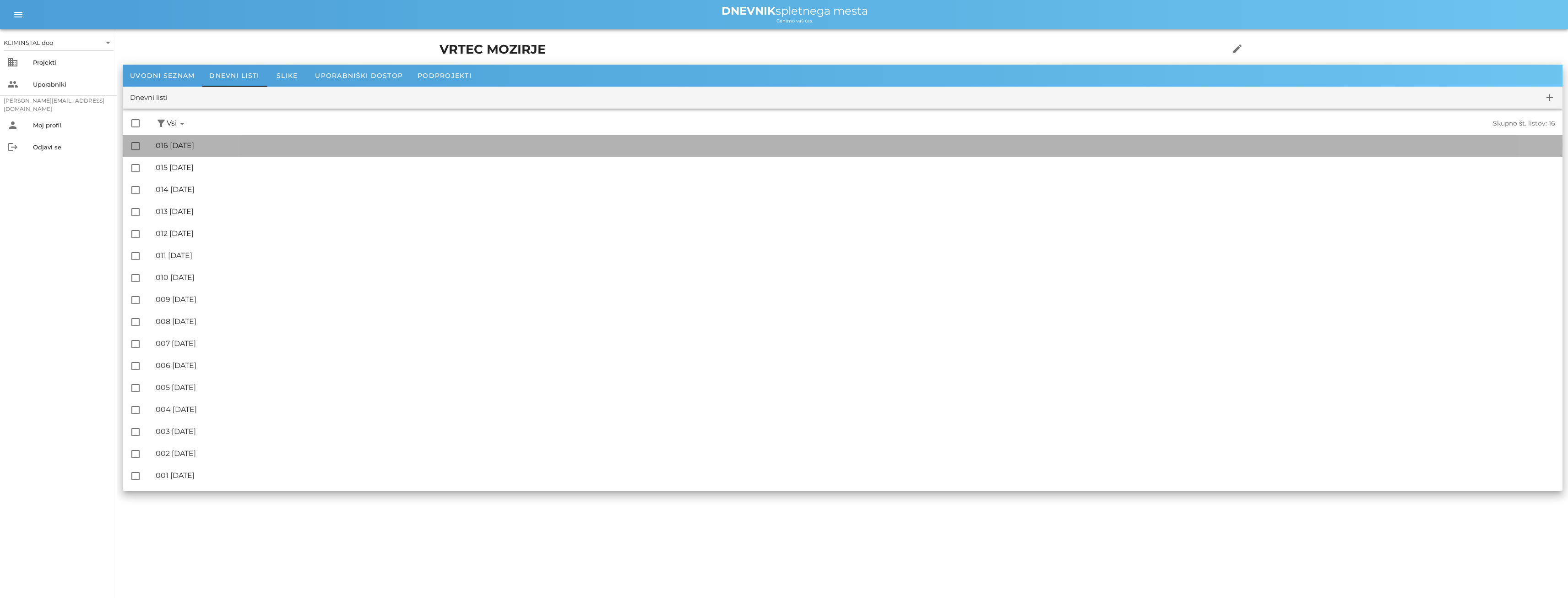
click at [194, 147] on font "016 [DATE]" at bounding box center [175, 146] width 38 height 9
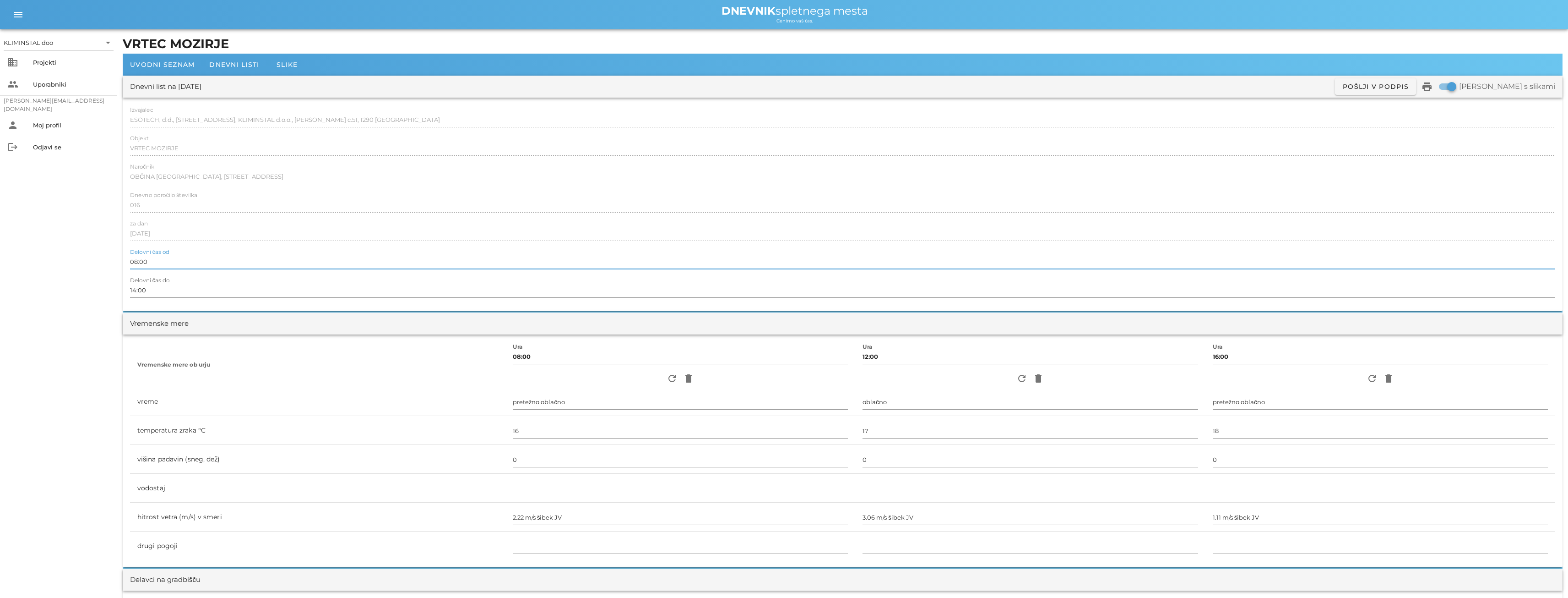
click at [159, 261] on input "08:00" at bounding box center [842, 261] width 1425 height 15
drag, startPoint x: 149, startPoint y: 287, endPoint x: 90, endPoint y: 287, distance: 59.0
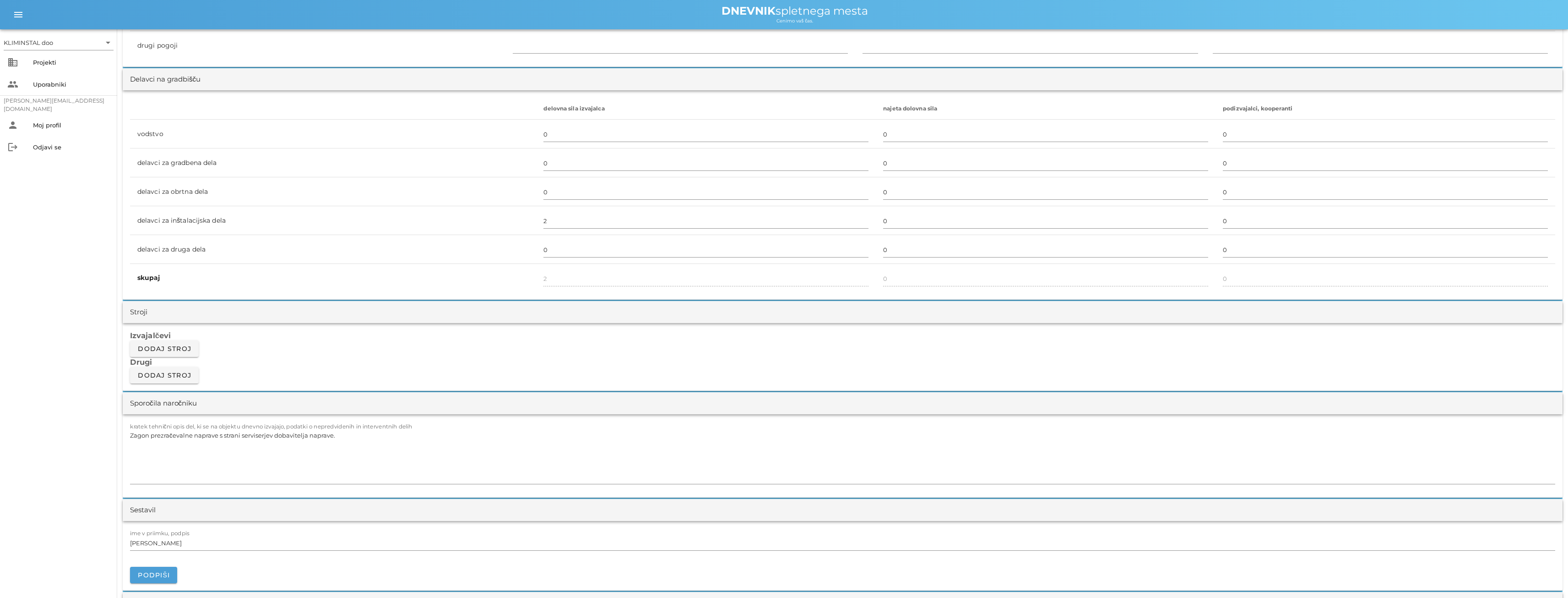
scroll to position [504, 0]
type input "16:00"
click at [334, 452] on textarea "Zagon prezračevalne naprave s strani serviserjev dobavitelja naprave." at bounding box center [842, 452] width 1425 height 55
click at [341, 437] on textarea "Zagon prezračevalne naprave s strani serviserjev dobavitelja naprave." at bounding box center [842, 452] width 1425 height 55
drag, startPoint x: 338, startPoint y: 435, endPoint x: 25, endPoint y: 438, distance: 313.0
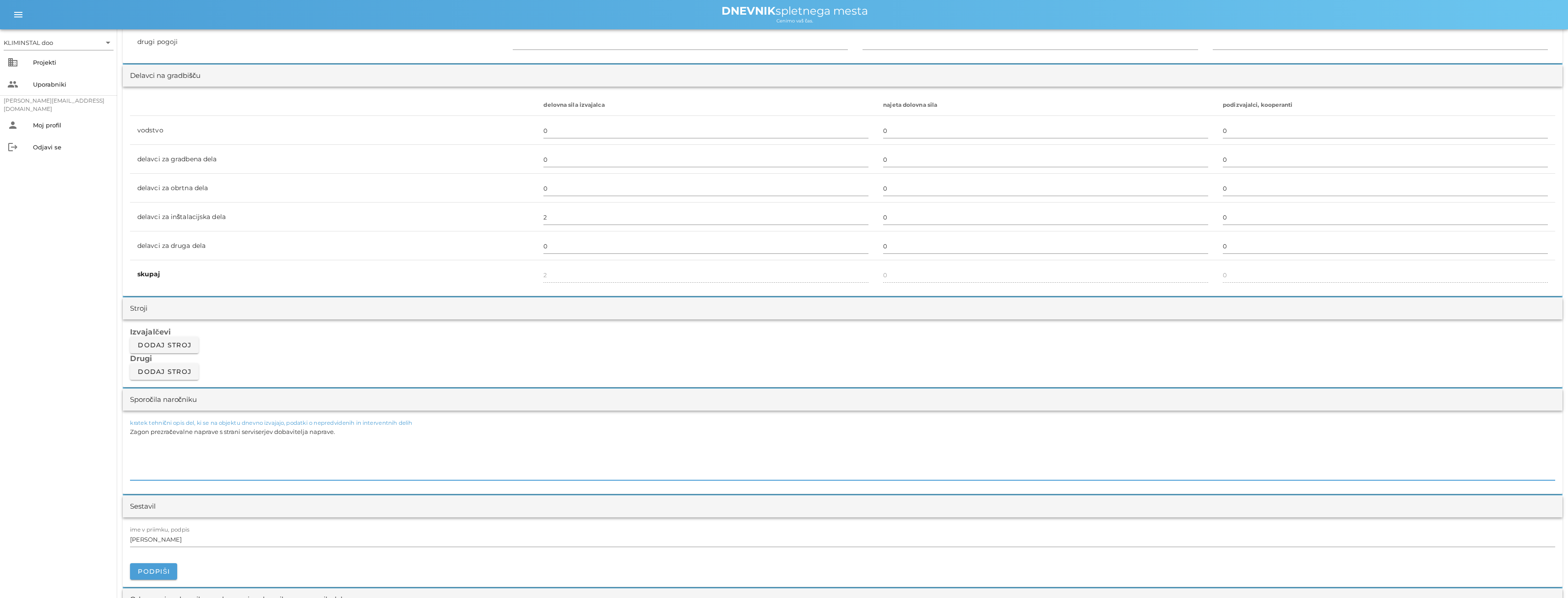
click at [25, 438] on div "KLIMINSTAL doo arrow_drop_down business Projekti people Uporabniki [PERSON_NAME…" at bounding box center [784, 550] width 1568 height 2108
drag, startPoint x: 130, startPoint y: 431, endPoint x: 373, endPoint y: 429, distance: 243.0
click at [373, 429] on textarea "Zagon prezračevalne naprave s strani serviserjev dobavitelja naprave." at bounding box center [842, 452] width 1425 height 55
type textarea "Izvedba regulacije in meritev prezračevanja. Po opravljenih meritvah je ugotovl…"
drag, startPoint x: 597, startPoint y: 448, endPoint x: 500, endPoint y: 449, distance: 97.0
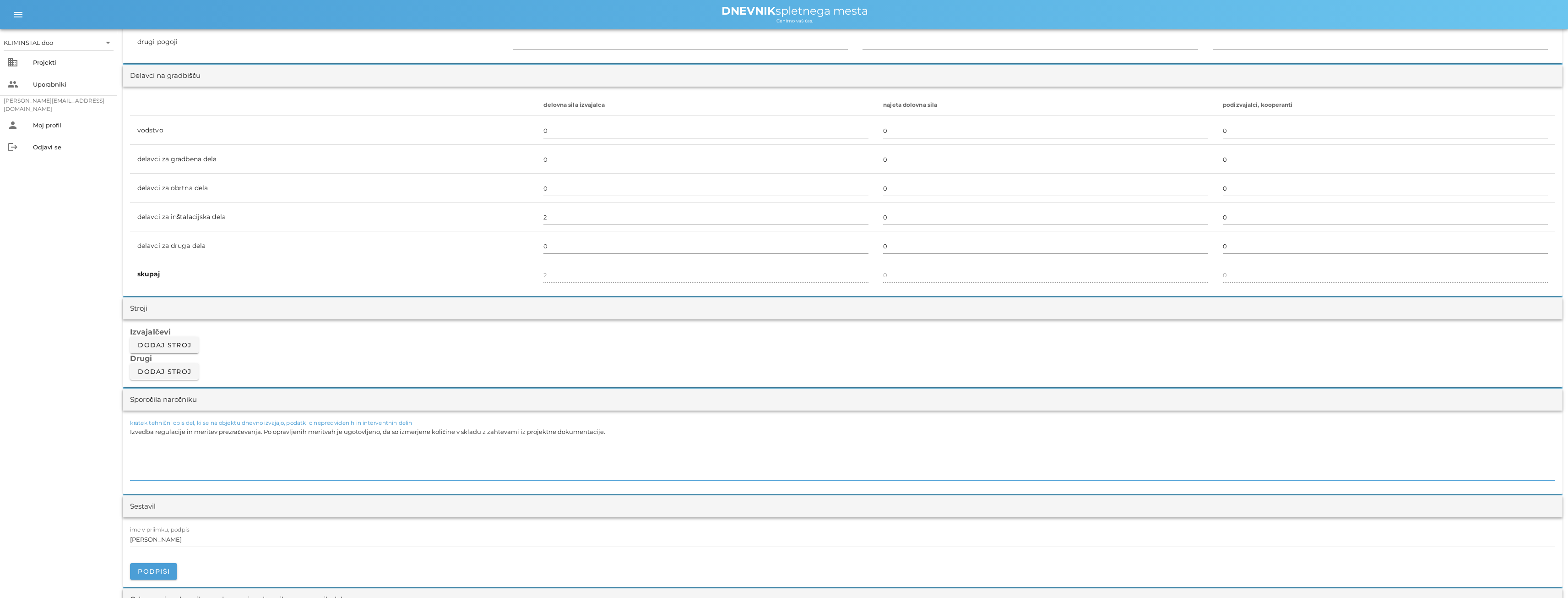
click at [500, 449] on textarea "Izvedba regulacije in meritev prezračevanja. Po opravljenih meritvah je ugotovl…" at bounding box center [842, 452] width 1425 height 55
drag, startPoint x: 626, startPoint y: 432, endPoint x: 122, endPoint y: 431, distance: 504.0
click at [122, 431] on div "[DATE] Zapri VRTEC MOZIRJE Uvodni seznam Dnevni listi Slike Dnevni list na [DAT…" at bounding box center [842, 565] width 1451 height 2078
click at [380, 460] on textarea "Izvedba regulacije in meritev prezračevanja. Po opravljenih meritvah je ugotovl…" at bounding box center [842, 452] width 1425 height 55
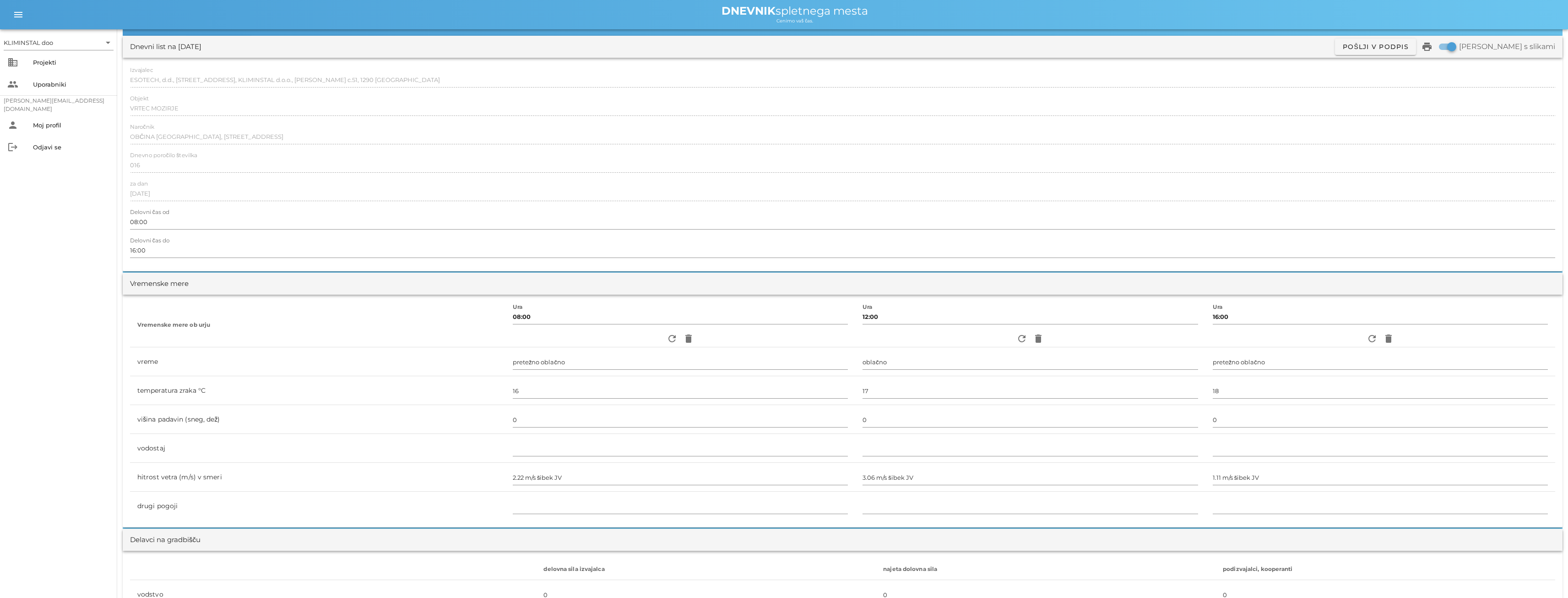
scroll to position [0, 0]
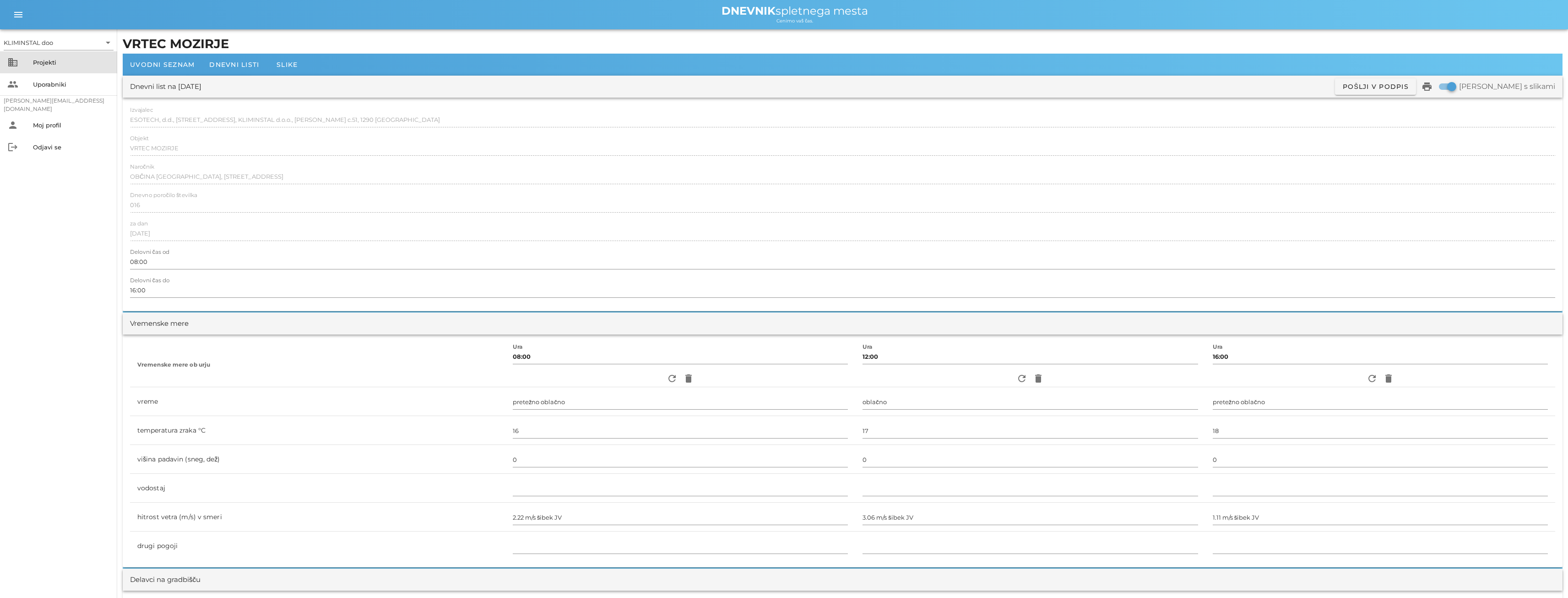
click at [45, 62] on font "Projekti" at bounding box center [44, 62] width 23 height 7
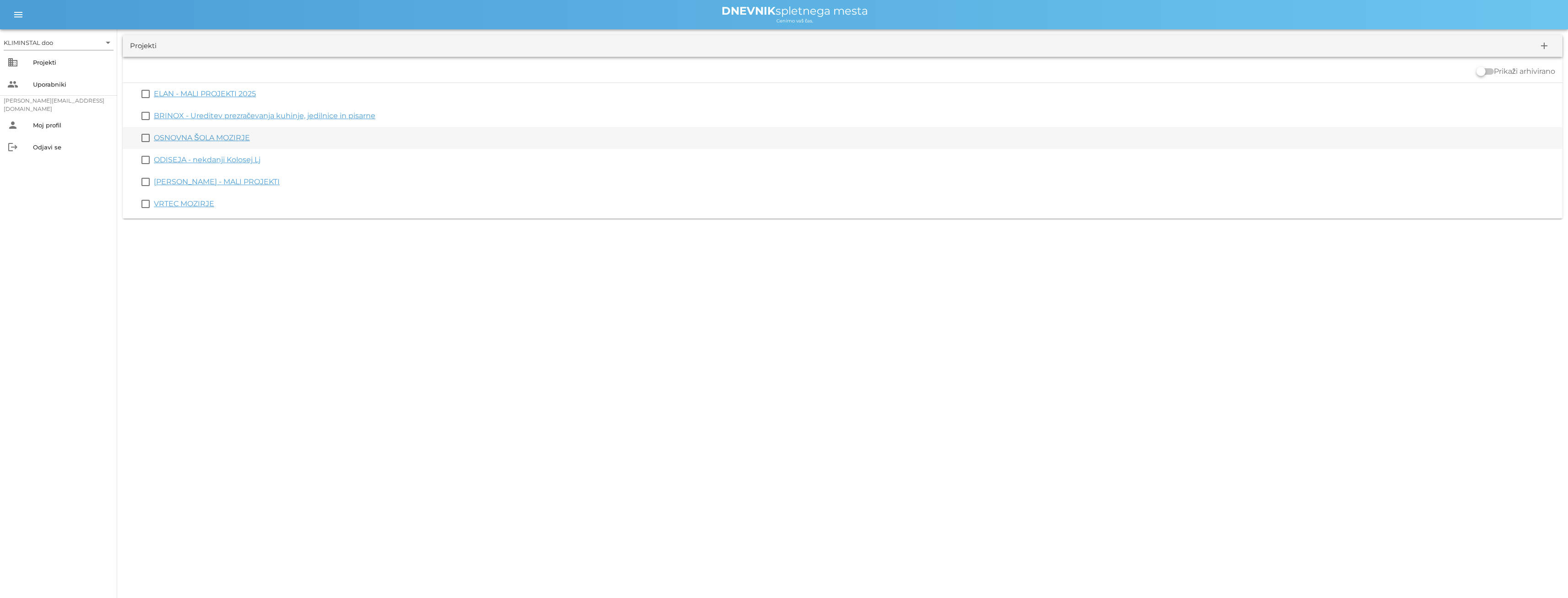
click at [169, 136] on font "OSNOVNA ŠOLA MOZIRJE" at bounding box center [202, 138] width 96 height 9
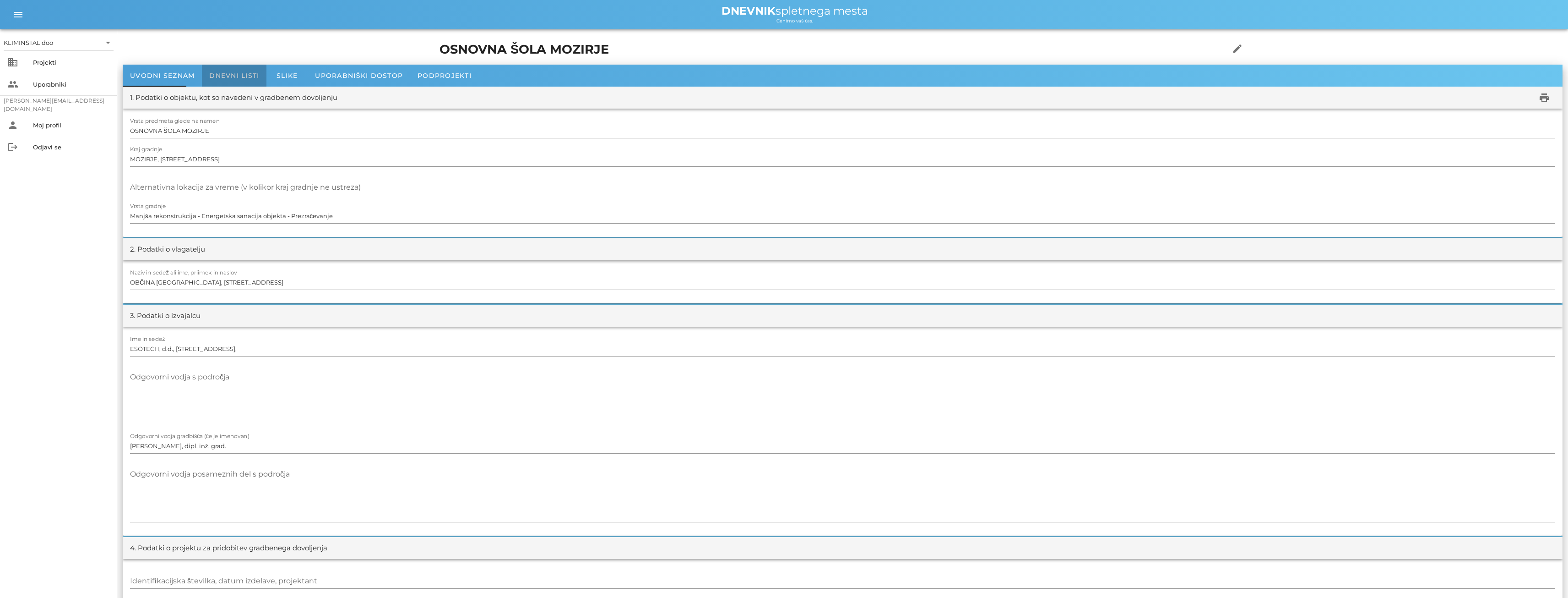
click at [231, 75] on font "Dnevni listi" at bounding box center [234, 76] width 50 height 9
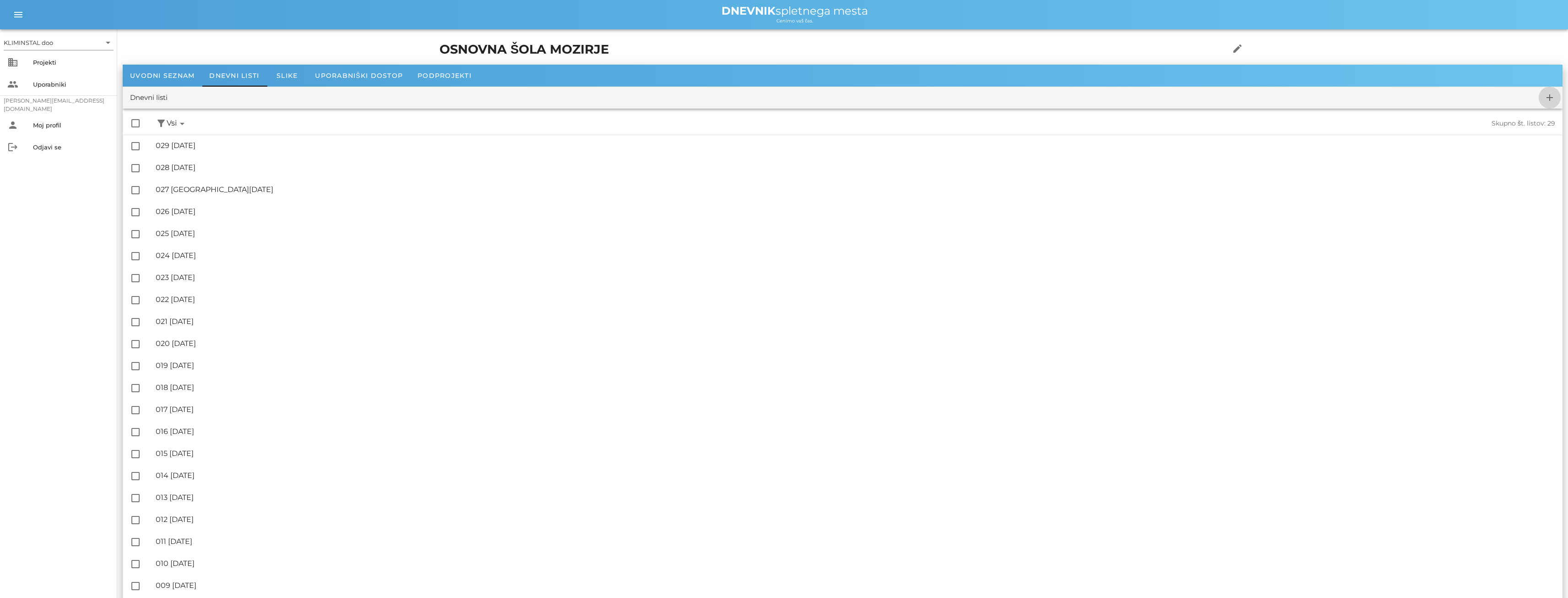
click at [1549, 102] on icon "add" at bounding box center [1550, 97] width 11 height 11
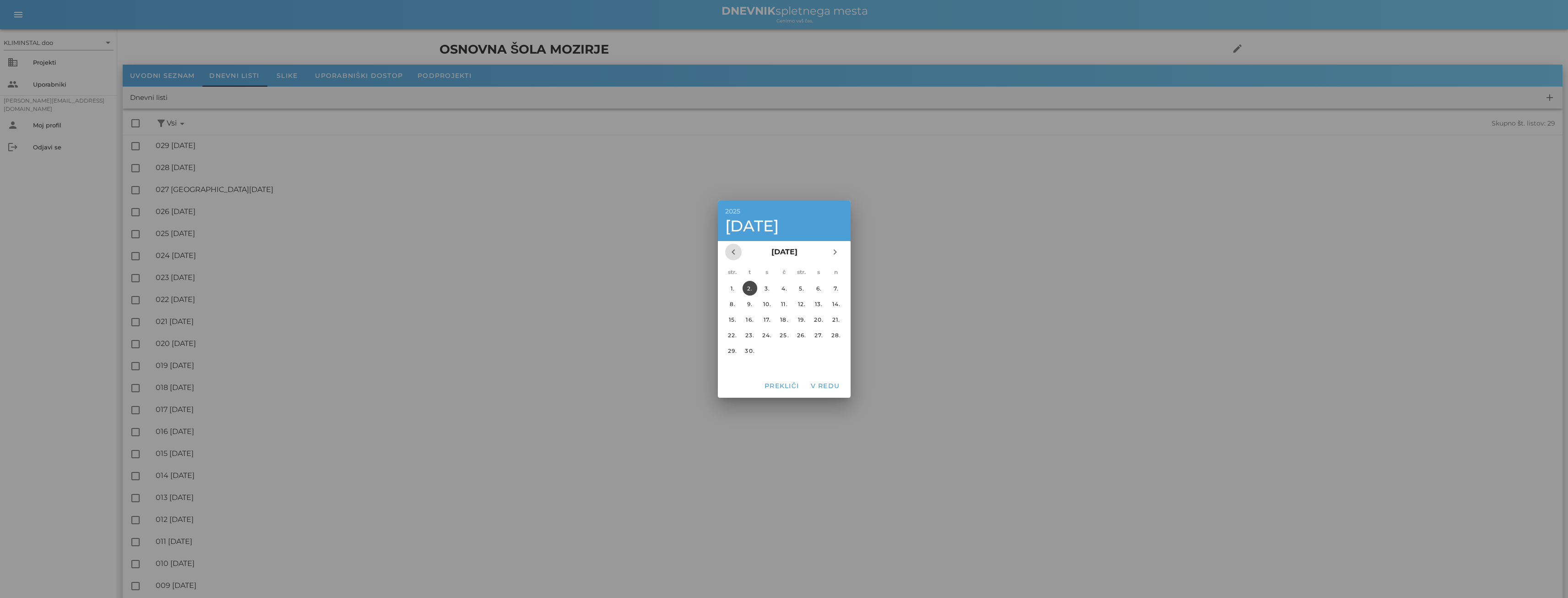
click at [737, 257] on icon "chevron_left" at bounding box center [733, 252] width 11 height 11
click at [784, 338] on font "21." at bounding box center [784, 334] width 8 height 7
click at [828, 382] on font "V redu" at bounding box center [825, 386] width 29 height 9
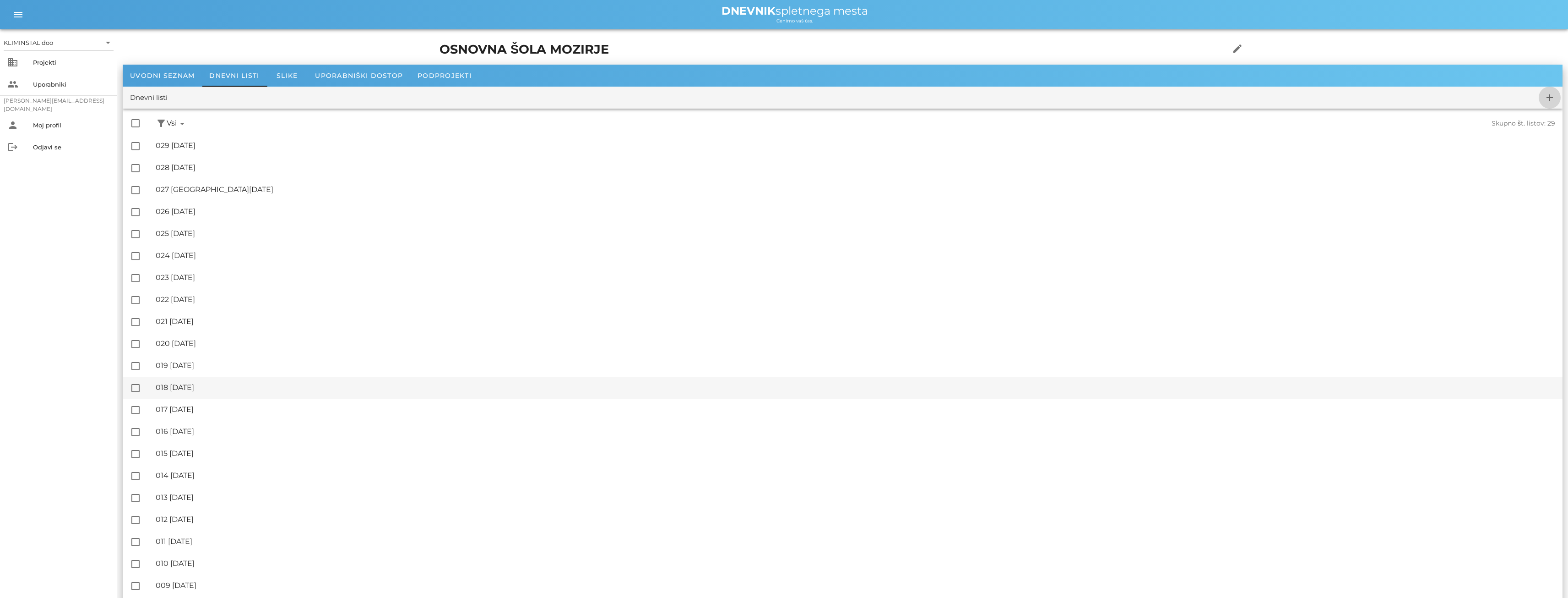
checkbox input "false"
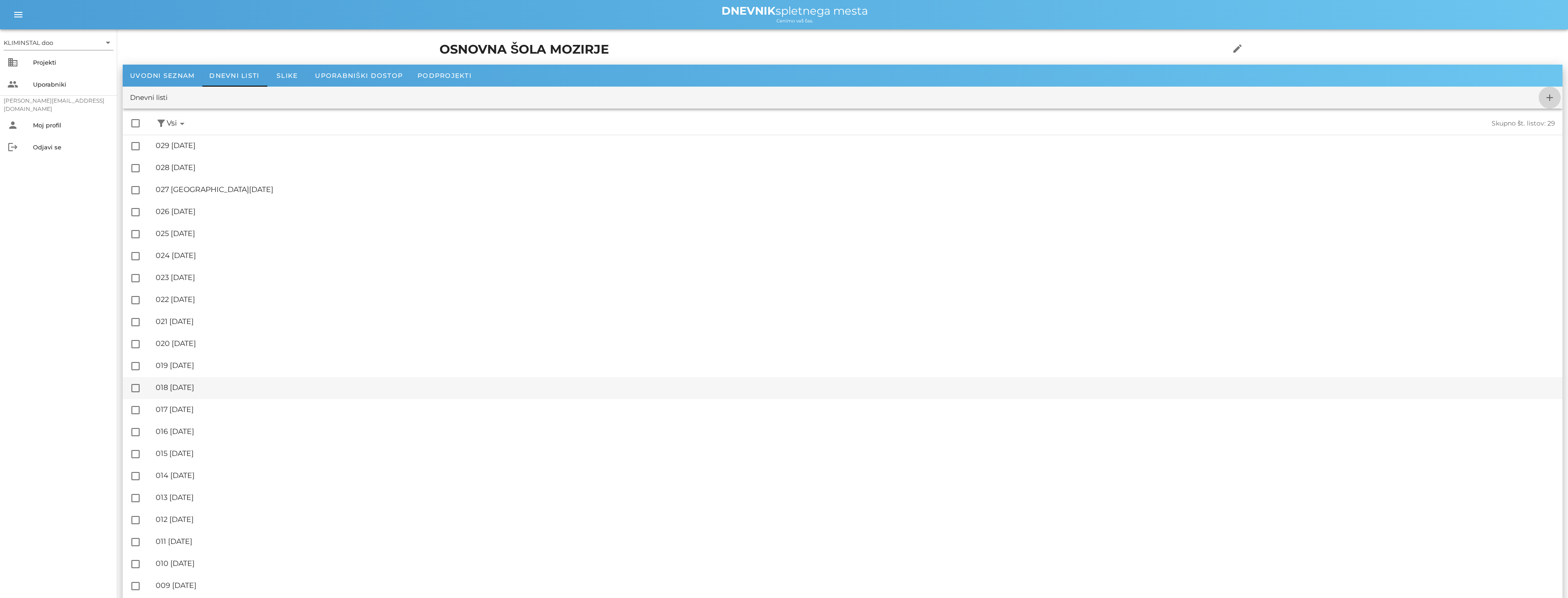
checkbox input "false"
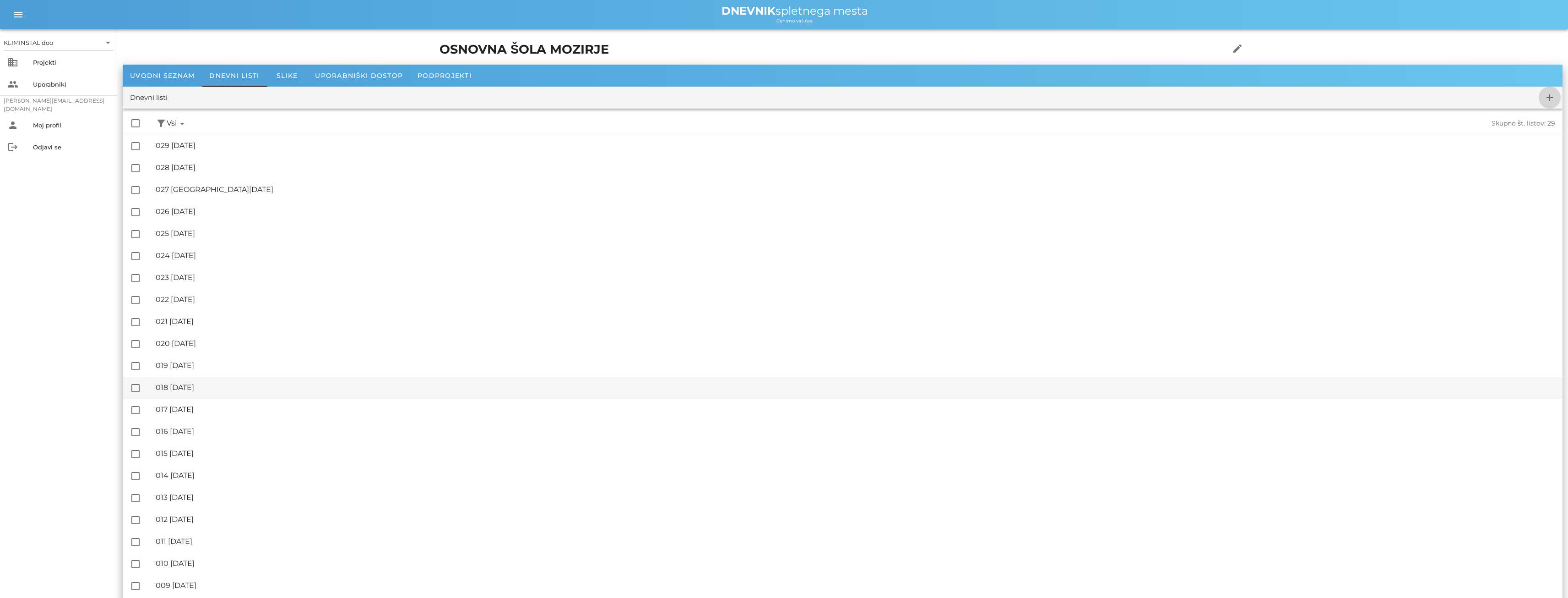
checkbox input "false"
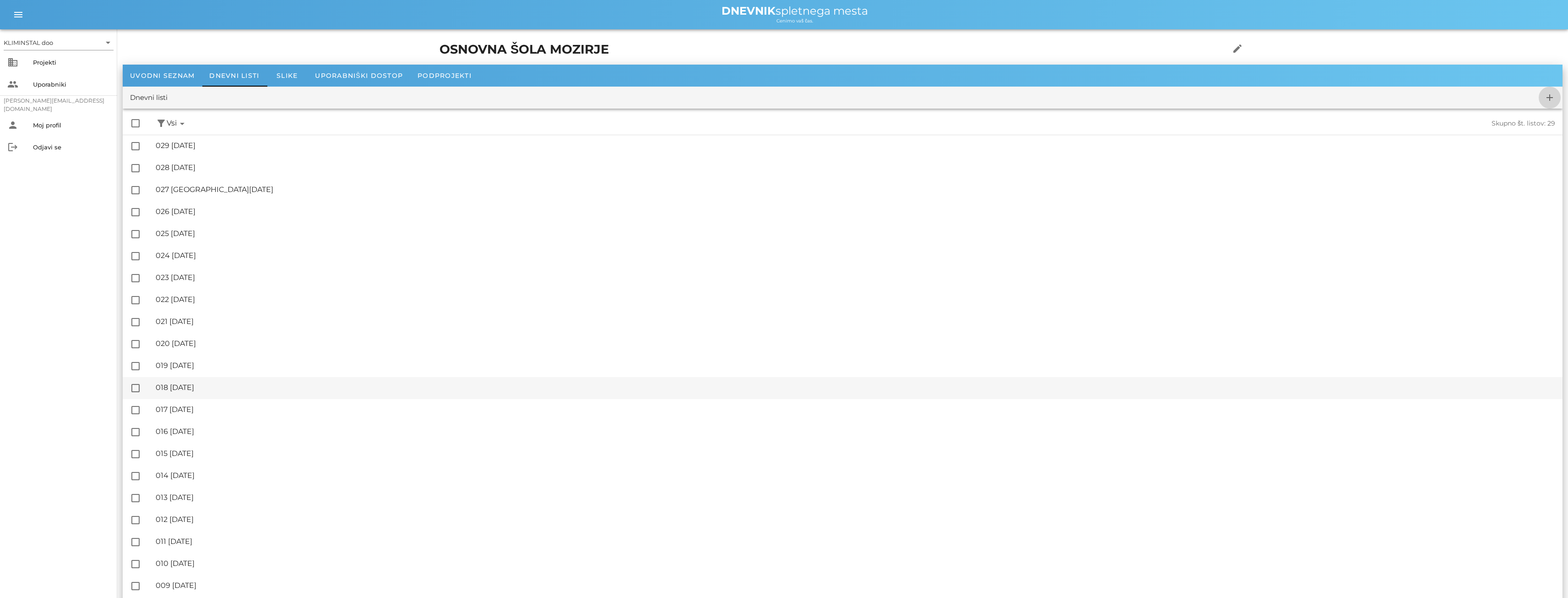
checkbox input "false"
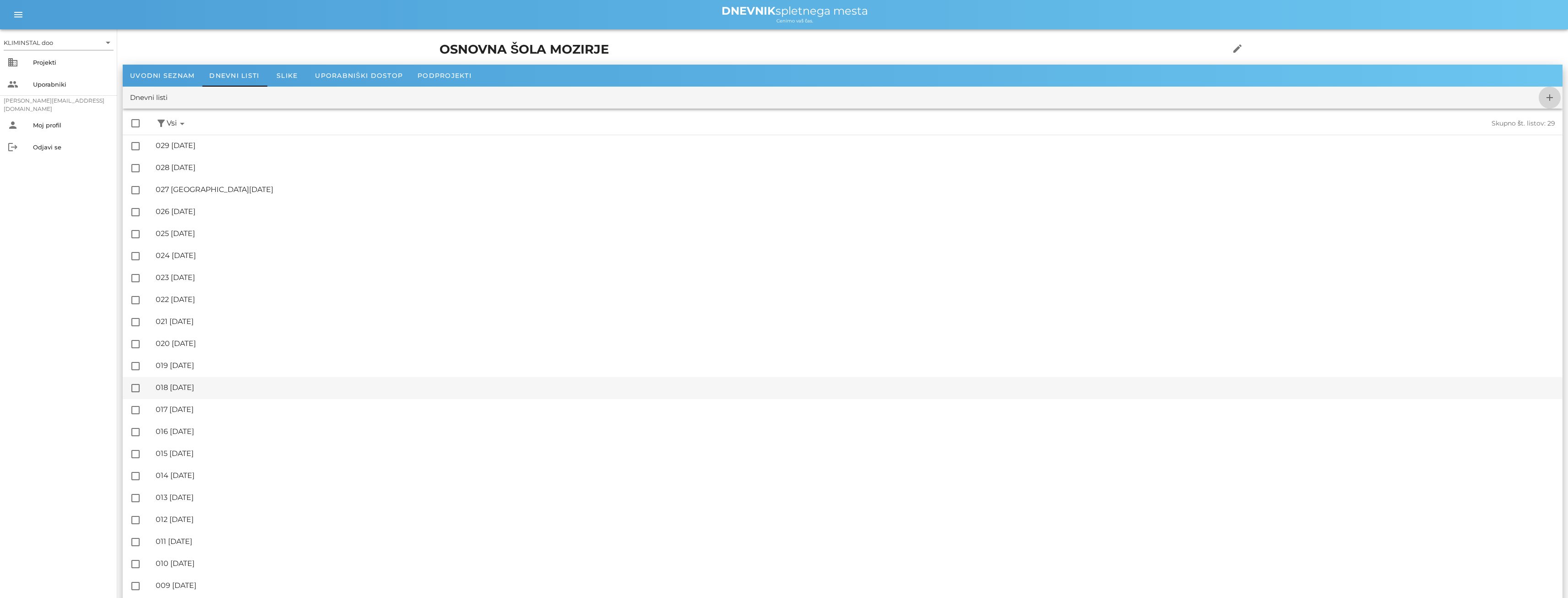
checkbox input "false"
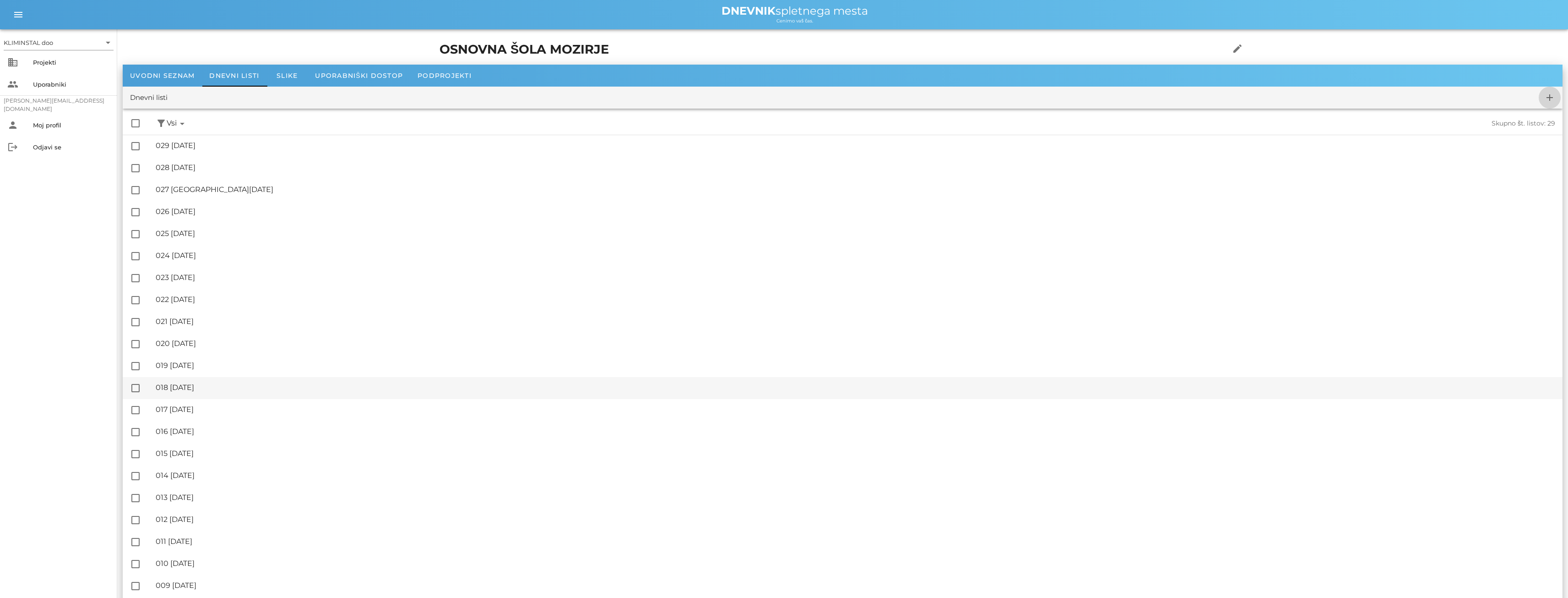
checkbox input "false"
click at [1539, 100] on span "add" at bounding box center [1550, 97] width 22 height 11
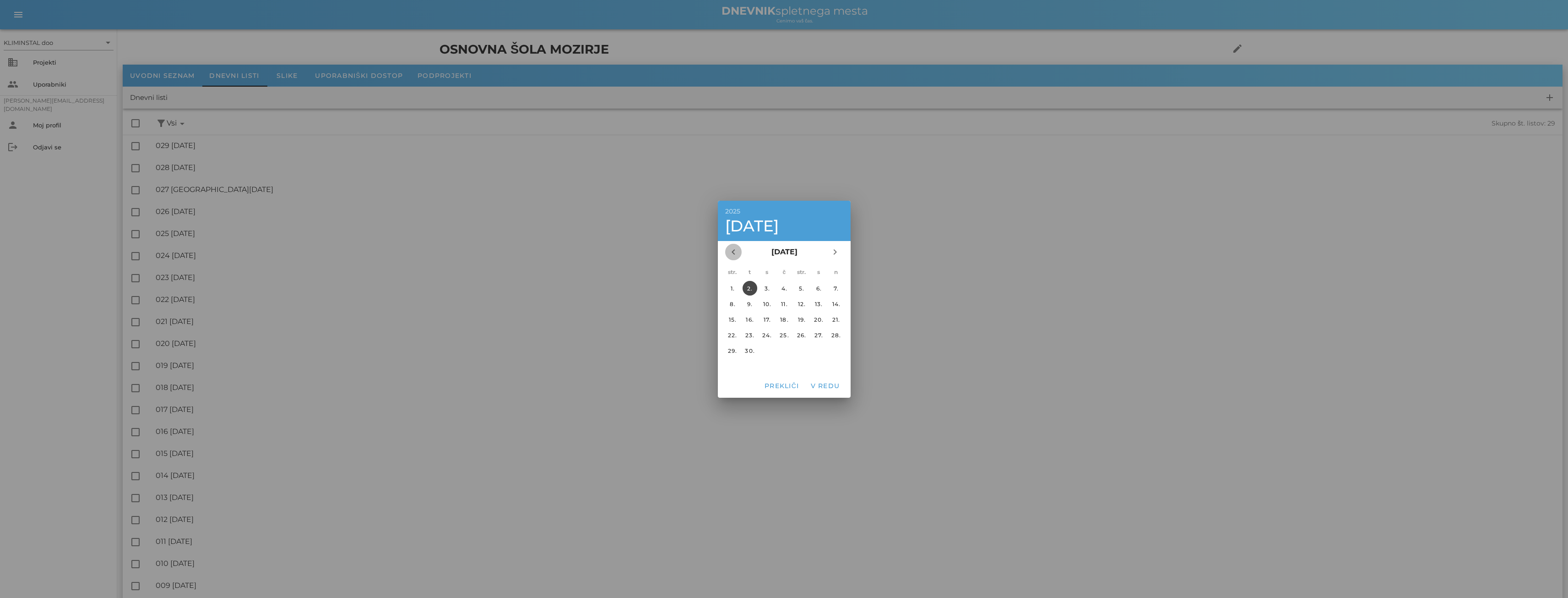
click at [729, 258] on icon "chevron_left" at bounding box center [733, 252] width 11 height 11
click at [802, 338] on font "22." at bounding box center [801, 334] width 9 height 7
click at [819, 387] on font "V redu" at bounding box center [825, 386] width 29 height 9
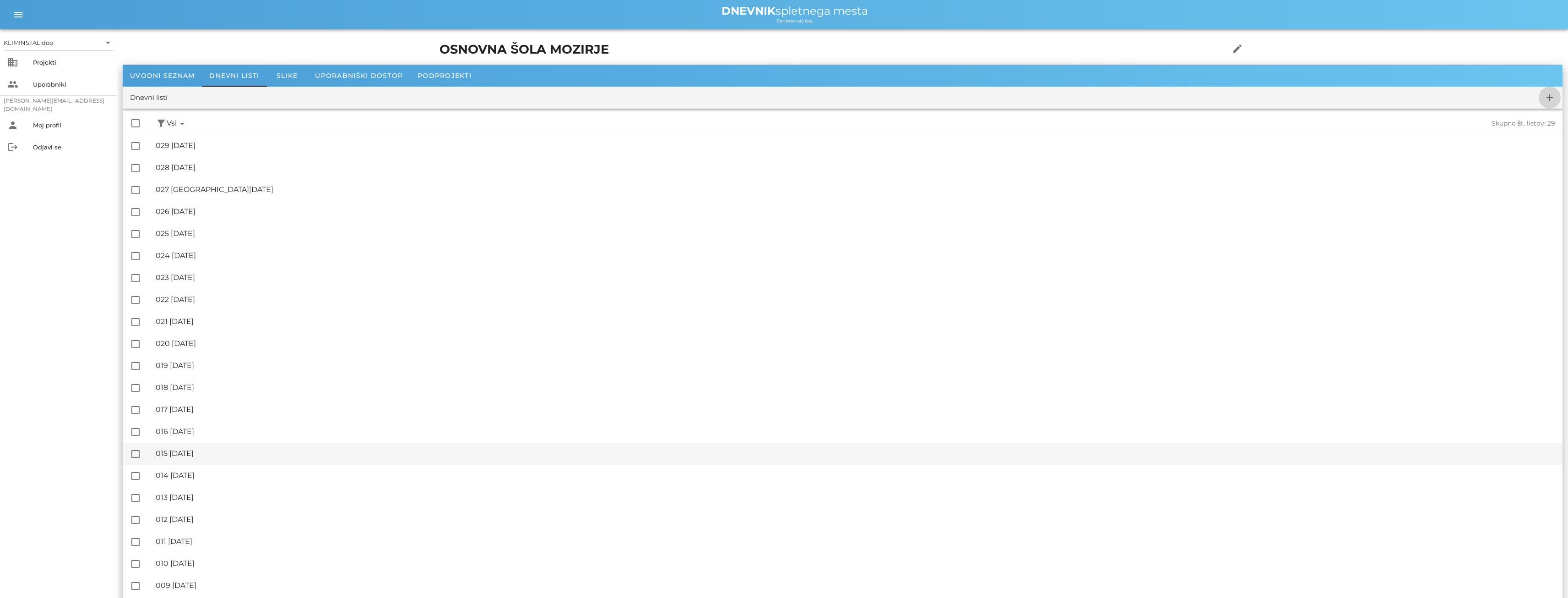
checkbox input "false"
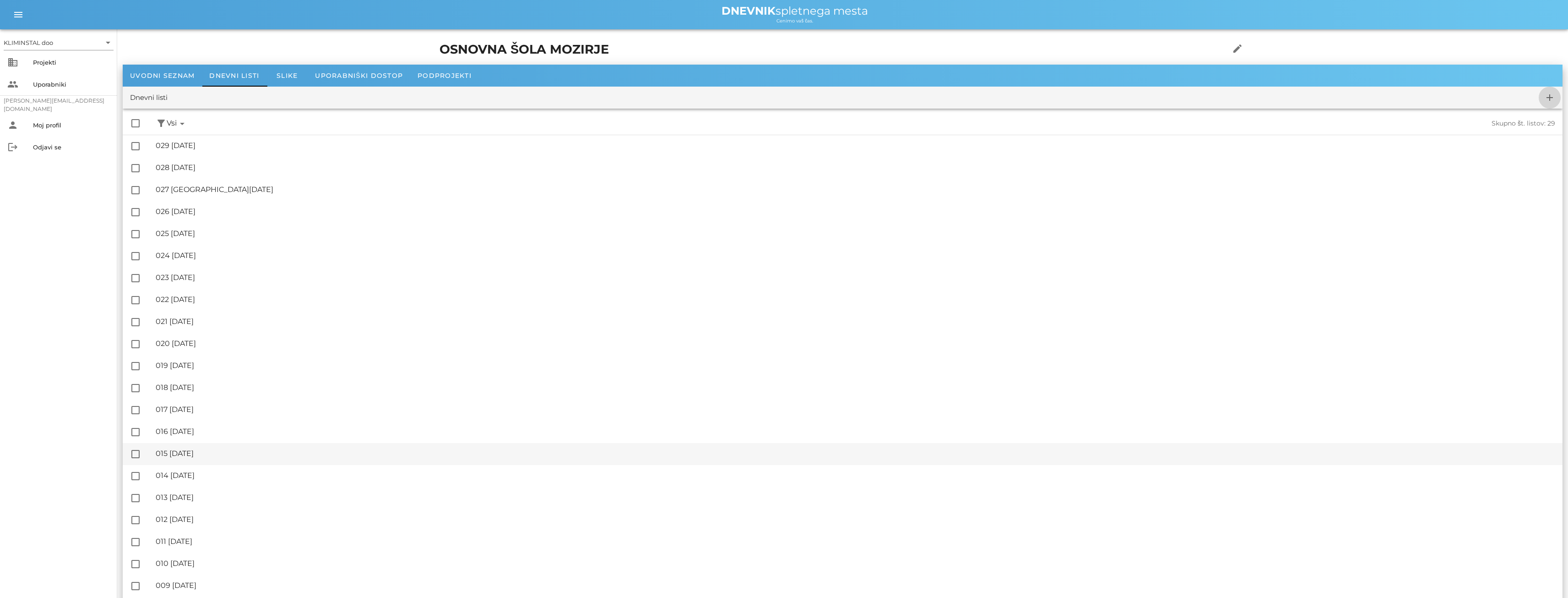
checkbox input "false"
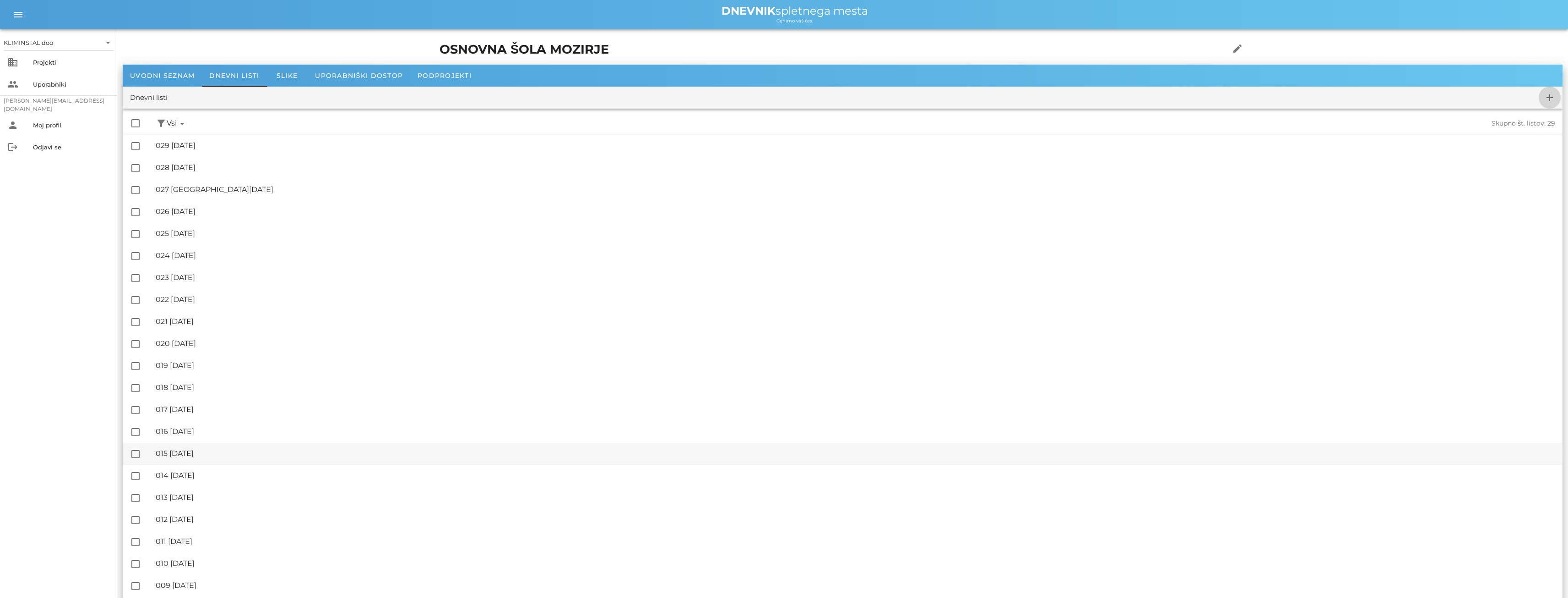
checkbox input "false"
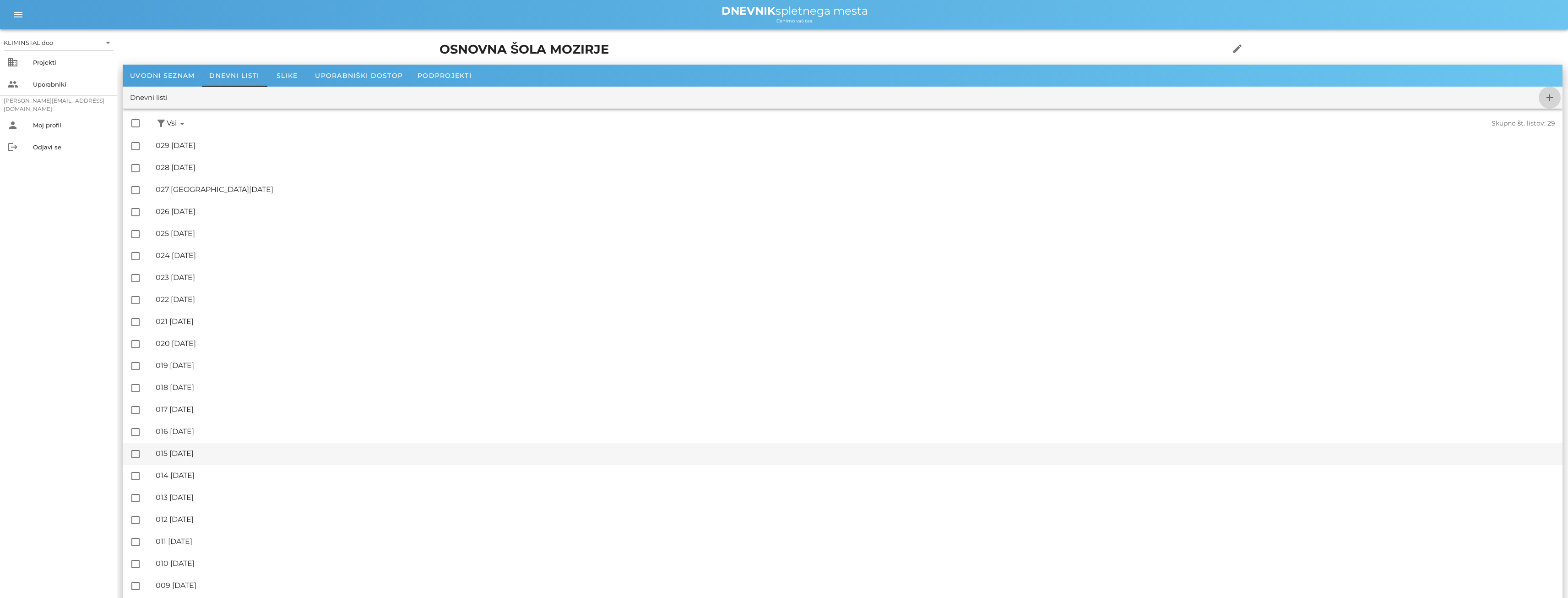
checkbox input "false"
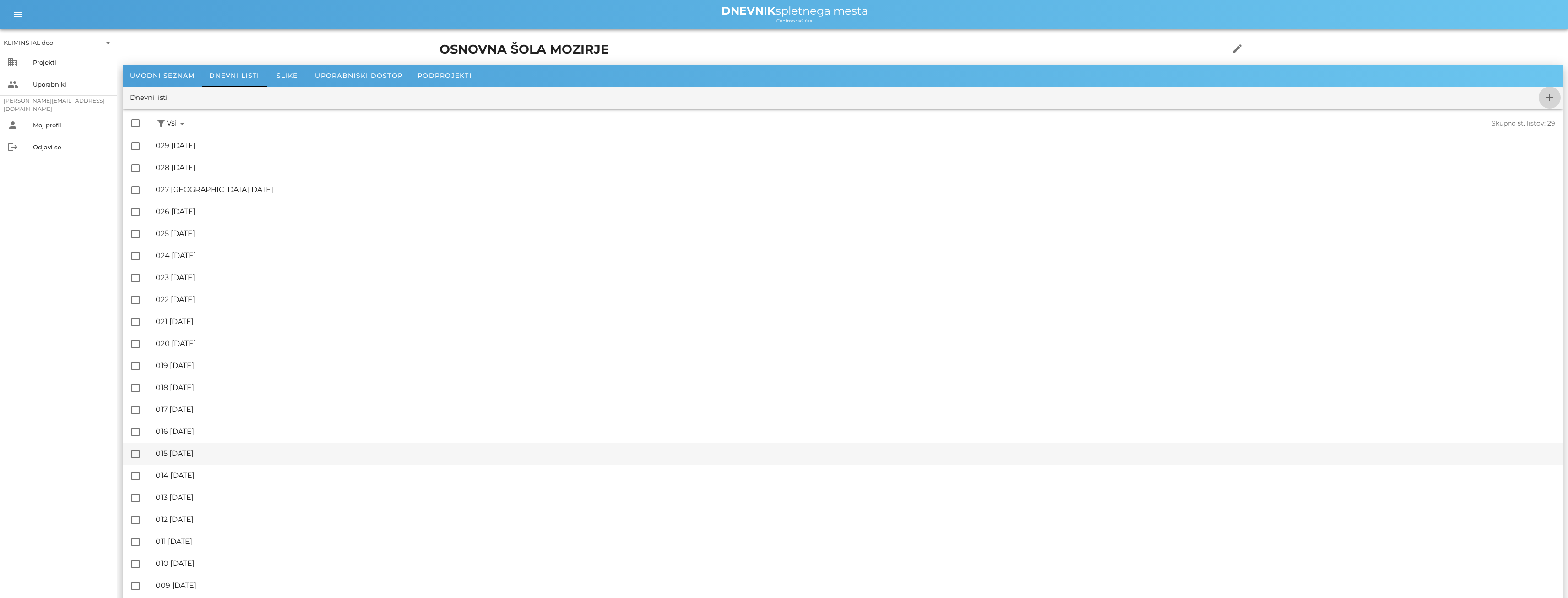
checkbox input "false"
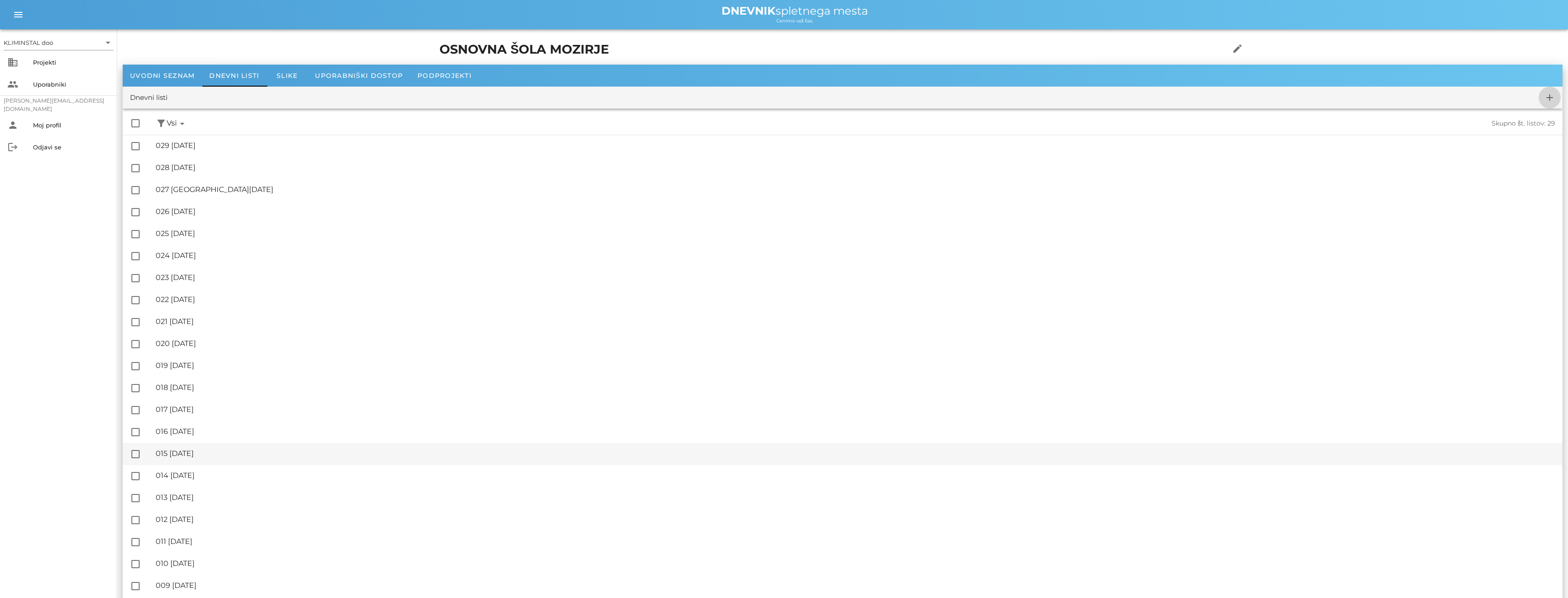
checkbox input "false"
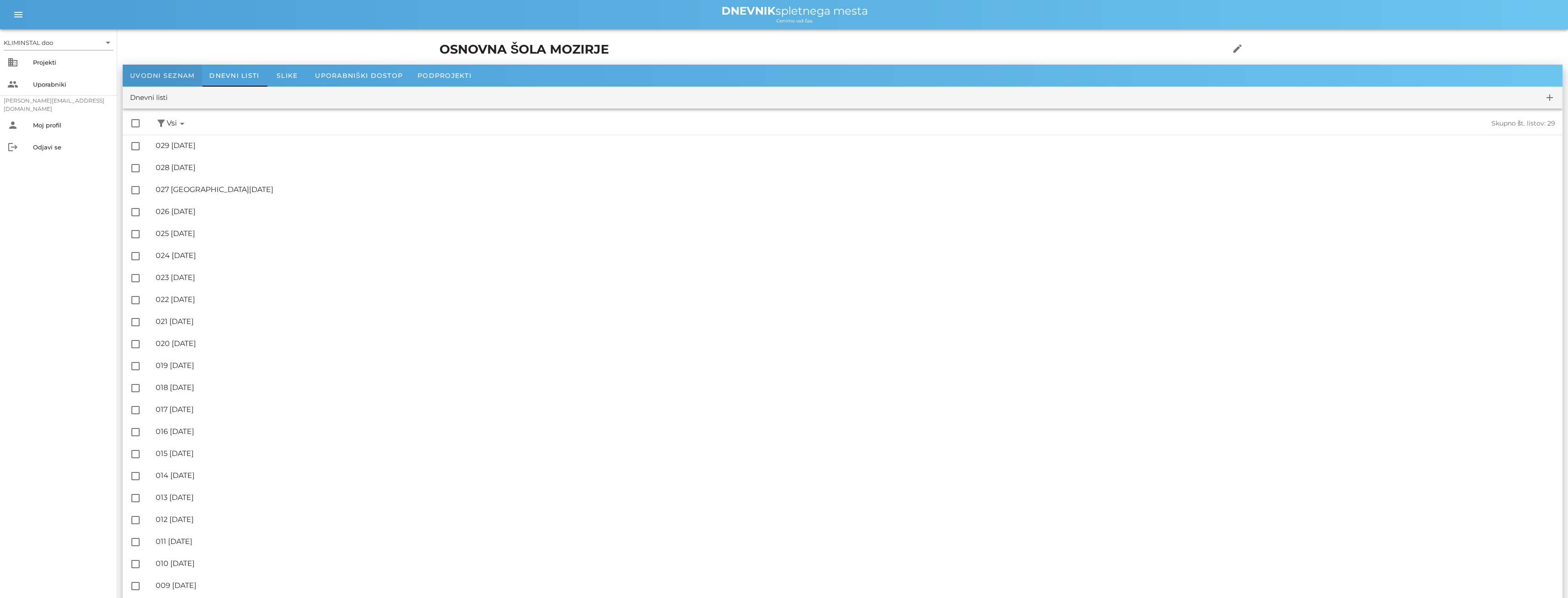
click at [161, 76] on font "Uvodni seznam" at bounding box center [163, 76] width 65 height 9
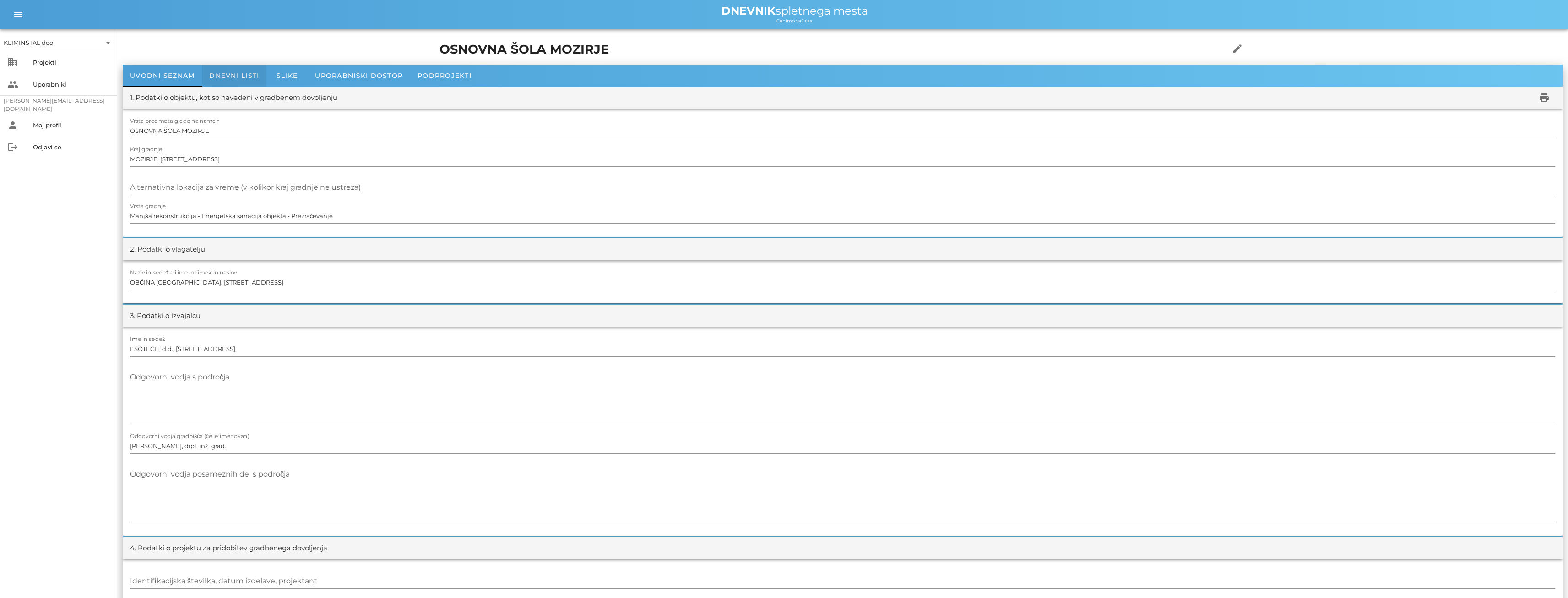
click at [232, 75] on font "Dnevni listi" at bounding box center [234, 76] width 50 height 9
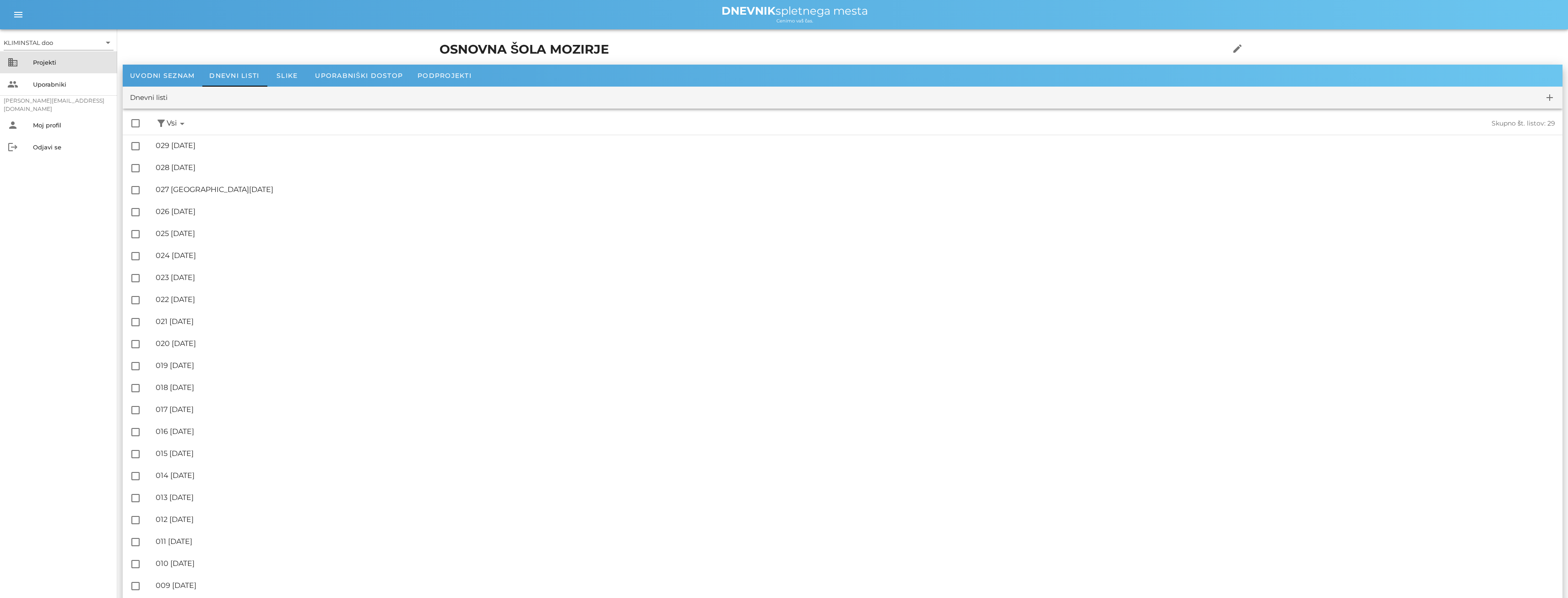
click at [46, 64] on font "Projekti" at bounding box center [44, 62] width 23 height 7
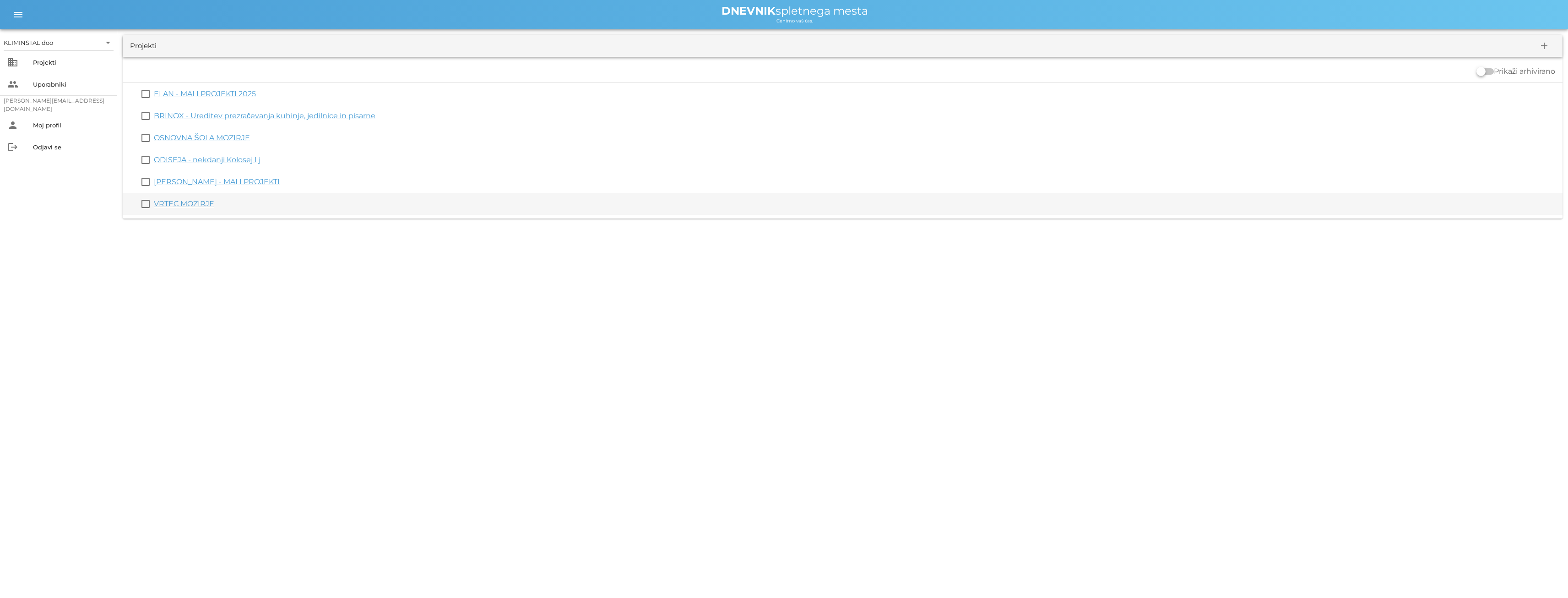
click at [185, 203] on font "VRTEC MOZIRJE" at bounding box center [184, 203] width 60 height 9
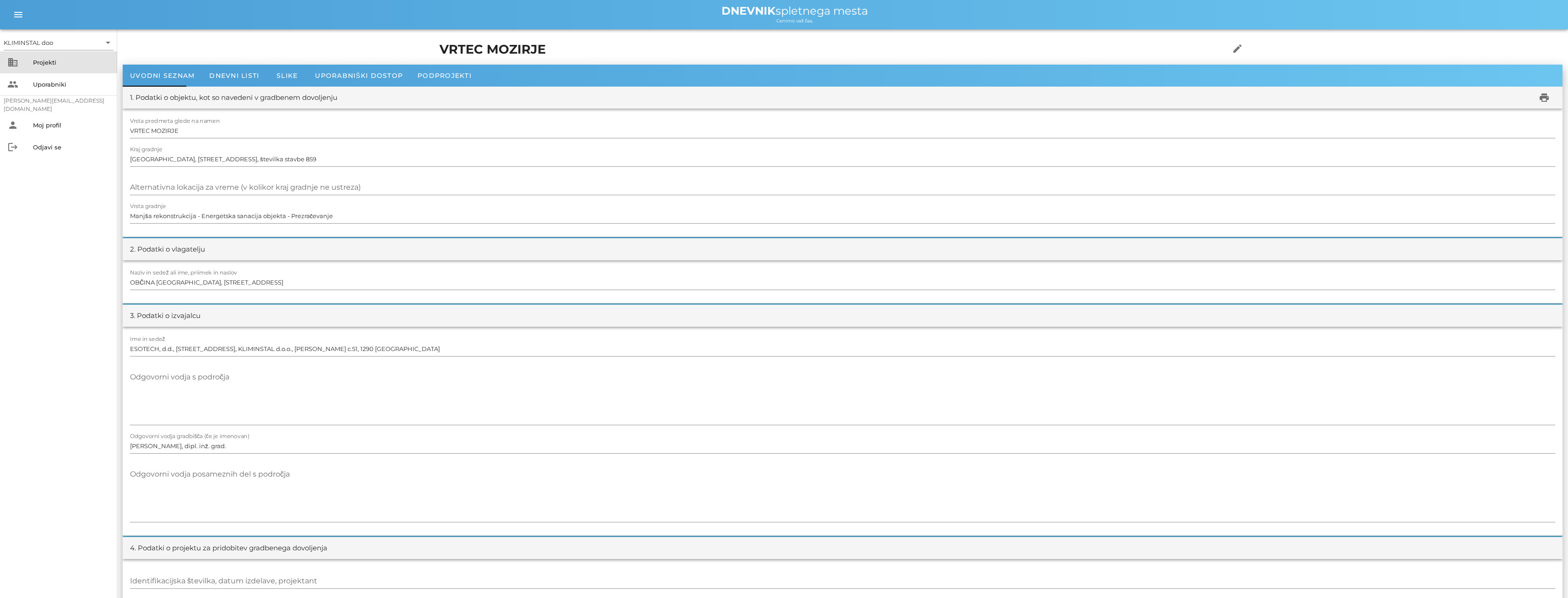
click at [53, 60] on font "Projekti" at bounding box center [44, 62] width 23 height 7
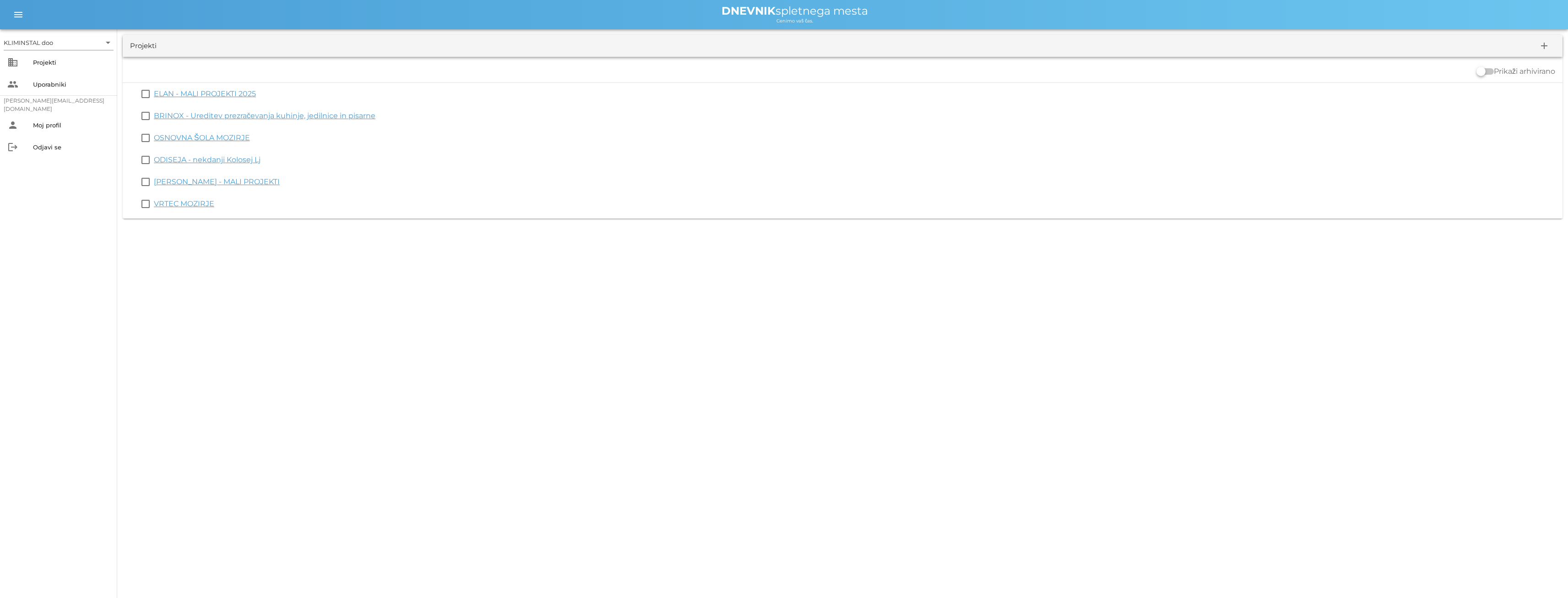
click at [171, 135] on font "OSNOVNA ŠOLA MOZIRJE" at bounding box center [202, 138] width 96 height 9
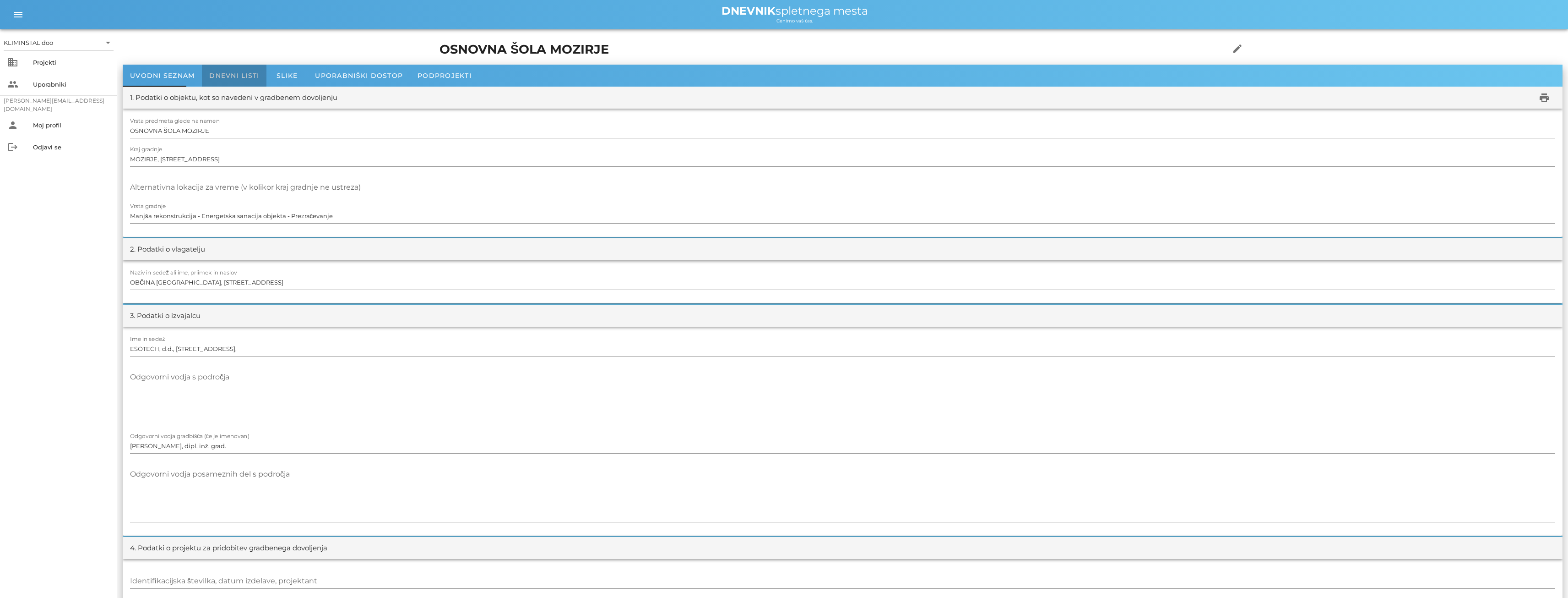
click at [233, 74] on font "Dnevni listi" at bounding box center [234, 76] width 50 height 9
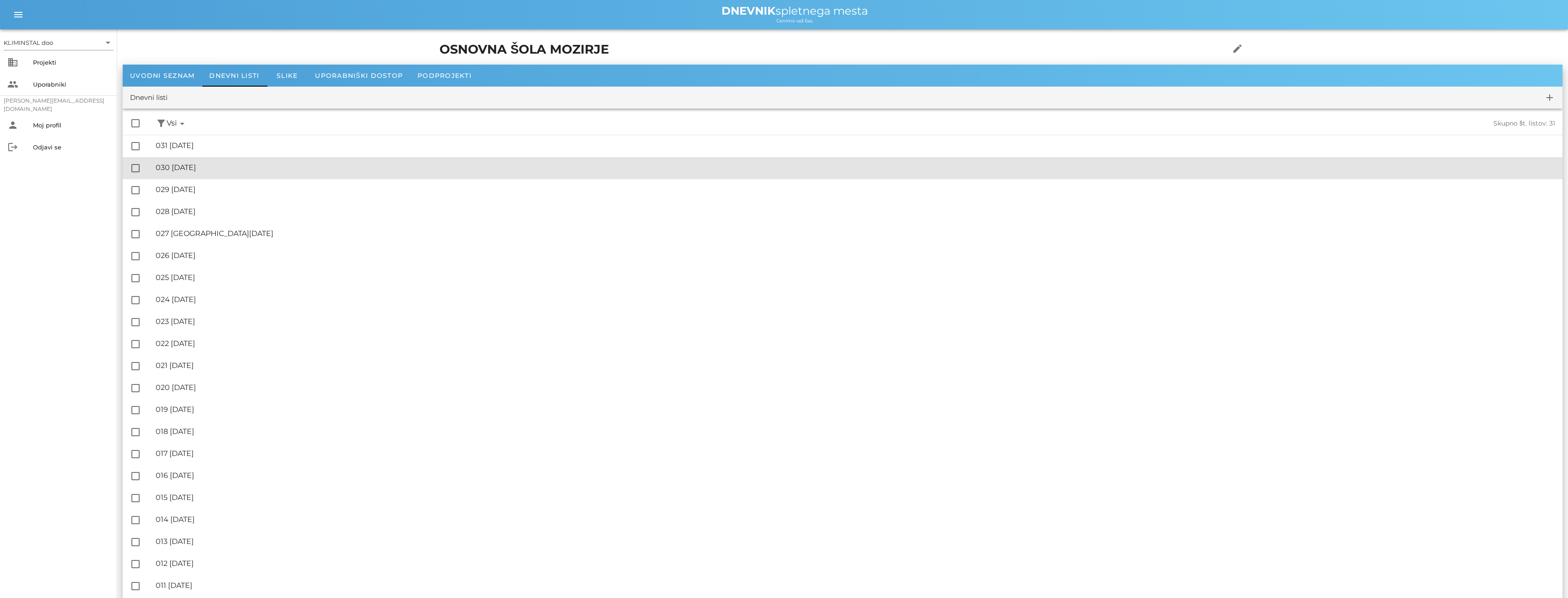
click at [187, 169] on font "030 [DATE]" at bounding box center [176, 167] width 40 height 9
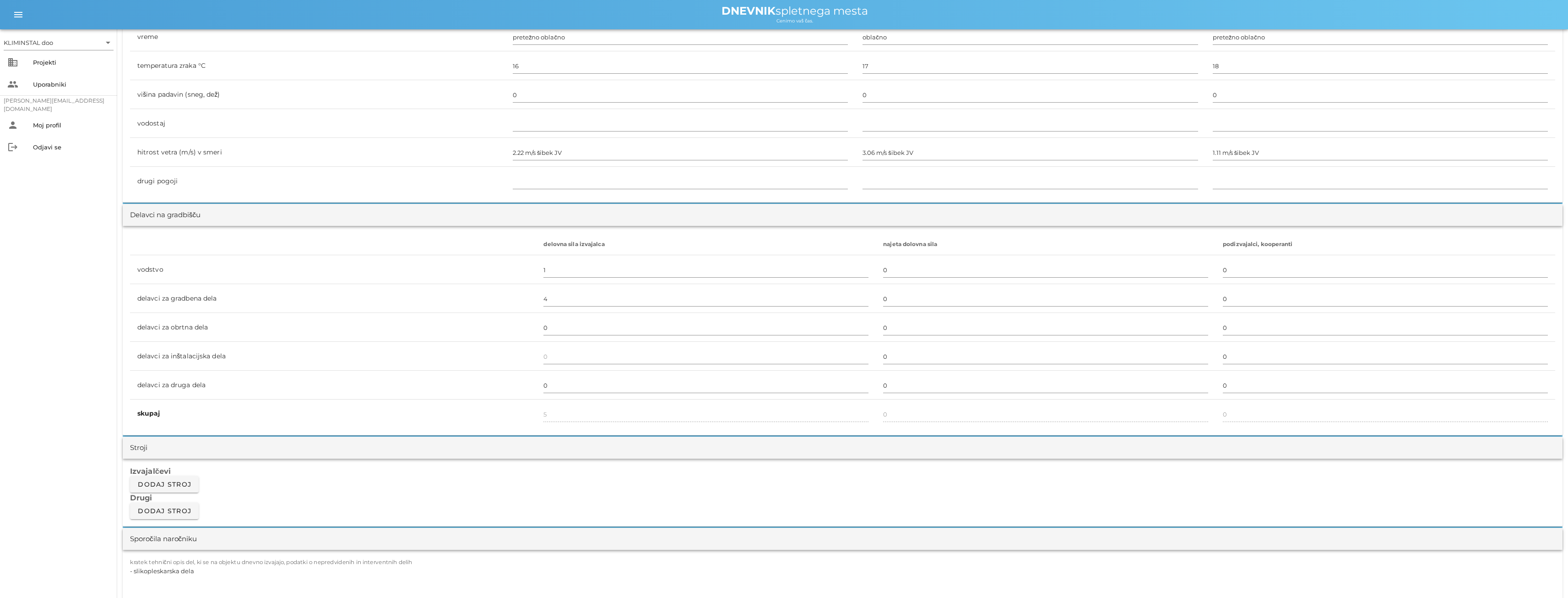
scroll to position [367, 0]
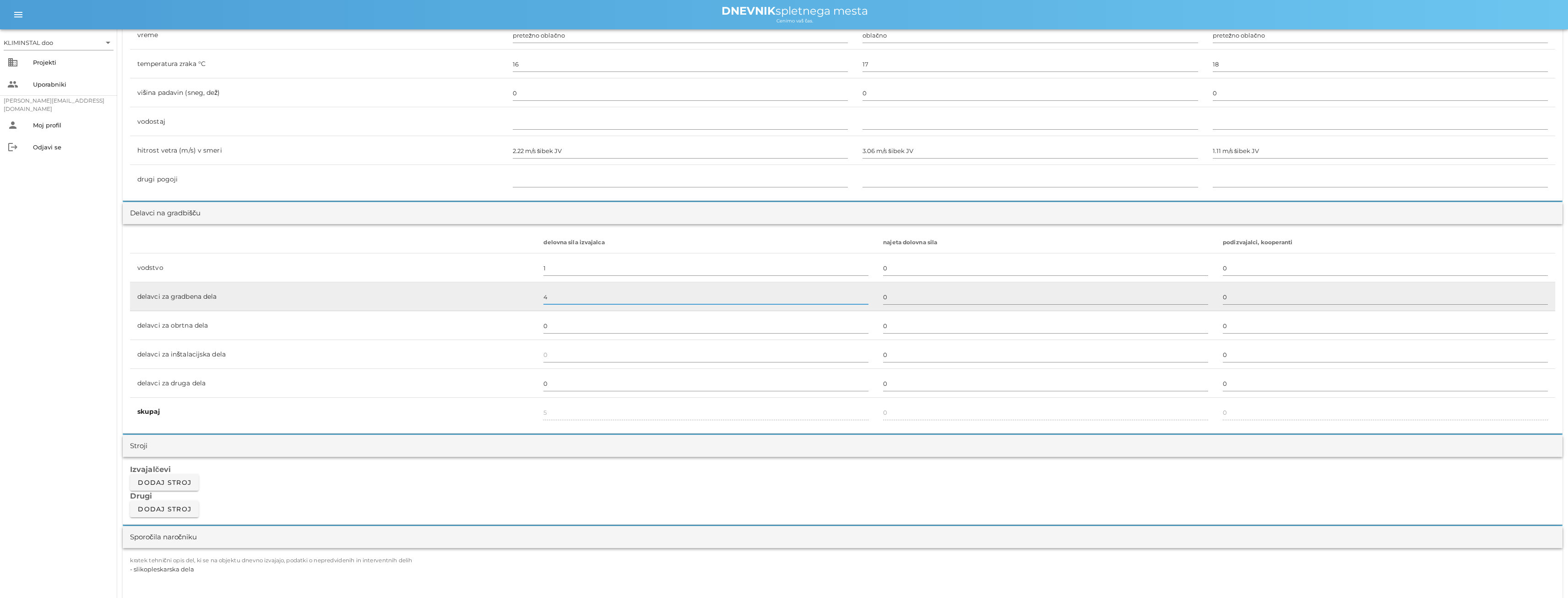
type input "2"
drag, startPoint x: 553, startPoint y: 297, endPoint x: 533, endPoint y: 296, distance: 20.0
click at [536, 296] on td "2" at bounding box center [706, 296] width 340 height 29
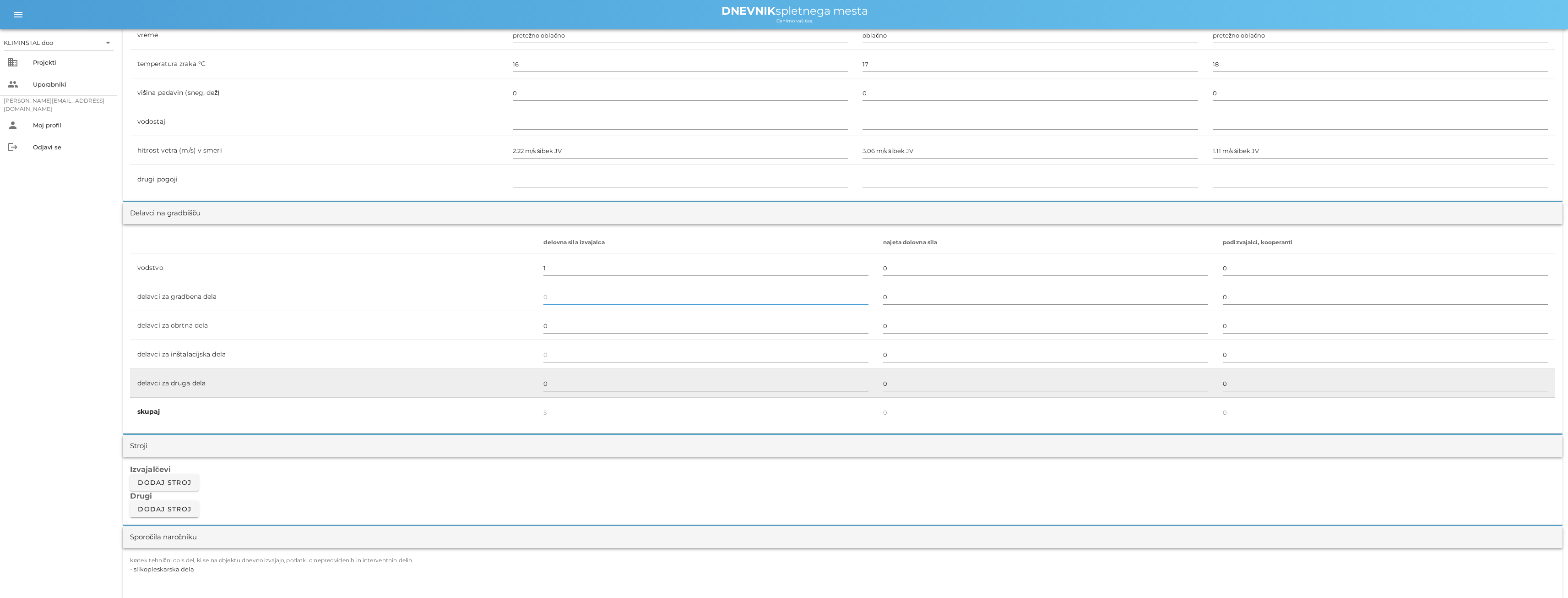
type input "1"
click at [557, 387] on input "0" at bounding box center [706, 383] width 325 height 15
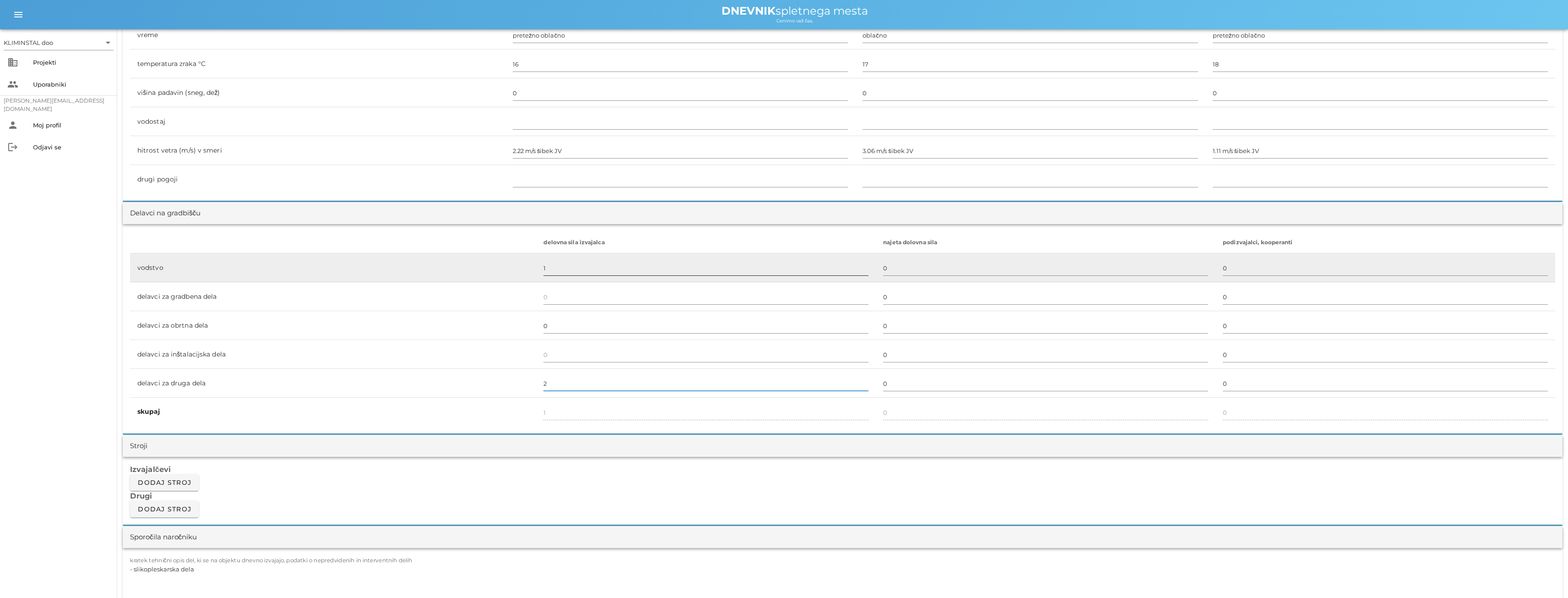
type input "2"
type input "3"
click at [561, 261] on input "1" at bounding box center [706, 268] width 325 height 15
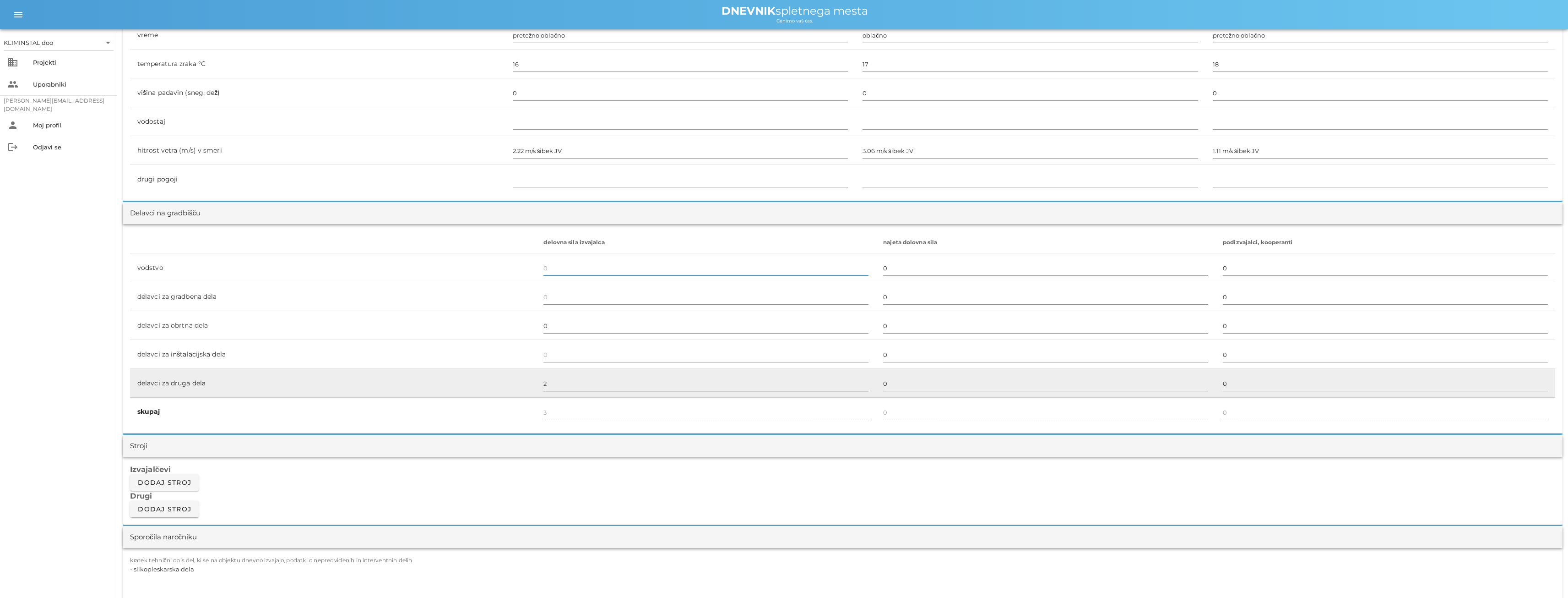
type input "2"
click at [563, 385] on input "2" at bounding box center [706, 383] width 325 height 15
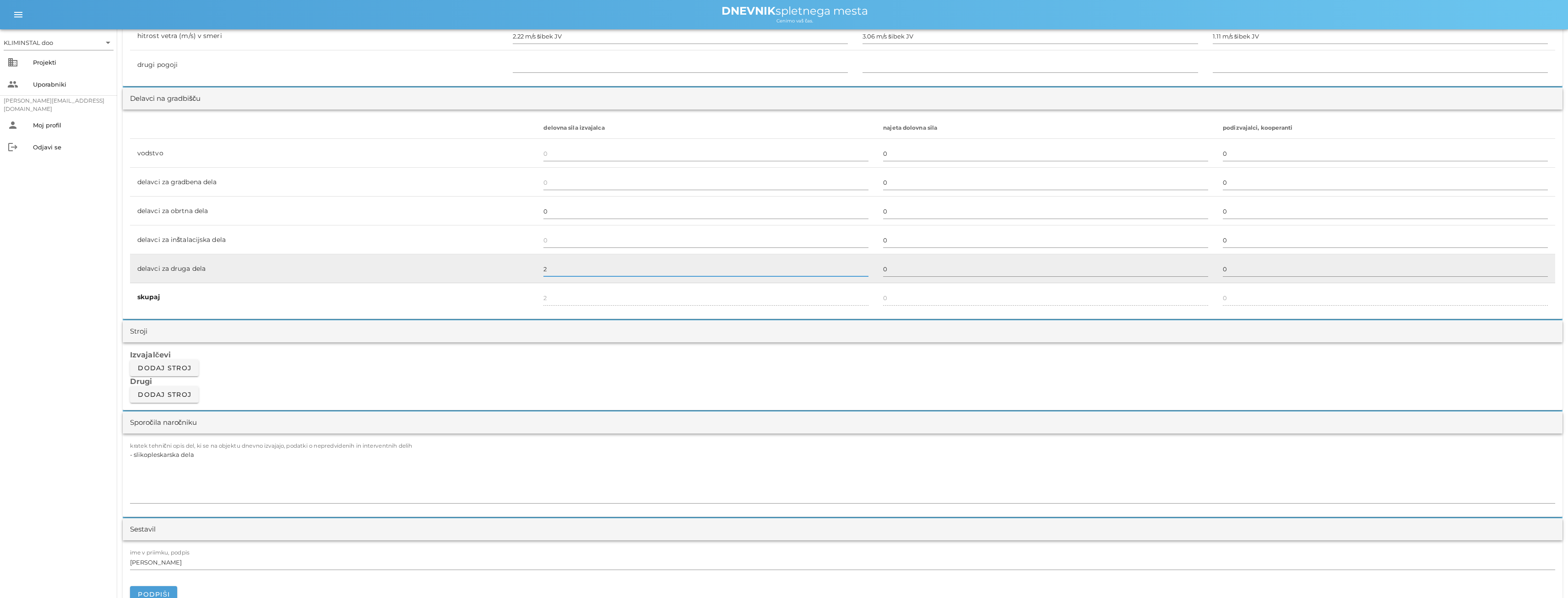
scroll to position [504, 0]
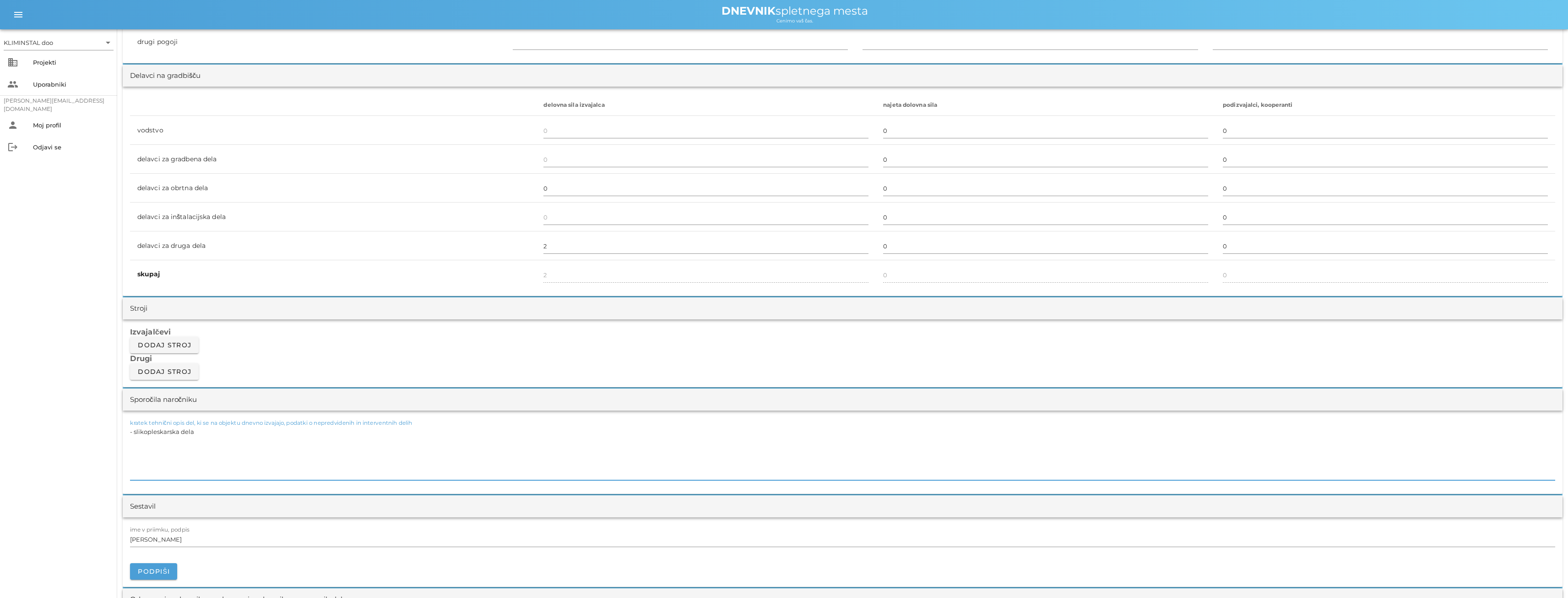
click at [211, 435] on textarea "- slikopleskarska dela" at bounding box center [842, 452] width 1425 height 55
drag, startPoint x: 223, startPoint y: 427, endPoint x: 122, endPoint y: 428, distance: 101.0
click at [119, 428] on div "[DATE] Zapri OSNOVNA ŠOLA MOZIRJE Uvodni seznam Dnevni listi Slike Dnevni list …" at bounding box center [842, 565] width 1451 height 2078
paste textarea "Izvedba regulacije in meritev prezračevanja. Po opravljenih meritvah je ugotovl…"
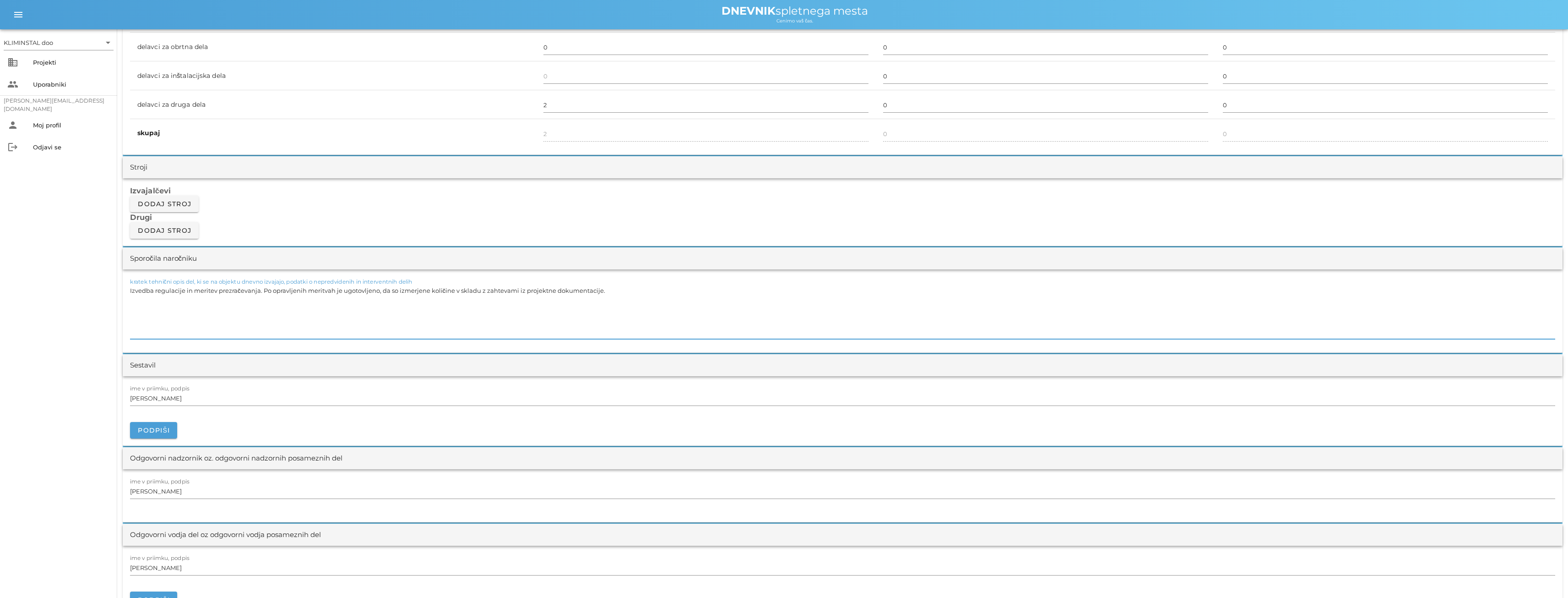
scroll to position [641, 0]
drag, startPoint x: 609, startPoint y: 294, endPoint x: 375, endPoint y: 297, distance: 234.0
click at [371, 297] on textarea "Izvedba regulacije in meritev prezračevanja. Po opravljenih meritvah je ugotovl…" at bounding box center [842, 315] width 1425 height 55
click at [617, 301] on textarea "Izvedba regulacije in meritev prezračevanja. Po opravljenih meritvah je ugotovl…" at bounding box center [842, 315] width 1425 height 55
drag, startPoint x: 609, startPoint y: 291, endPoint x: 259, endPoint y: 297, distance: 350.1
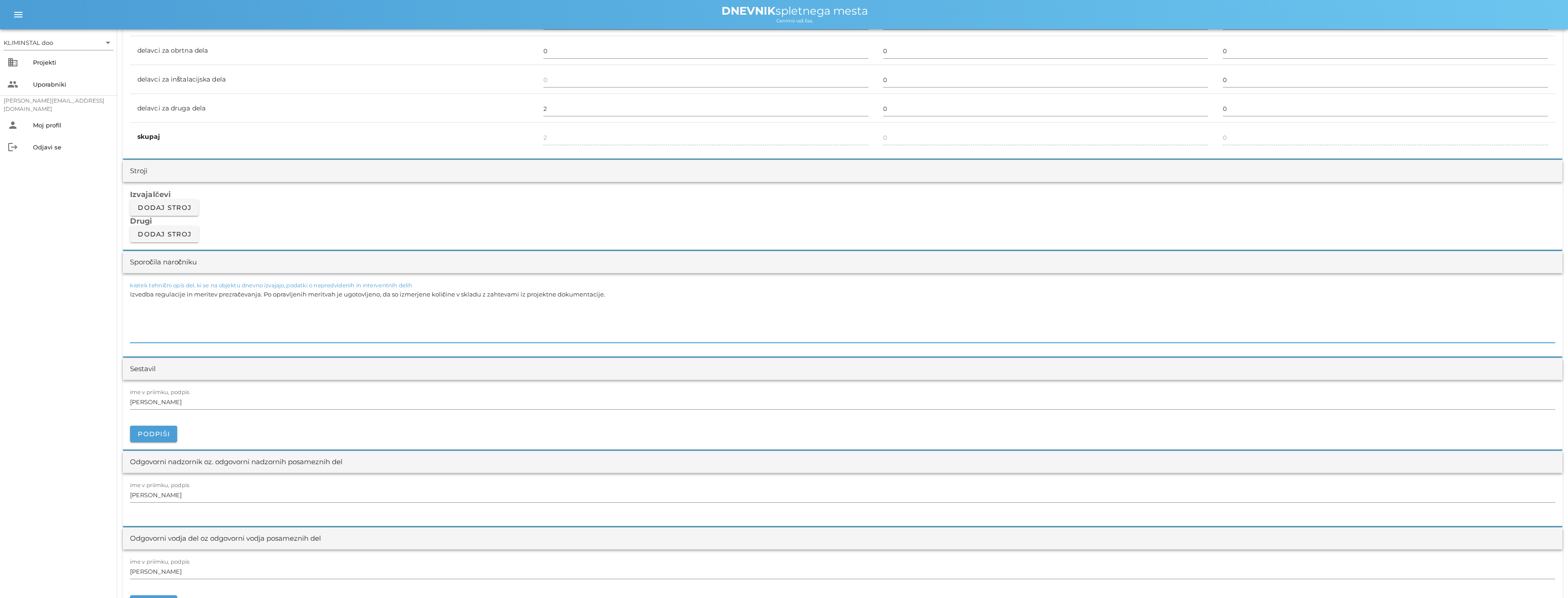
click at [259, 297] on textarea "Izvedba regulacije in meritev prezračevanja. Po opravljenih meritvah je ugotovl…" at bounding box center [842, 315] width 1425 height 55
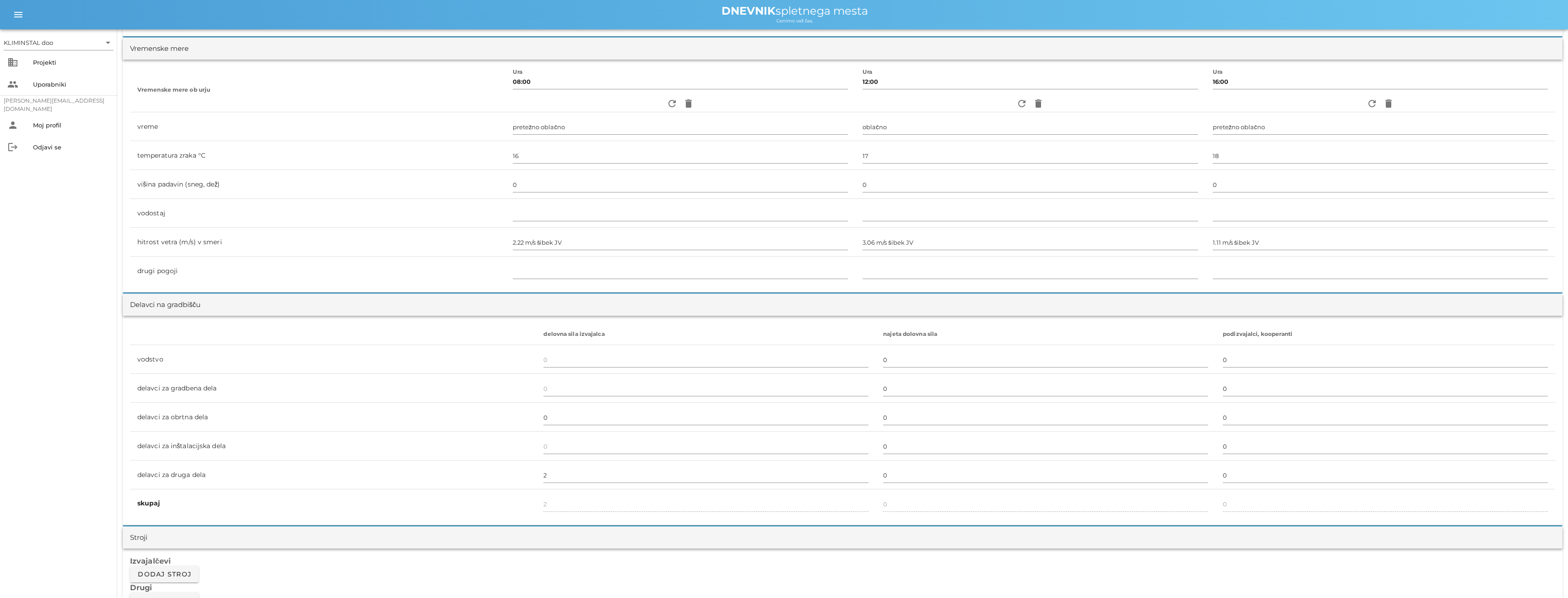
scroll to position [0, 0]
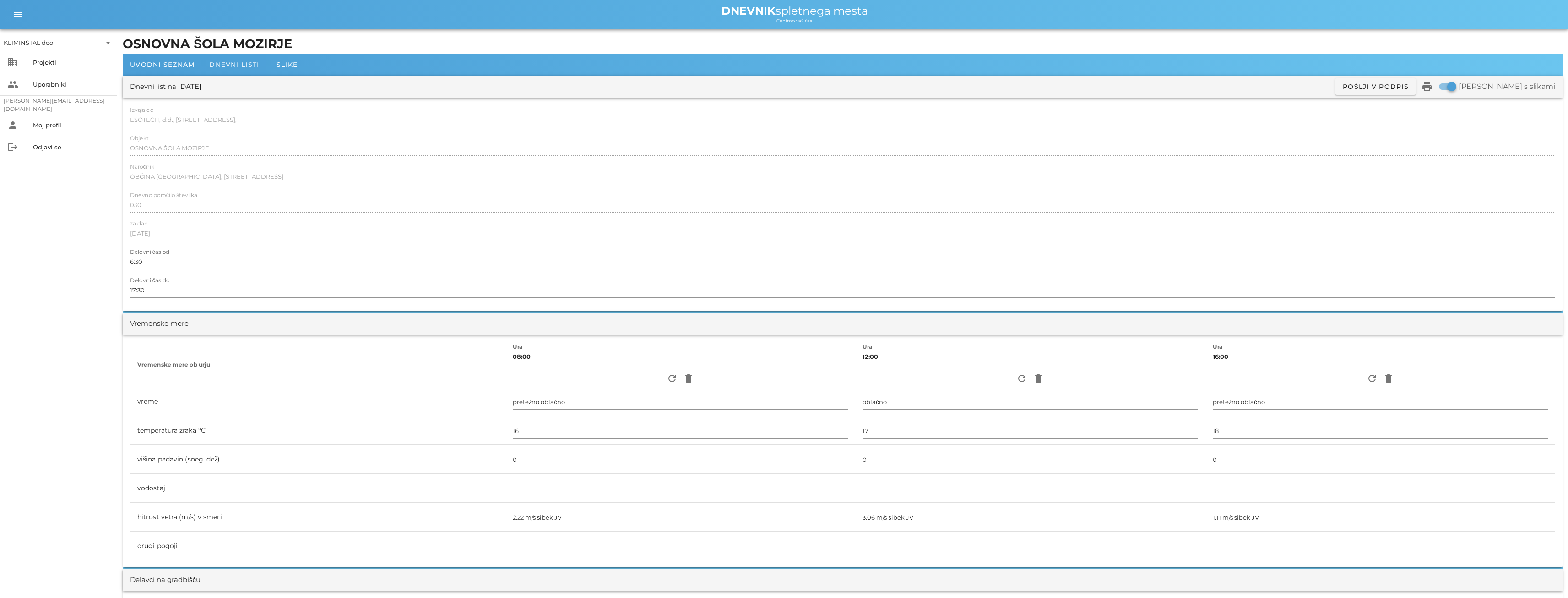
type textarea "Izvedba regulacije in meritev prezračevanja."
click at [239, 64] on font "Dnevni listi" at bounding box center [234, 65] width 50 height 9
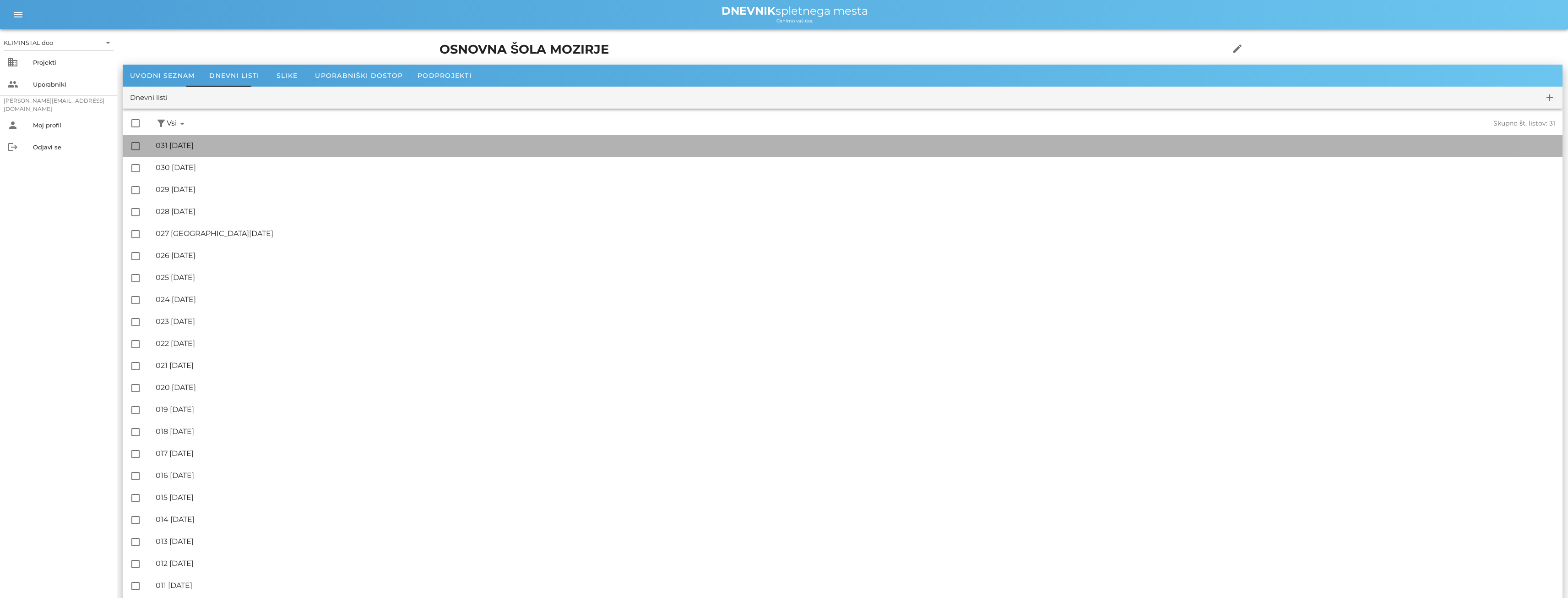
click at [194, 146] on font "031 [DATE]" at bounding box center [175, 146] width 38 height 9
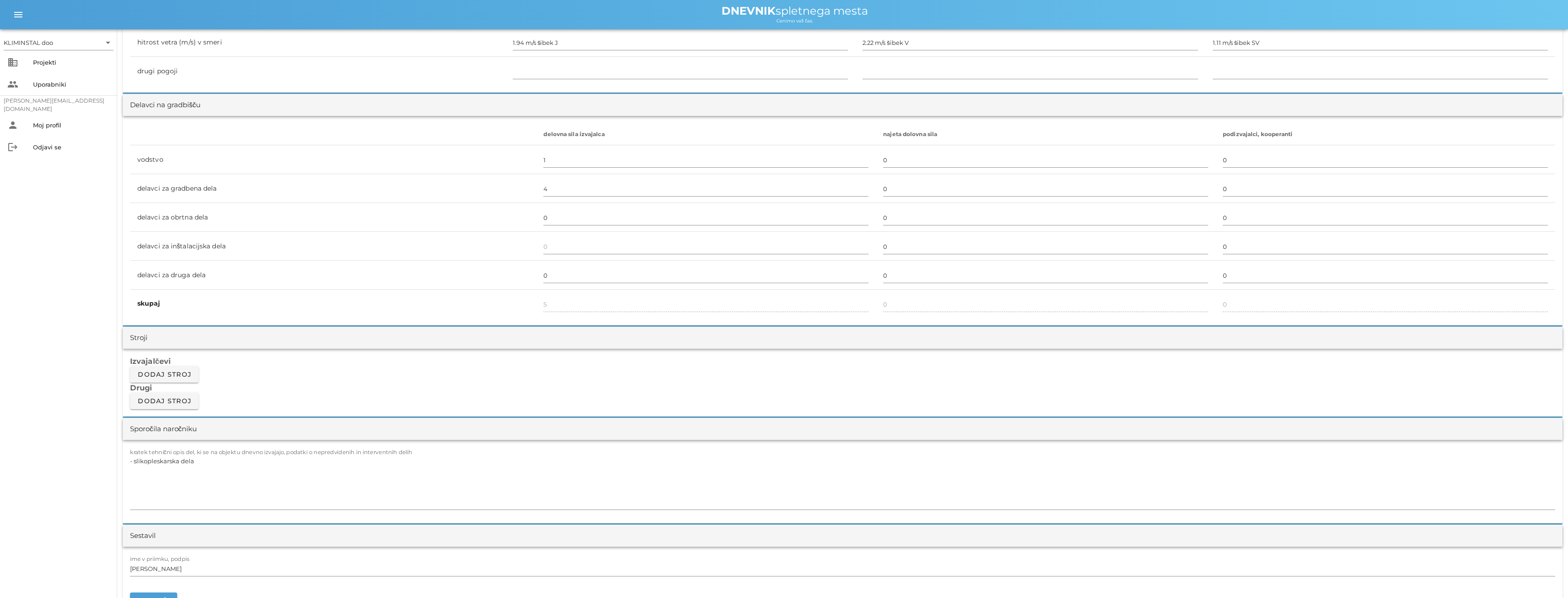
scroll to position [458, 0]
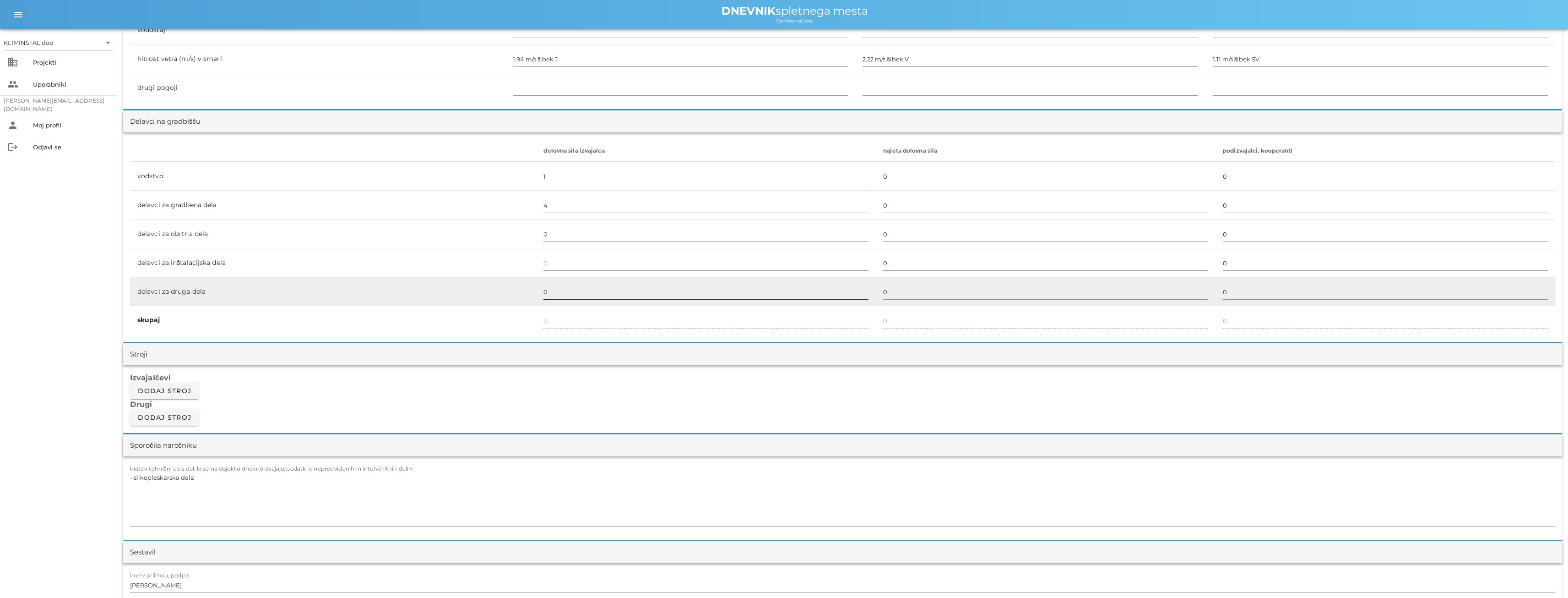
click at [559, 292] on input "0" at bounding box center [706, 292] width 325 height 15
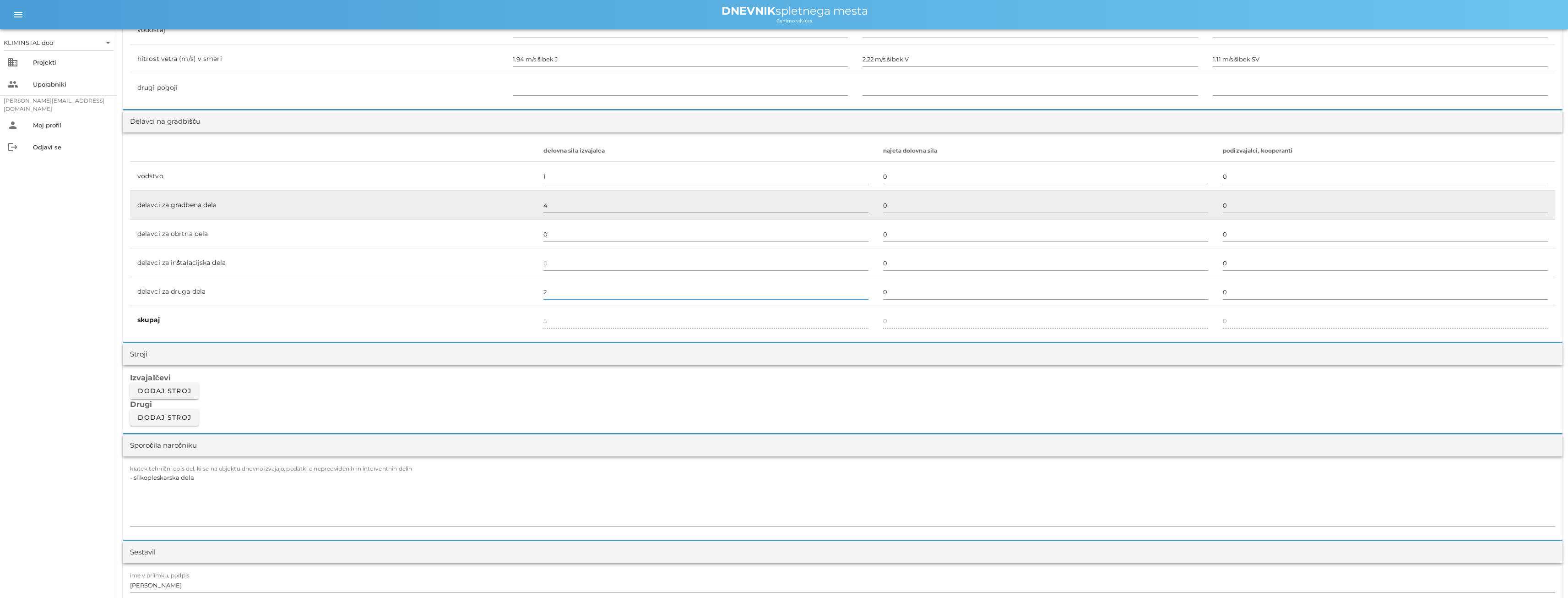
type input "2"
type input "7"
click at [548, 210] on input "4" at bounding box center [706, 205] width 325 height 15
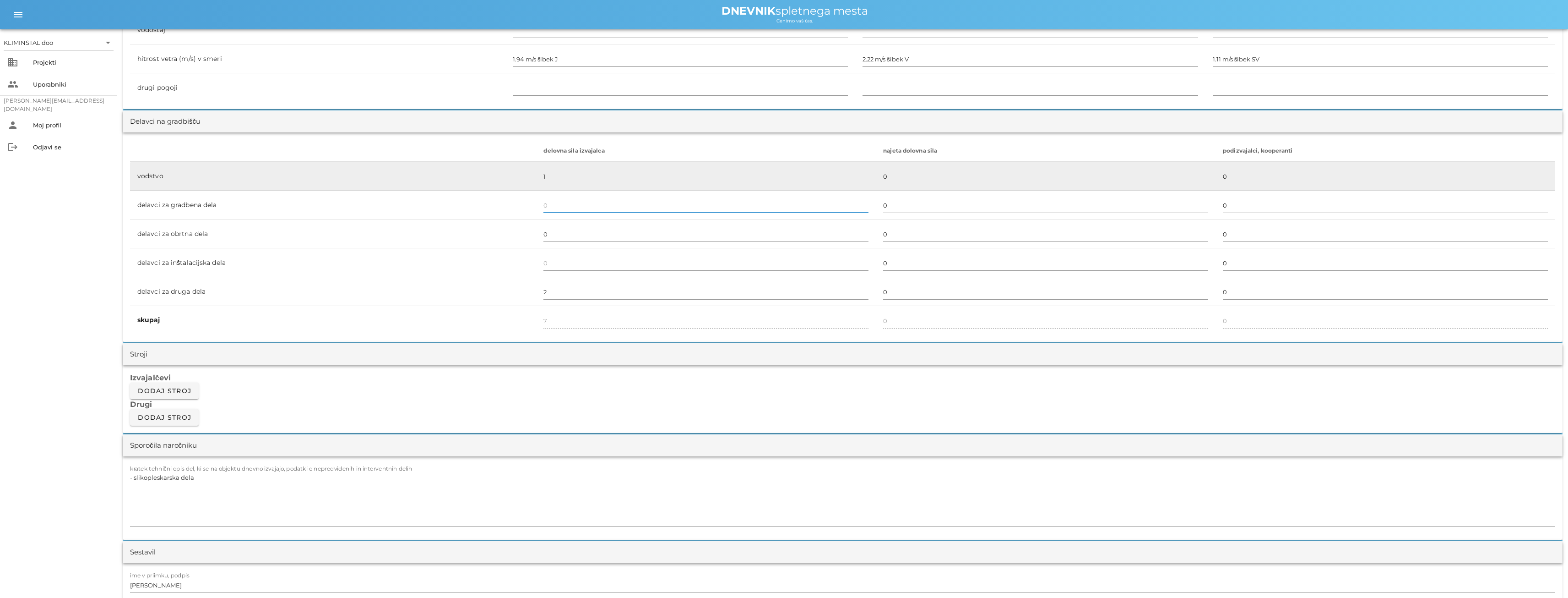
type input "3"
click at [551, 173] on input "1" at bounding box center [706, 177] width 325 height 15
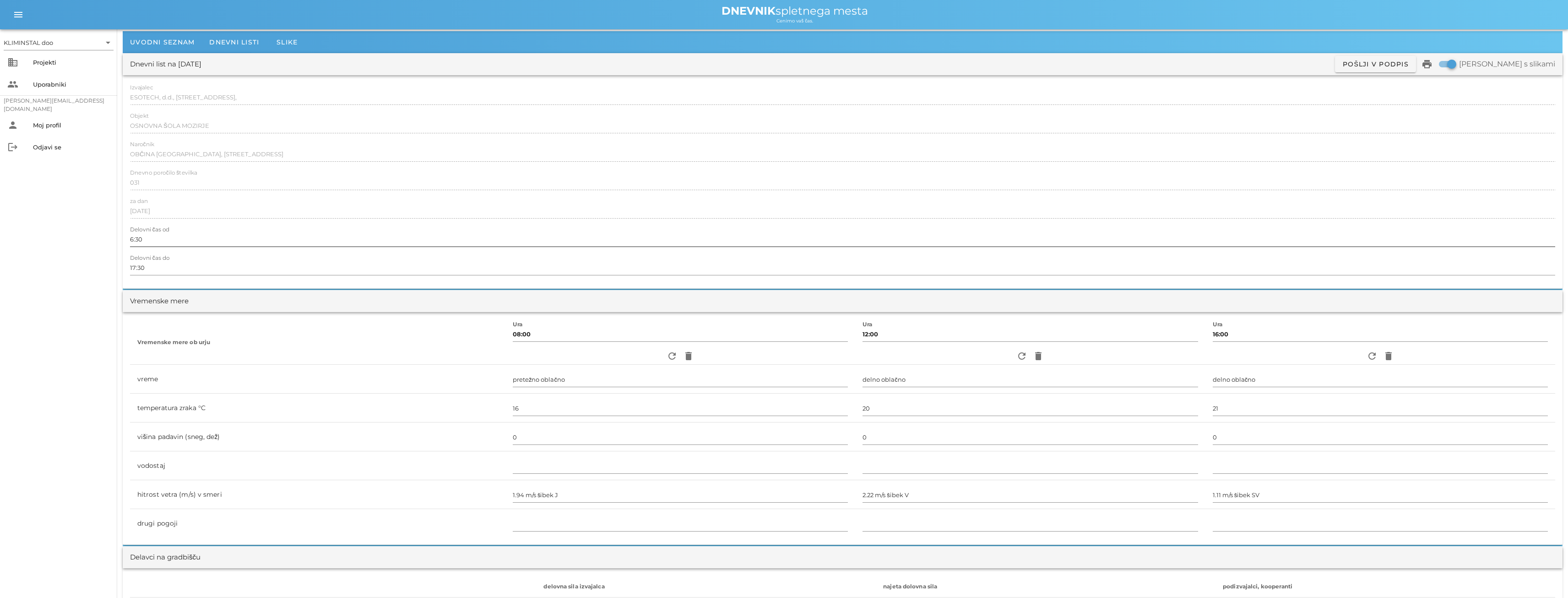
scroll to position [0, 0]
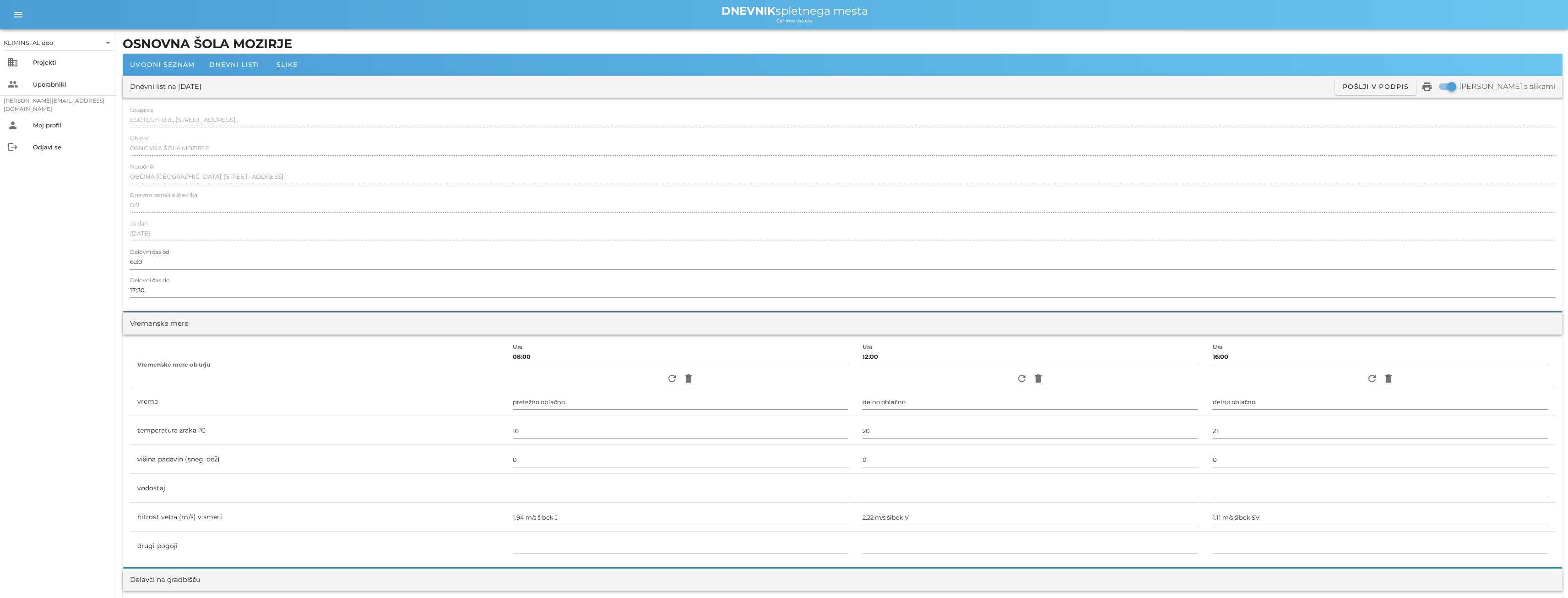
type input "2"
click at [149, 265] on input "6:30" at bounding box center [842, 261] width 1425 height 15
drag, startPoint x: 149, startPoint y: 265, endPoint x: 120, endPoint y: 261, distance: 29.3
type input "8:00"
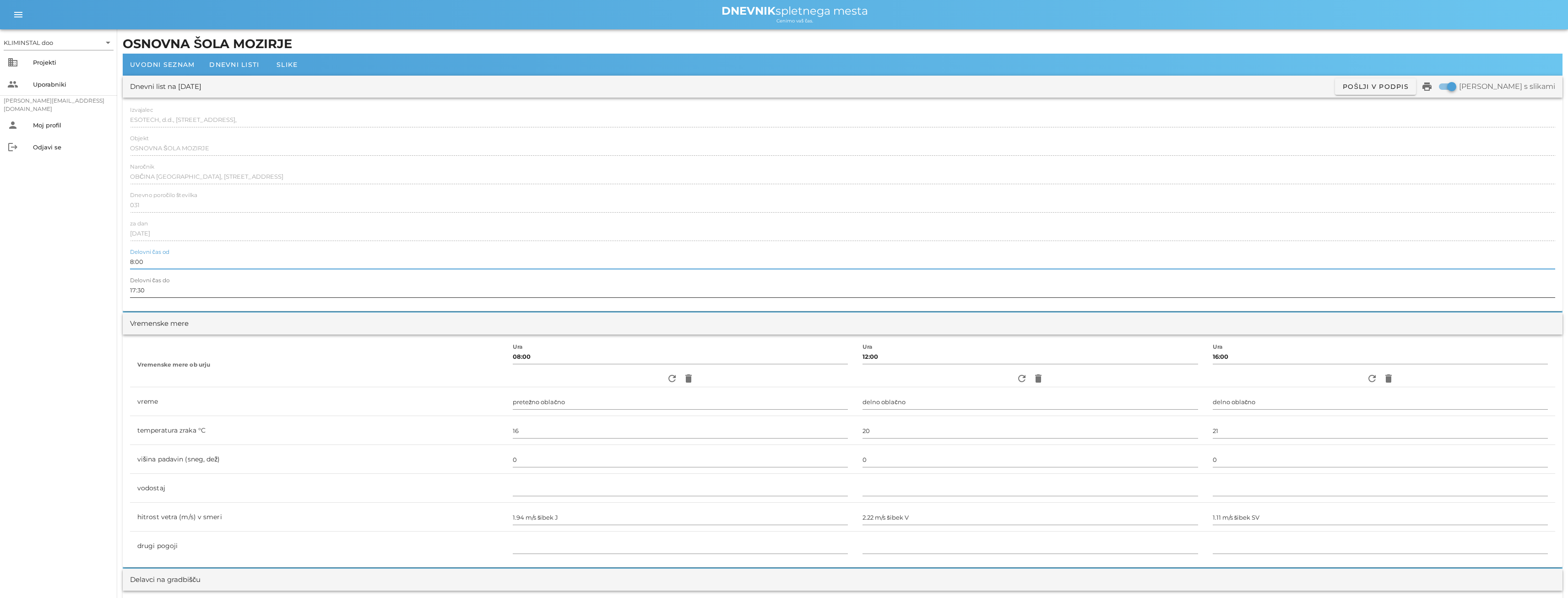
click at [163, 289] on input "17:30" at bounding box center [842, 290] width 1425 height 15
drag, startPoint x: 163, startPoint y: 289, endPoint x: 127, endPoint y: 286, distance: 36.1
click at [127, 286] on div "Izvajalec ESOTECH, d.d., [STREET_ADDRESS], Objekt OSNOVNA ŠOLA [GEOGRAPHIC_DATA…" at bounding box center [842, 204] width 1440 height 213
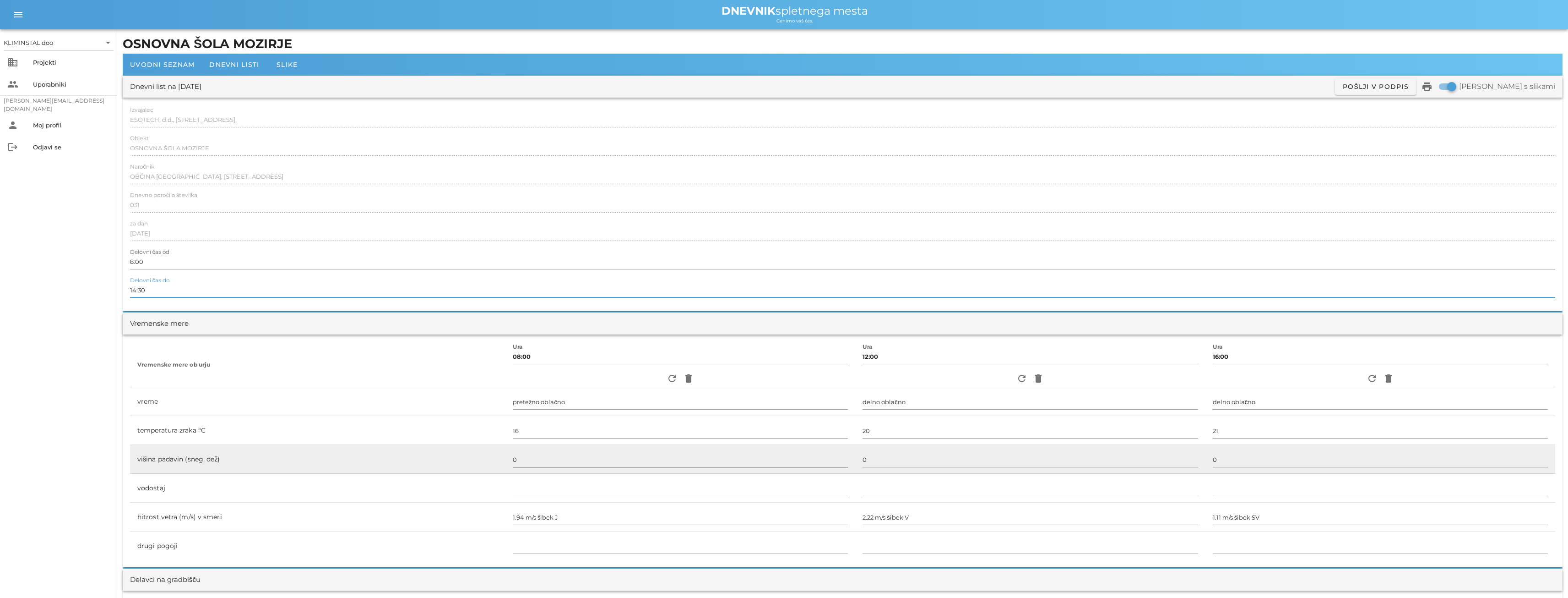
type input "14:30"
click at [561, 459] on input "0" at bounding box center [680, 459] width 335 height 15
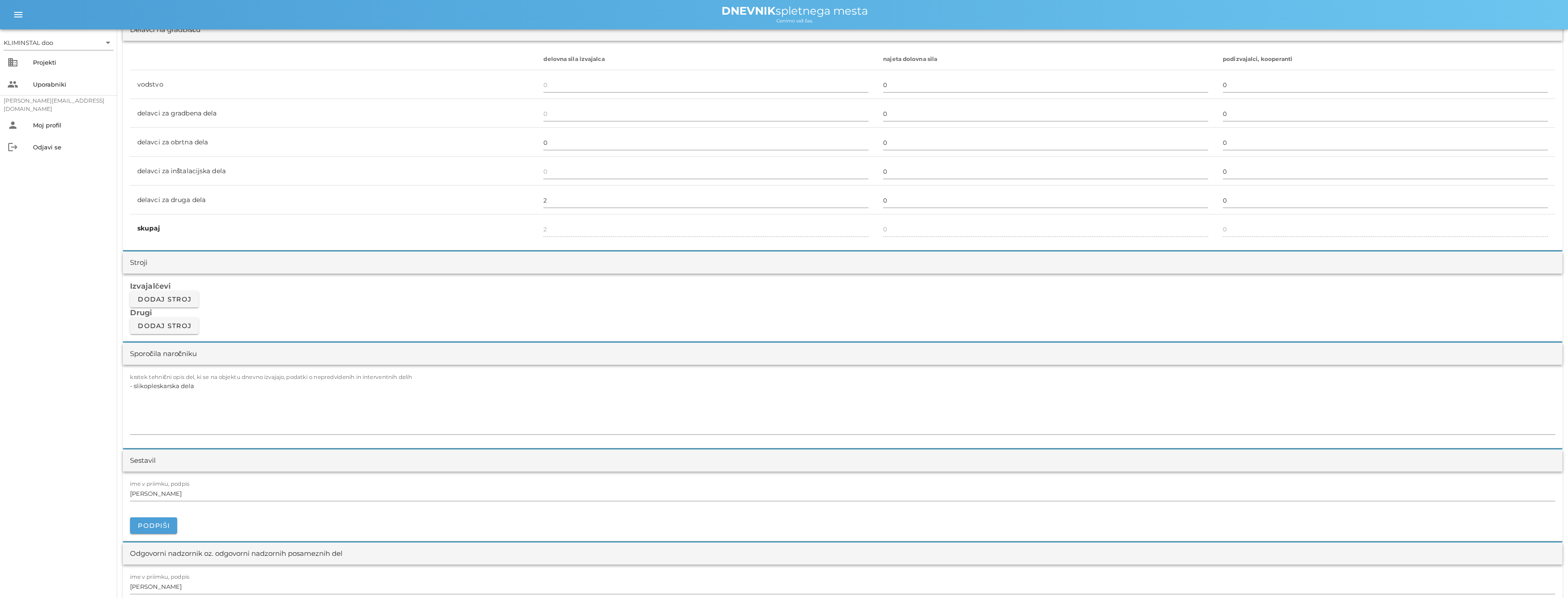
scroll to position [596, 0]
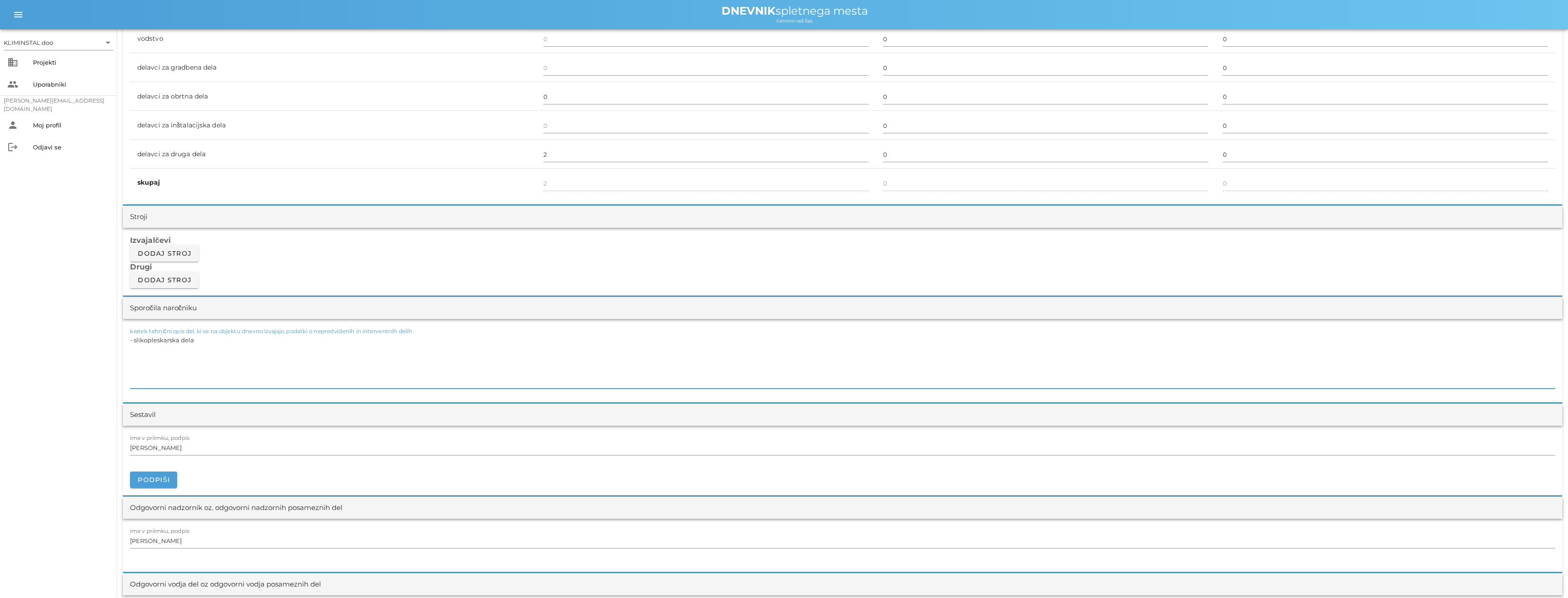
click at [198, 348] on textarea "- slikopleskarska dela" at bounding box center [842, 361] width 1425 height 55
drag, startPoint x: 198, startPoint y: 343, endPoint x: 153, endPoint y: 338, distance: 45.3
click at [119, 338] on div "[DATE] Zapri OSNOVNA ŠOLA MOZIRJE Uvodni seznam Dnevni listi Slike Dnevni list …" at bounding box center [842, 473] width 1451 height 2078
paste textarea "Izvedba regulacije in meritev prezračevanja. Po opravljenih meritvah je ugotovl…"
type textarea "Izvedba regulacije in meritev prezračevanja. Po opravljenih meritvah je ugotovl…"
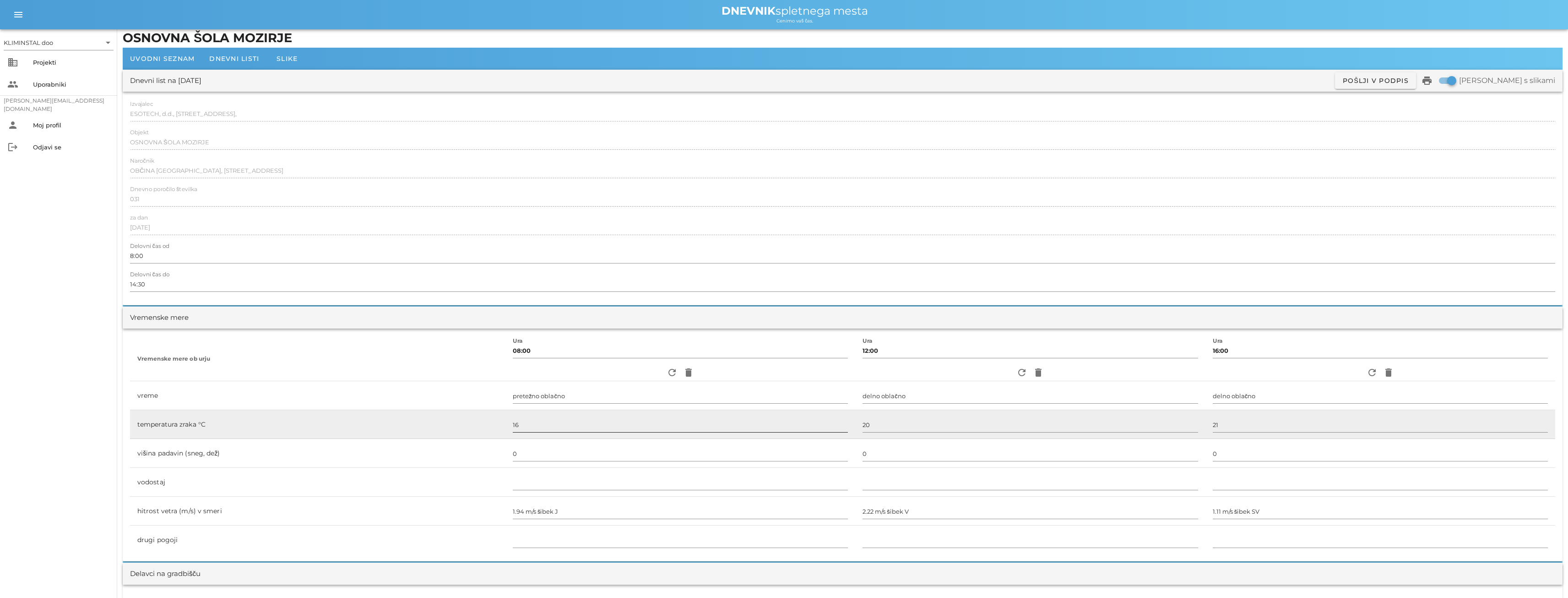
scroll to position [0, 0]
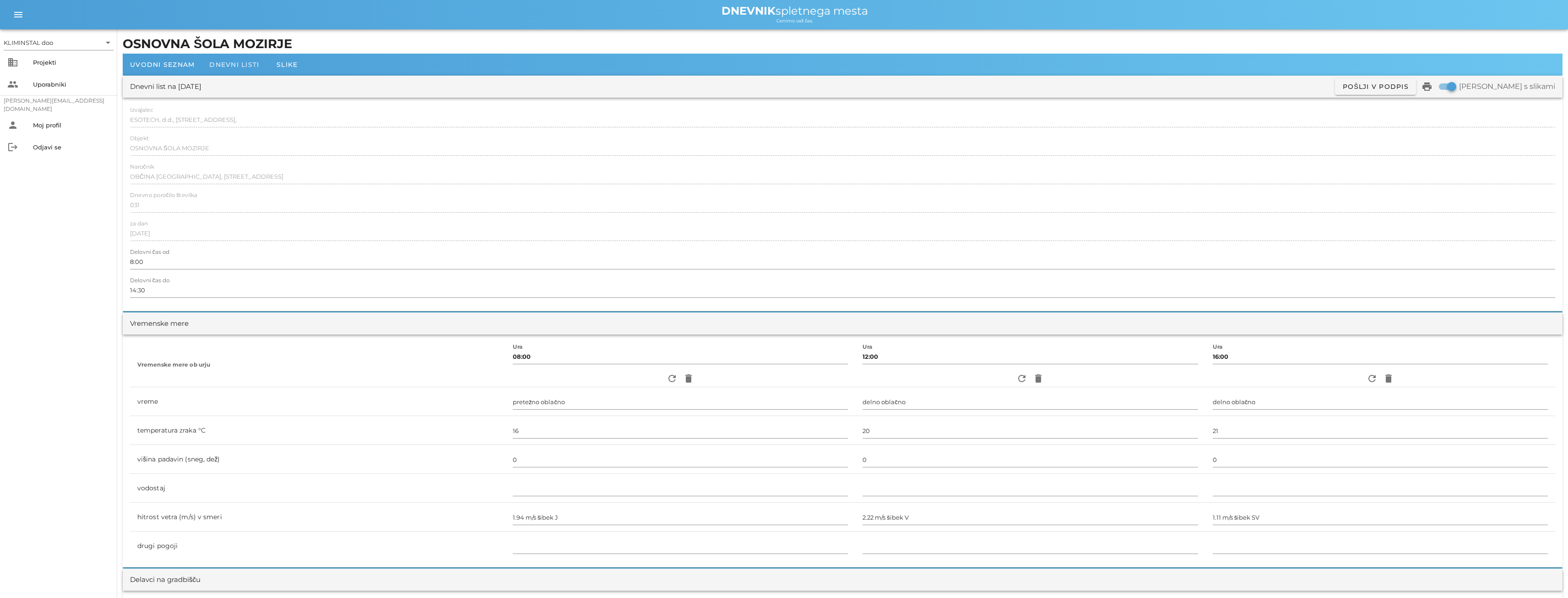
click at [241, 66] on font "Dnevni listi" at bounding box center [234, 65] width 50 height 9
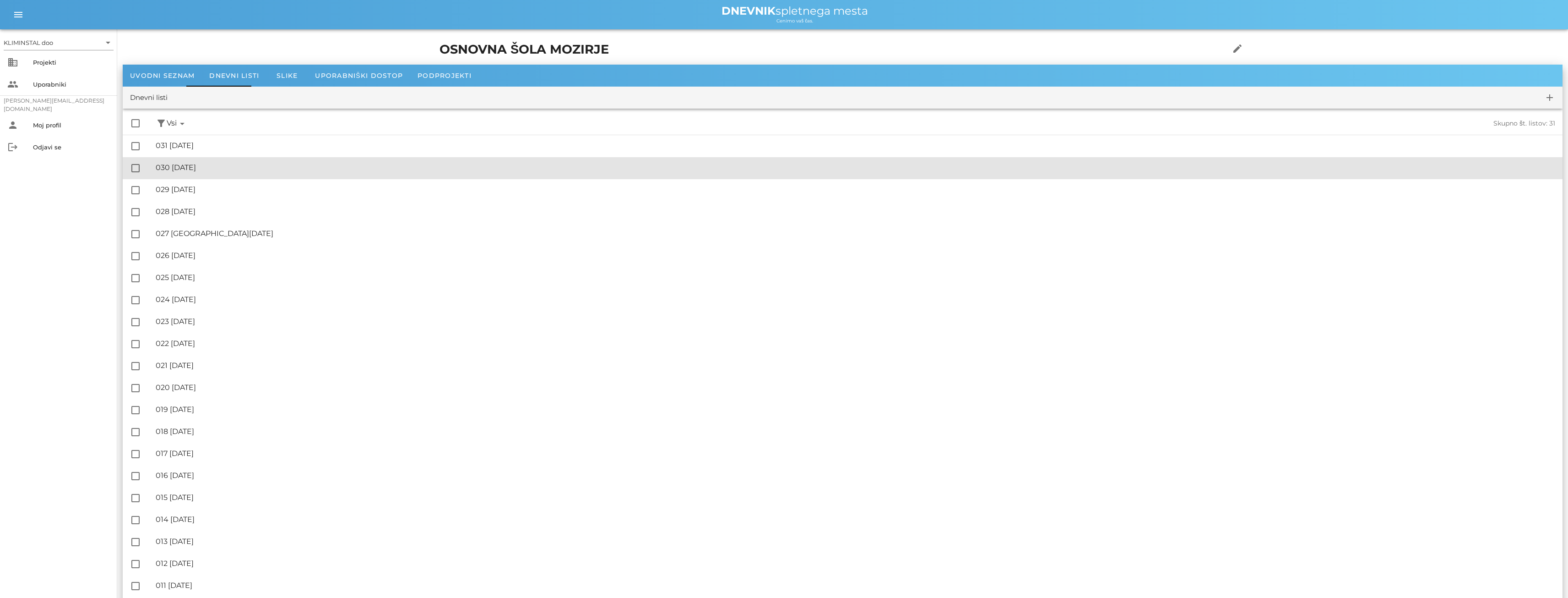
click at [196, 169] on font "030 [DATE]" at bounding box center [176, 167] width 40 height 9
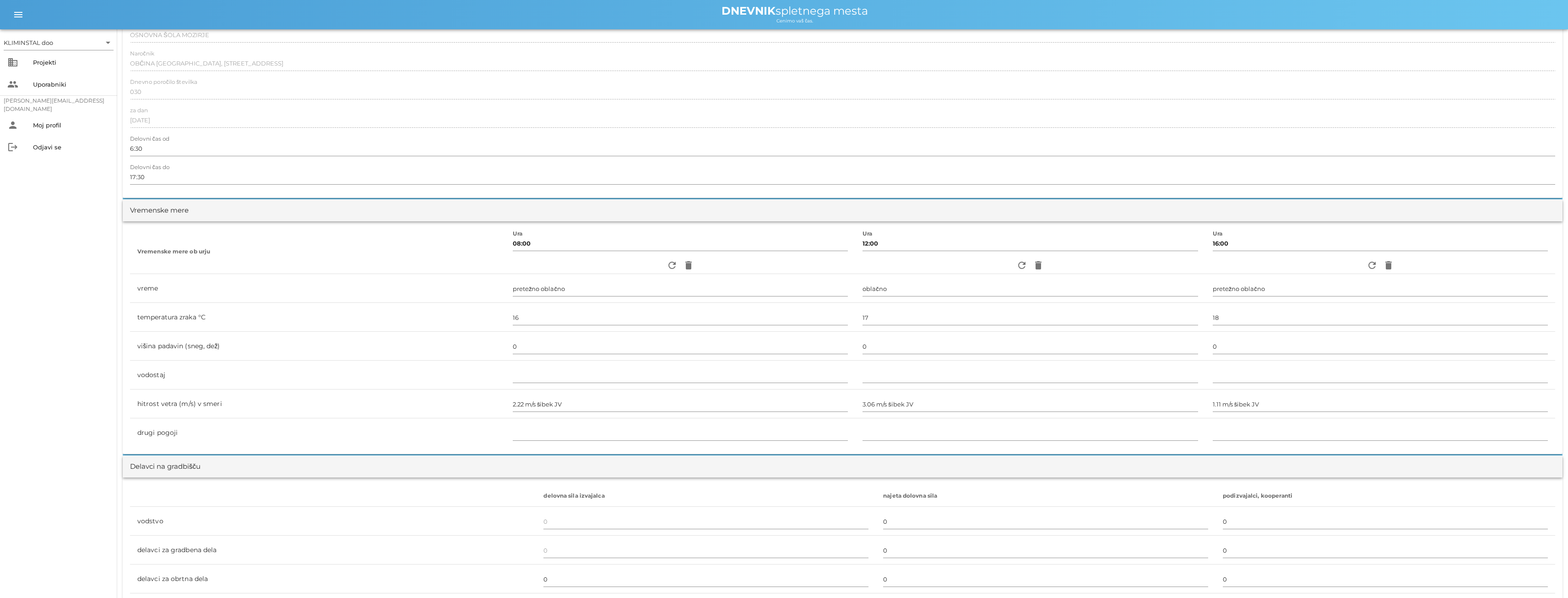
scroll to position [91, 0]
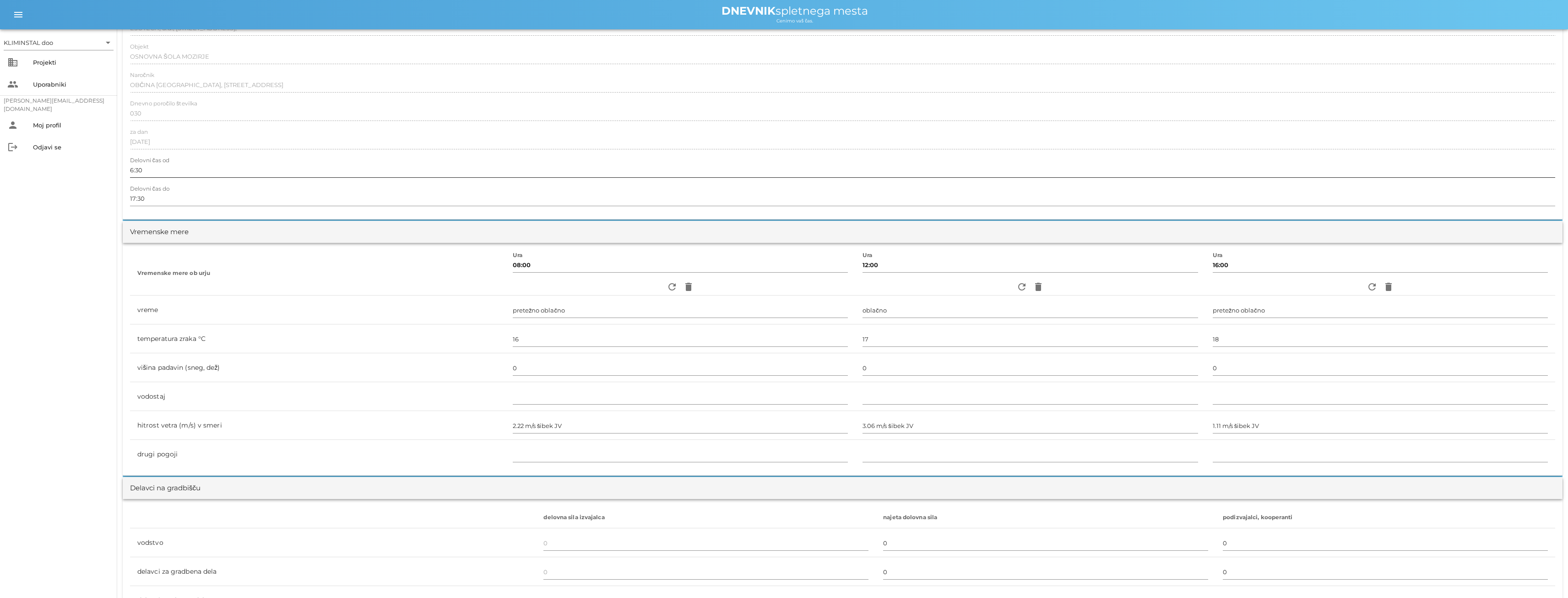
click at [147, 170] on input "6:30" at bounding box center [842, 170] width 1425 height 15
drag, startPoint x: 147, startPoint y: 170, endPoint x: 123, endPoint y: 171, distance: 24.0
click at [123, 171] on div "Izvajalec ESOTECH, d.d., [STREET_ADDRESS], Objekt OSNOVNA ŠOLA [GEOGRAPHIC_DATA…" at bounding box center [842, 113] width 1440 height 213
type input "8:00"
drag, startPoint x: 144, startPoint y: 197, endPoint x: 117, endPoint y: 195, distance: 27.1
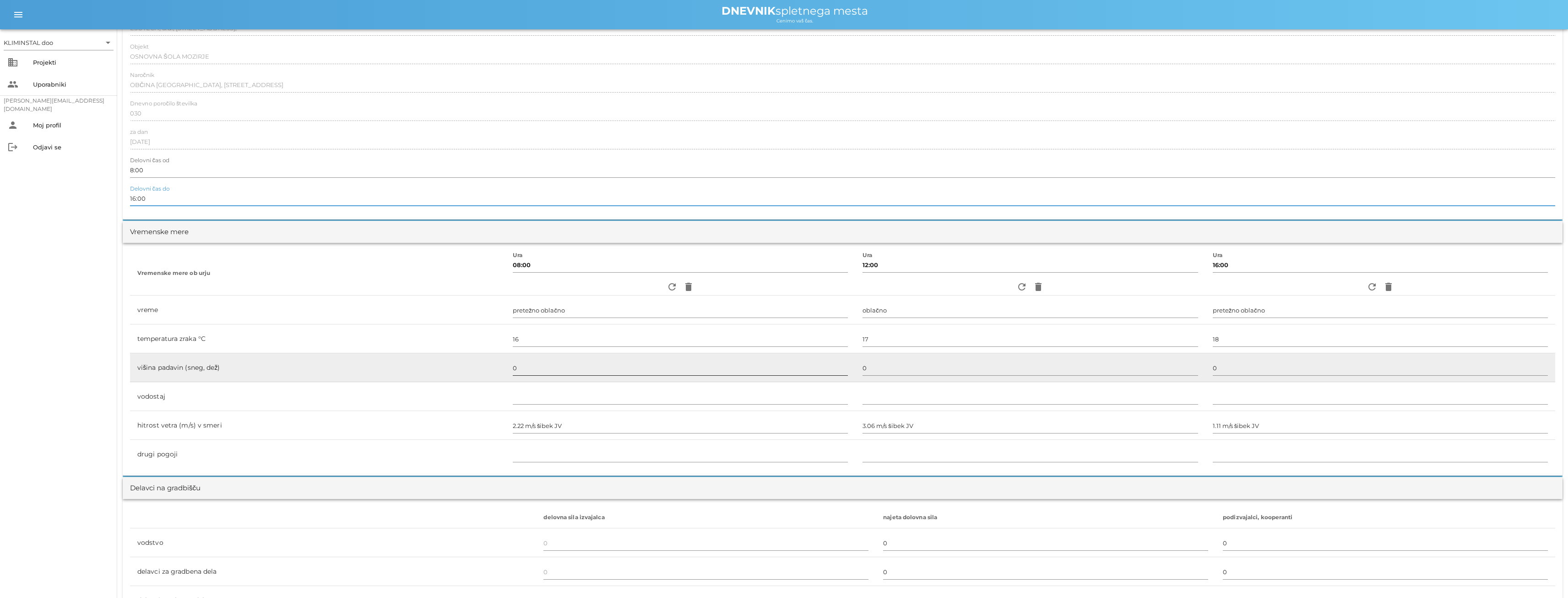
type input "16:00"
click at [816, 363] on input "0" at bounding box center [680, 368] width 335 height 15
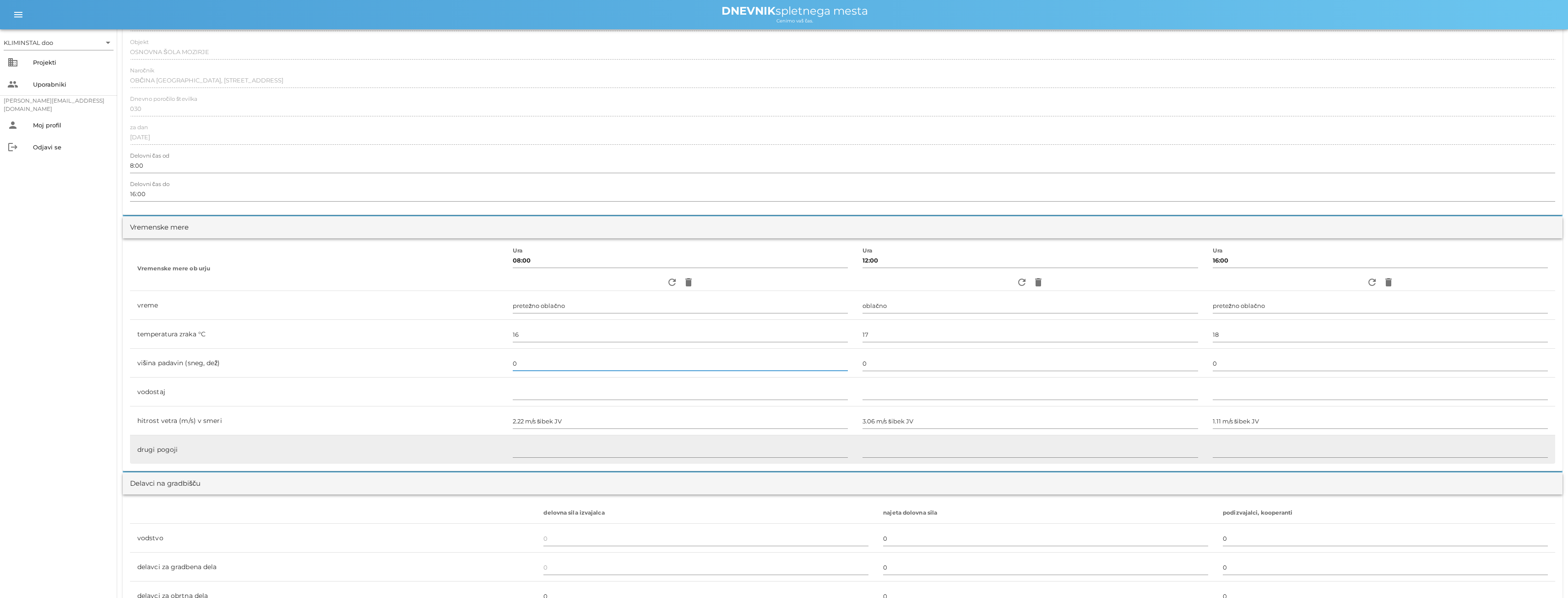
scroll to position [0, 0]
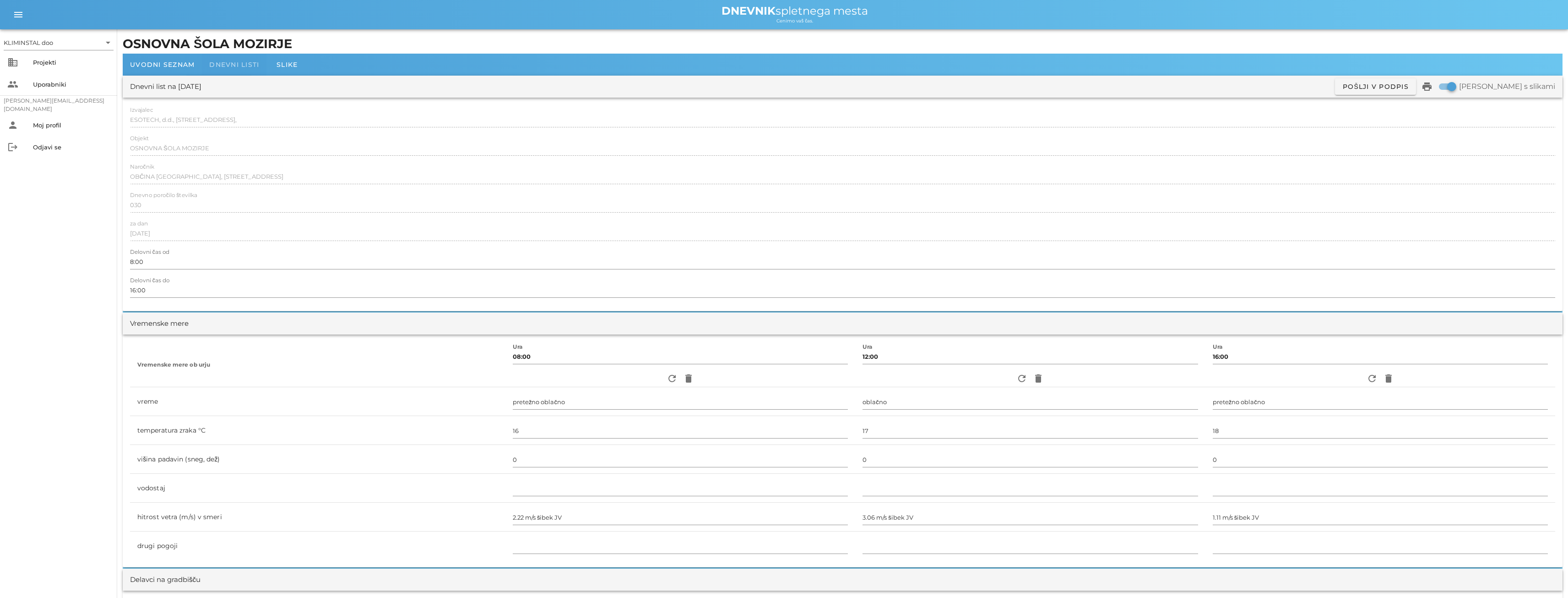
click at [221, 66] on font "Dnevni listi" at bounding box center [234, 65] width 50 height 9
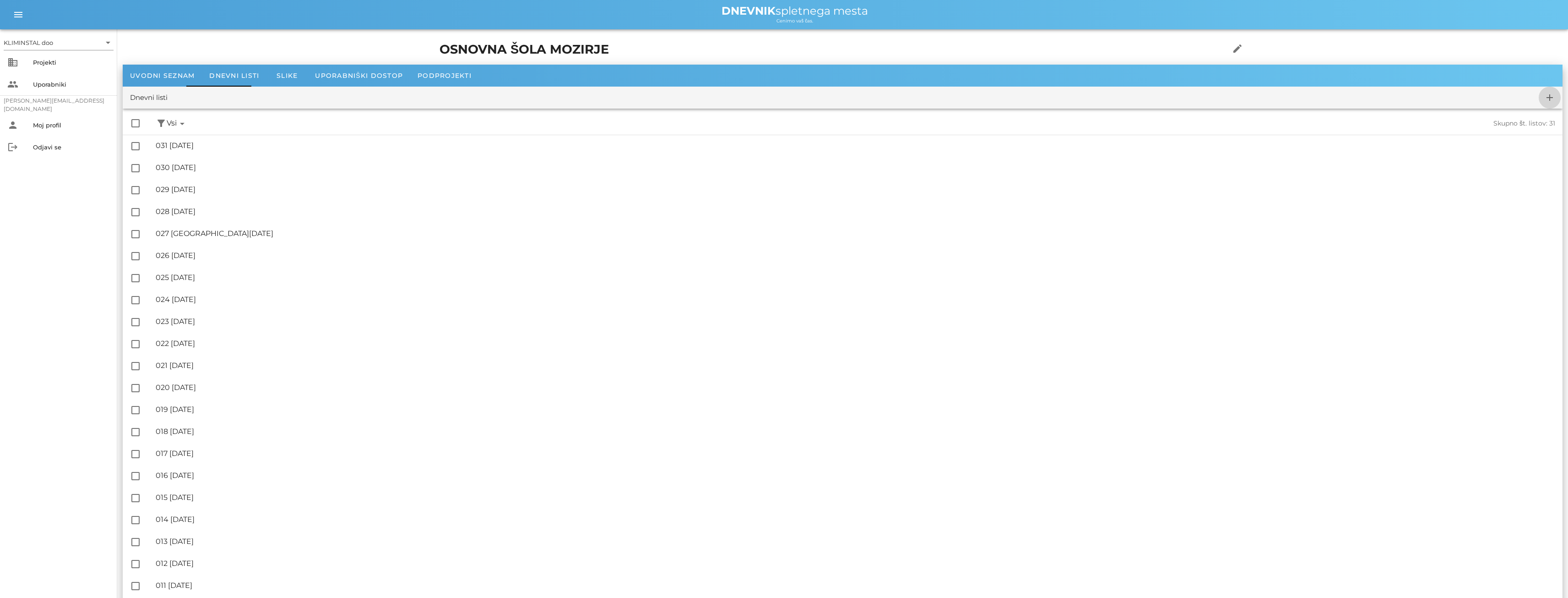
click at [1547, 100] on icon "add" at bounding box center [1550, 97] width 11 height 11
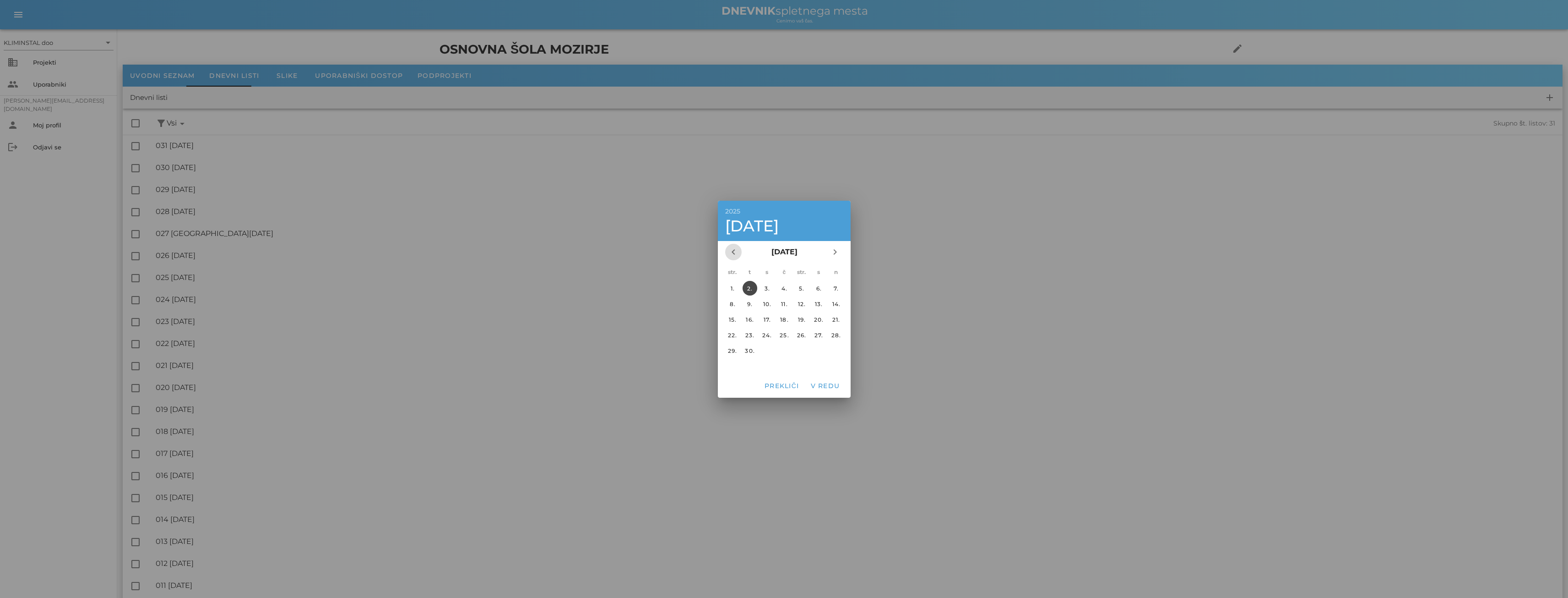
click at [733, 258] on icon "chevron_left" at bounding box center [733, 252] width 11 height 11
click at [768, 338] on font "20." at bounding box center [767, 334] width 10 height 7
click at [828, 383] on font "V redu" at bounding box center [825, 386] width 29 height 9
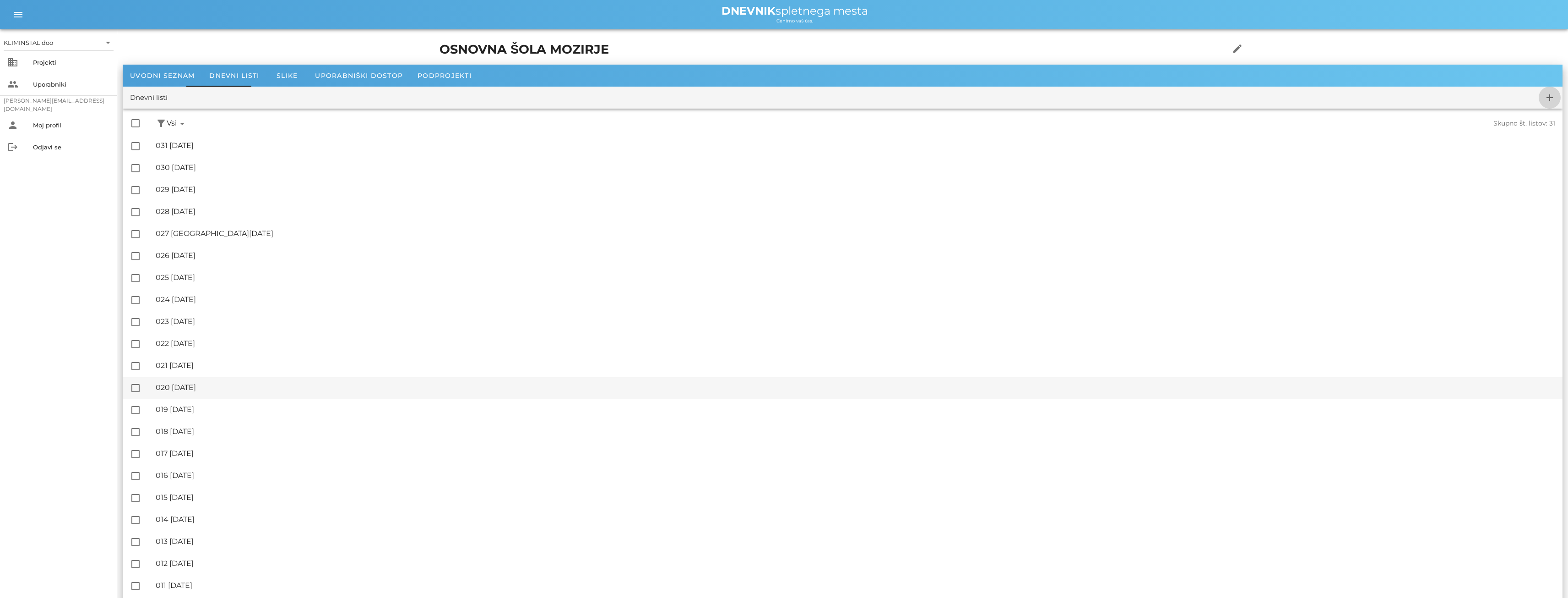
checkbox input "false"
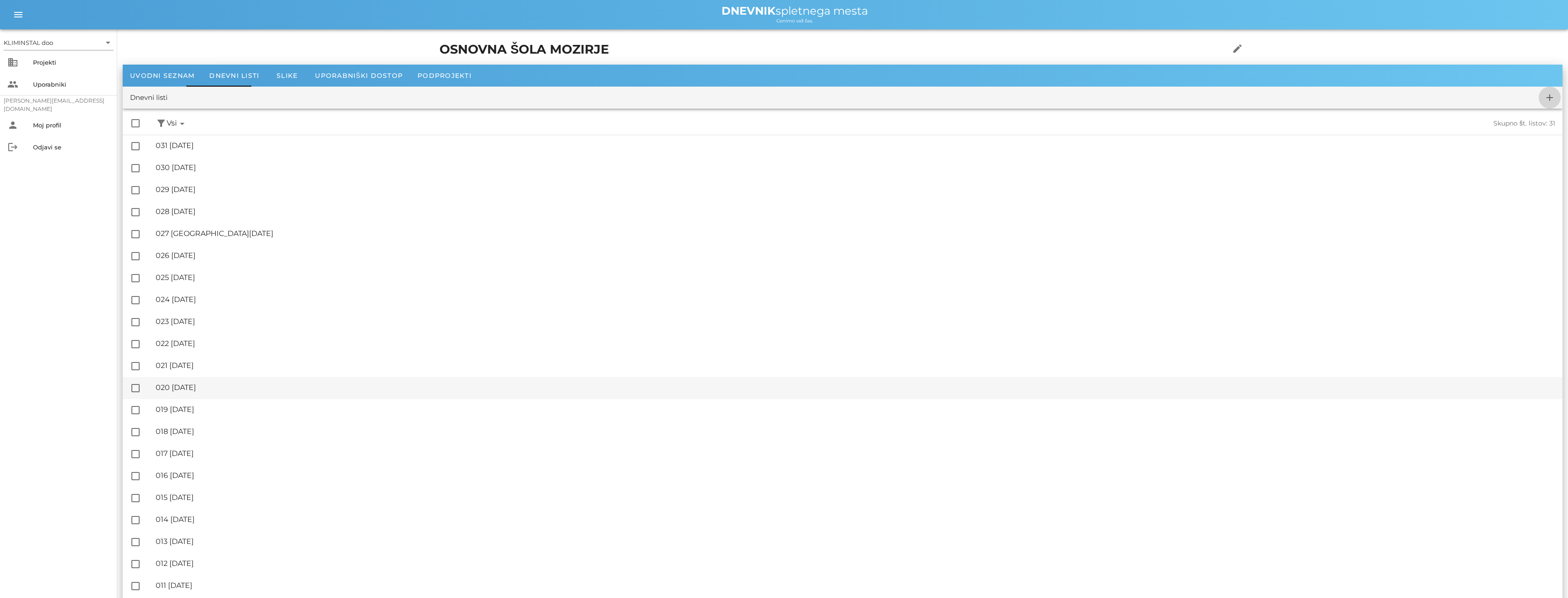
checkbox input "false"
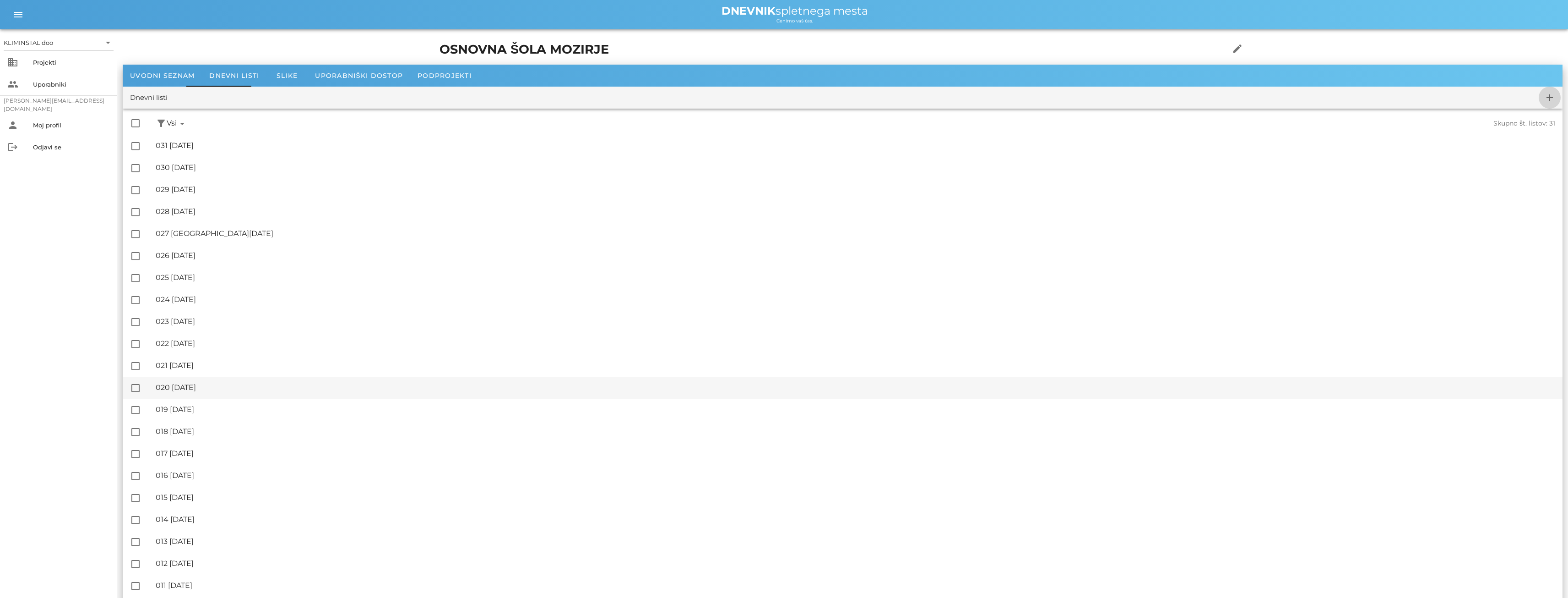
checkbox input "false"
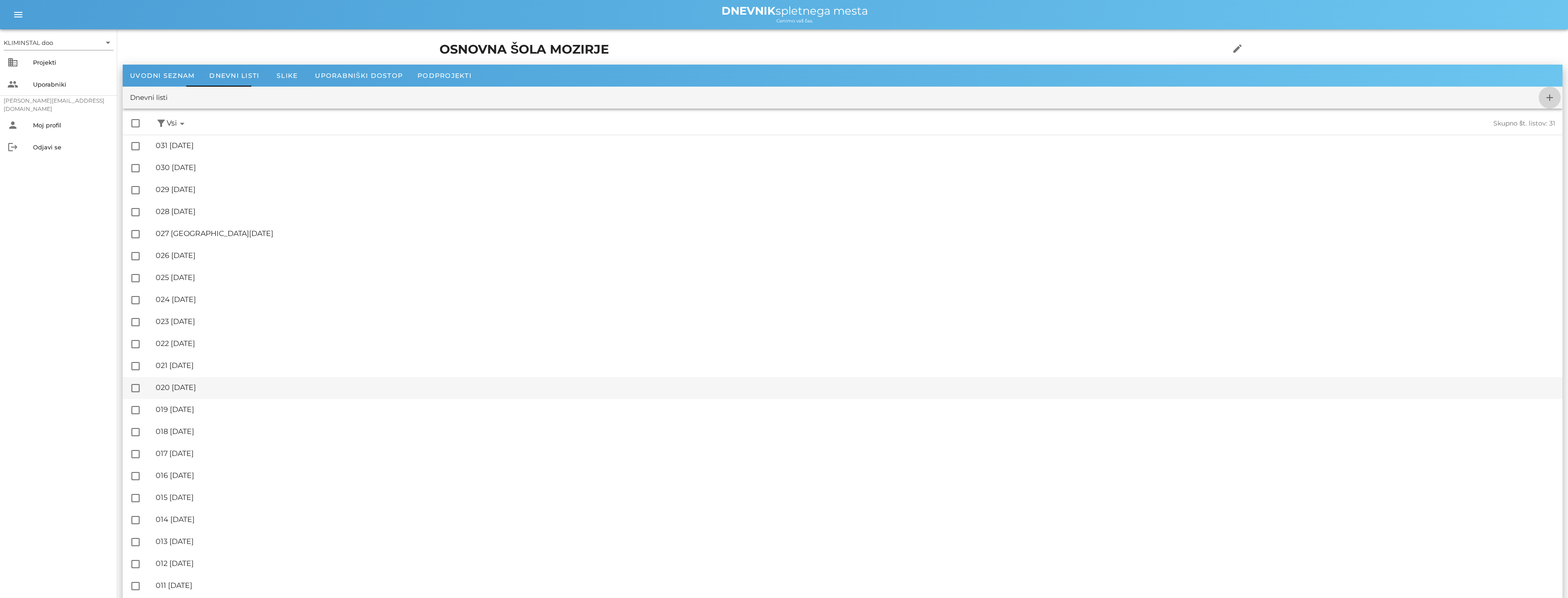
checkbox input "false"
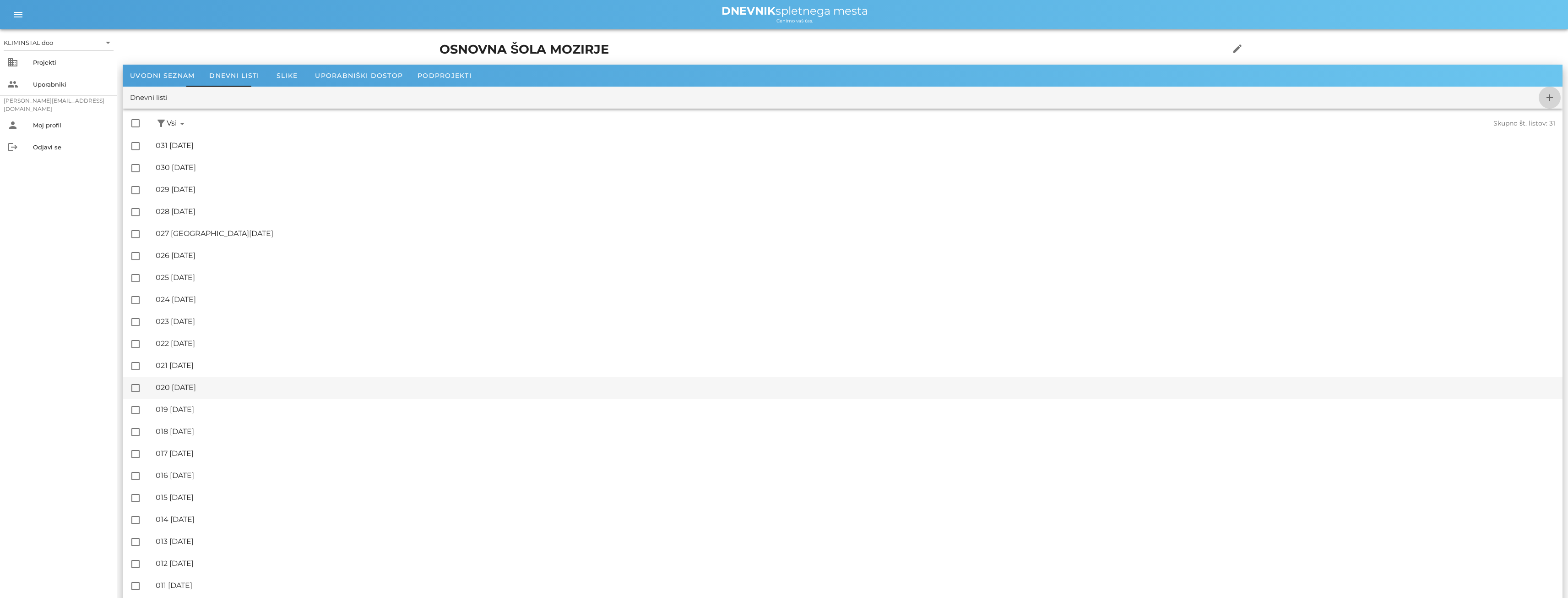
checkbox input "false"
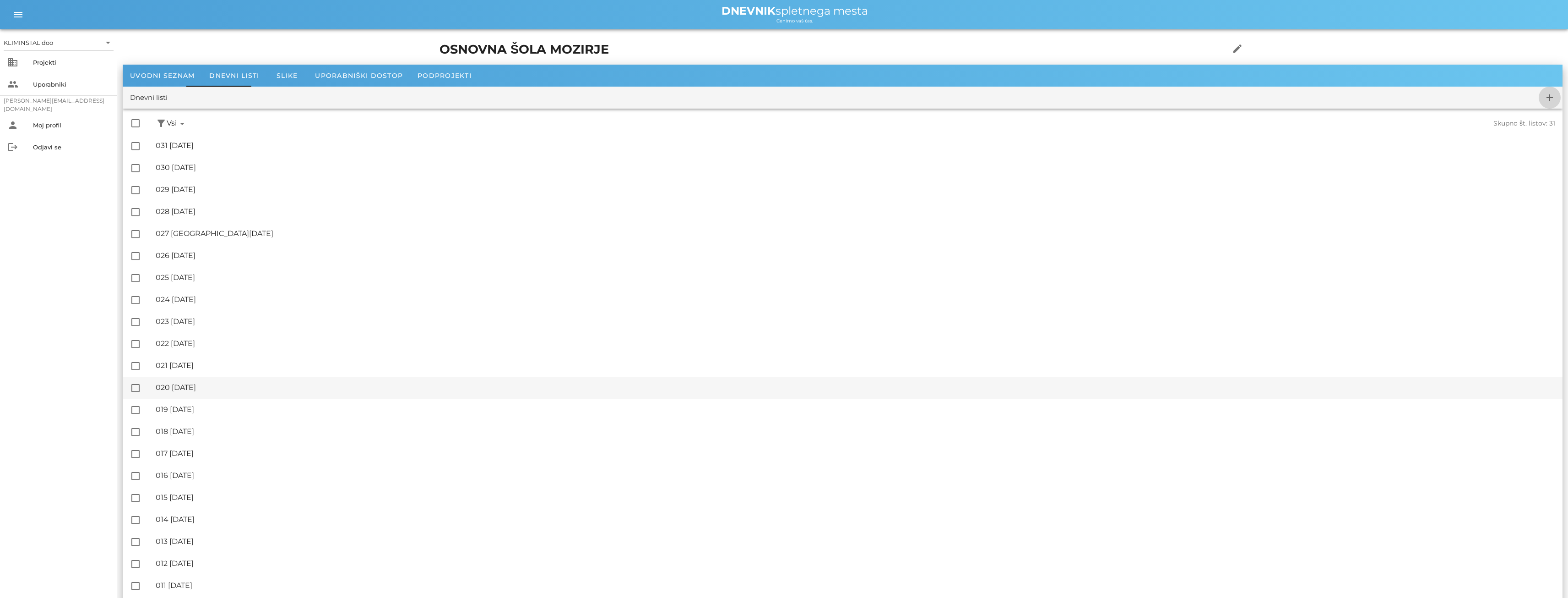
checkbox input "false"
click at [41, 63] on font "Projekti" at bounding box center [44, 62] width 23 height 7
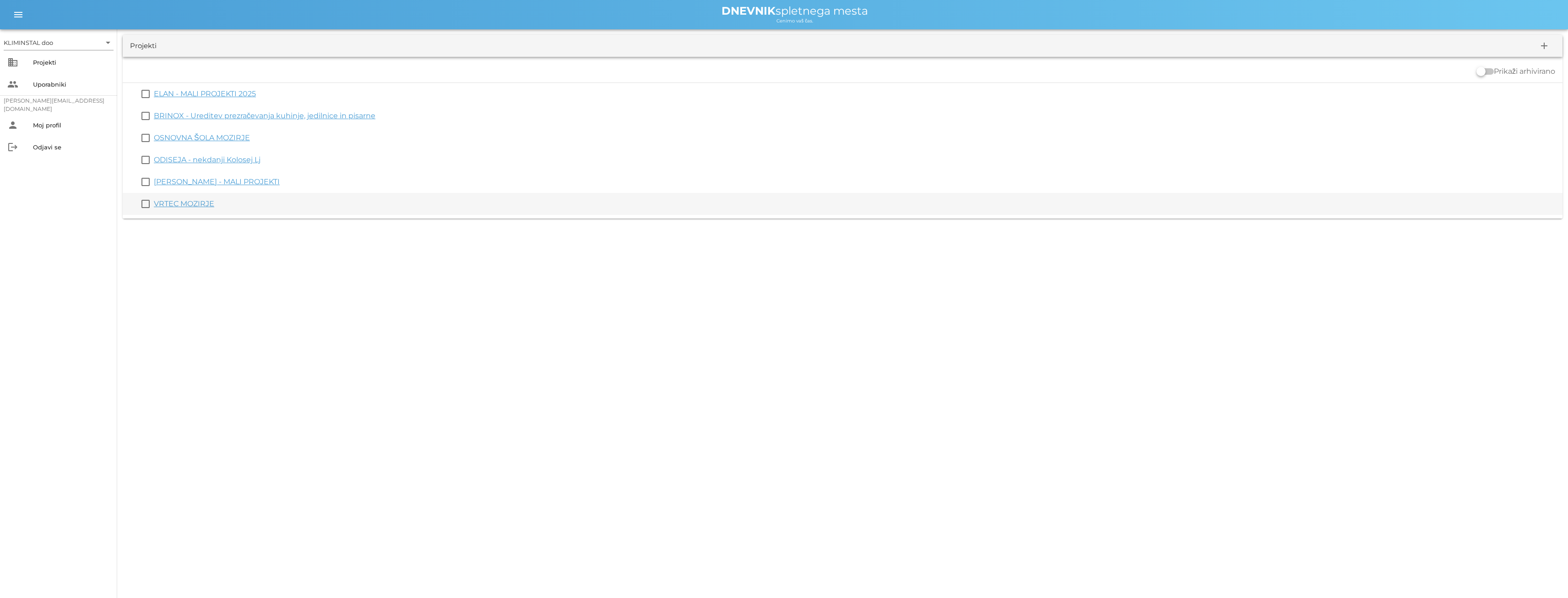
click at [180, 200] on font "VRTEC MOZIRJE" at bounding box center [184, 203] width 60 height 9
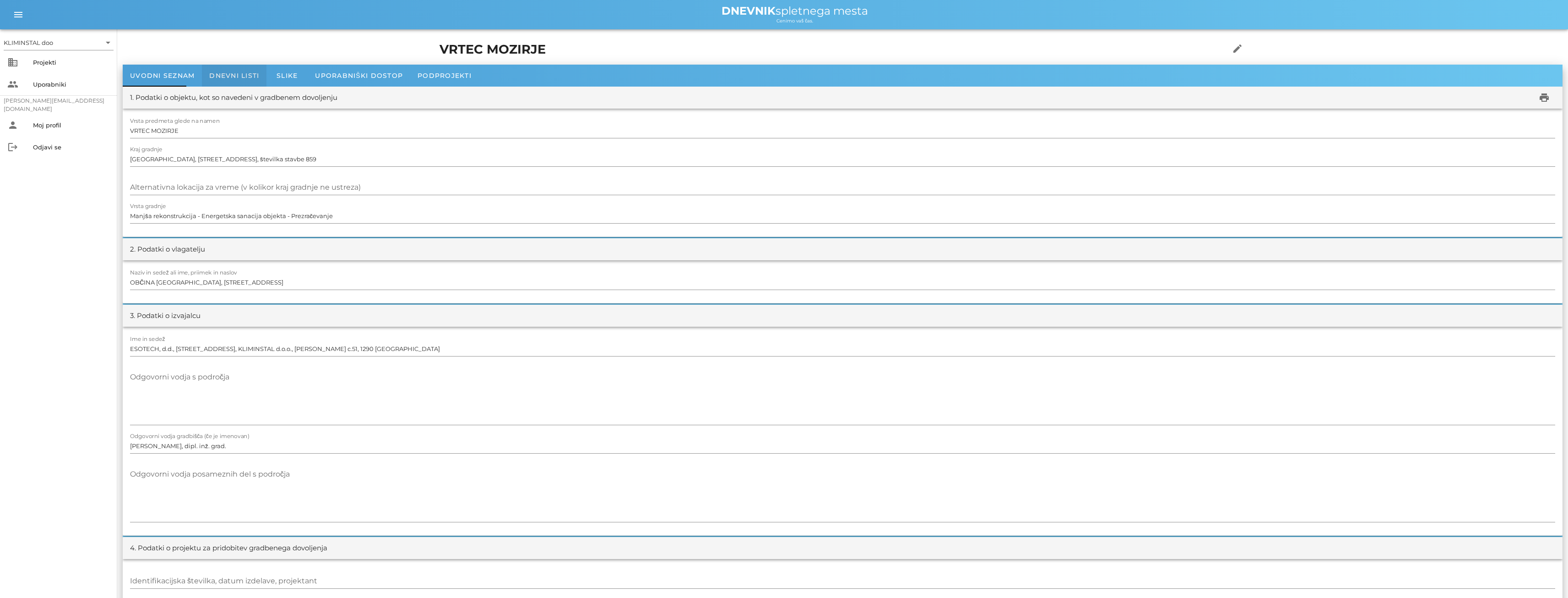
click at [238, 77] on font "Dnevni listi" at bounding box center [234, 76] width 50 height 9
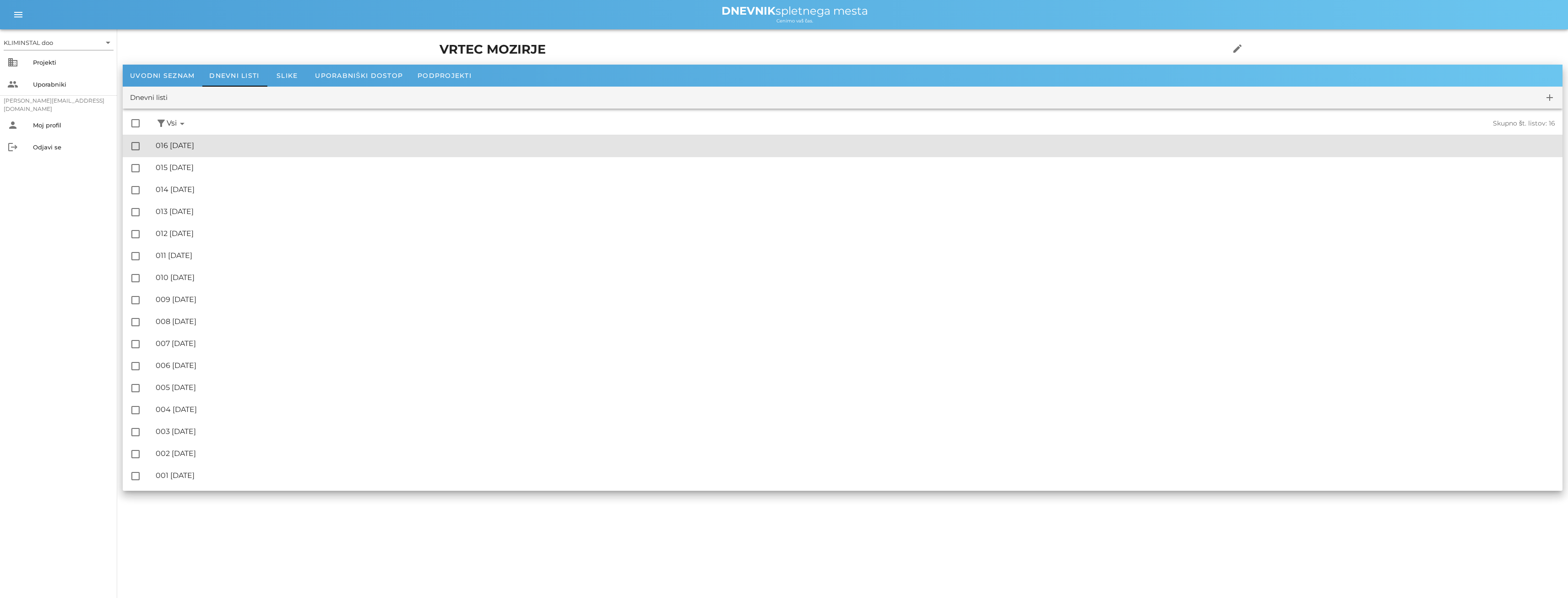
click at [192, 147] on font "016 [DATE]" at bounding box center [175, 146] width 38 height 9
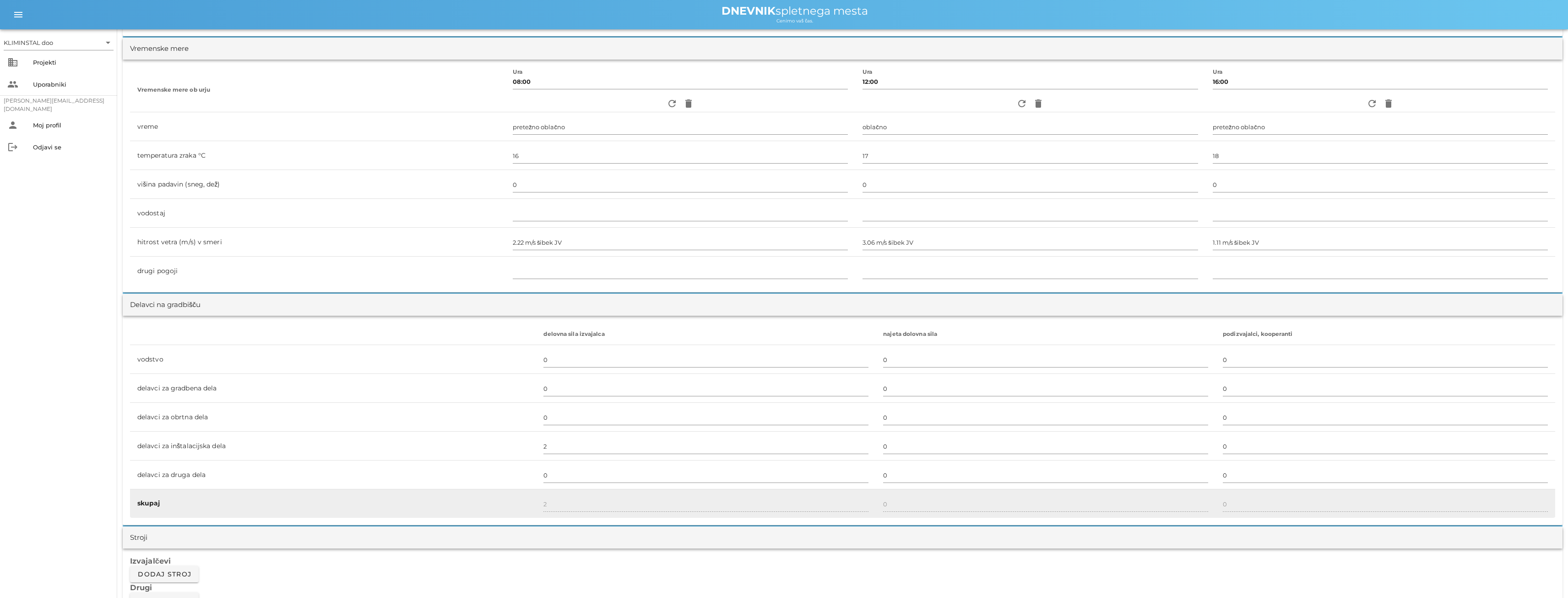
scroll to position [320, 0]
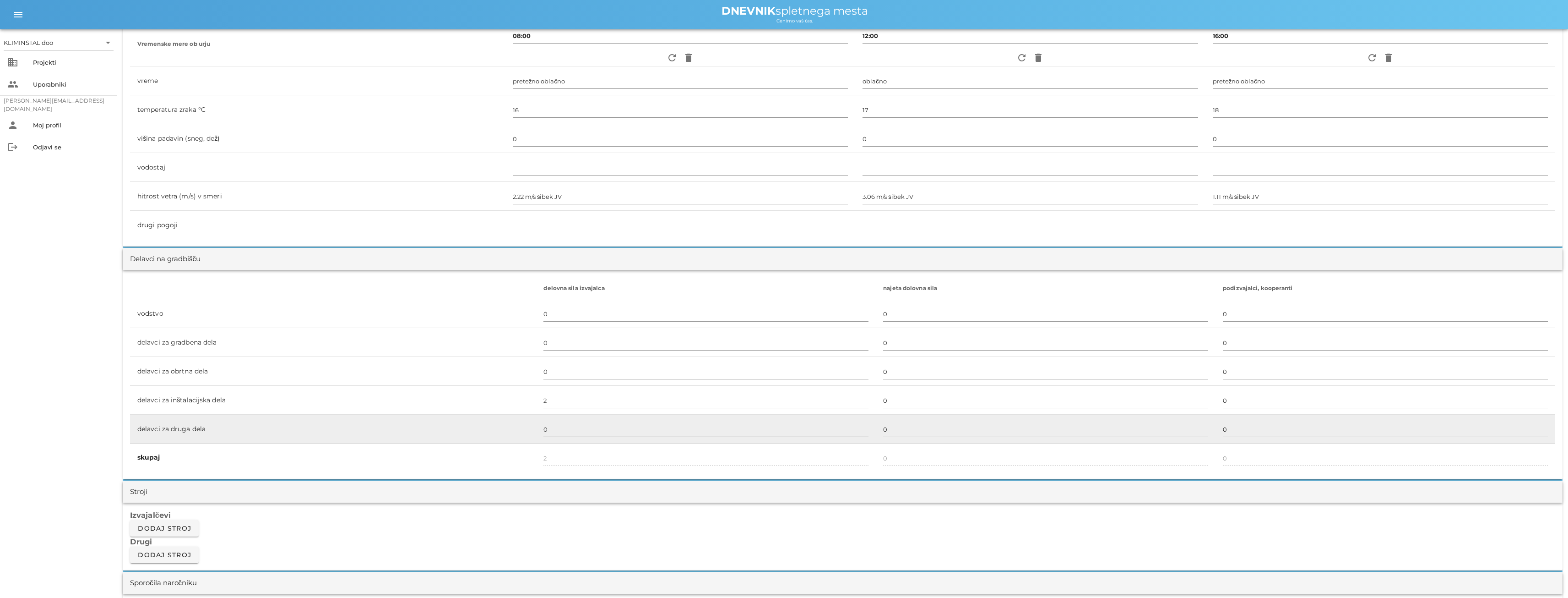
click at [555, 432] on input "0" at bounding box center [706, 429] width 325 height 15
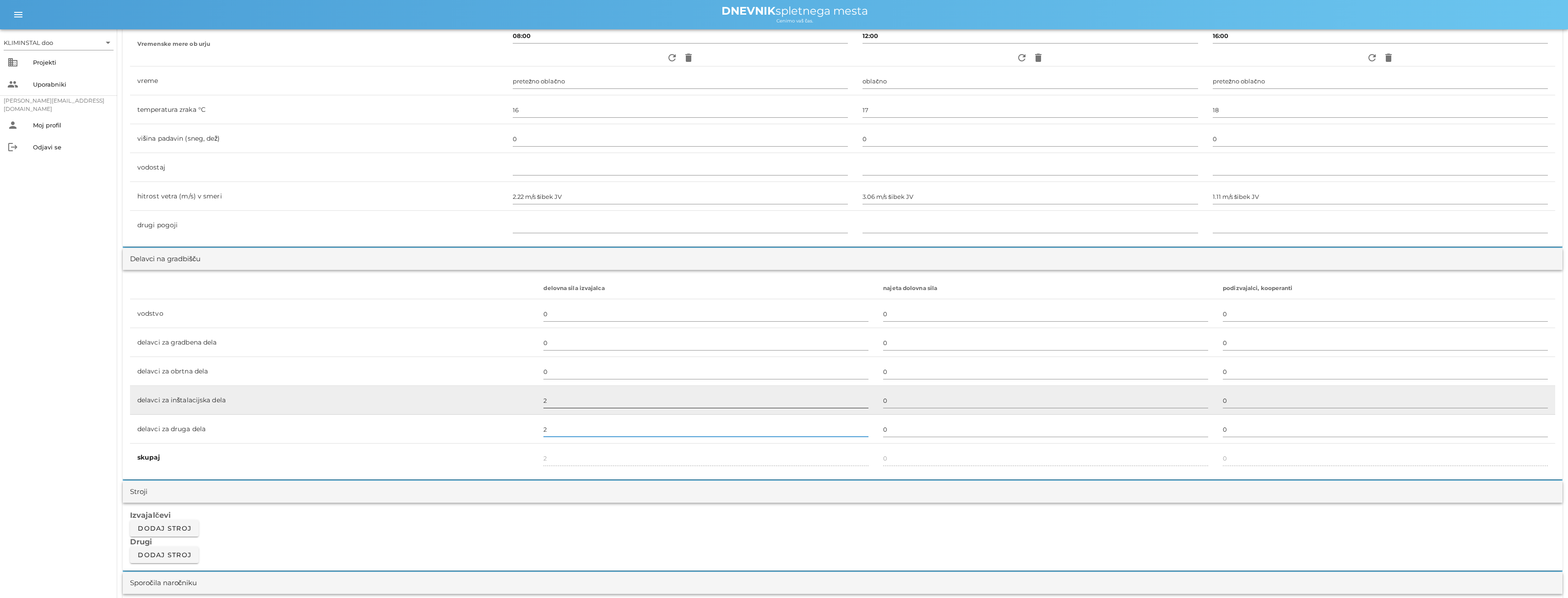
type input "2"
type input "4"
click at [550, 399] on input "2" at bounding box center [706, 400] width 325 height 15
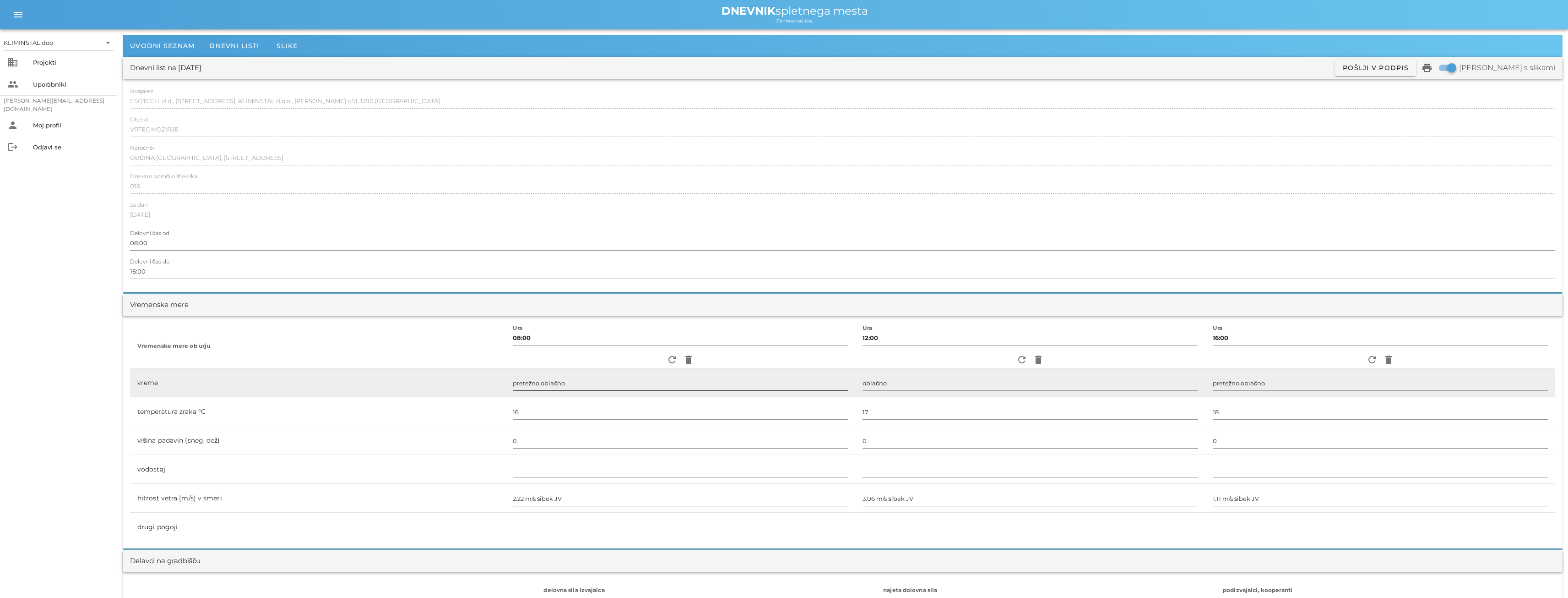
scroll to position [0, 0]
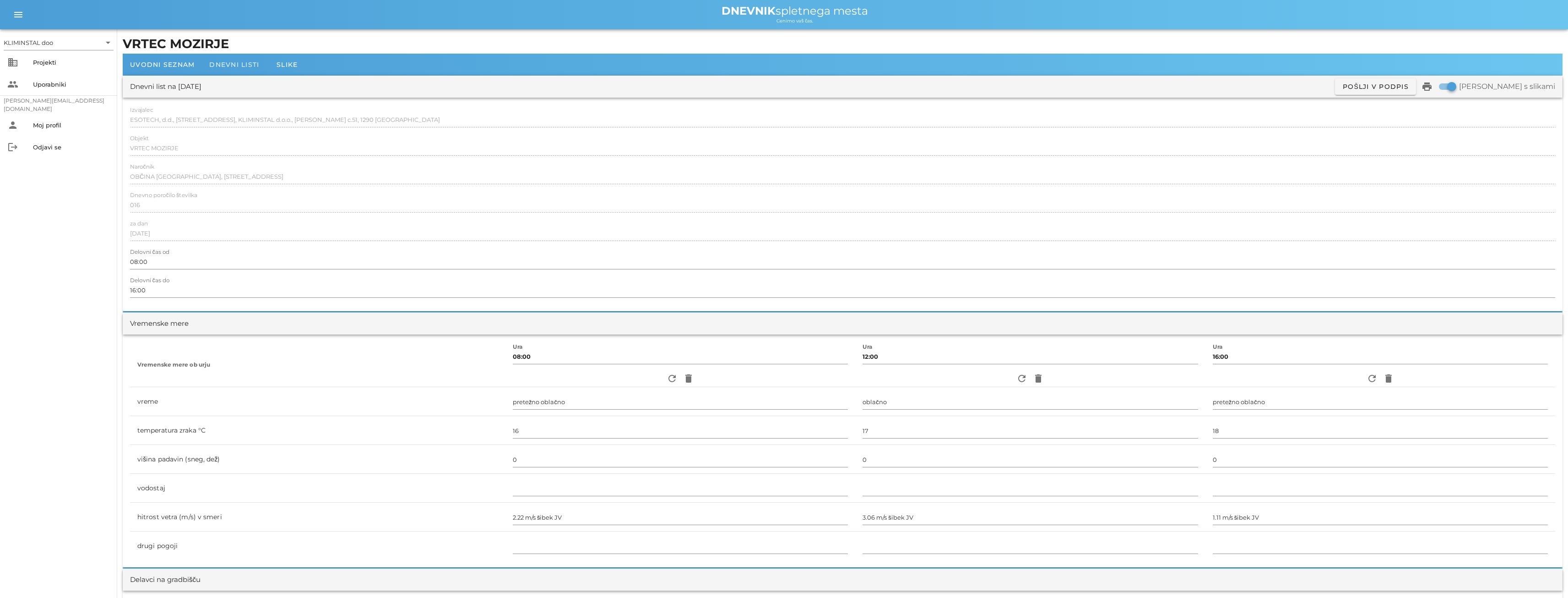
type input "2"
click at [243, 63] on font "Dnevni listi" at bounding box center [234, 65] width 50 height 9
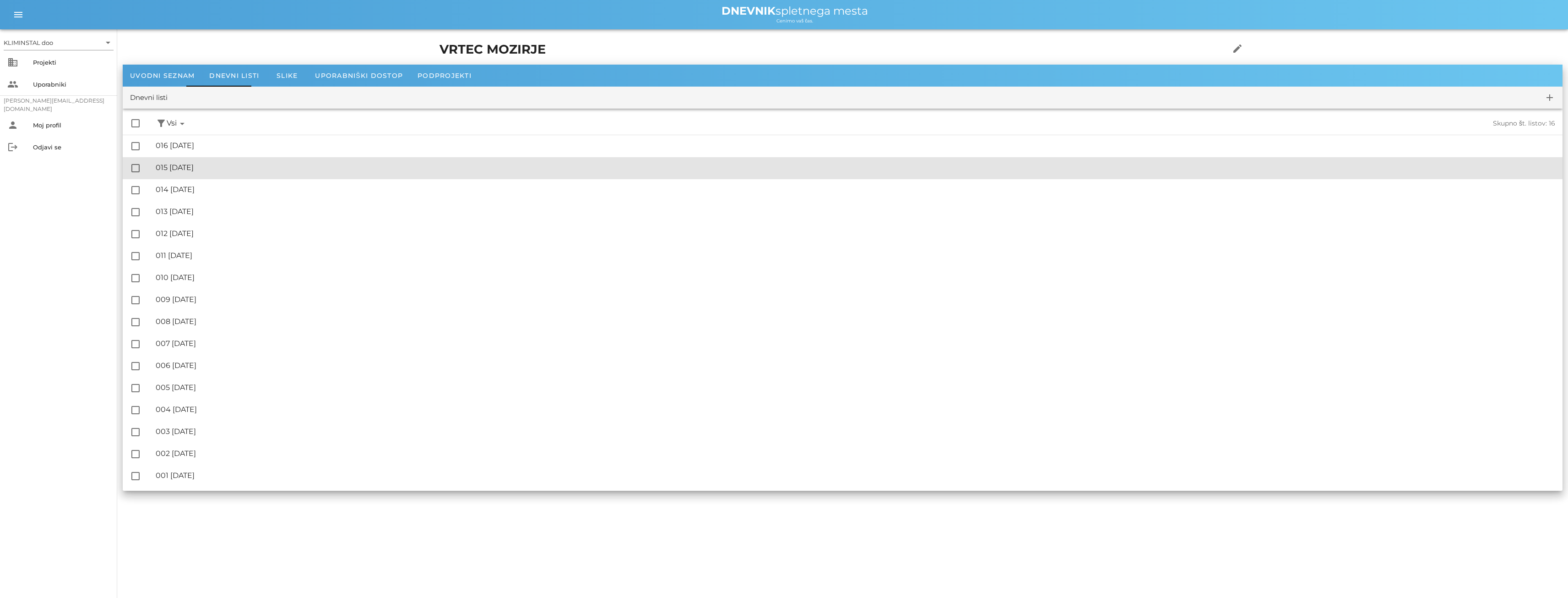
click at [194, 169] on font "015 [DATE]" at bounding box center [175, 167] width 38 height 9
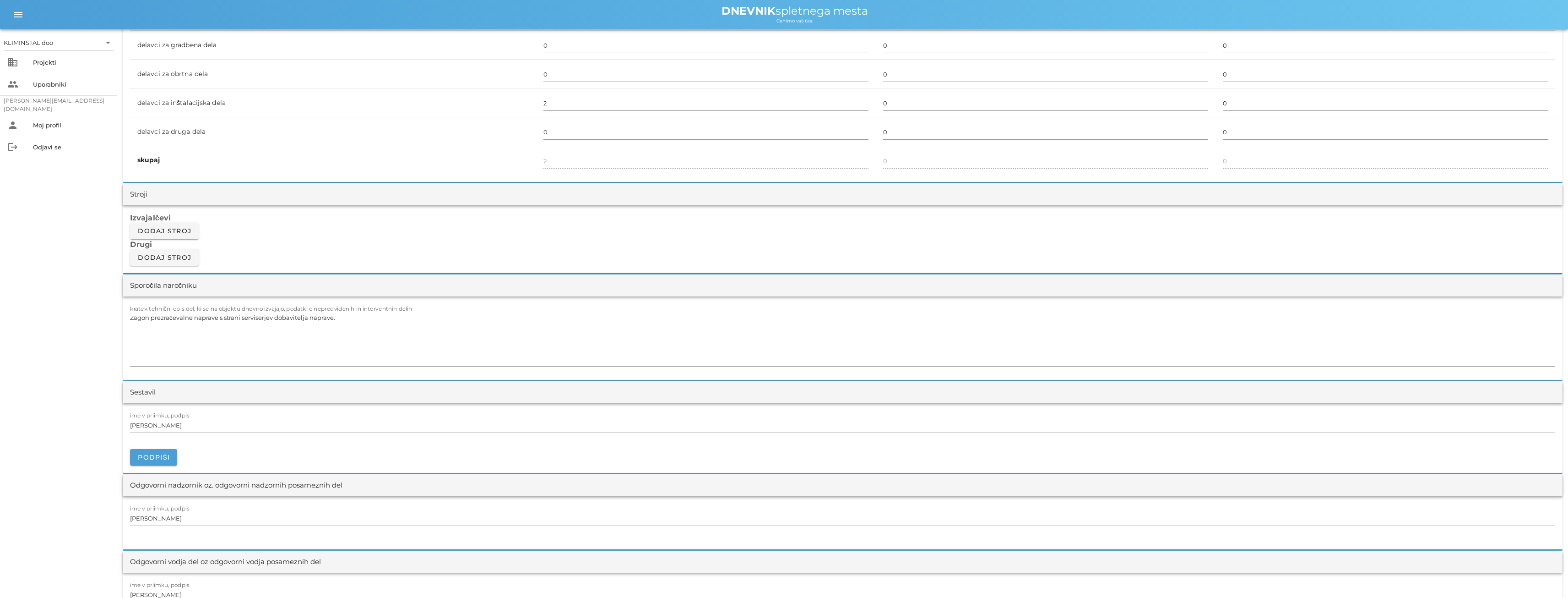
scroll to position [641, 0]
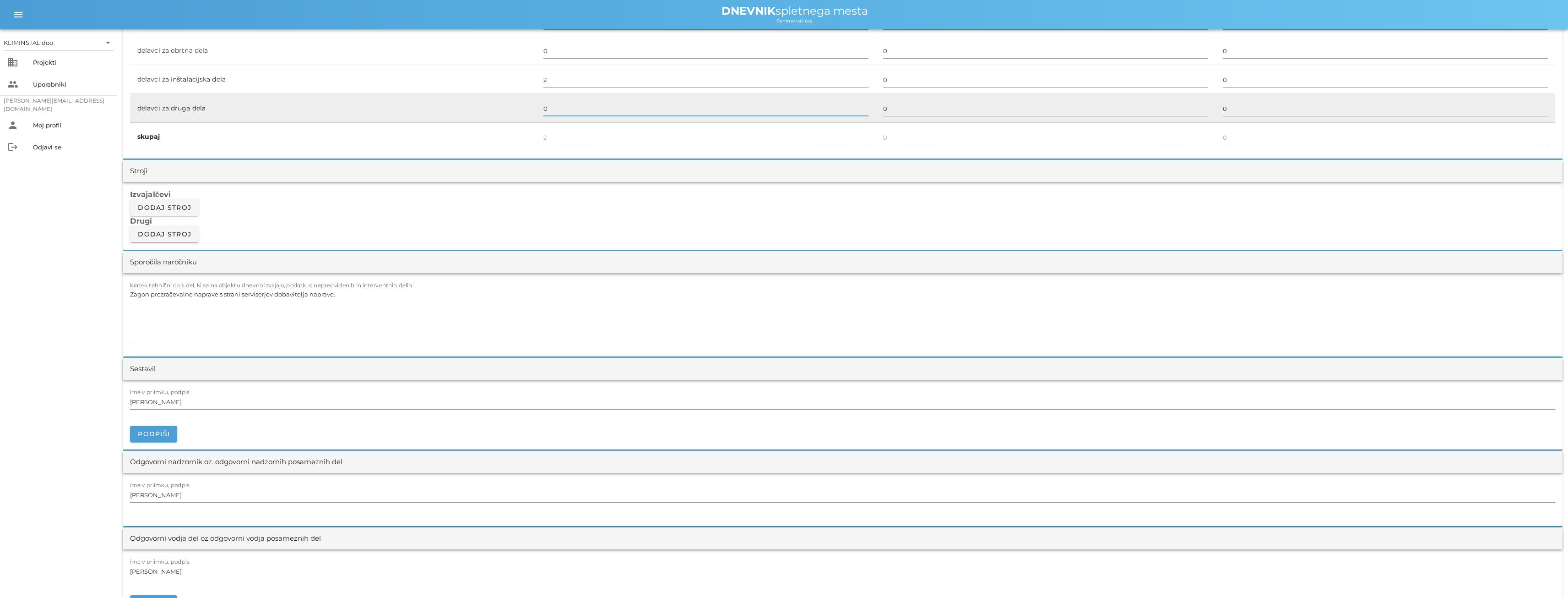
click at [562, 113] on input "0" at bounding box center [706, 108] width 325 height 15
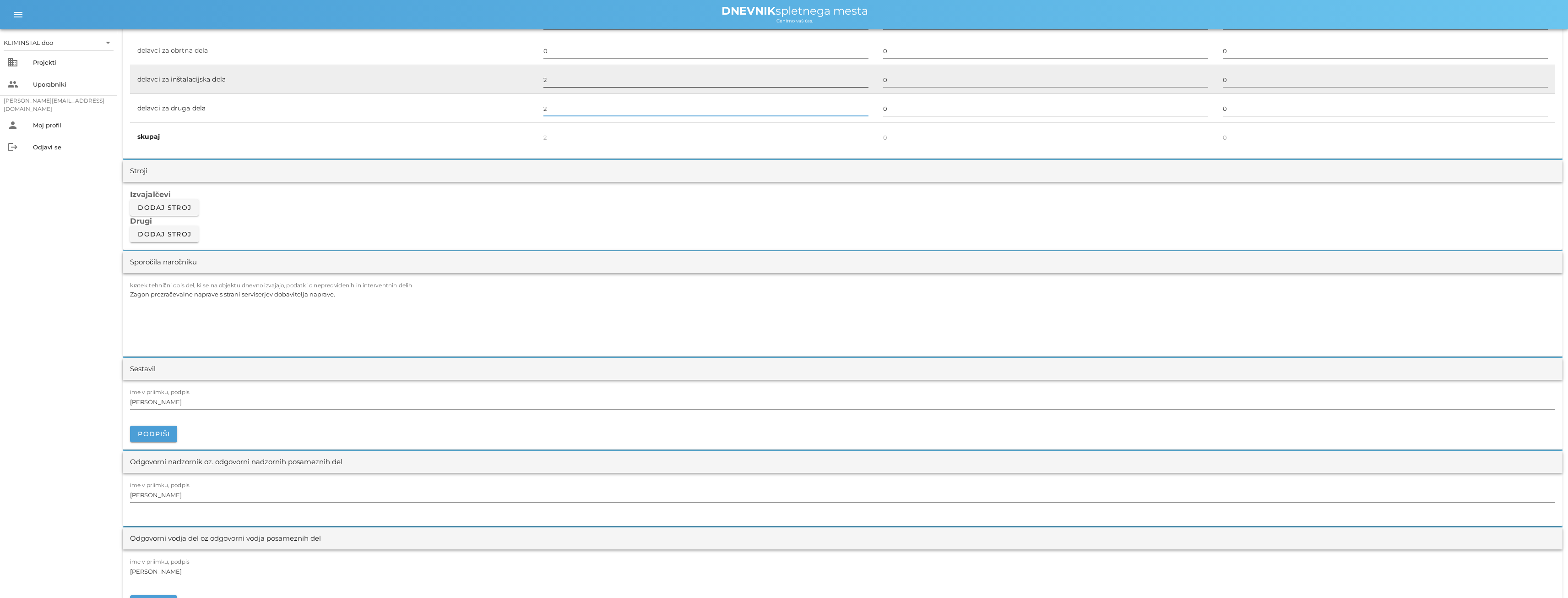
type input "2"
type input "4"
click at [566, 81] on input "2" at bounding box center [706, 80] width 325 height 15
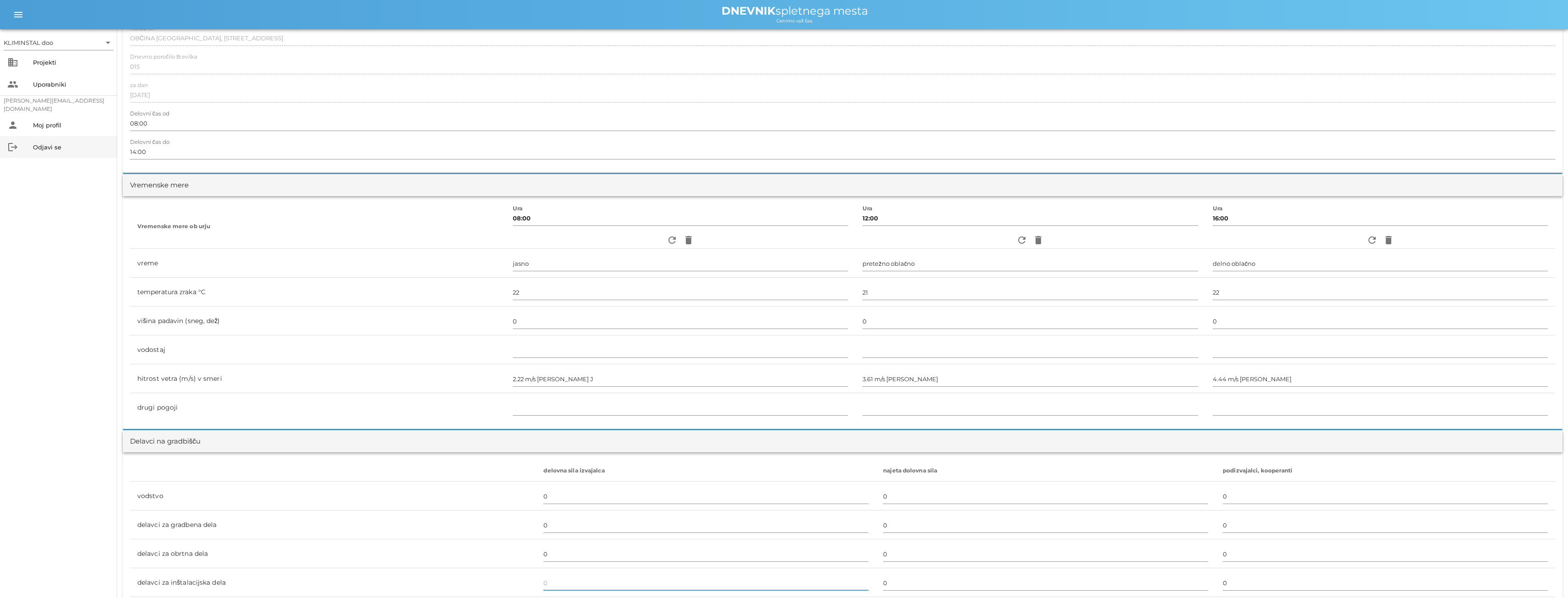
scroll to position [138, 0]
type input "2"
click at [149, 154] on input "14:00" at bounding box center [842, 152] width 1425 height 15
drag, startPoint x: 149, startPoint y: 154, endPoint x: 119, endPoint y: 154, distance: 30.0
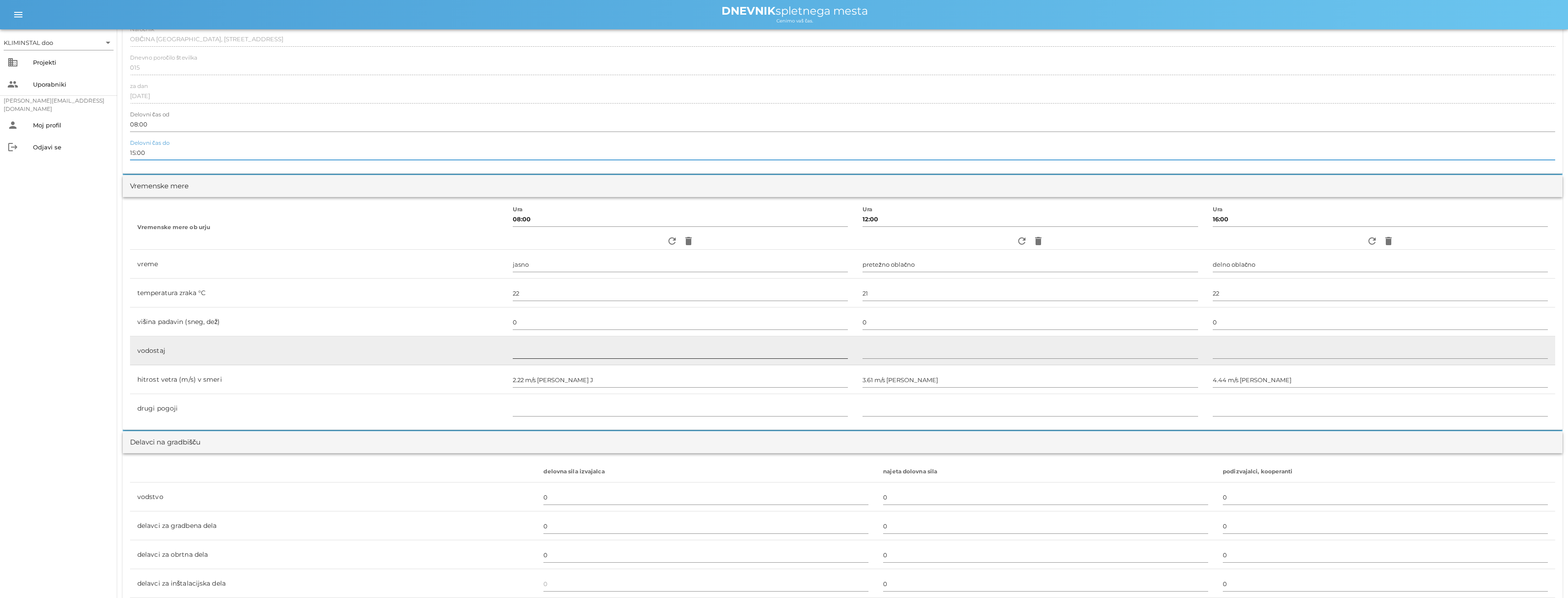
type input "15:00"
click at [758, 356] on div at bounding box center [680, 354] width 335 height 21
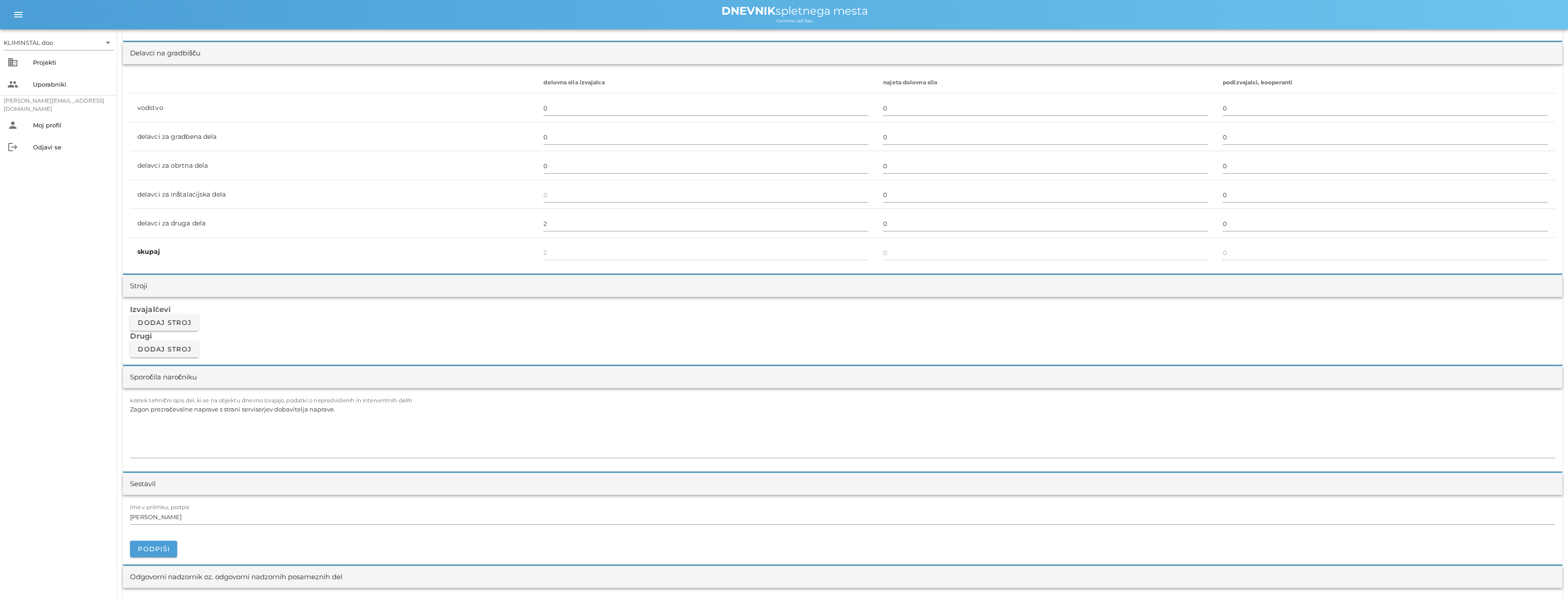
scroll to position [550, 0]
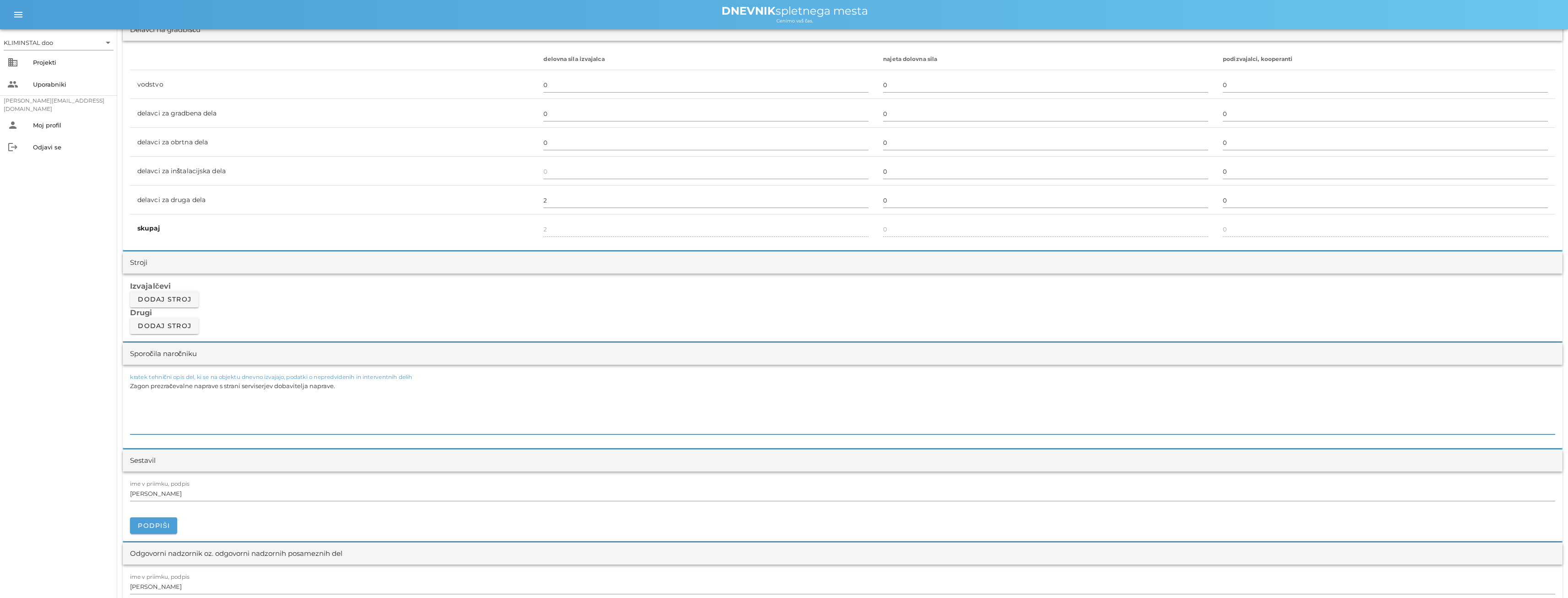
drag, startPoint x: 341, startPoint y: 387, endPoint x: 123, endPoint y: 392, distance: 218.1
click at [123, 392] on div "kratek tehnični opis del, ki se na objektu dnevno izvajajo, podatki o nepredvid…" at bounding box center [842, 406] width 1440 height 83
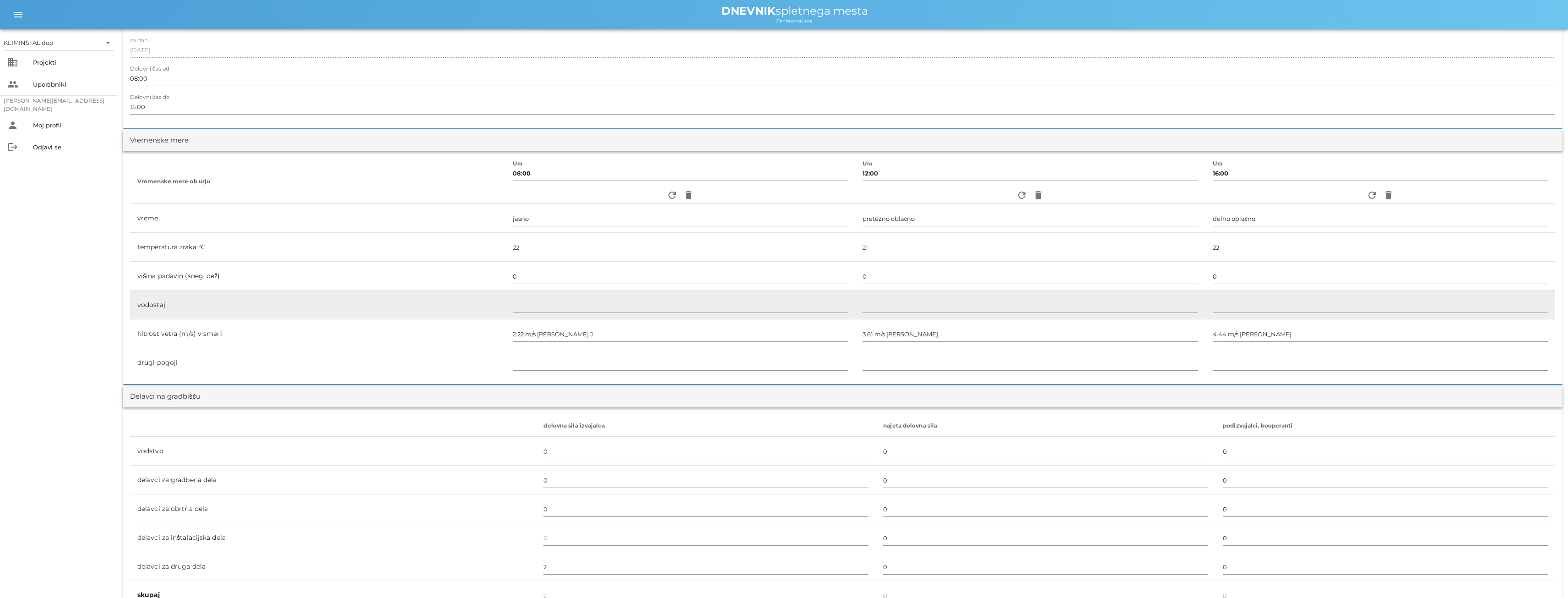
scroll to position [0, 0]
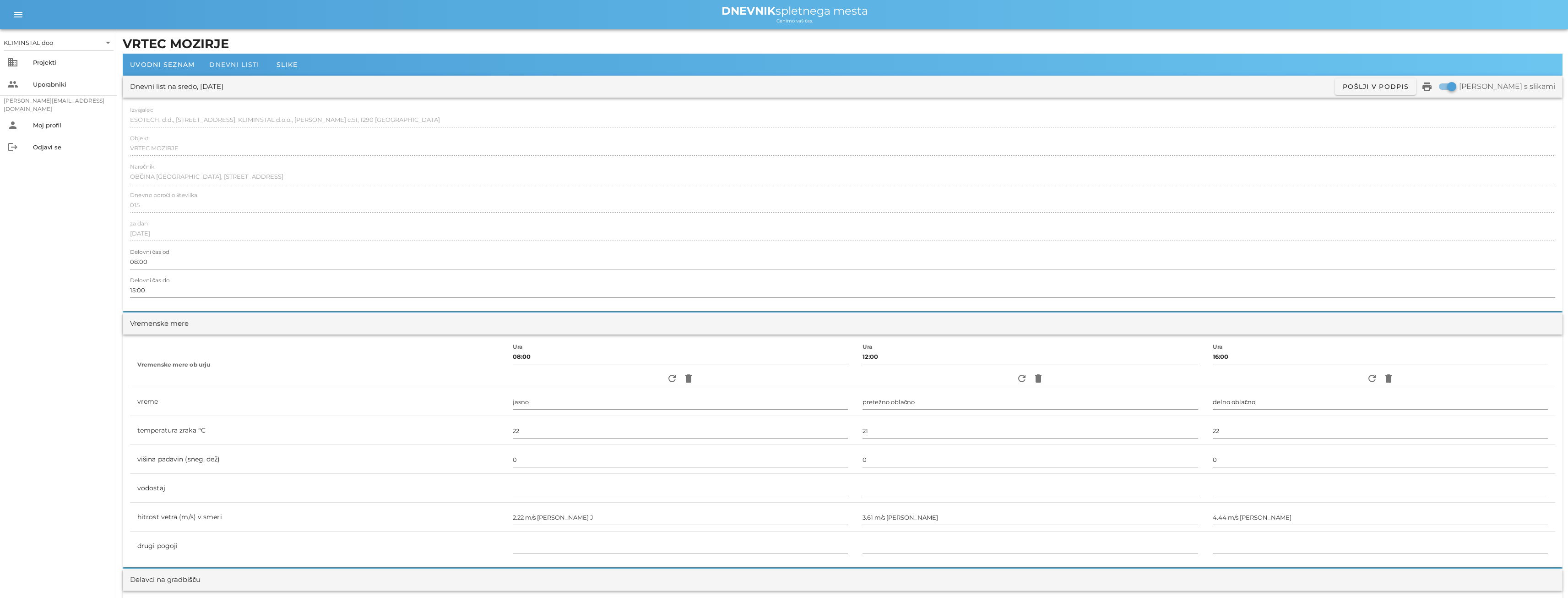
click at [231, 64] on font "Dnevni listi" at bounding box center [234, 65] width 50 height 9
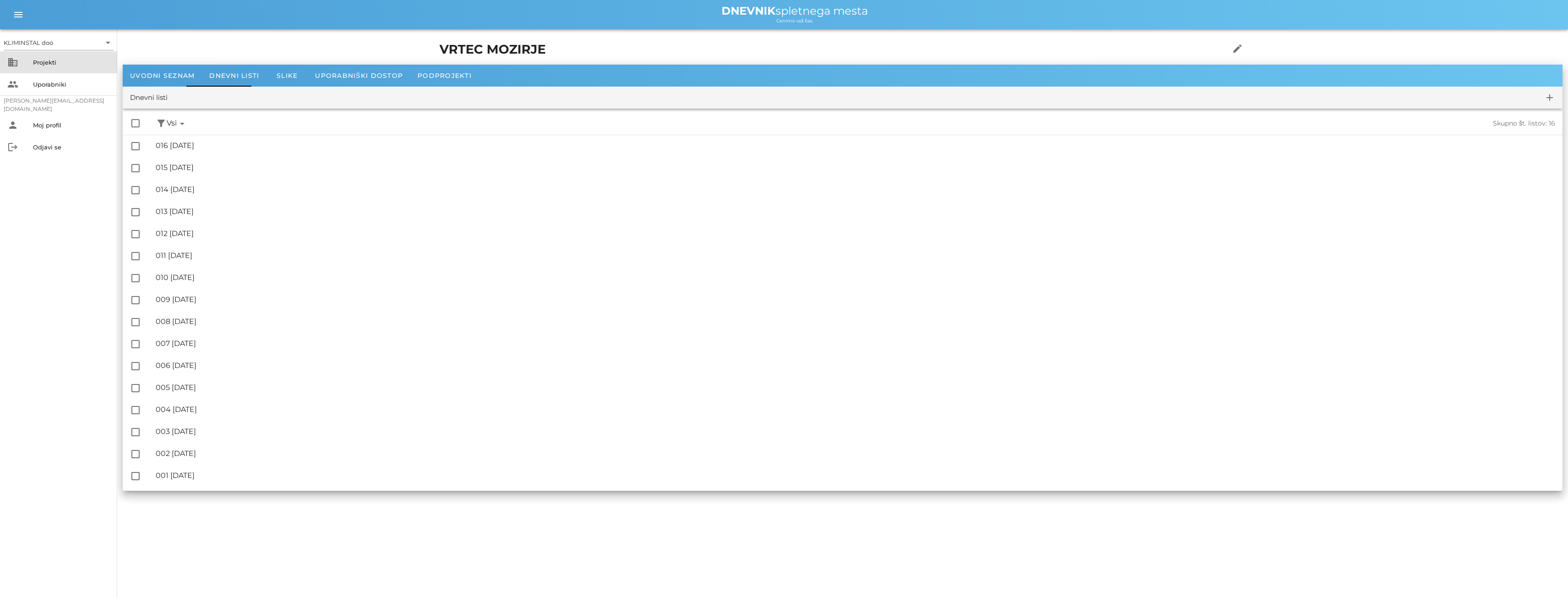
click at [47, 66] on font "Projekti" at bounding box center [44, 62] width 23 height 7
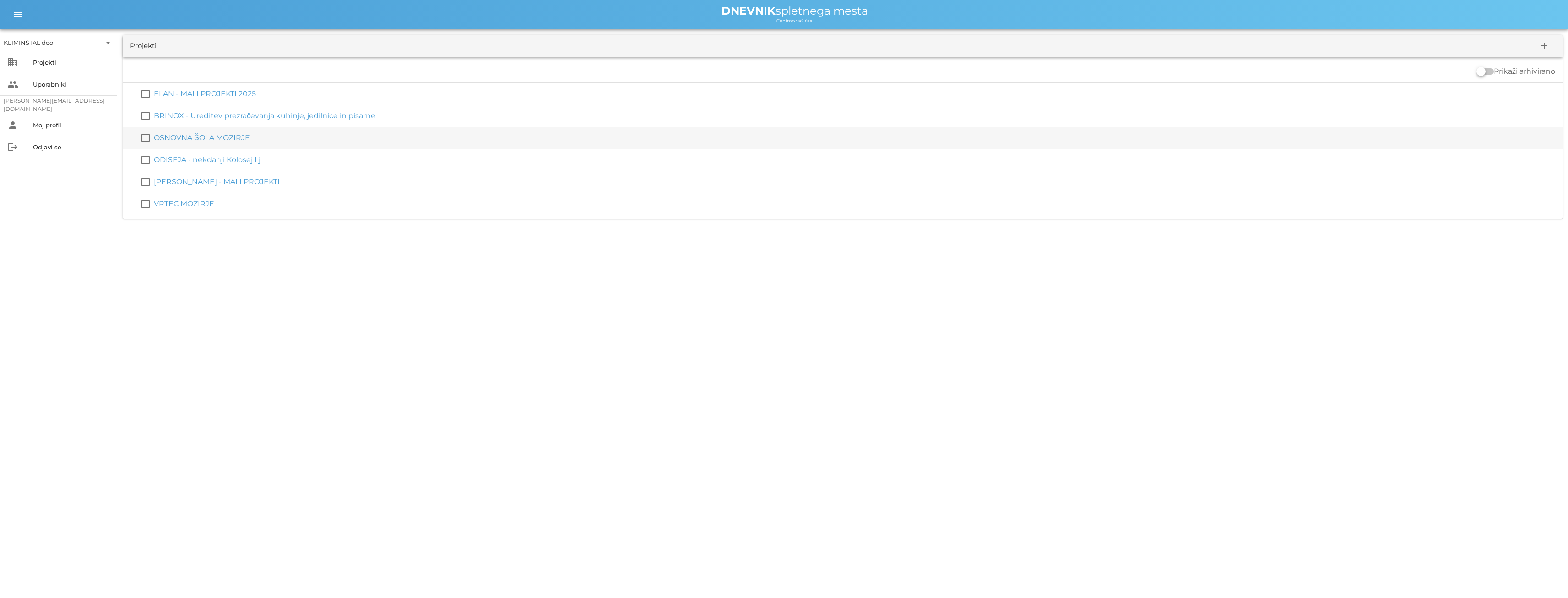
click at [186, 138] on font "OSNOVNA ŠOLA MOZIRJE" at bounding box center [202, 138] width 96 height 9
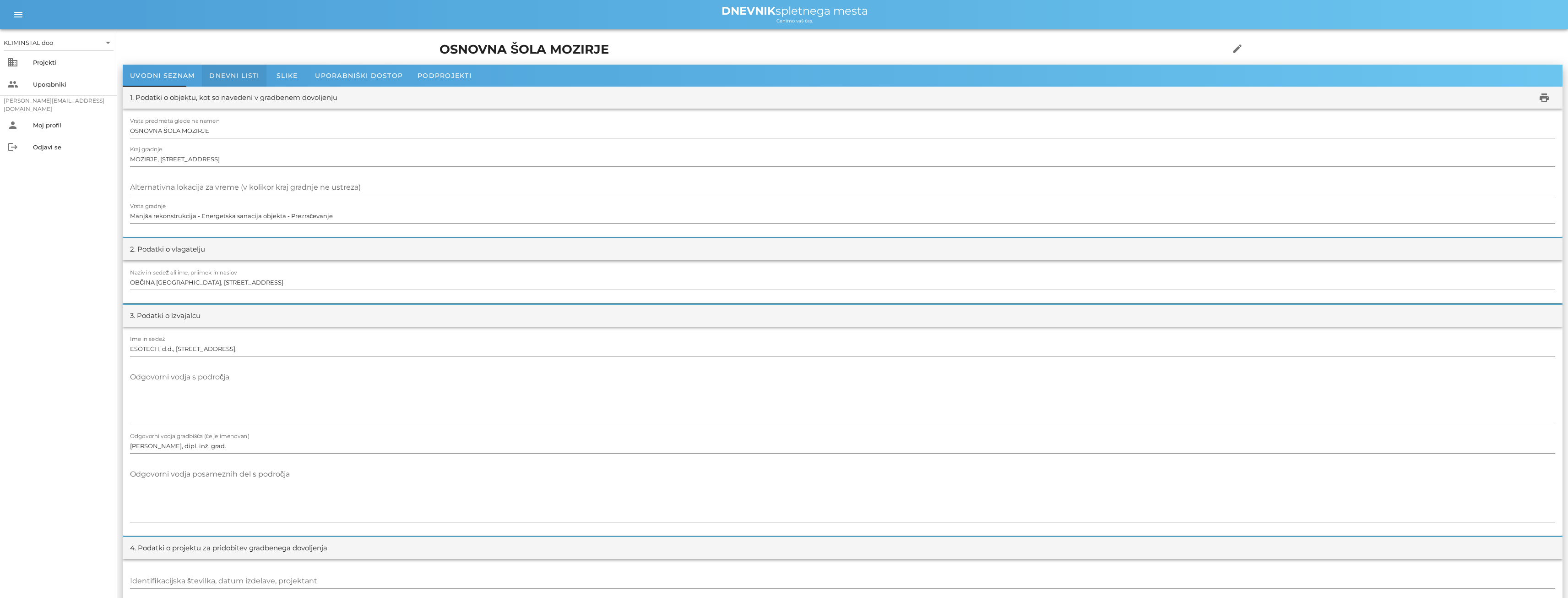
click at [236, 68] on div "Dnevni listi" at bounding box center [234, 76] width 65 height 22
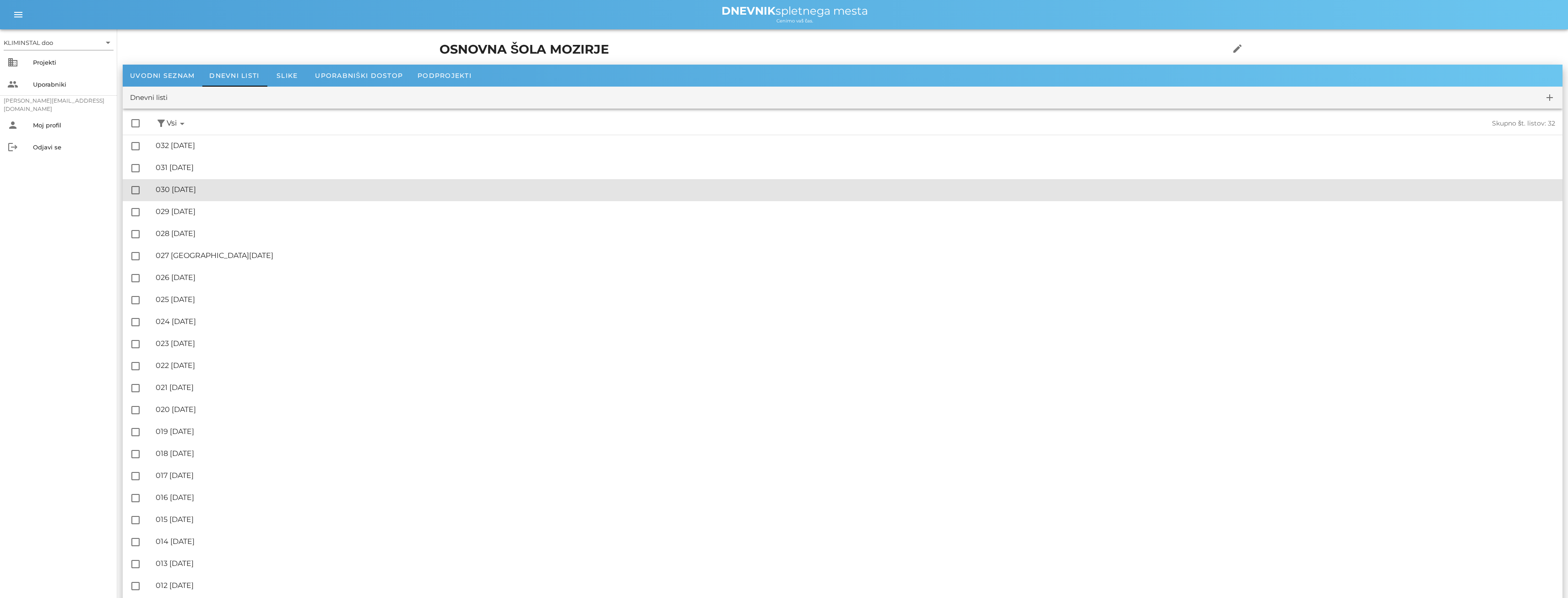
click at [196, 189] on font "030 [DATE]" at bounding box center [176, 189] width 40 height 9
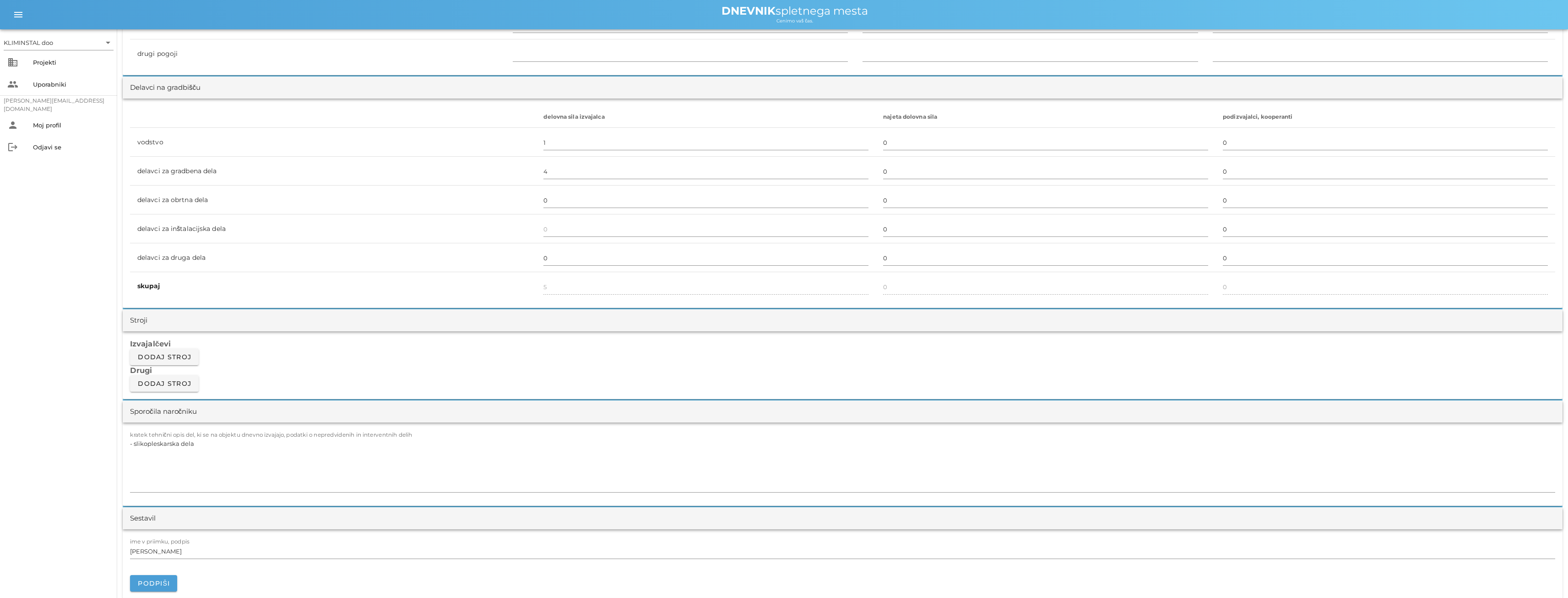
scroll to position [504, 0]
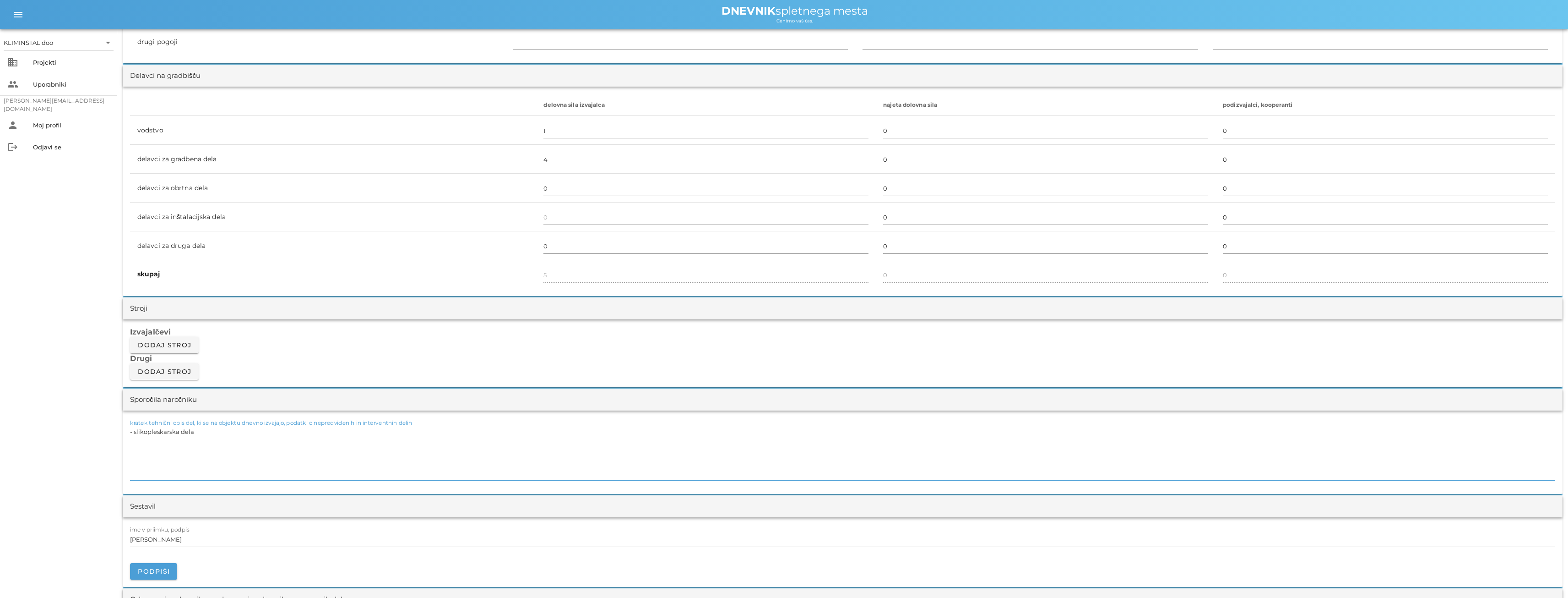
drag, startPoint x: 199, startPoint y: 439, endPoint x: 114, endPoint y: 435, distance: 85.1
click at [112, 435] on div "KLIMINSTAL doo arrow_drop_down business Projekti people Uporabniki [PERSON_NAME…" at bounding box center [784, 550] width 1568 height 2108
paste textarea "Zagon prezračevalne naprave s strani serviserjev dobavitelja naprave."
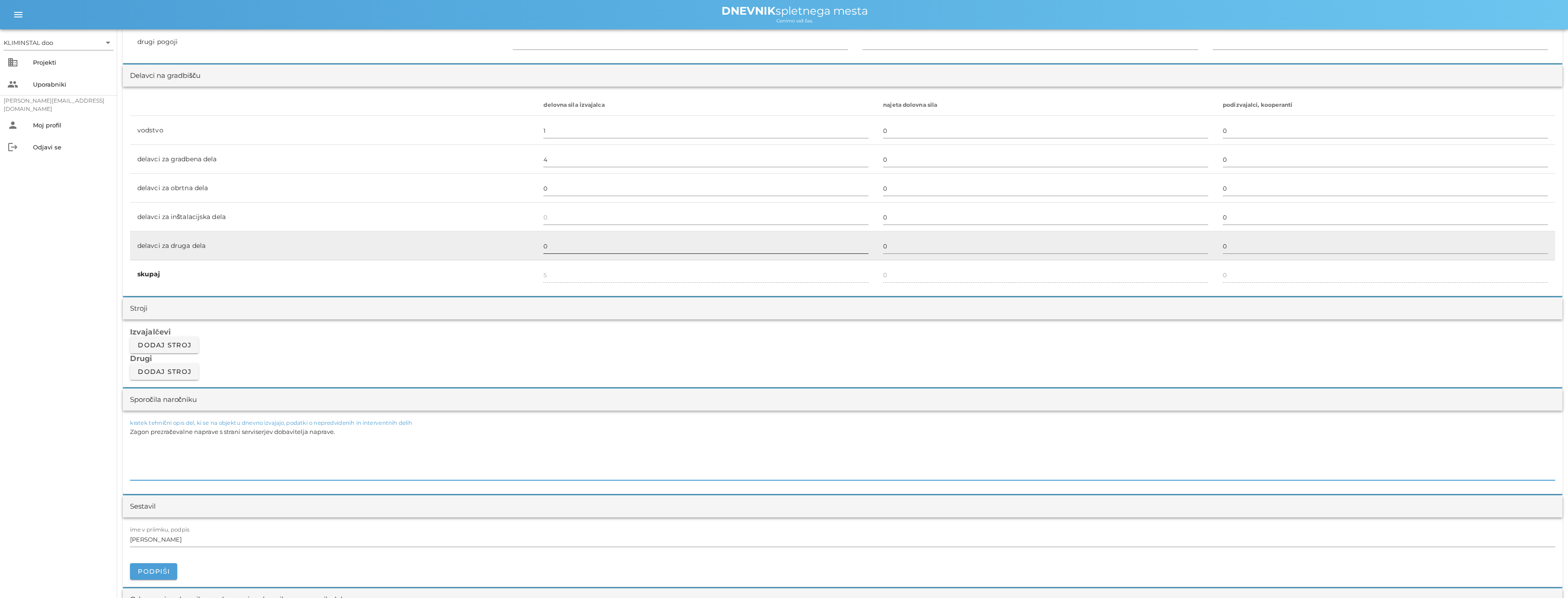
type textarea "Zagon prezračevalne naprave s strani serviserjev dobavitelja naprave."
click at [562, 250] on input "0" at bounding box center [706, 246] width 325 height 15
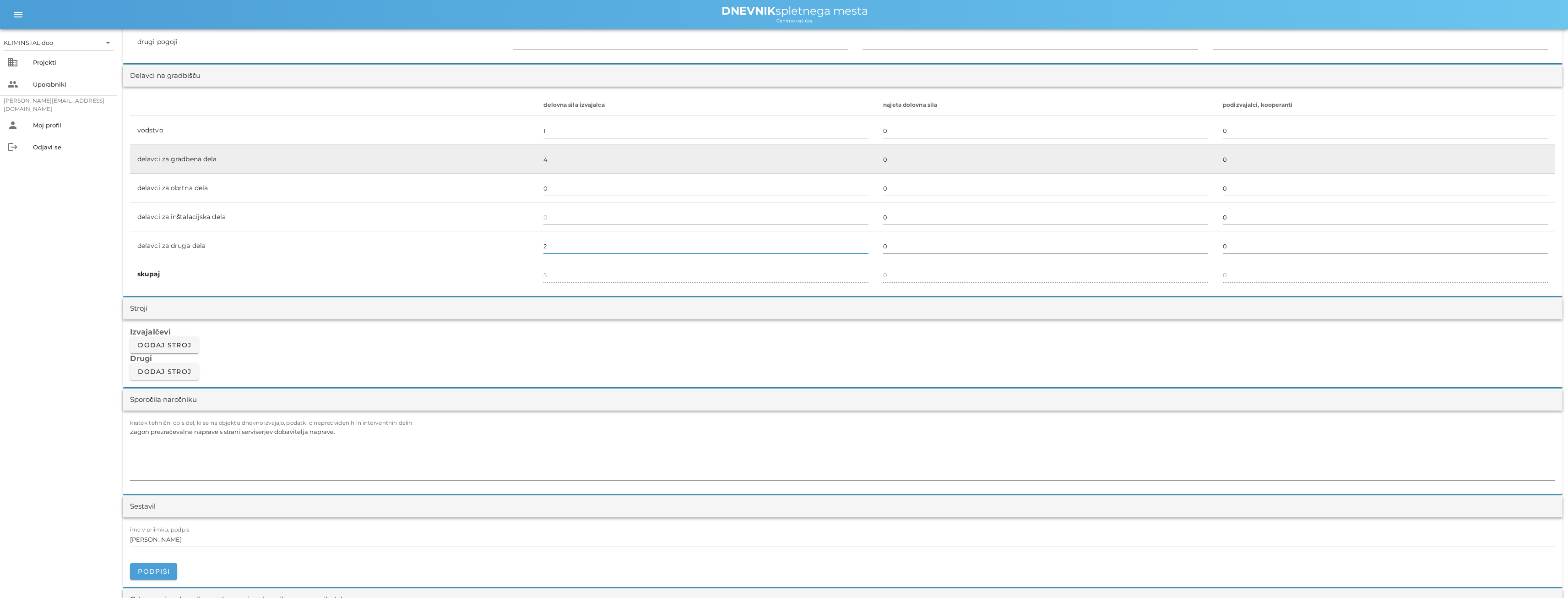
type input "2"
type input "7"
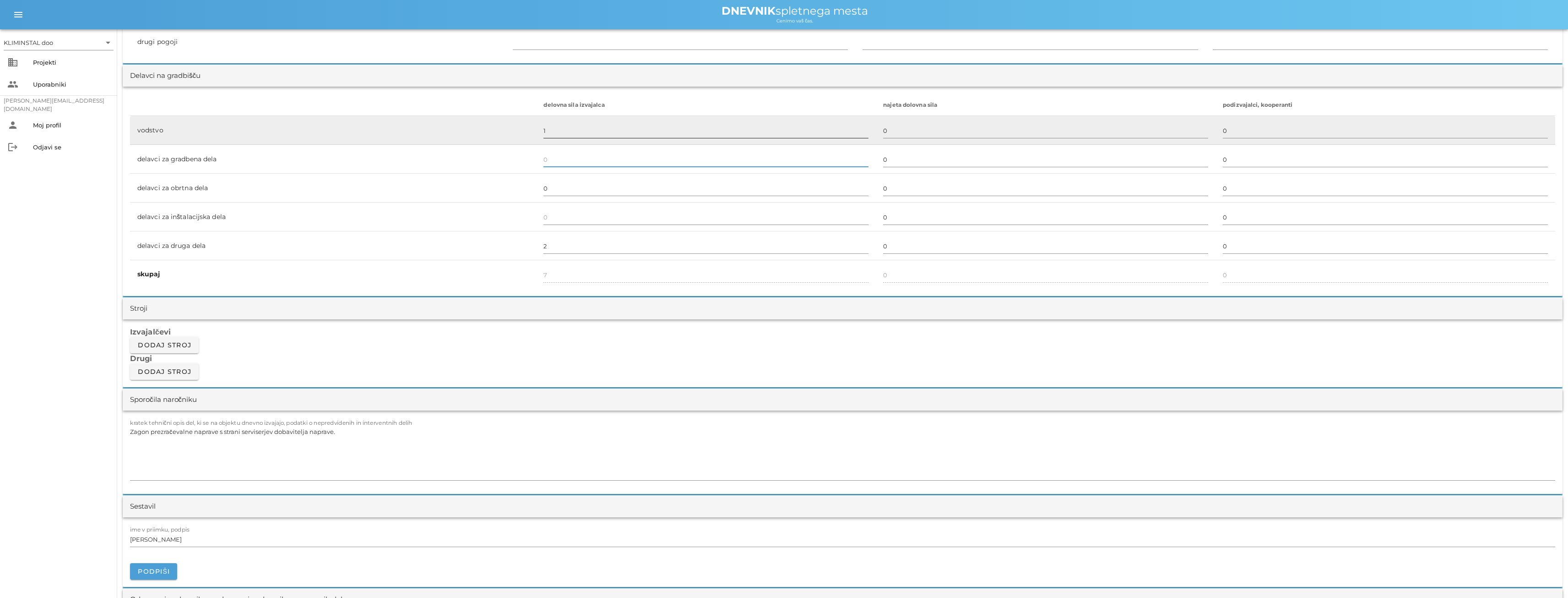
type input "3"
click at [559, 132] on input "1" at bounding box center [706, 130] width 325 height 15
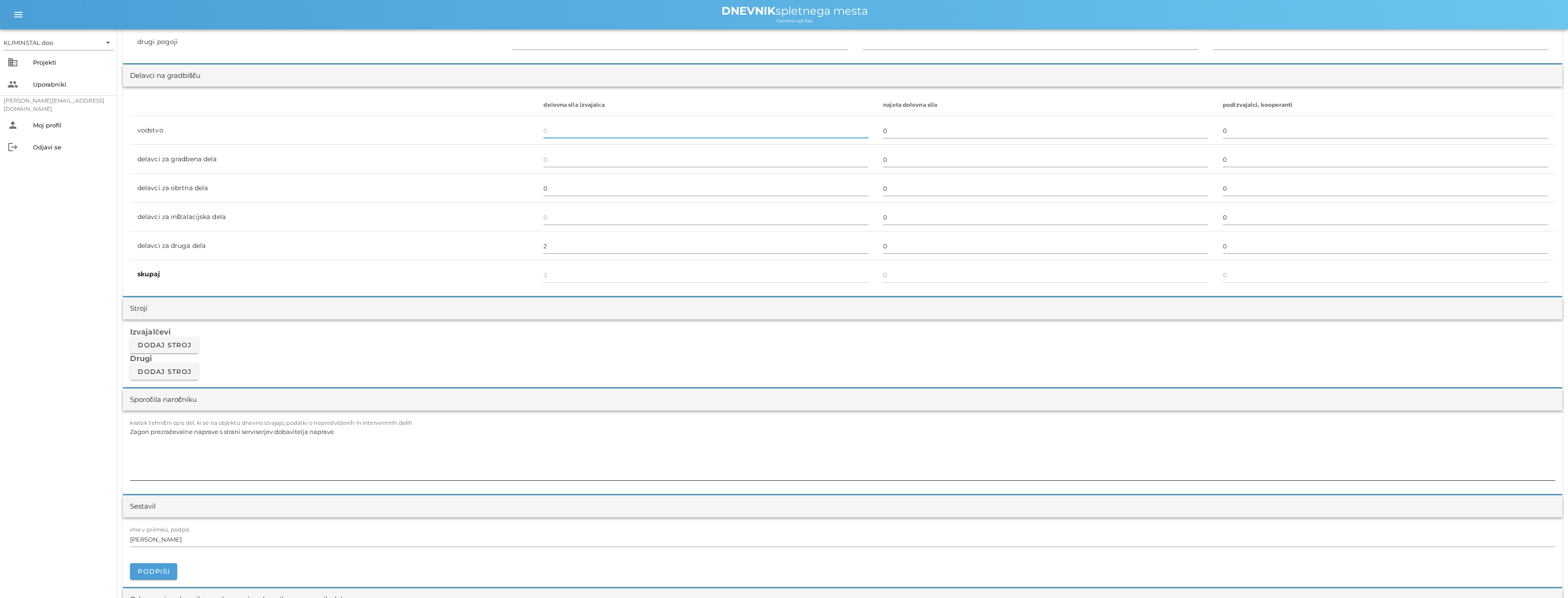
type input "2"
click at [238, 437] on textarea "Zagon prezračevalne naprave s strani serviserjev dobavitelja naprave." at bounding box center [842, 452] width 1425 height 55
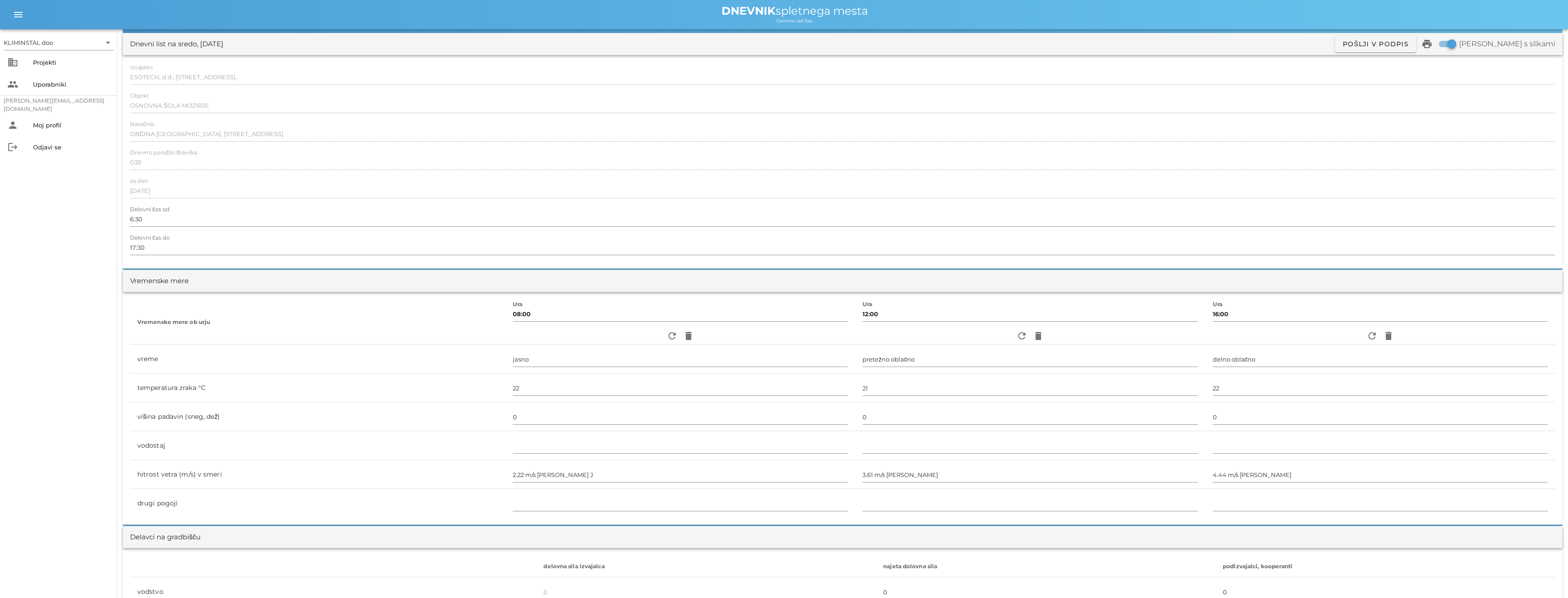
scroll to position [0, 0]
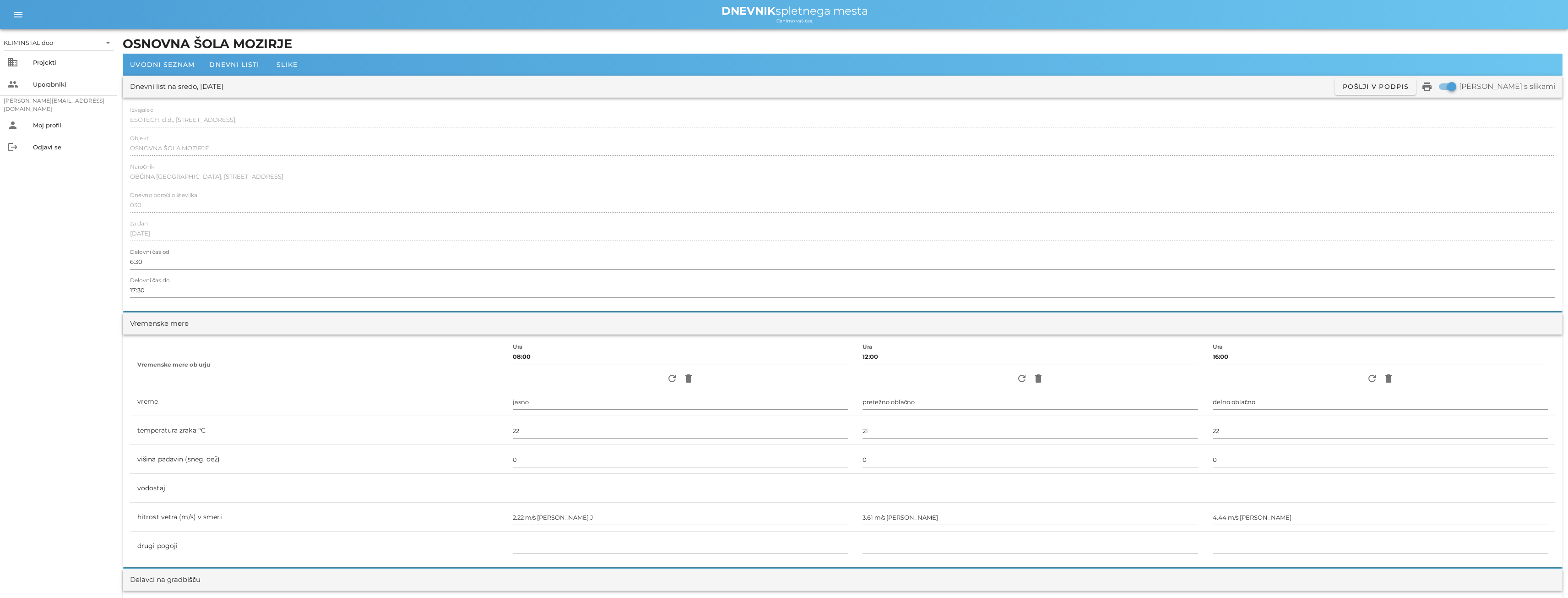
click at [153, 260] on input "6:30" at bounding box center [842, 261] width 1425 height 15
drag, startPoint x: 153, startPoint y: 260, endPoint x: 103, endPoint y: 252, distance: 50.6
type input "8:00"
drag, startPoint x: 154, startPoint y: 287, endPoint x: 123, endPoint y: 270, distance: 35.4
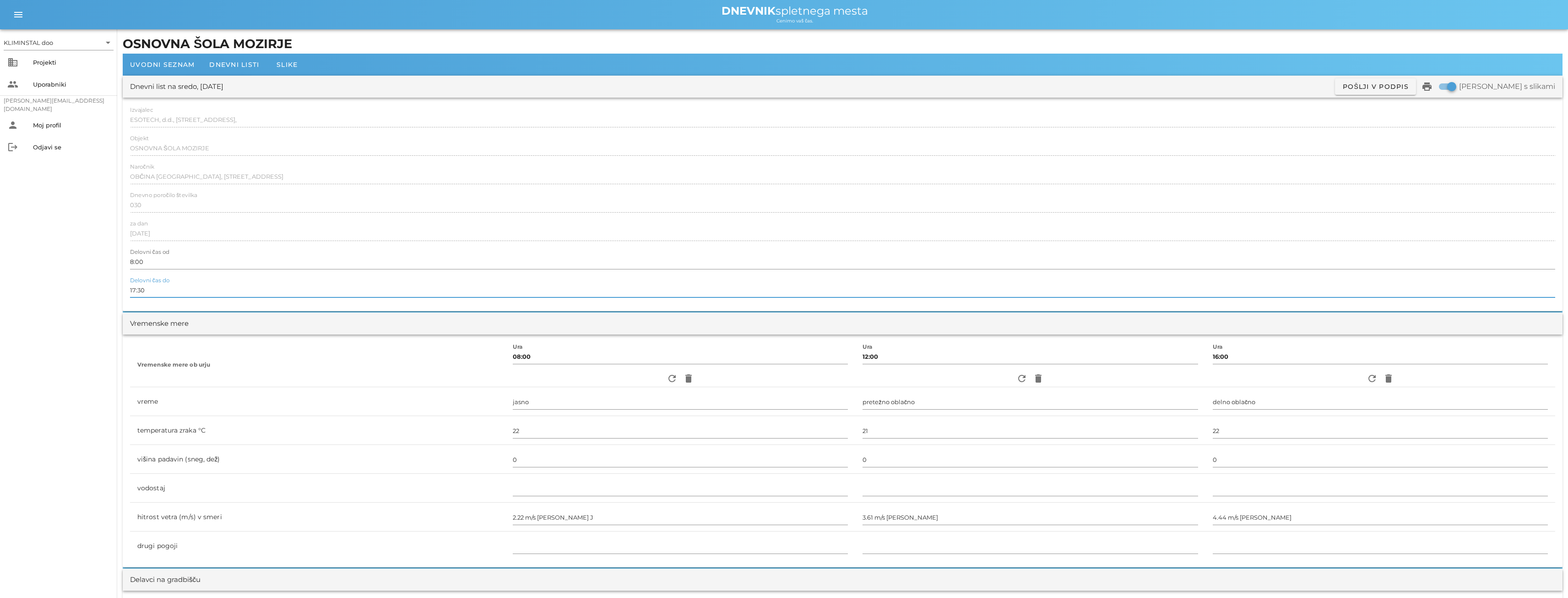
click at [125, 282] on div "Izvajalec ESOTECH, d.d., [STREET_ADDRESS], Objekt OSNOVNA ŠOLA [GEOGRAPHIC_DATA…" at bounding box center [842, 204] width 1440 height 213
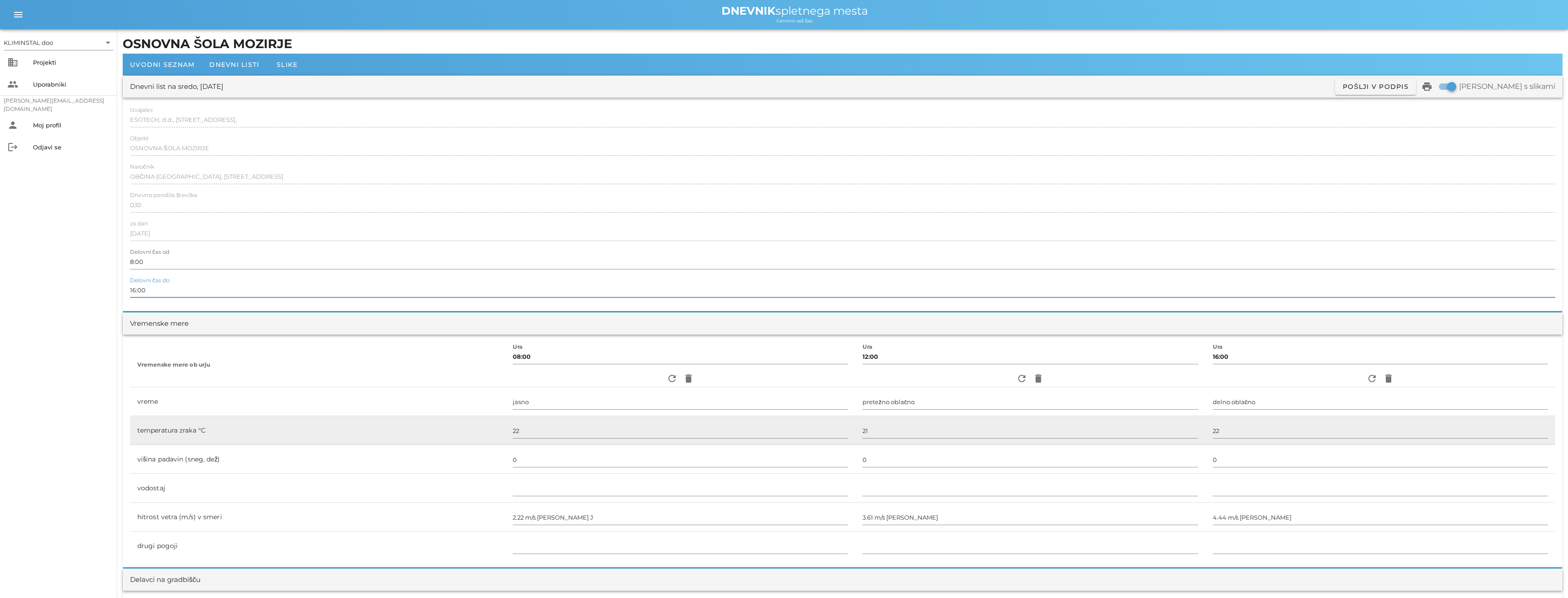
type input "16:00"
click at [394, 435] on td "temperatura zraka °C" at bounding box center [318, 430] width 376 height 29
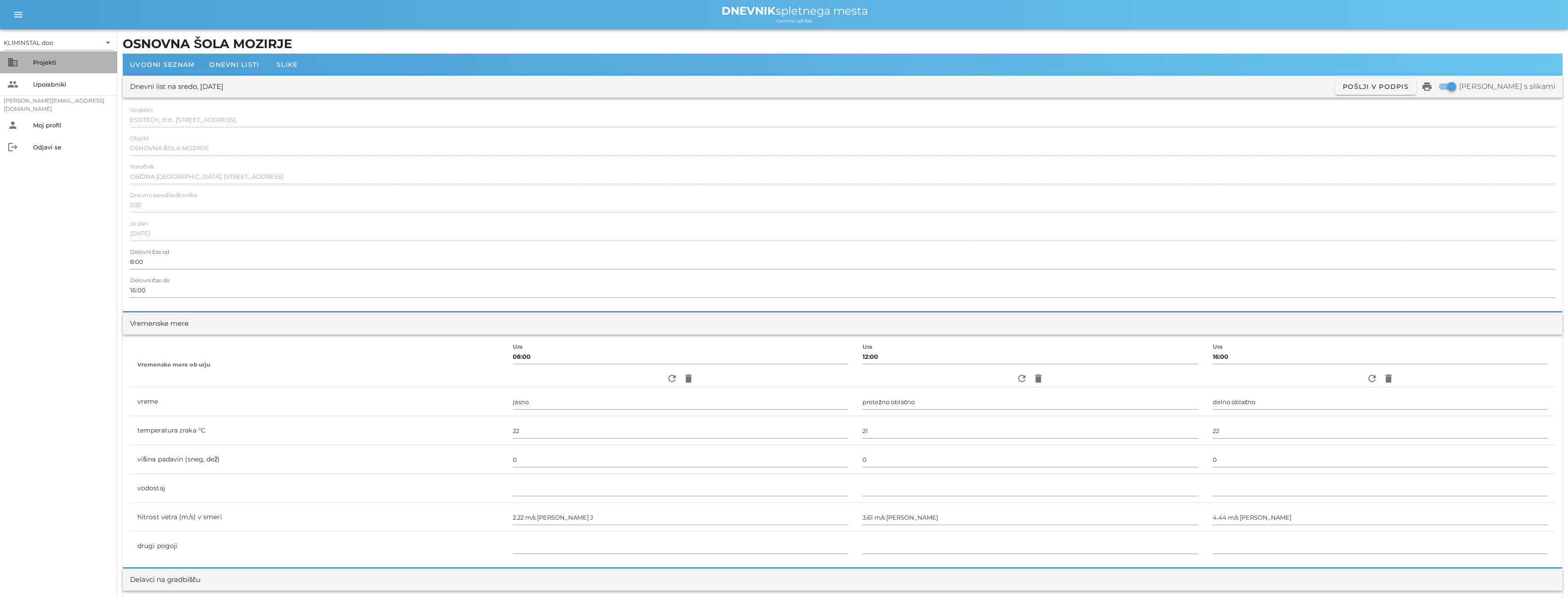
click at [44, 62] on font "Projekti" at bounding box center [44, 62] width 23 height 7
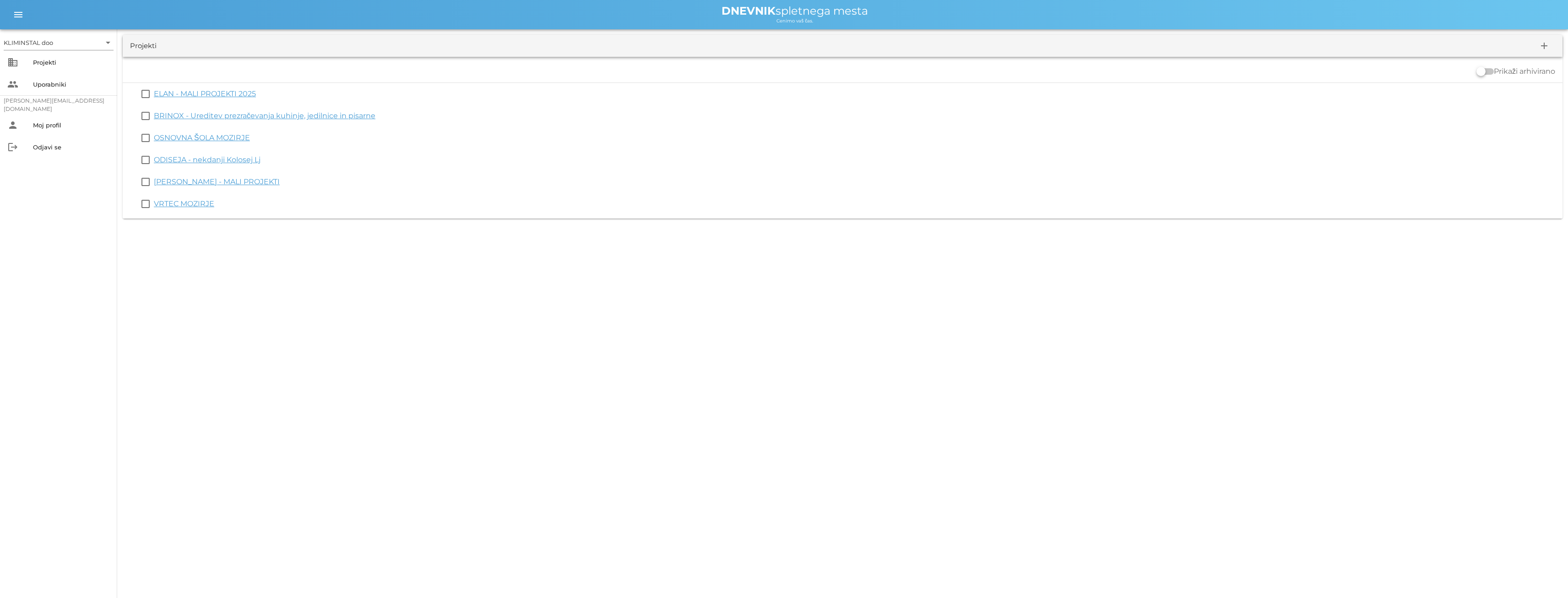
click at [193, 200] on font "VRTEC MOZIRJE" at bounding box center [184, 203] width 60 height 9
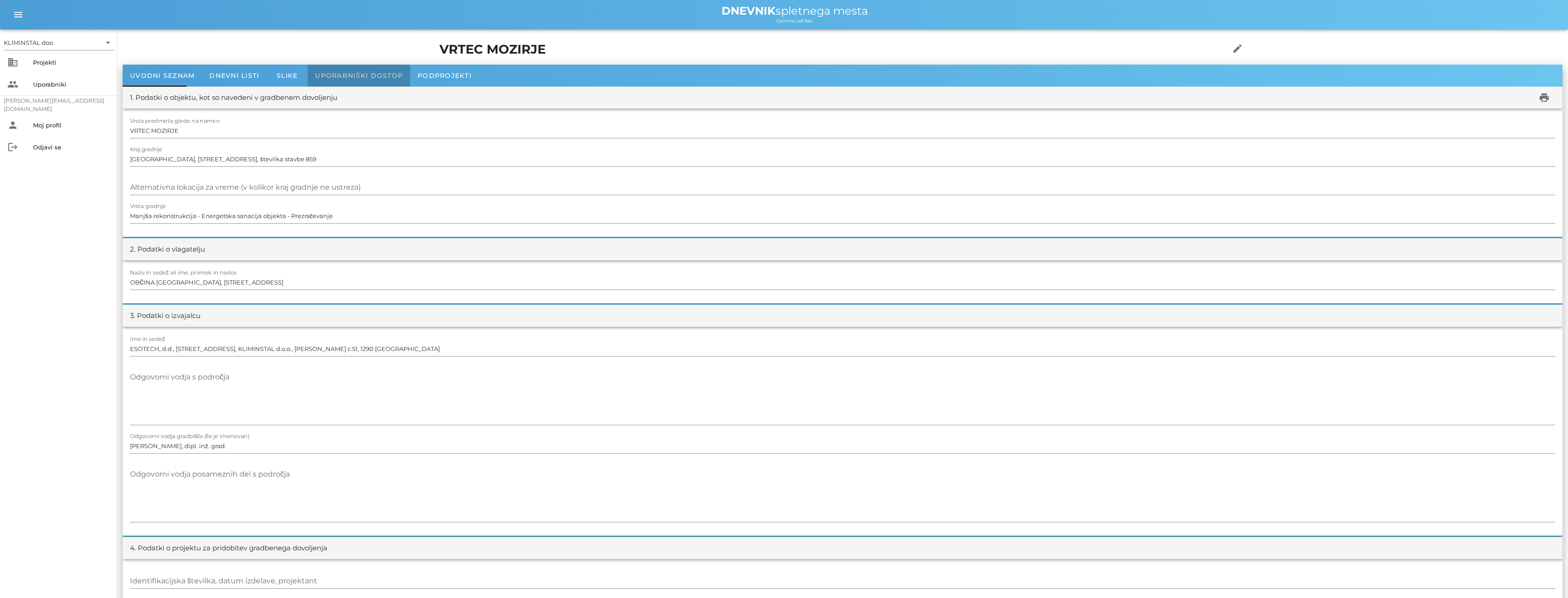
click at [394, 75] on font "Uporabniški dostop" at bounding box center [359, 76] width 88 height 9
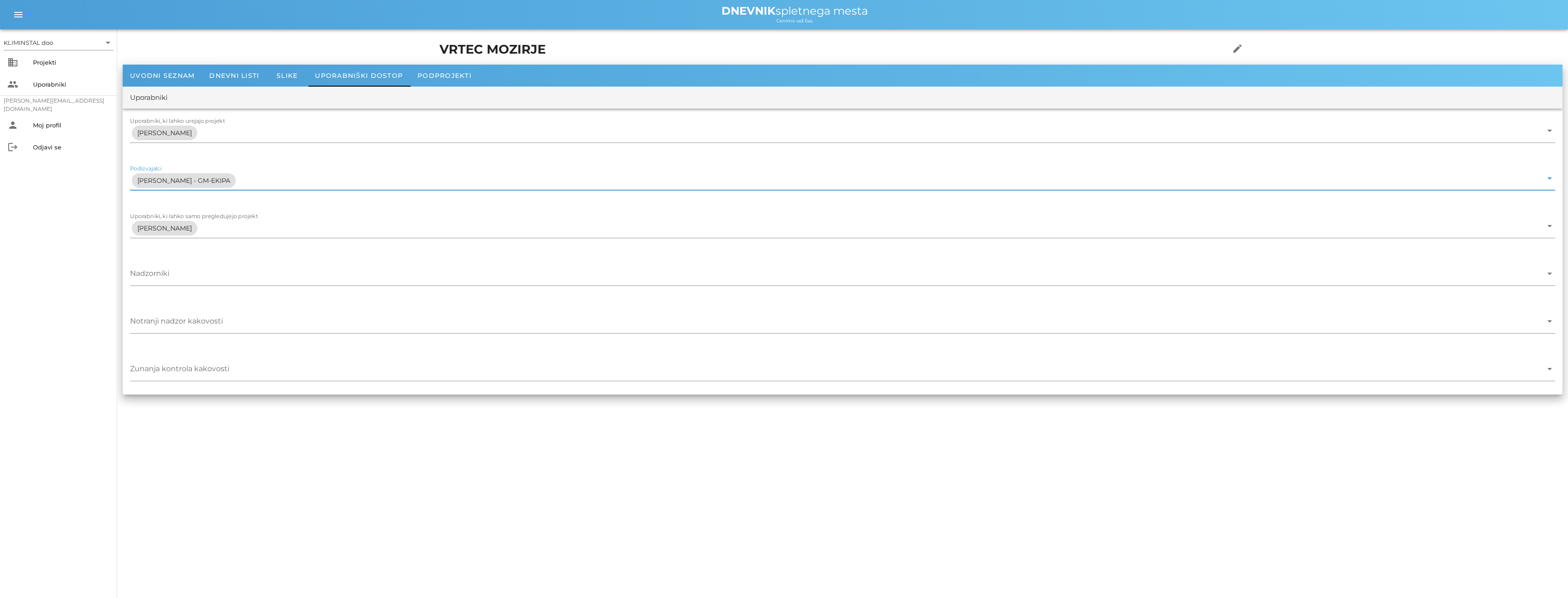
click at [256, 180] on input "Podizvajalci" at bounding box center [890, 180] width 1305 height 15
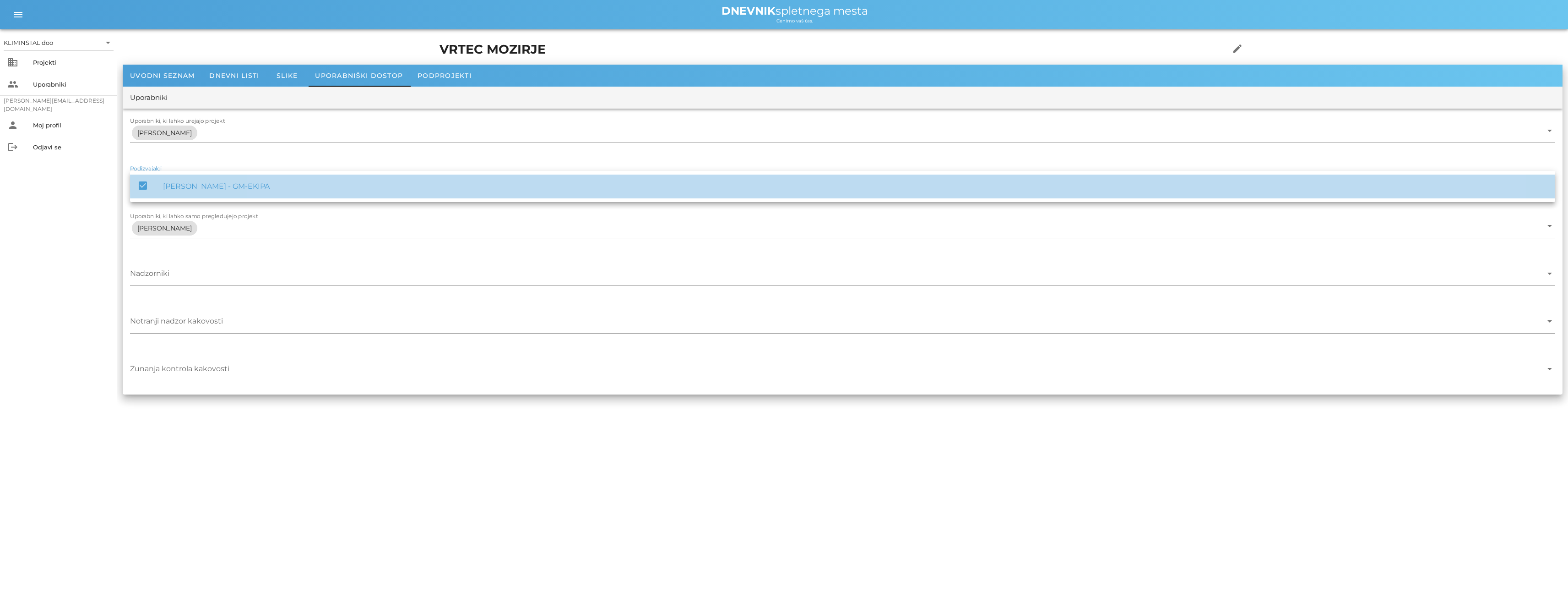
click at [144, 186] on icon "check_box" at bounding box center [143, 186] width 11 height 11
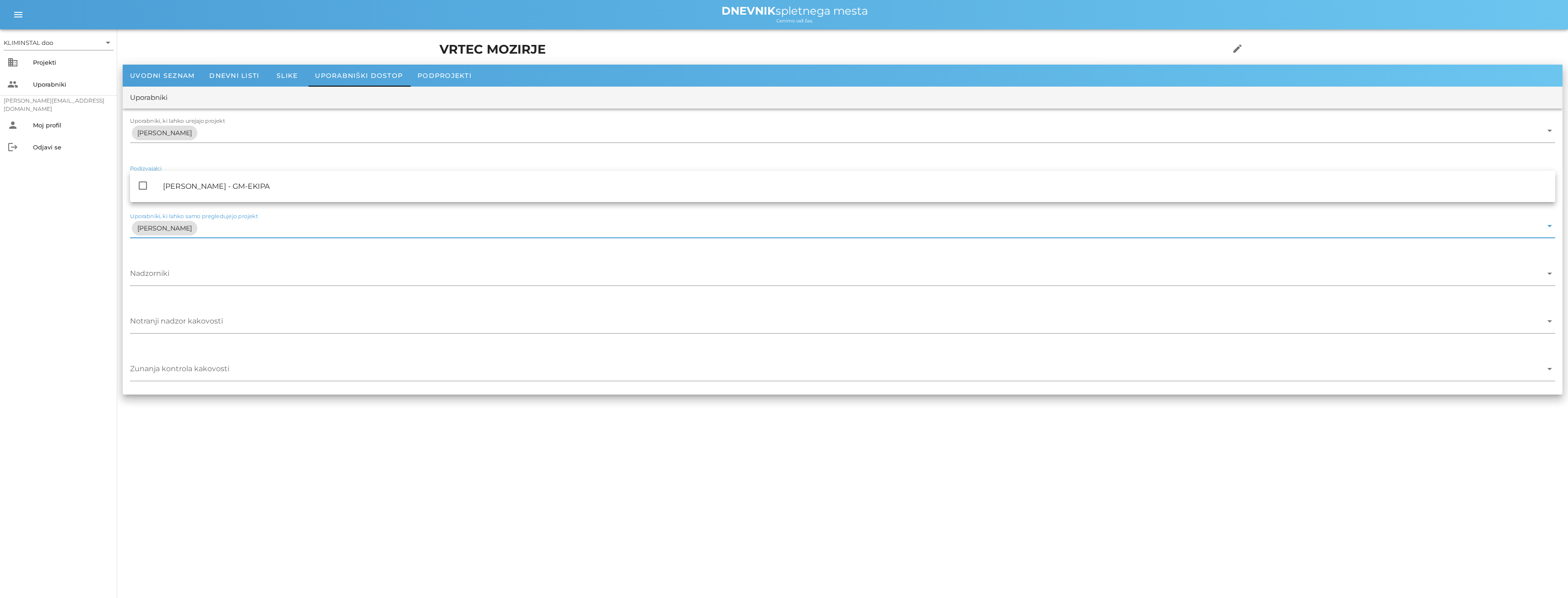
click at [221, 225] on input "Uporabniki, ki lahko samo pregledujejo projekt" at bounding box center [870, 228] width 1343 height 15
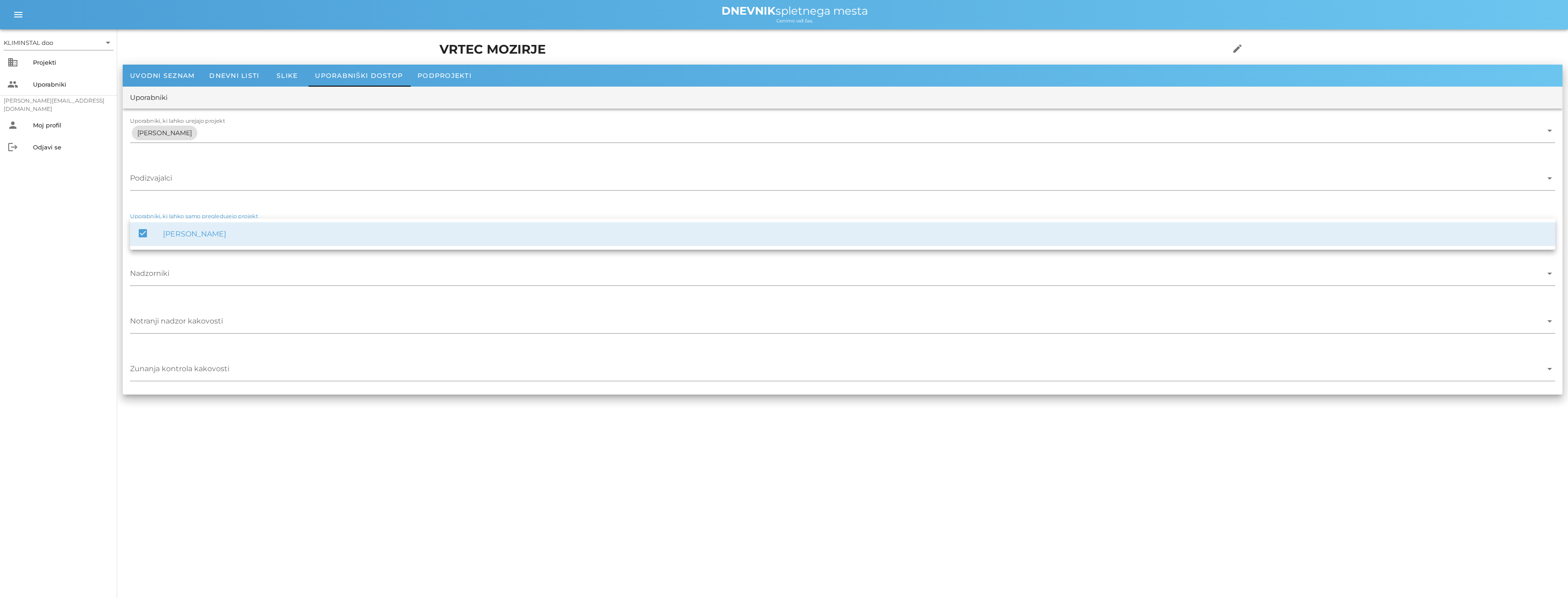
click at [147, 232] on icon "check_box" at bounding box center [143, 233] width 11 height 11
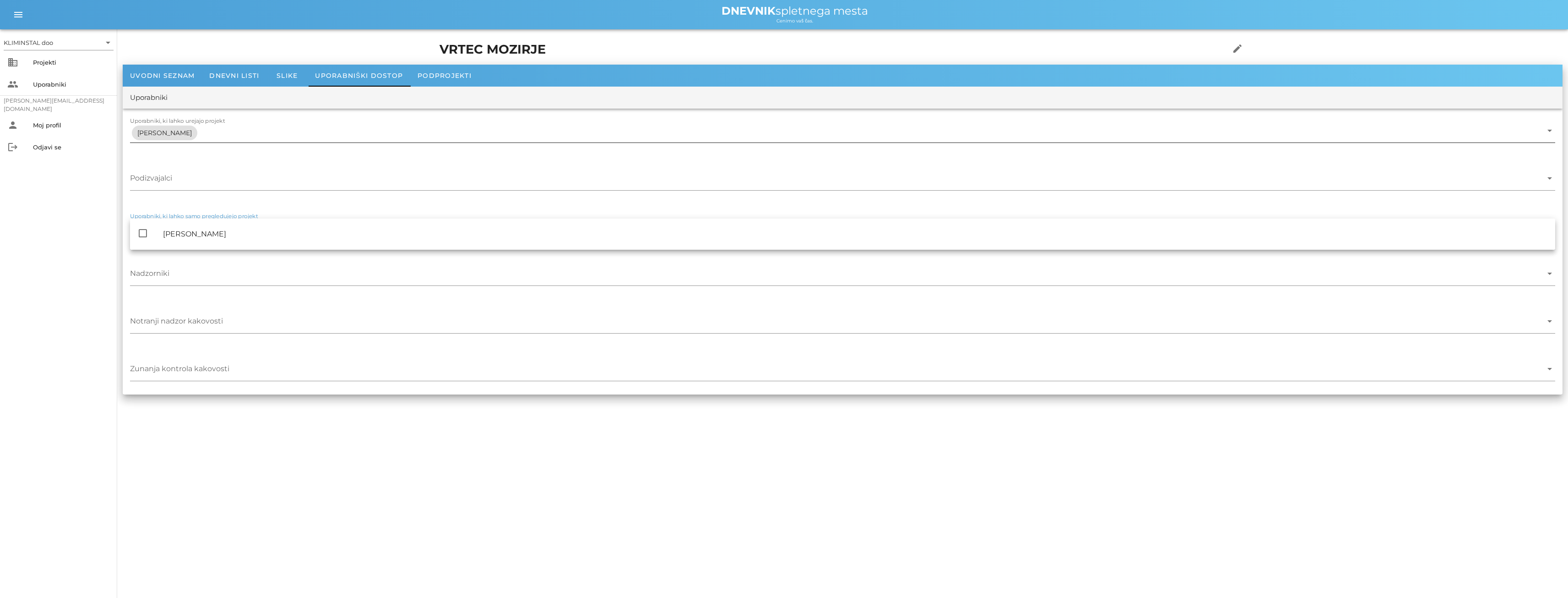
click at [180, 132] on div "[PERSON_NAME]" at bounding box center [836, 133] width 1412 height 19
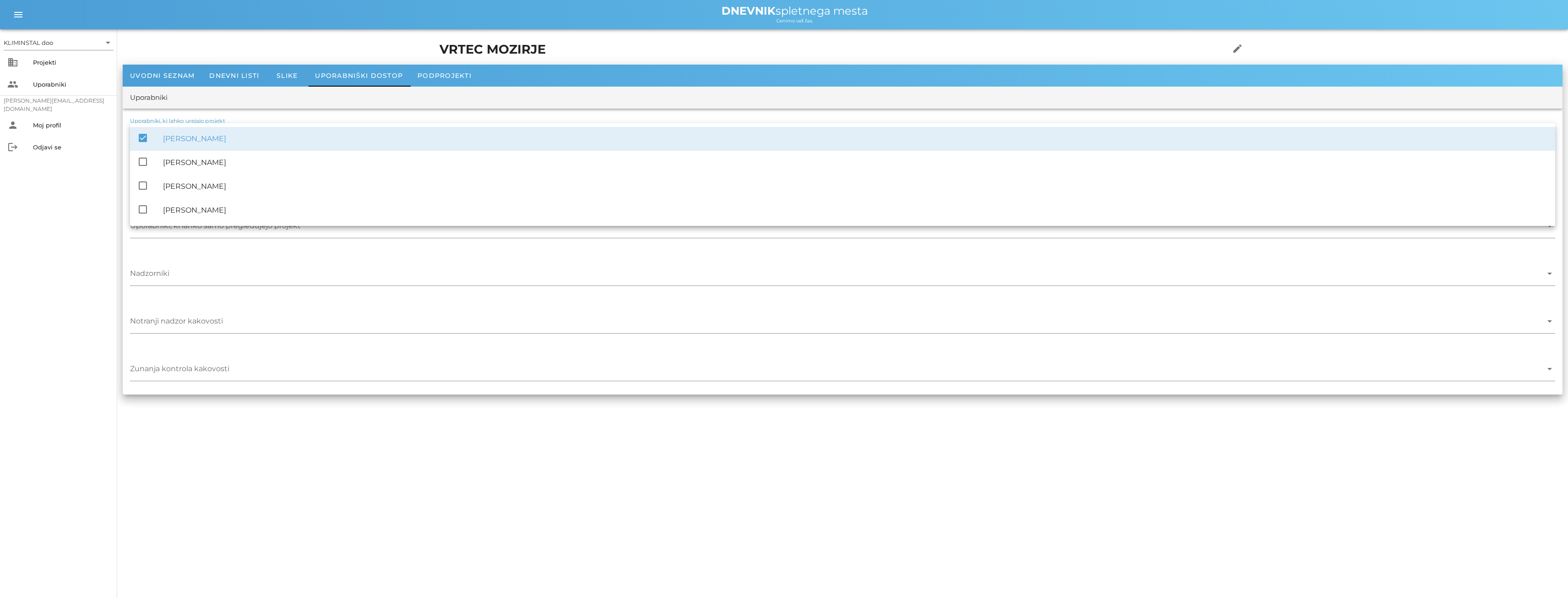
click at [144, 137] on icon "check_box" at bounding box center [143, 138] width 11 height 11
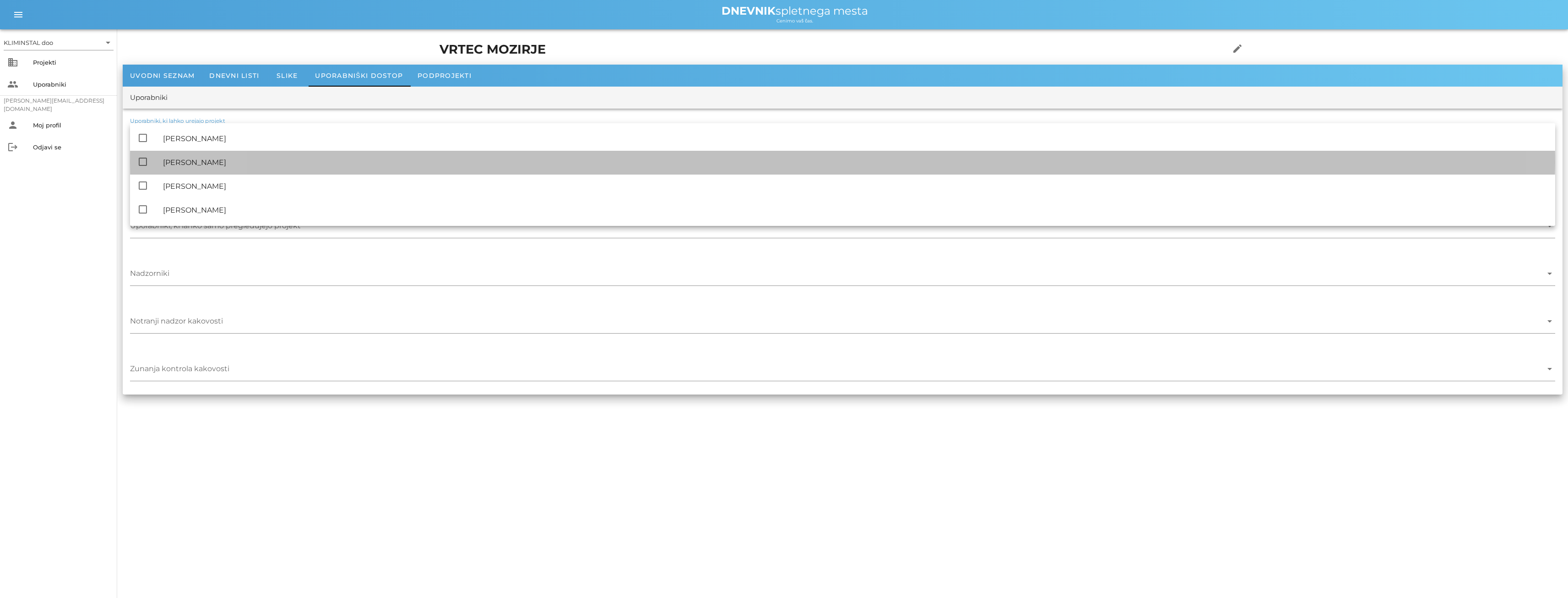
drag, startPoint x: 142, startPoint y: 161, endPoint x: 146, endPoint y: 174, distance: 13.6
click at [142, 161] on icon "check_box_outline_blank" at bounding box center [143, 161] width 11 height 11
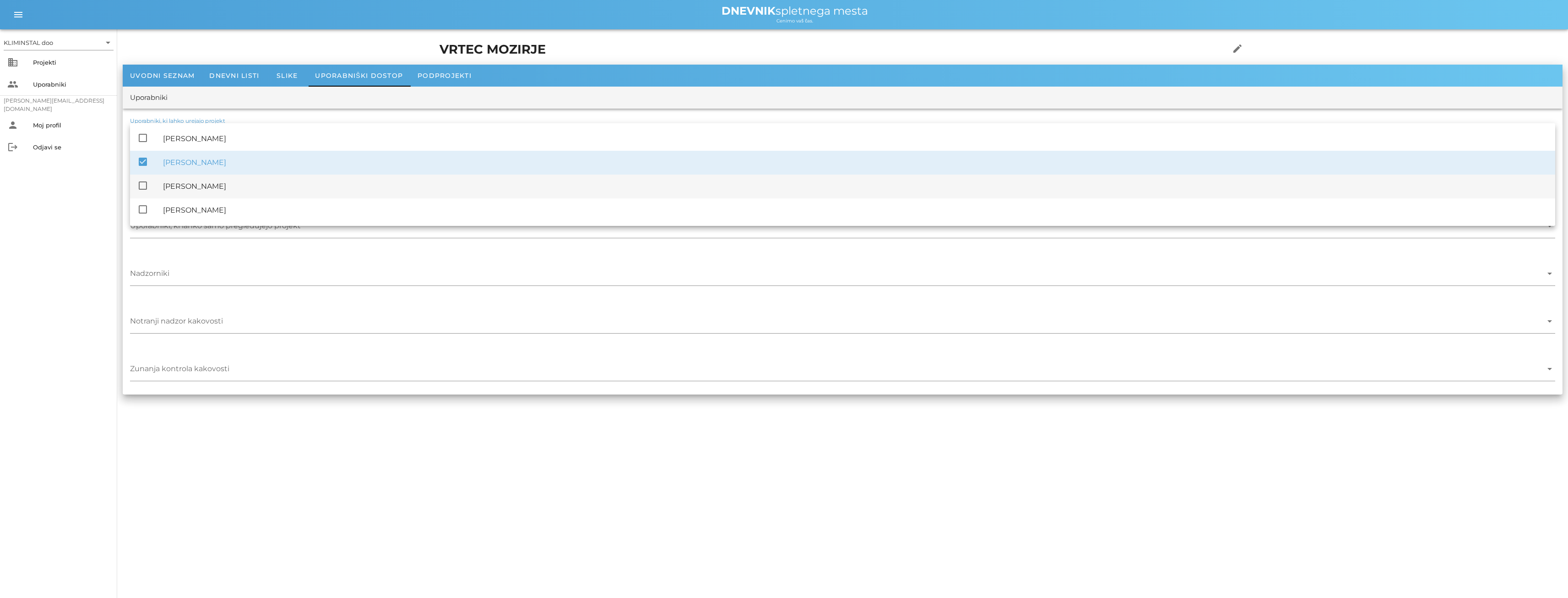
click at [143, 185] on icon "check_box_outline_blank" at bounding box center [143, 186] width 11 height 11
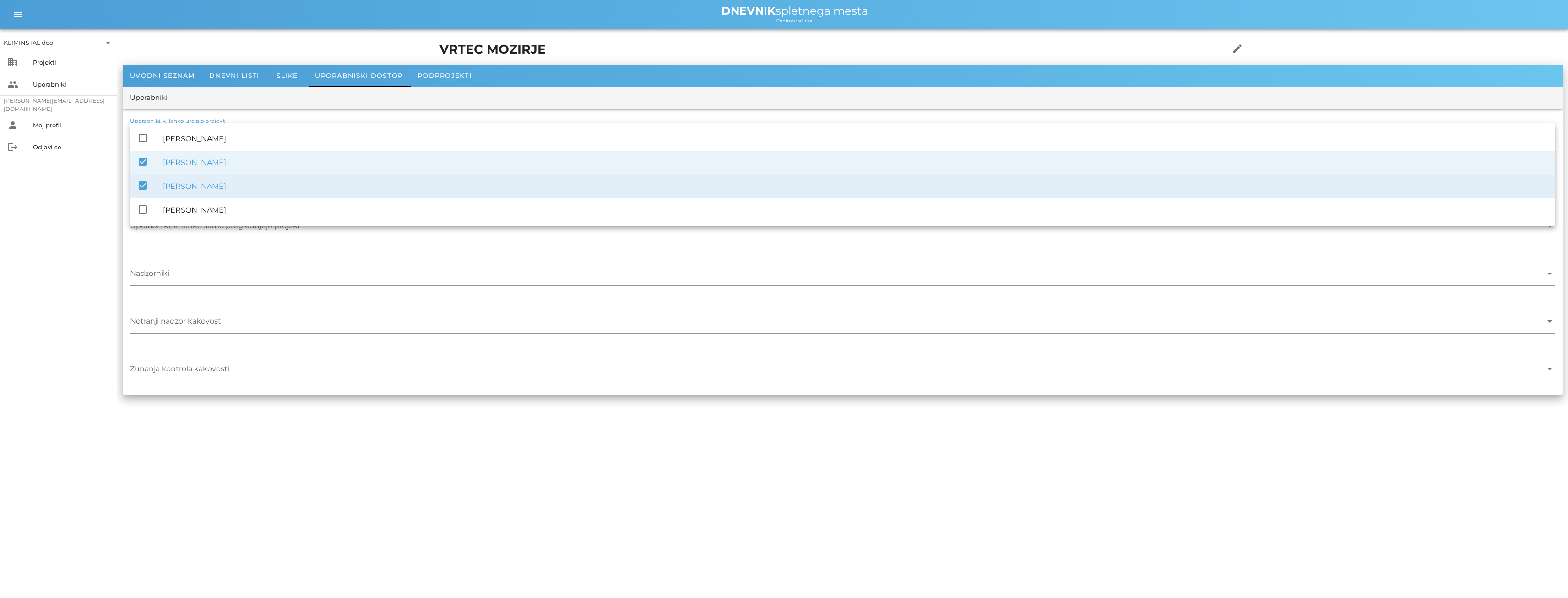
click at [313, 354] on div "Zunanja kontrola kakovosti arrow_drop_down" at bounding box center [842, 370] width 1440 height 47
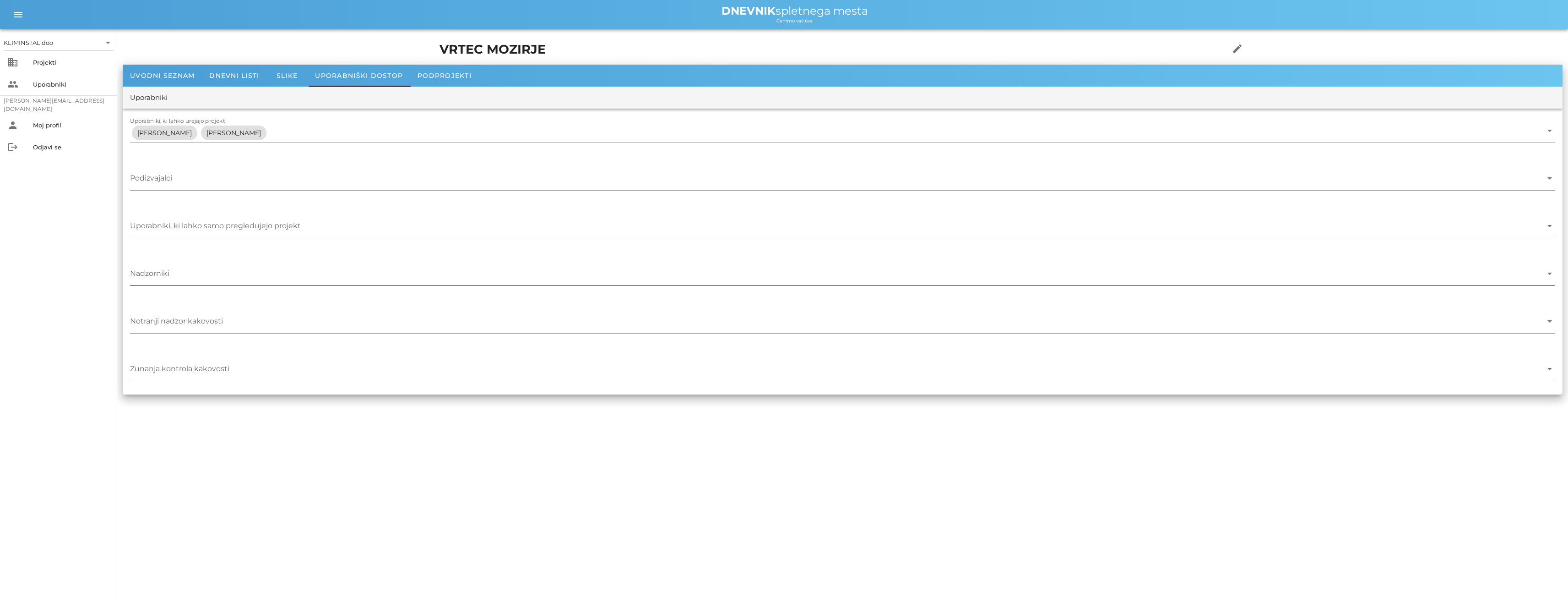
click at [187, 269] on input "Nadzorniki" at bounding box center [836, 276] width 1412 height 15
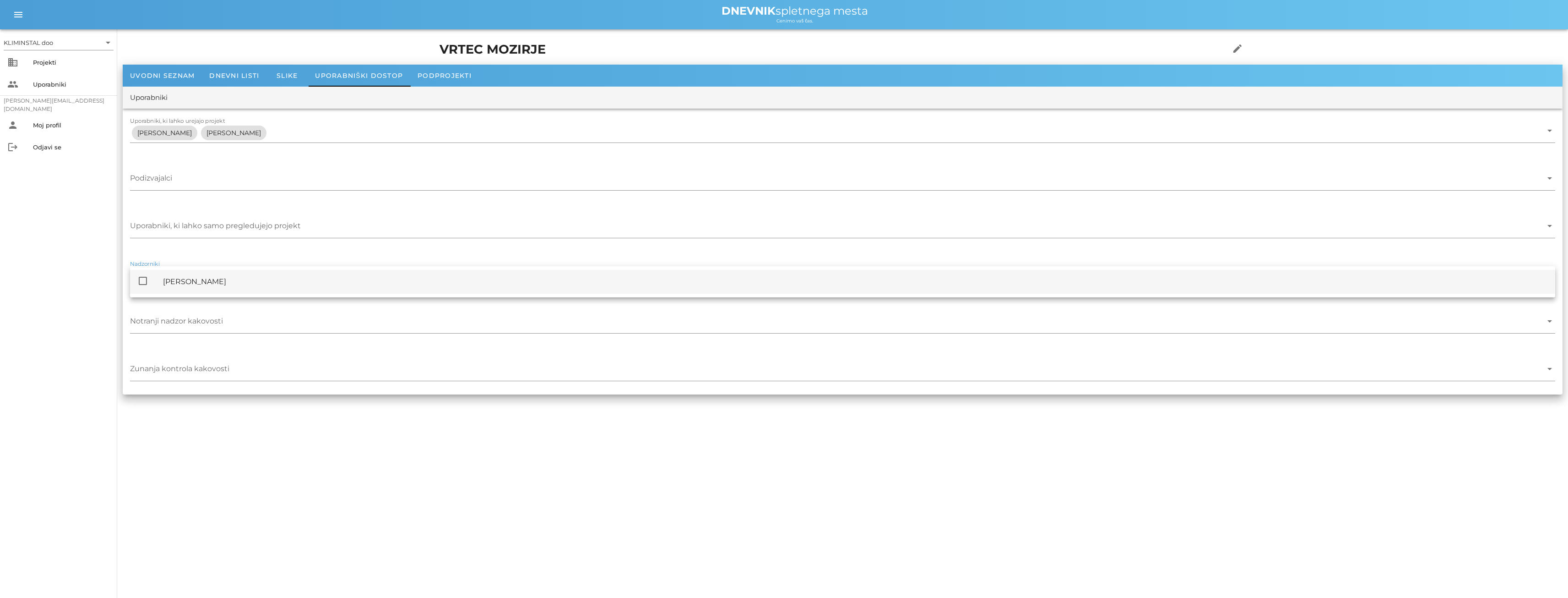
click at [145, 282] on icon "check_box_outline_blank" at bounding box center [143, 281] width 11 height 11
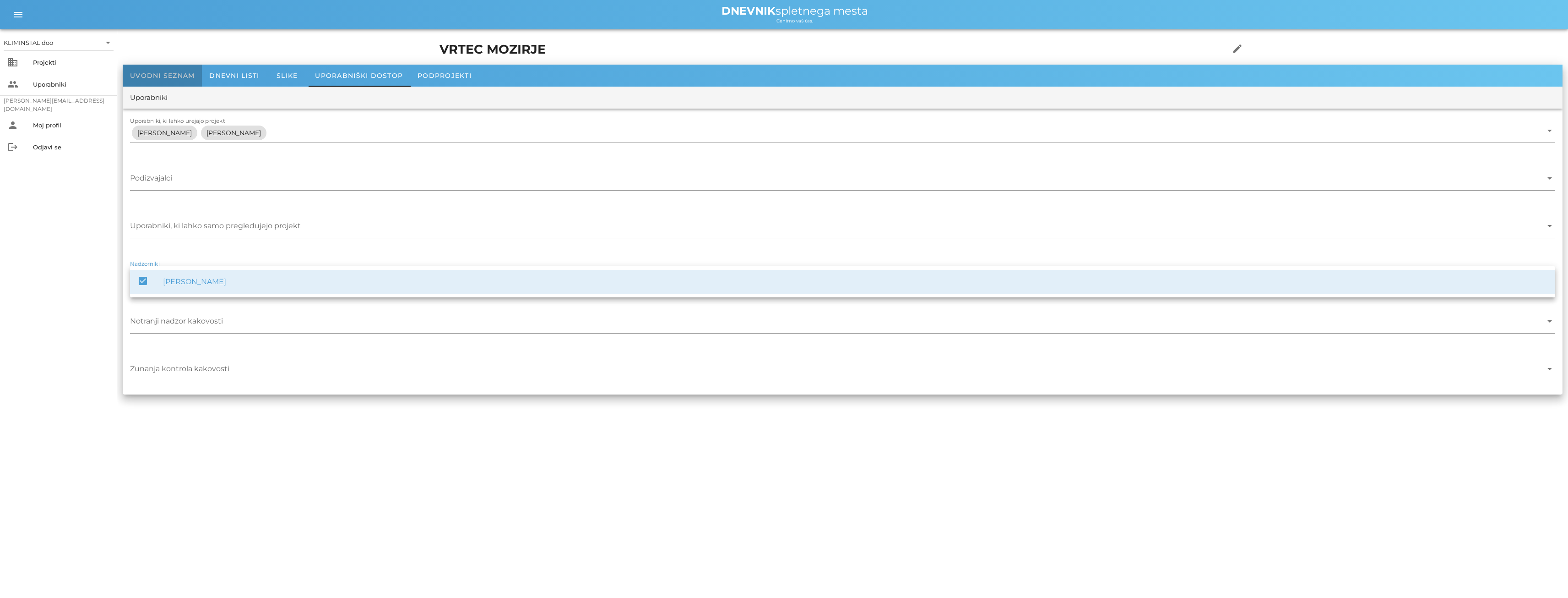
click at [151, 76] on font "Uvodni seznam" at bounding box center [163, 76] width 65 height 9
